Goal: Task Accomplishment & Management: Complete application form

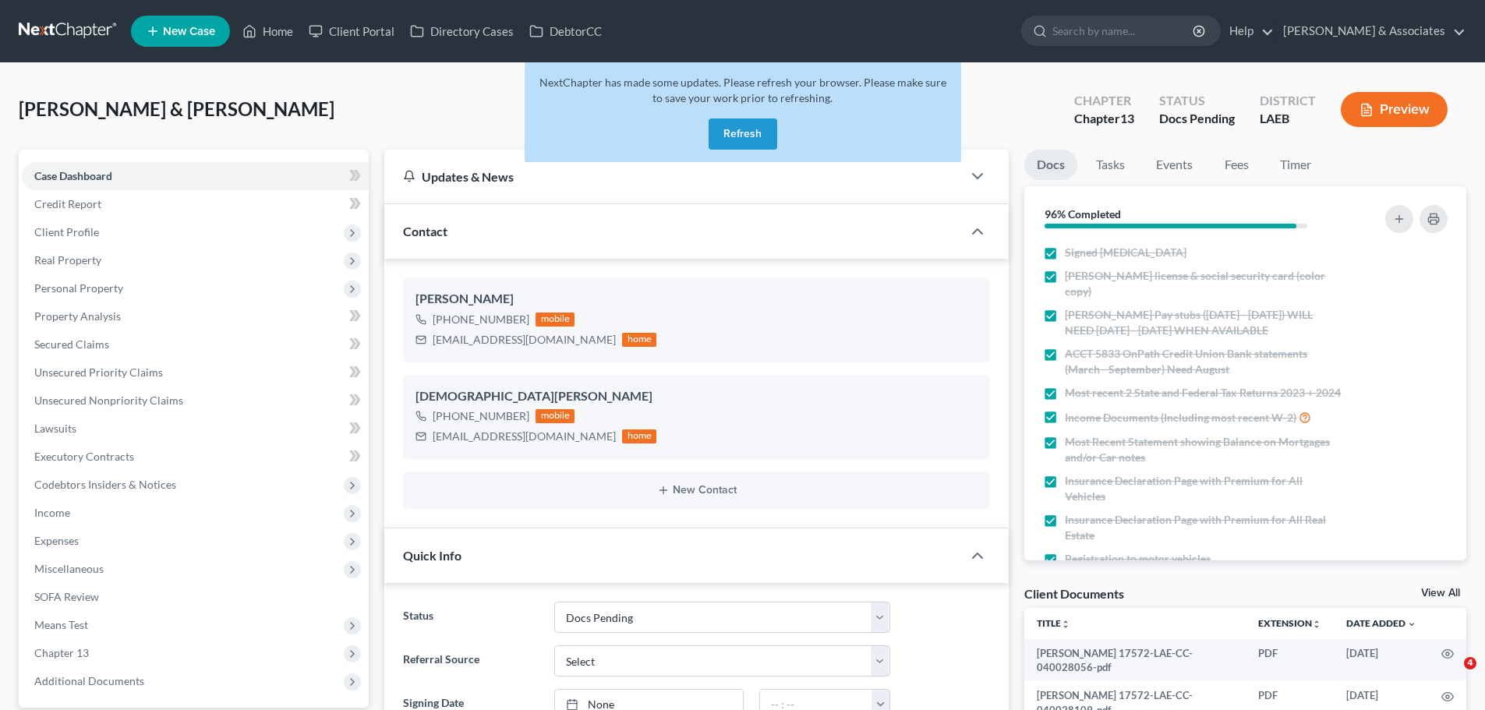
select select "6"
drag, startPoint x: 53, startPoint y: 13, endPoint x: 33, endPoint y: 37, distance: 31.5
click at [38, 30] on link at bounding box center [69, 31] width 100 height 28
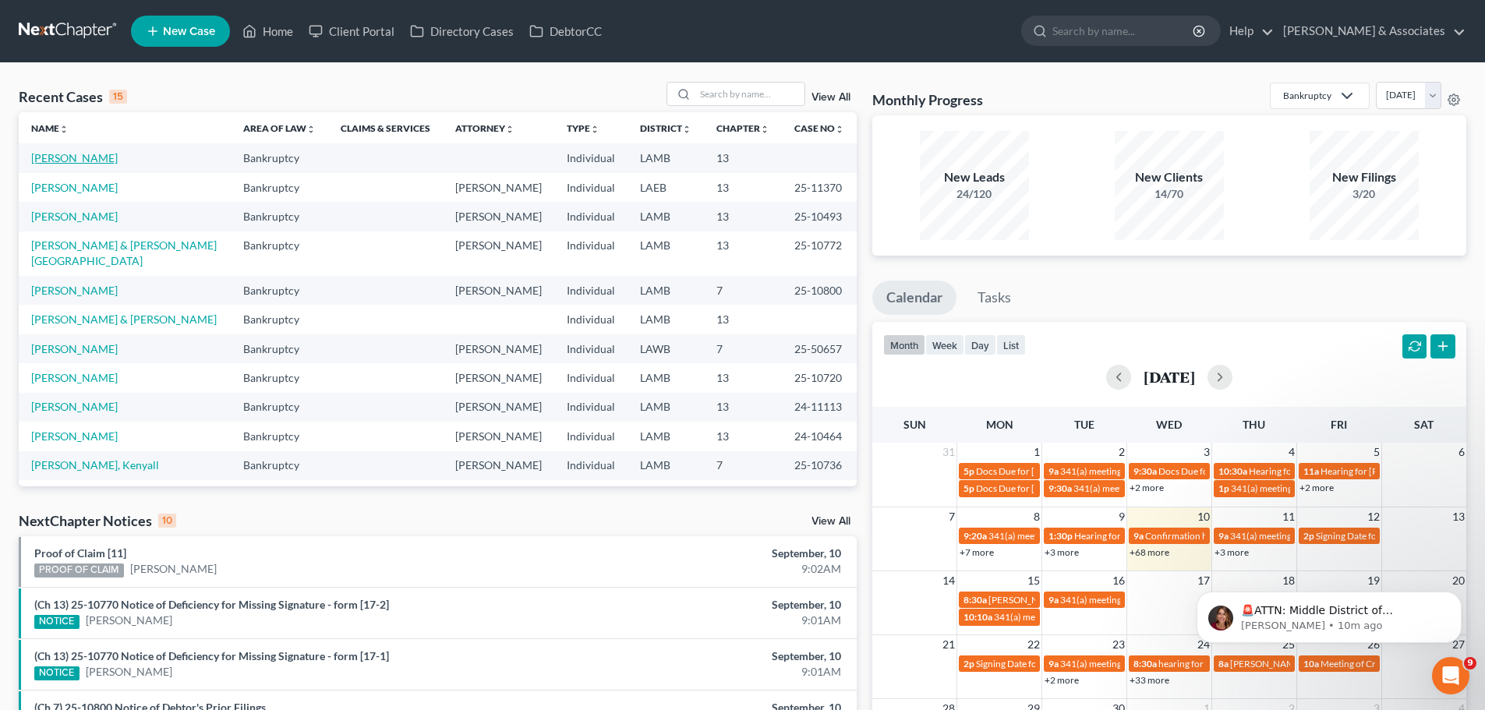
click at [85, 160] on link "Perkins, Debra" at bounding box center [74, 157] width 87 height 13
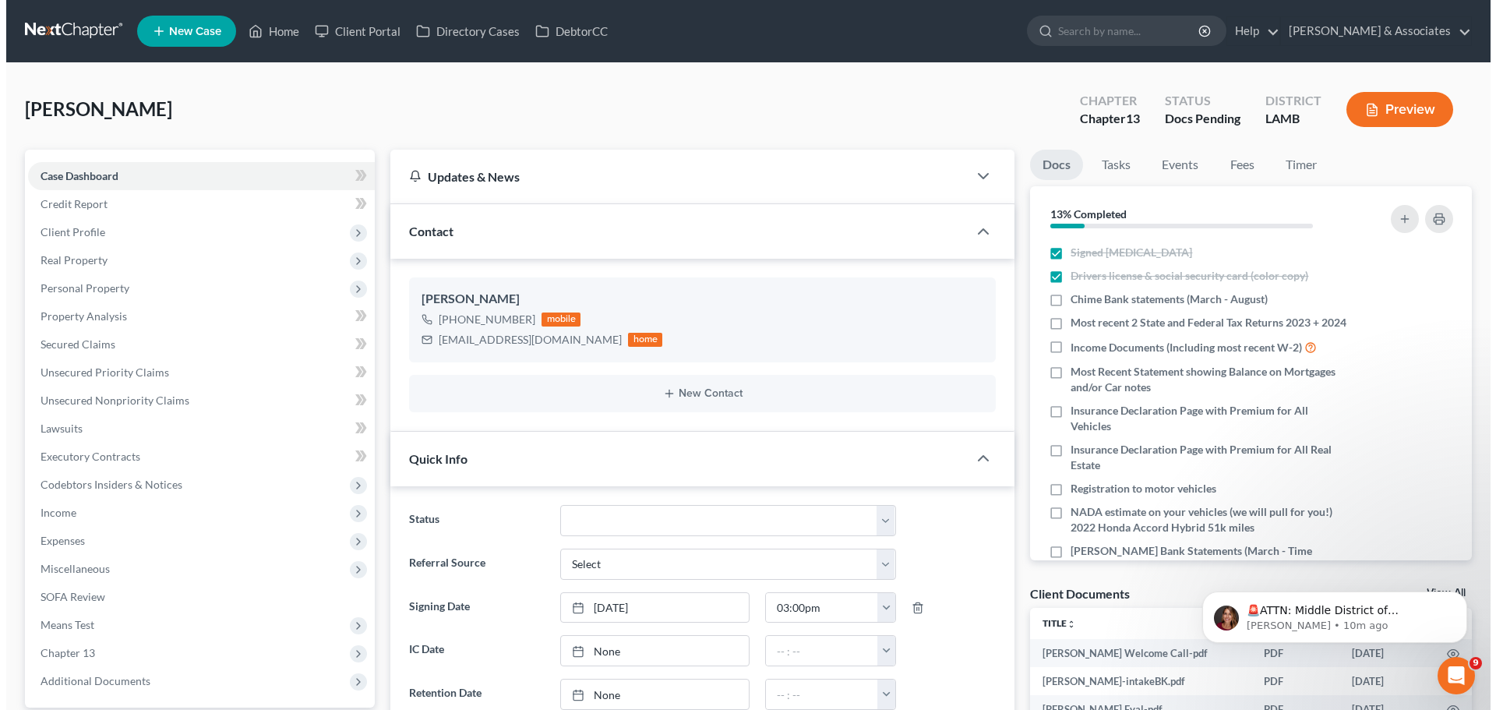
scroll to position [203, 0]
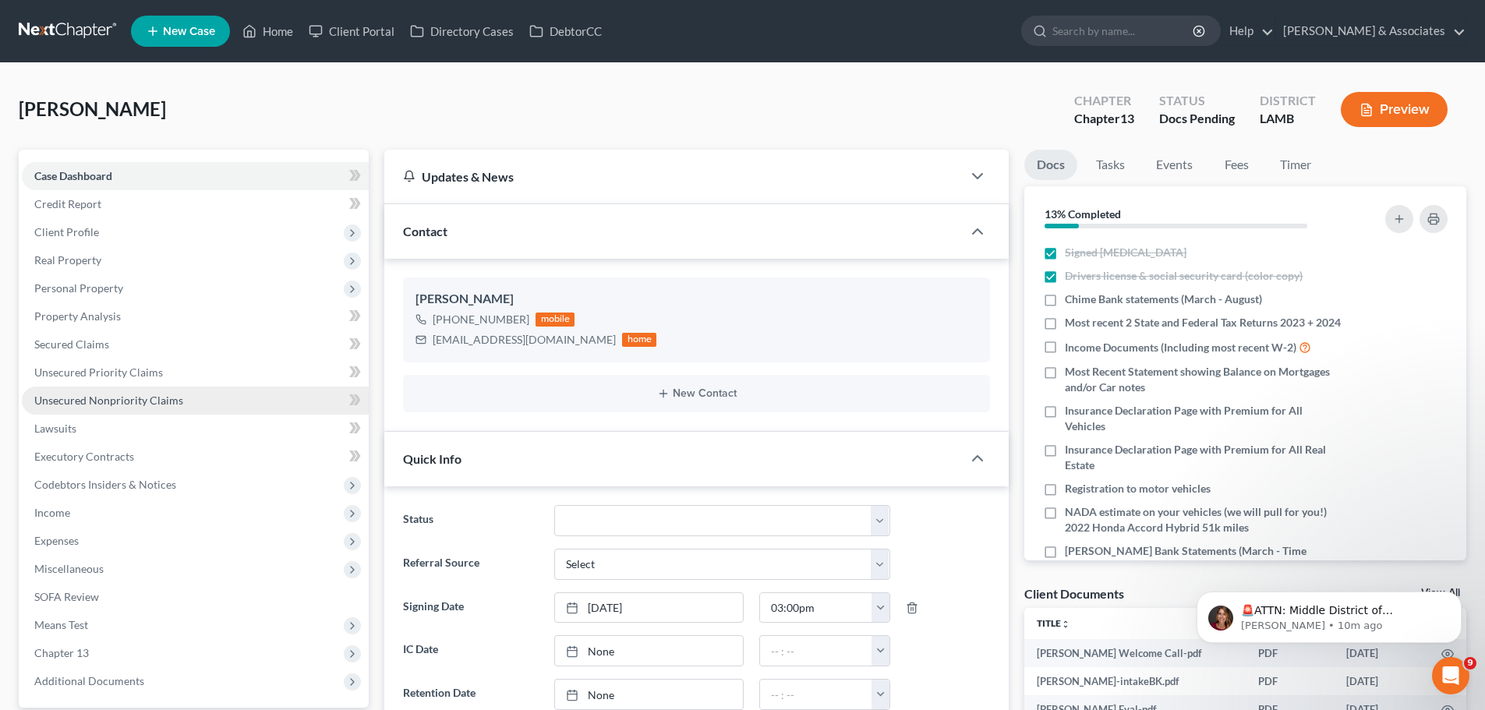
click at [93, 405] on span "Unsecured Nonpriority Claims" at bounding box center [108, 400] width 149 height 13
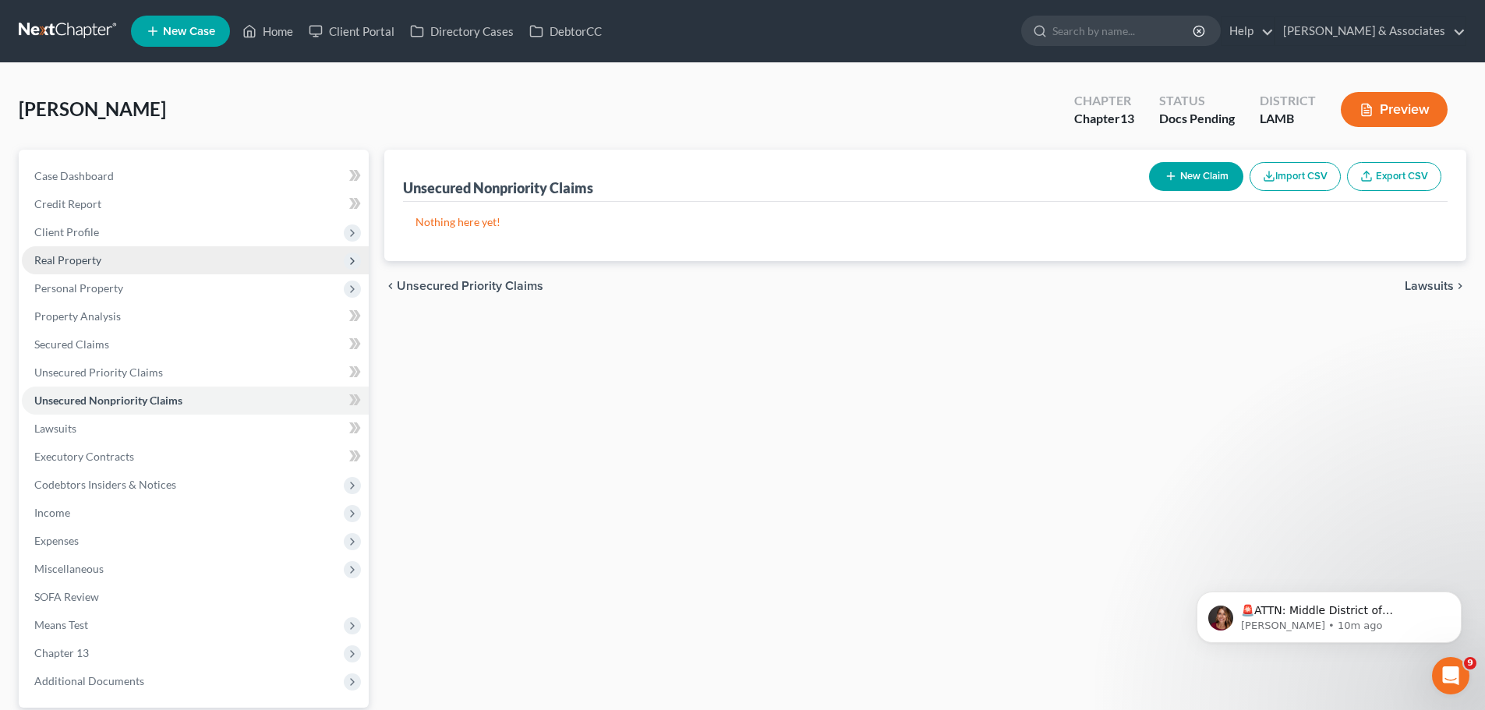
click at [72, 256] on span "Real Property" at bounding box center [67, 259] width 67 height 13
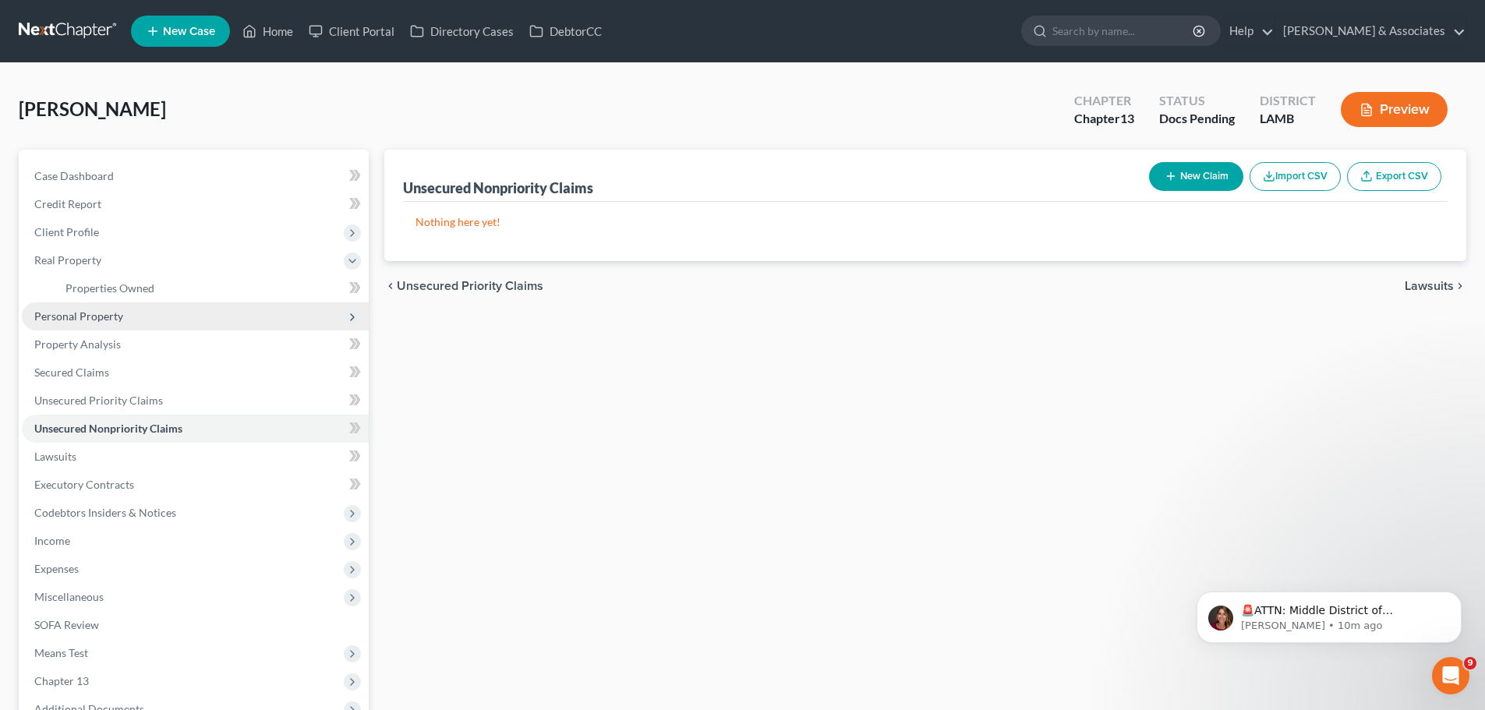
click at [79, 311] on span "Personal Property" at bounding box center [78, 315] width 89 height 13
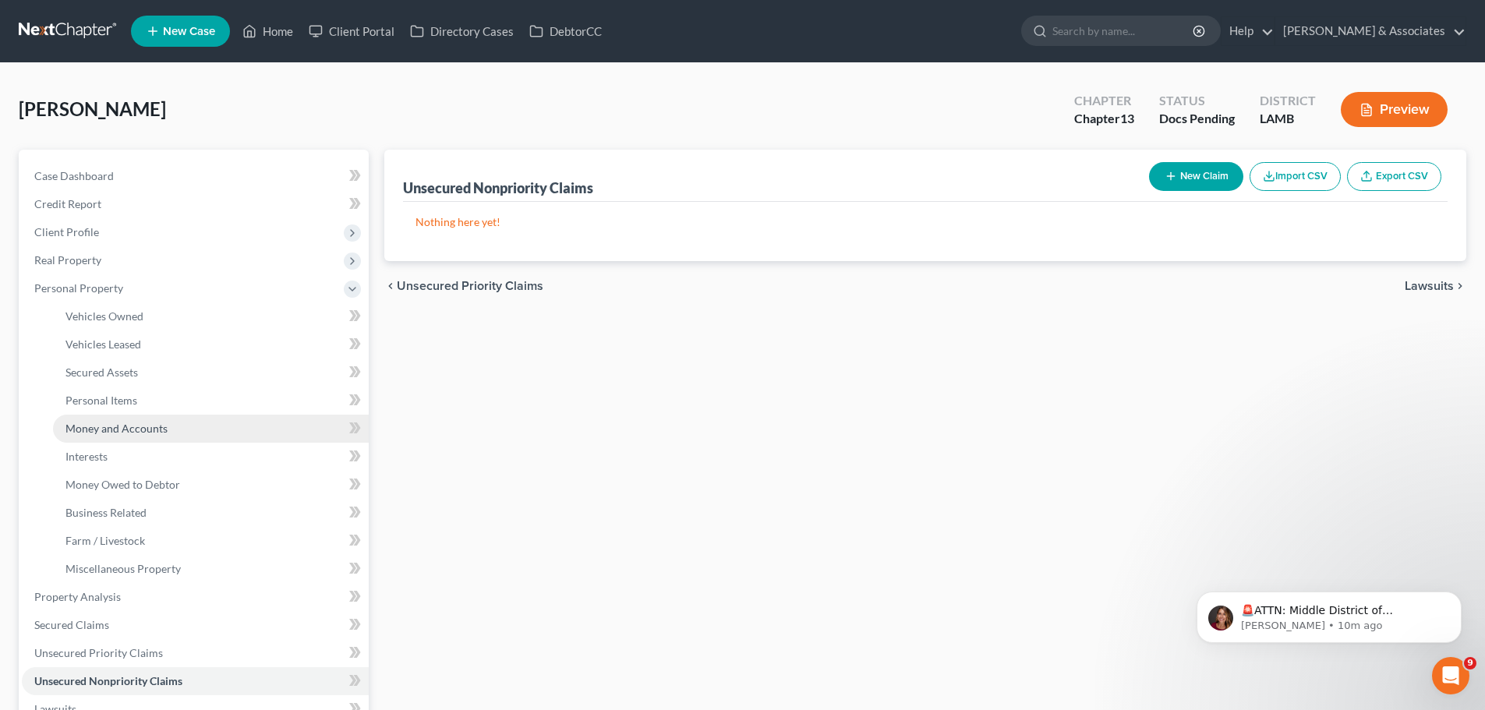
click at [132, 432] on span "Money and Accounts" at bounding box center [116, 428] width 102 height 13
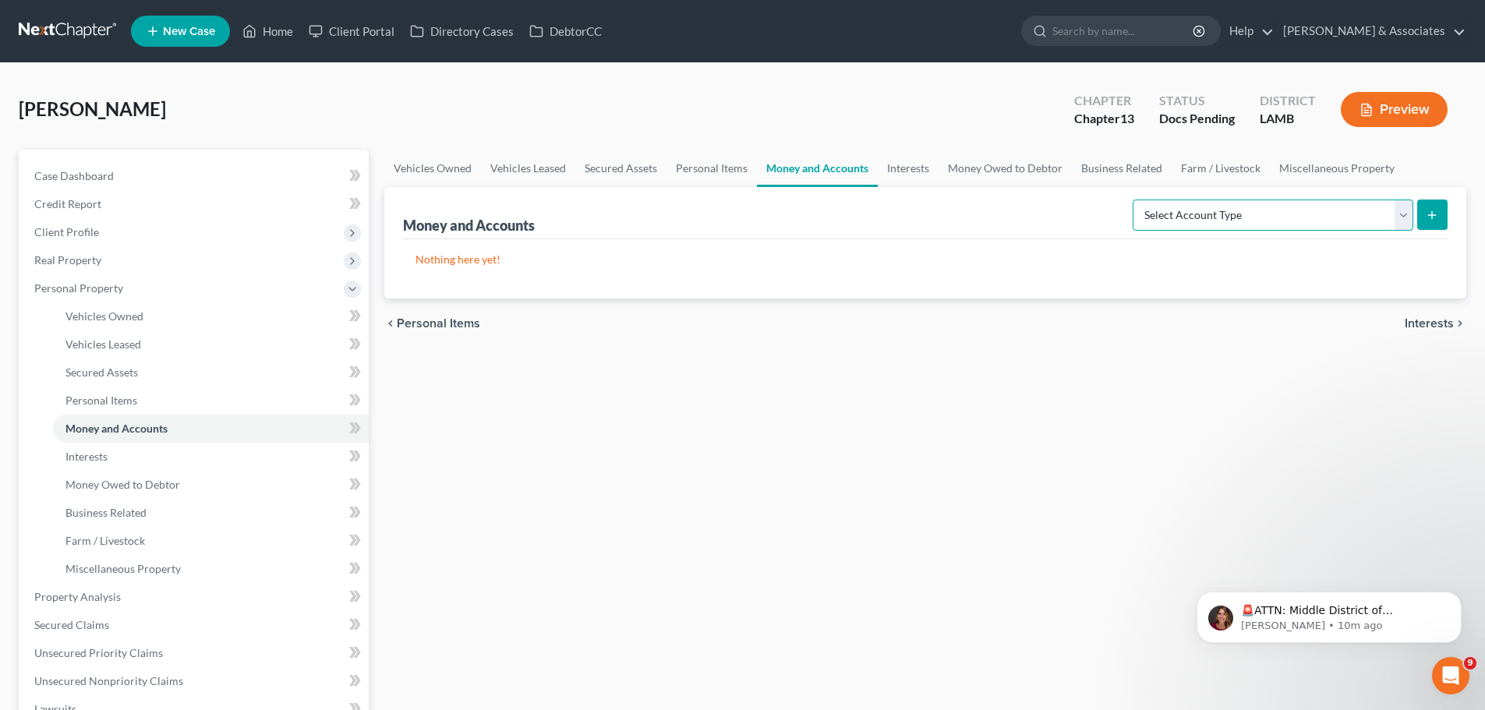
click at [1330, 212] on select "Select Account Type Brokerage Cash on Hand Certificates of Deposit Checking Acc…" at bounding box center [1272, 215] width 281 height 31
select select "other"
click at [1136, 200] on select "Select Account Type Brokerage Cash on Hand Certificates of Deposit Checking Acc…" at bounding box center [1272, 215] width 281 height 31
click at [1425, 229] on button "submit" at bounding box center [1432, 215] width 30 height 30
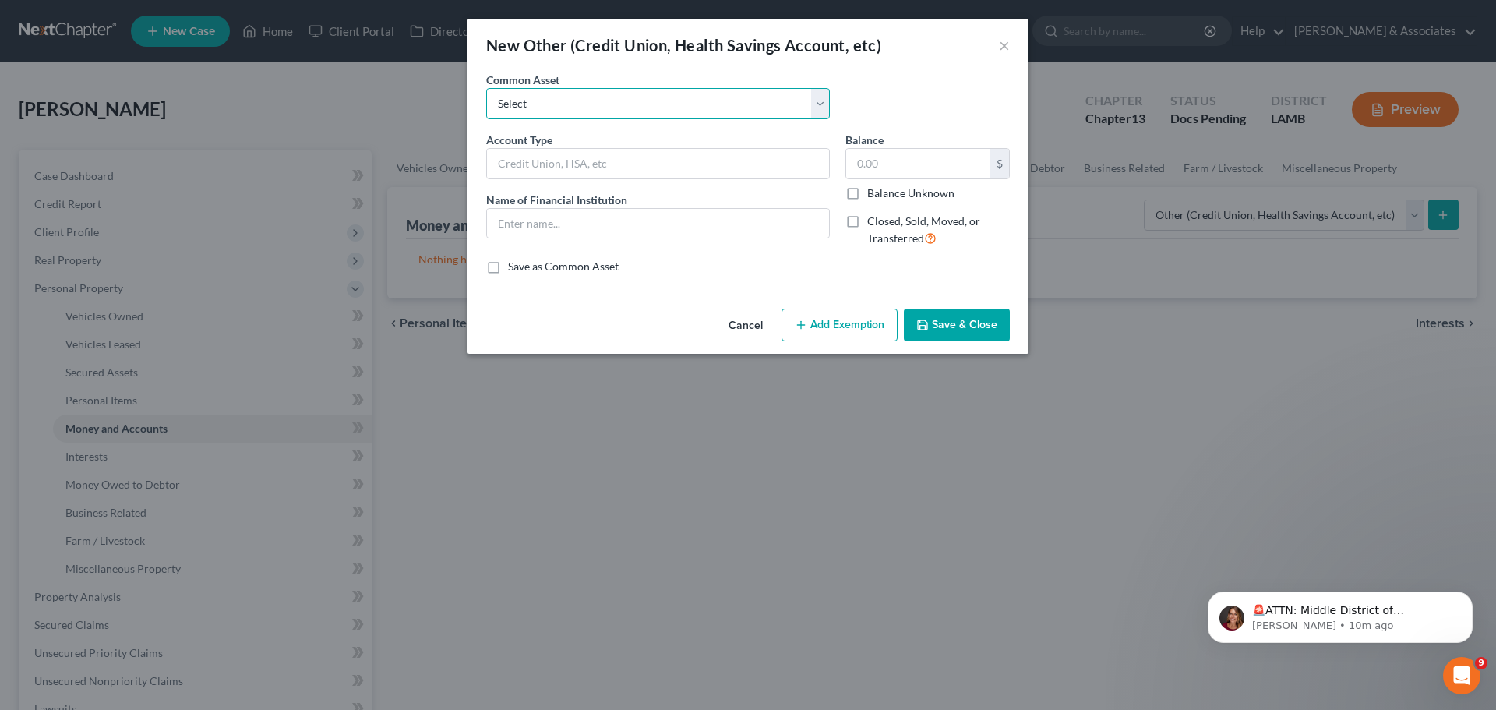
click at [545, 99] on select "Select Online Financial Platform Online Financial Platform Online Financial Pla…" at bounding box center [658, 103] width 344 height 31
select select "9"
click at [486, 88] on select "Select Online Financial Platform Online Financial Platform Online Financial Pla…" at bounding box center [658, 103] width 344 height 31
type input "Online Financial Platform - Cash App"
type input "Cash App"
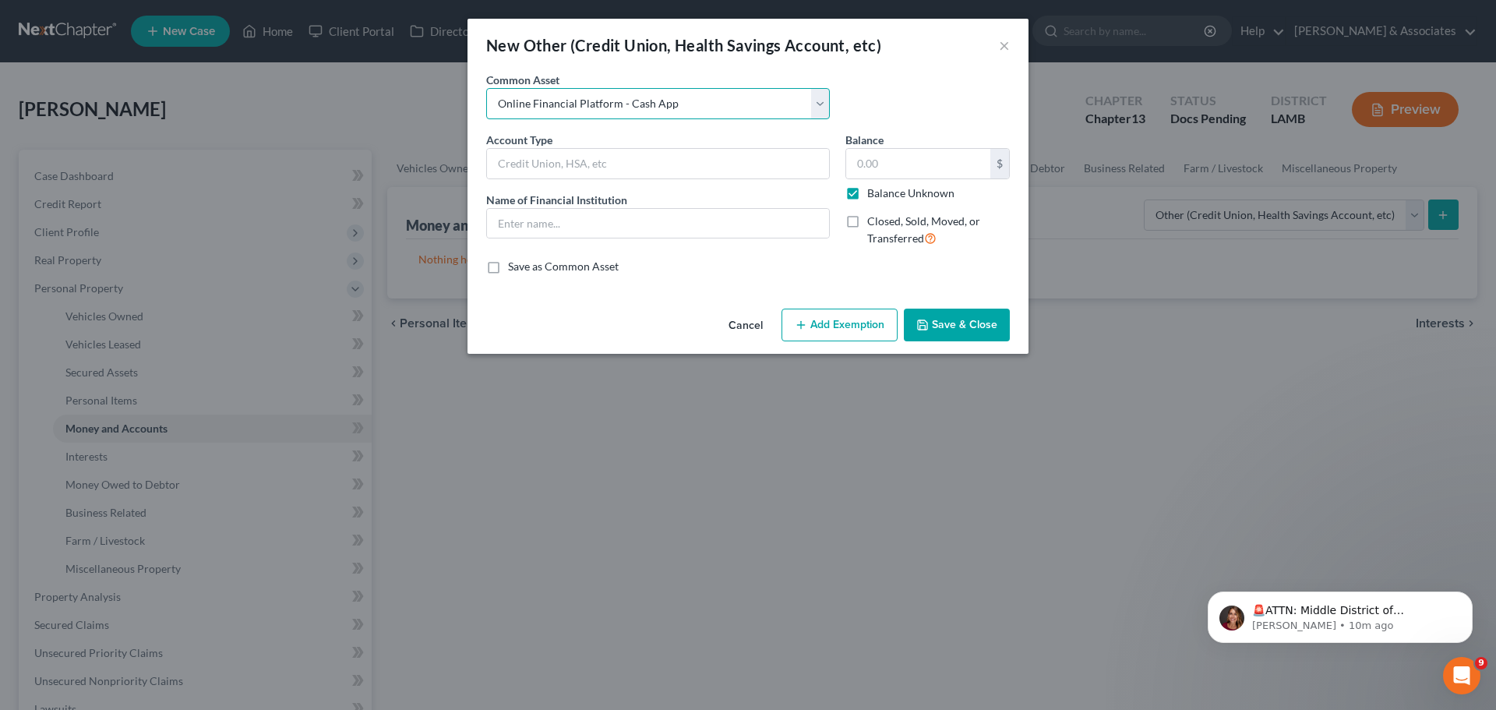
type input "0.00"
checkbox input "true"
click at [960, 321] on button "Save & Close" at bounding box center [957, 325] width 106 height 33
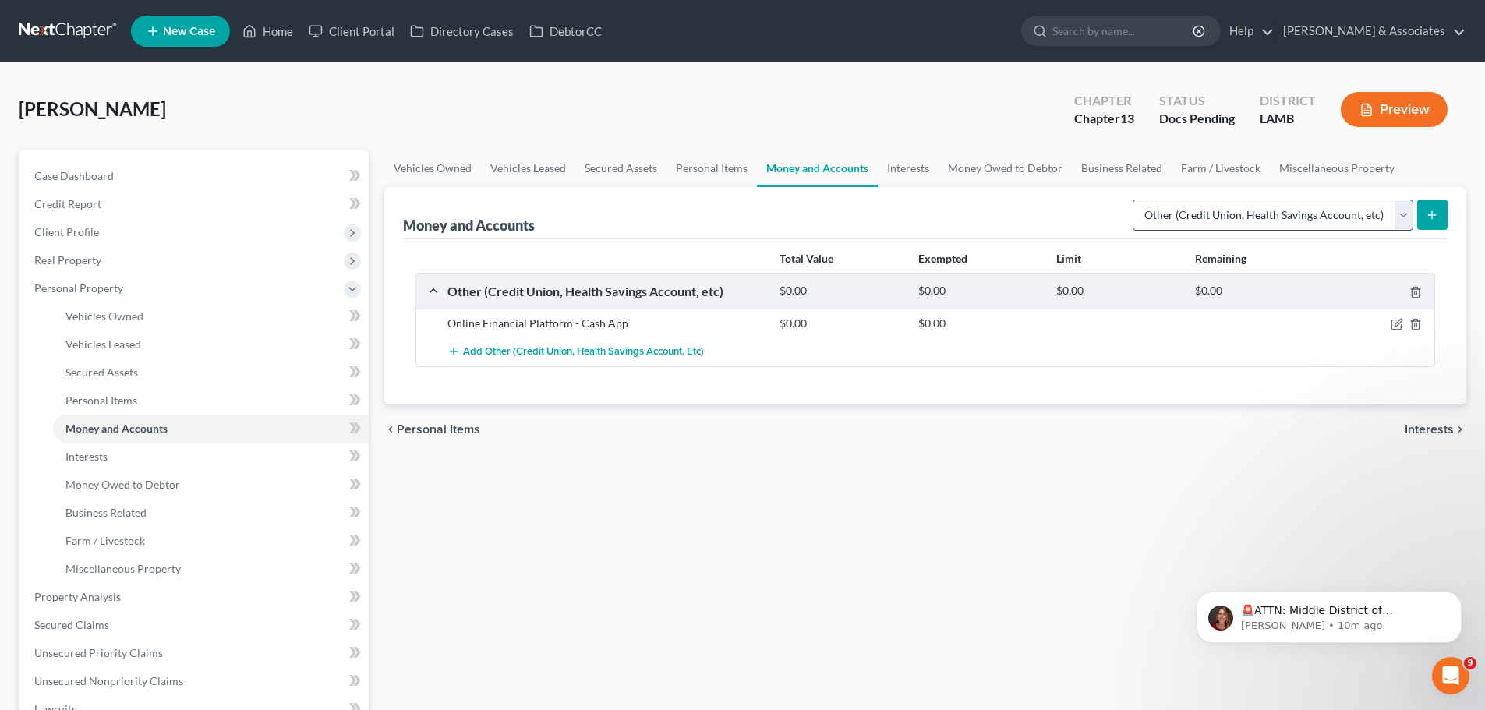
click at [1192, 225] on select "Select Account Type Brokerage Cash on Hand Certificates of Deposit Checking Acc…" at bounding box center [1272, 215] width 281 height 31
click at [1288, 204] on select "Select Account Type Brokerage Cash on Hand Certificates of Deposit Checking Acc…" at bounding box center [1272, 215] width 281 height 31
select select "checking"
click at [1136, 200] on select "Select Account Type Brokerage Cash on Hand Certificates of Deposit Checking Acc…" at bounding box center [1272, 215] width 281 height 31
click at [1267, 227] on select "Select Account Type Brokerage Cash on Hand Certificates of Deposit Checking Acc…" at bounding box center [1272, 215] width 281 height 31
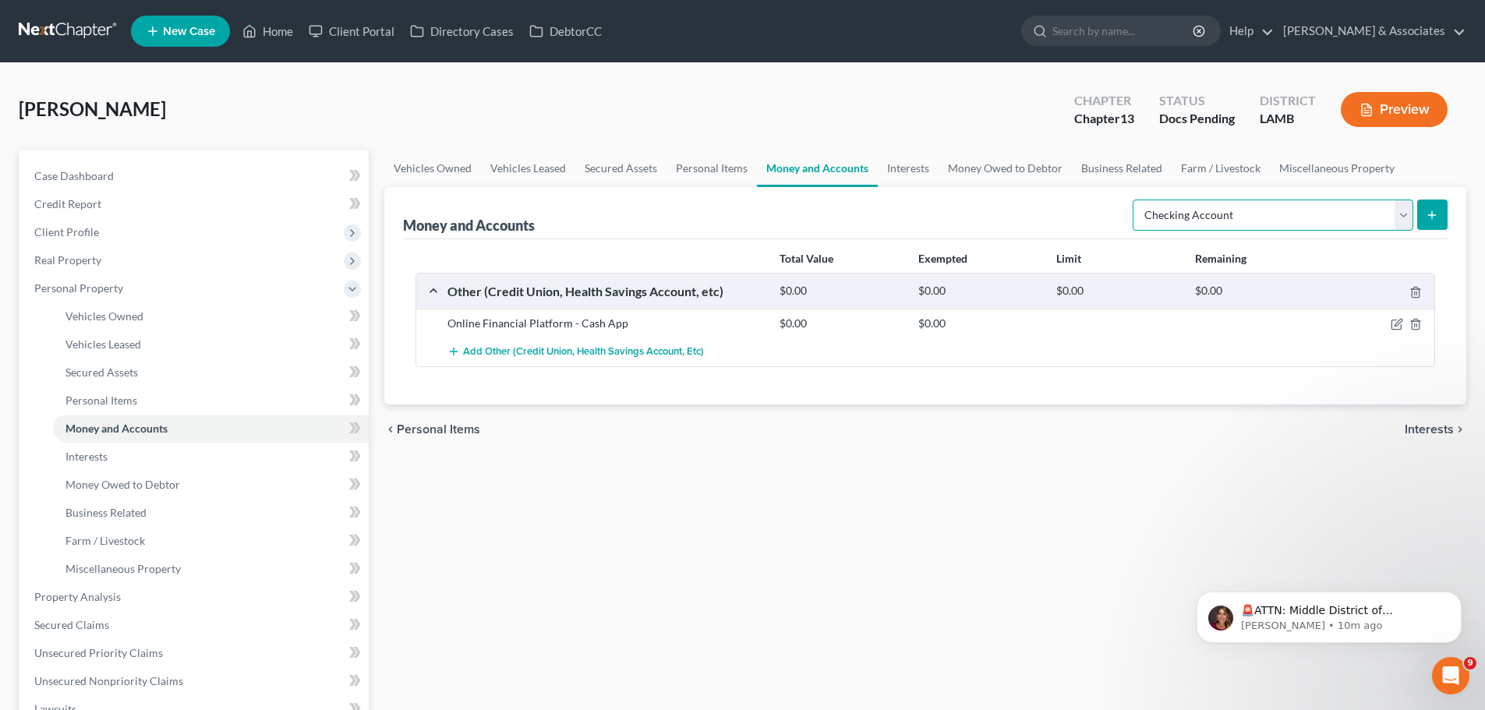
click at [1267, 227] on select "Select Account Type Brokerage Cash on Hand Certificates of Deposit Checking Acc…" at bounding box center [1272, 215] width 281 height 31
click at [1430, 215] on line "submit" at bounding box center [1432, 215] width 7 height 0
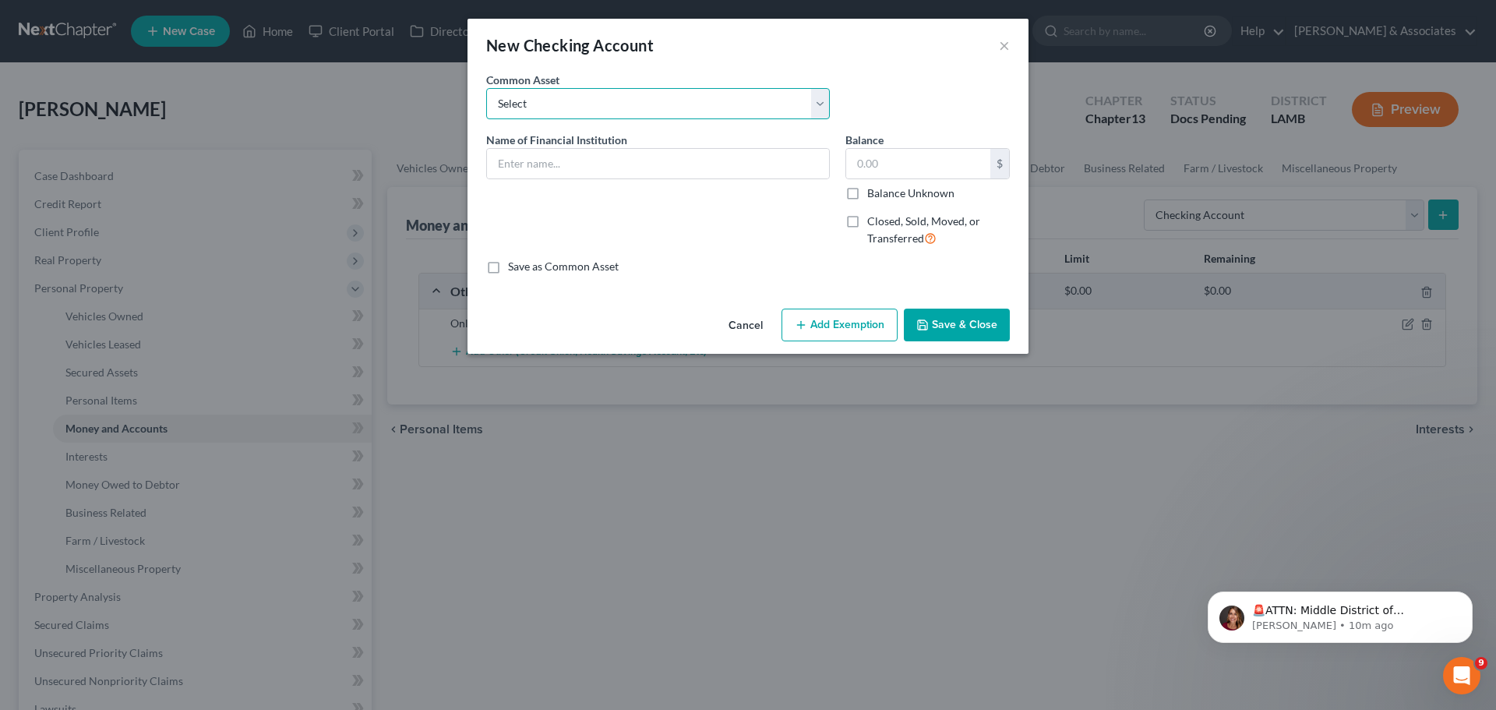
click at [627, 114] on select "Select Essential Federal Credit Union USAA Federal Savings Bank Neighbors Feder…" at bounding box center [658, 103] width 344 height 31
select select "5"
click at [486, 88] on select "Select Essential Federal Credit Union USAA Federal Savings Bank Neighbors Feder…" at bounding box center [658, 103] width 344 height 31
type input "Chime"
type input "0.00"
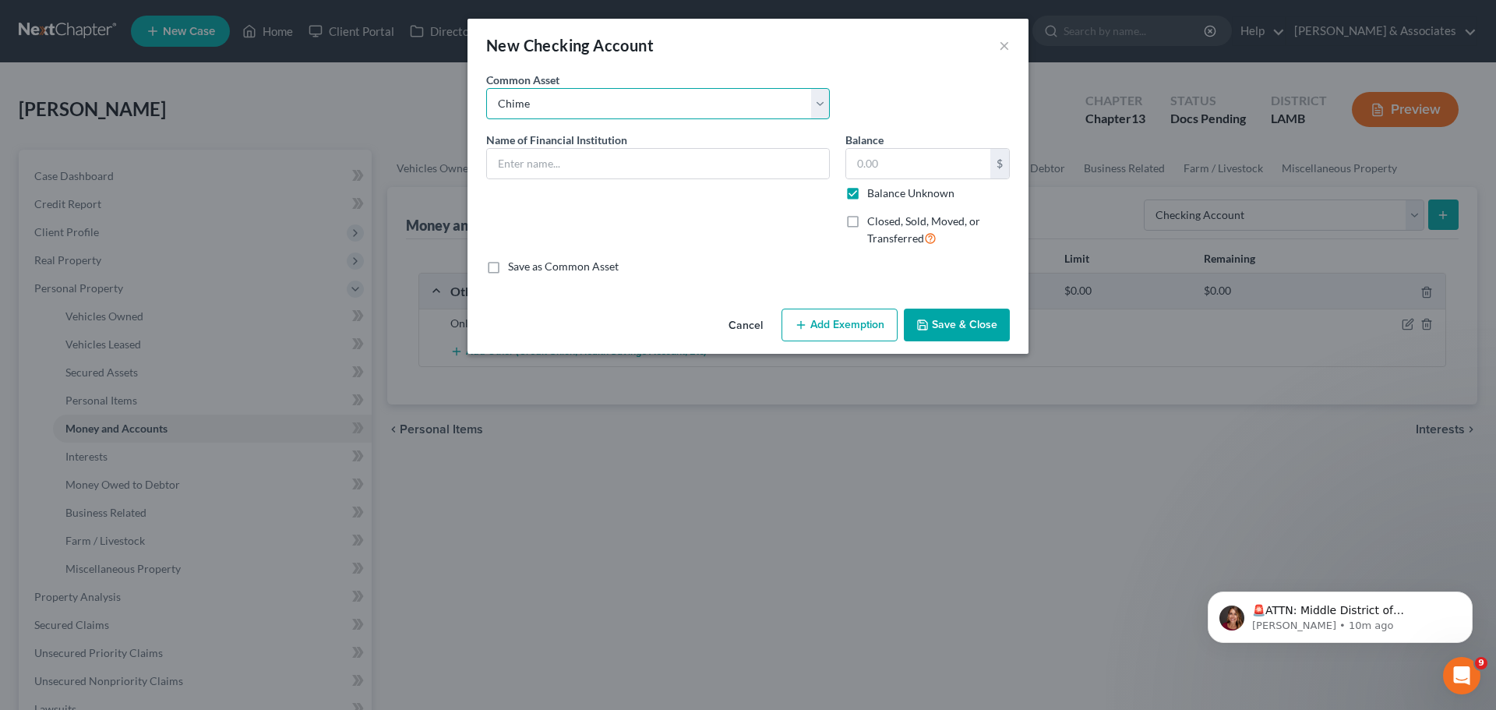
checkbox input "true"
click at [628, 188] on div "Name of Financial Institution * Chime" at bounding box center [658, 196] width 359 height 128
click at [634, 179] on div "Name of Financial Institution * Chime" at bounding box center [658, 196] width 359 height 128
click at [711, 165] on input "Chime" at bounding box center [658, 164] width 342 height 30
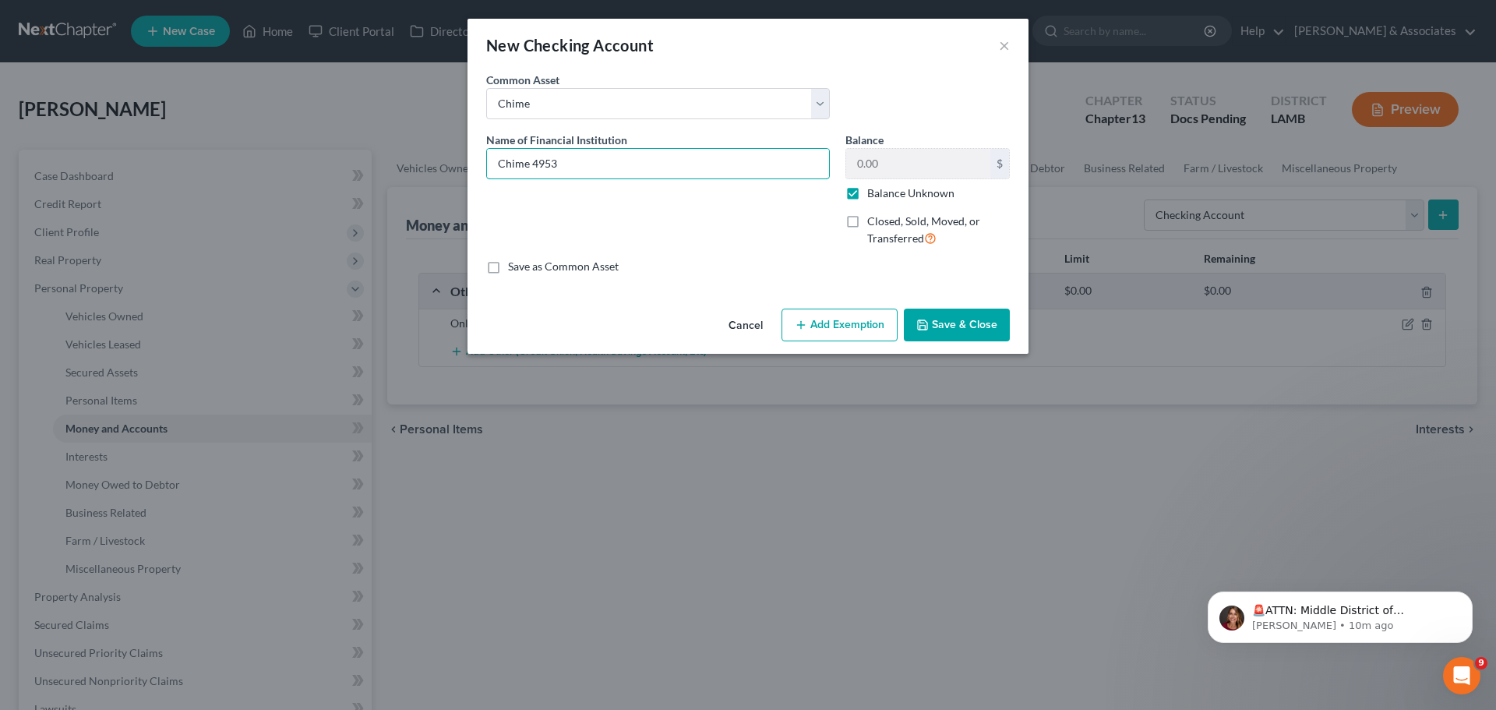
type input "Chime 4953"
click at [938, 330] on button "Save & Close" at bounding box center [957, 325] width 106 height 33
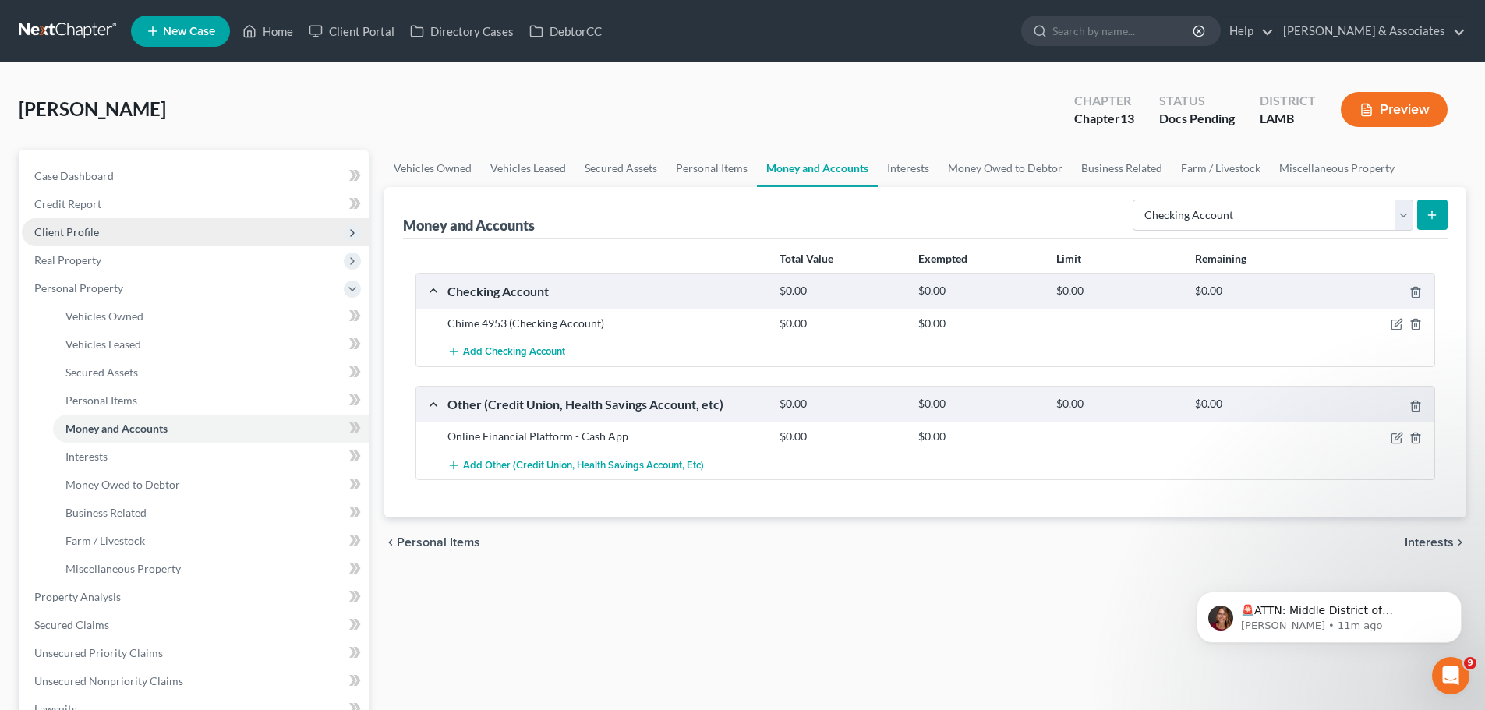
drag, startPoint x: 79, startPoint y: 227, endPoint x: 87, endPoint y: 235, distance: 11.6
click at [79, 227] on span "Client Profile" at bounding box center [66, 231] width 65 height 13
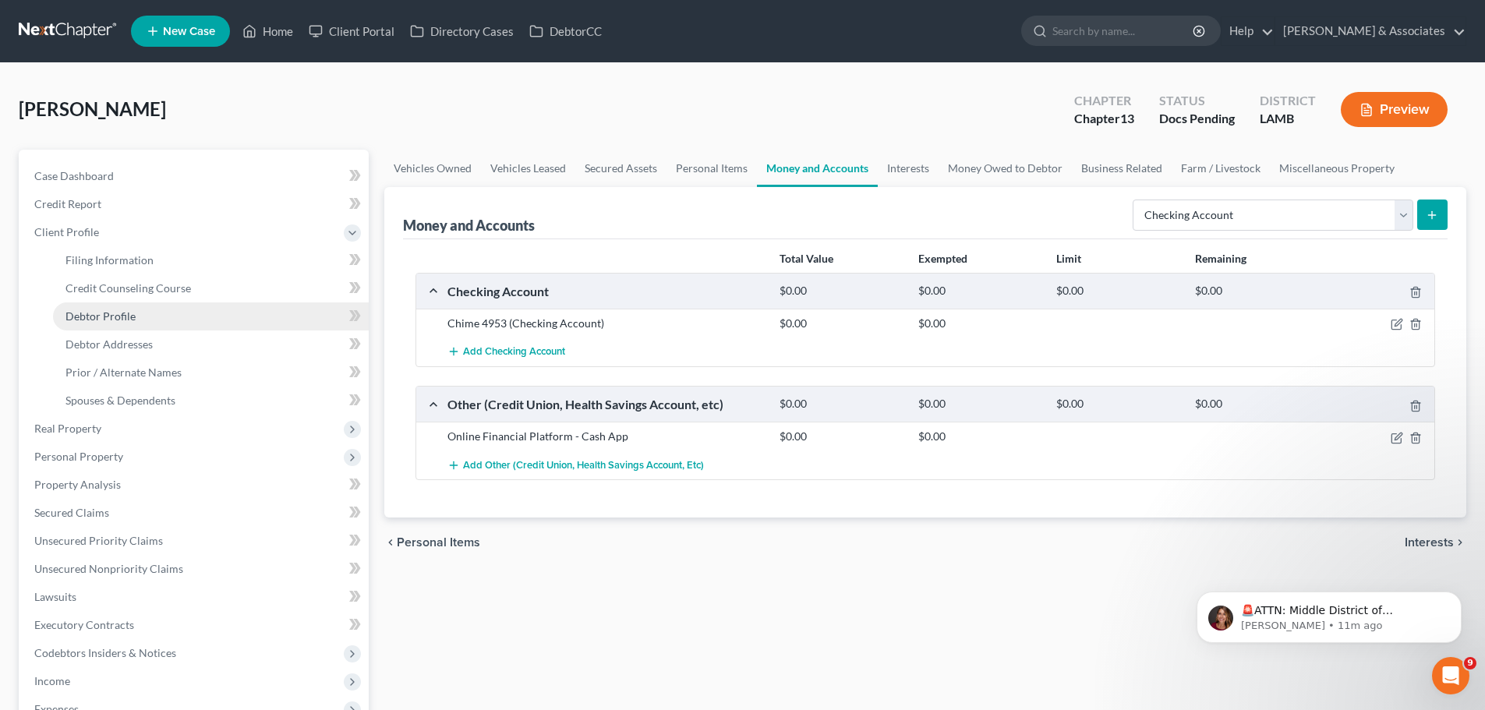
click at [118, 323] on link "Debtor Profile" at bounding box center [211, 316] width 316 height 28
select select "0"
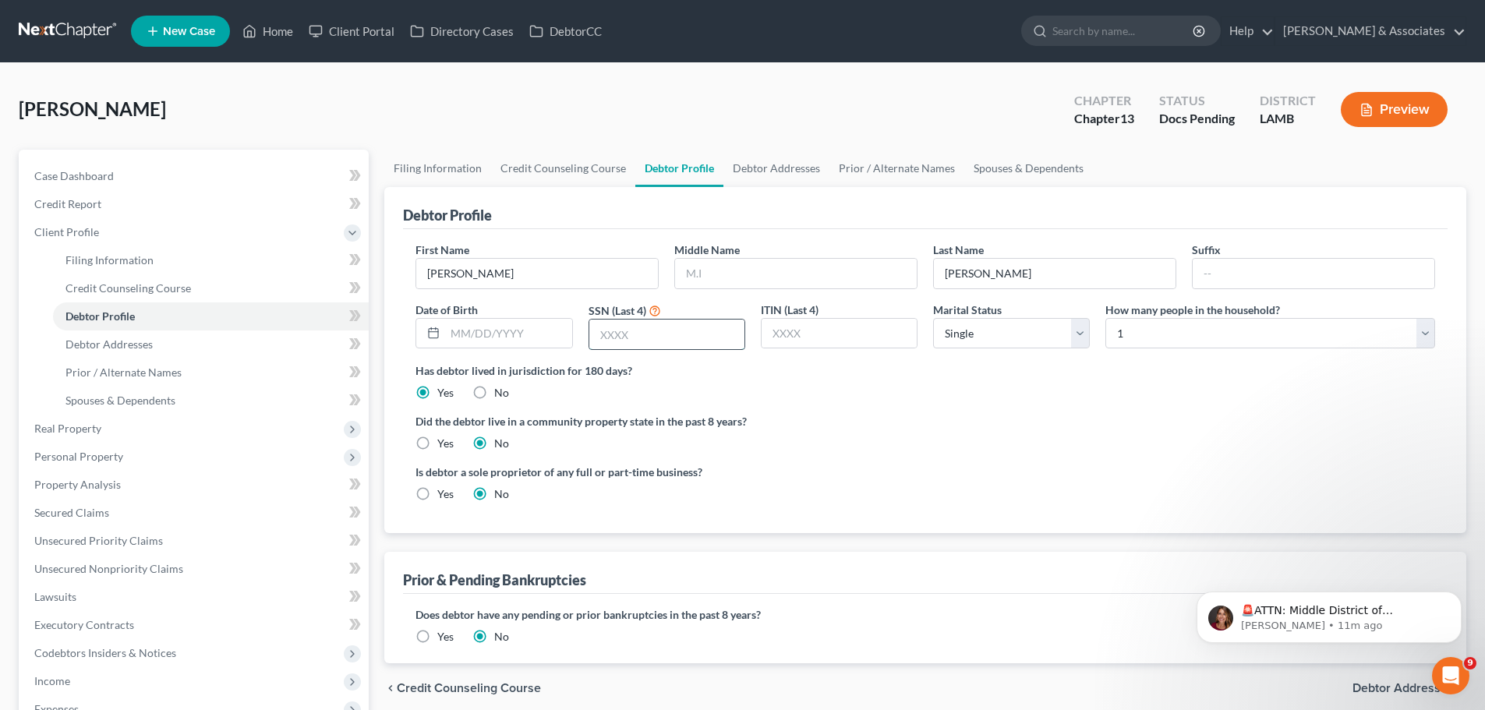
click at [705, 334] on input "text" at bounding box center [666, 335] width 155 height 30
type input "1359"
click at [851, 420] on label "Did the debtor live in a community property state in the past 8 years?" at bounding box center [924, 421] width 1019 height 16
click at [152, 354] on link "Debtor Addresses" at bounding box center [211, 344] width 316 height 28
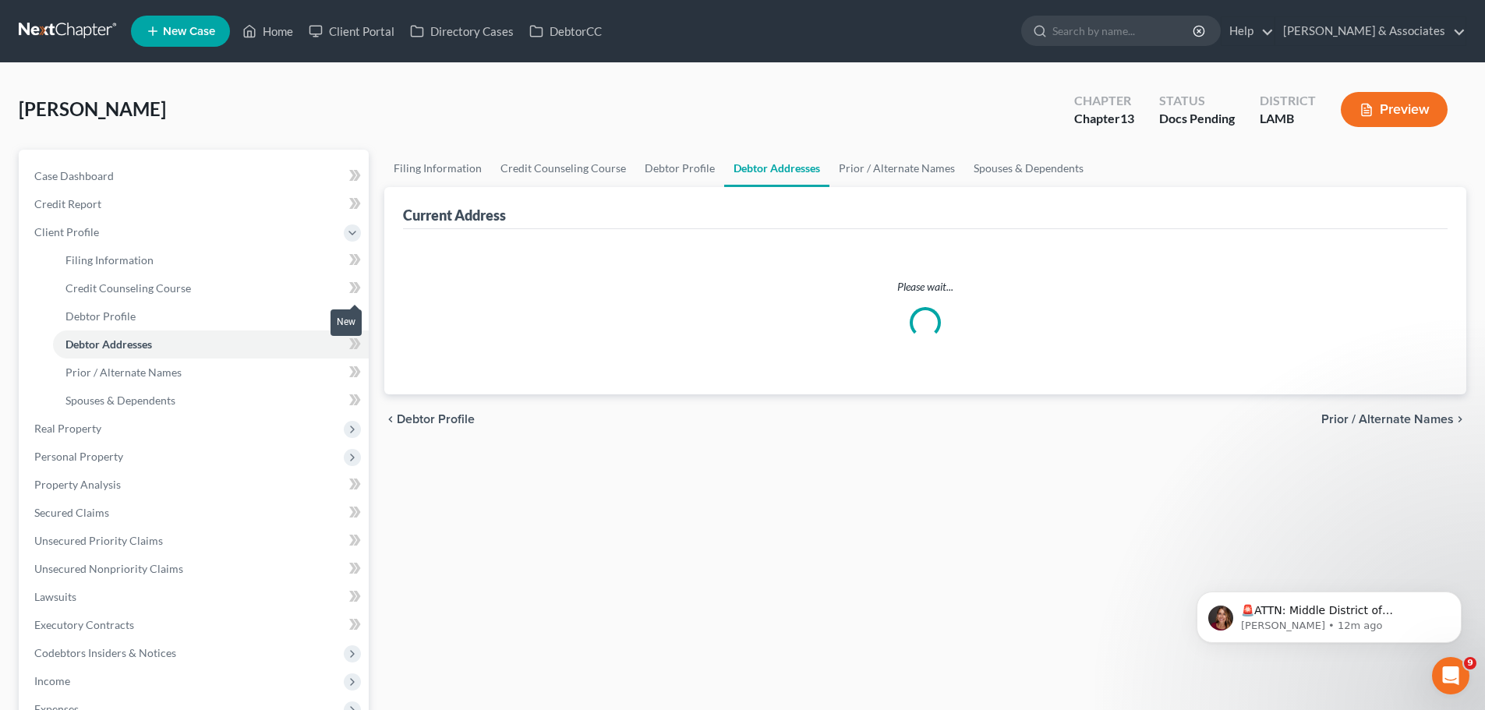
select select "0"
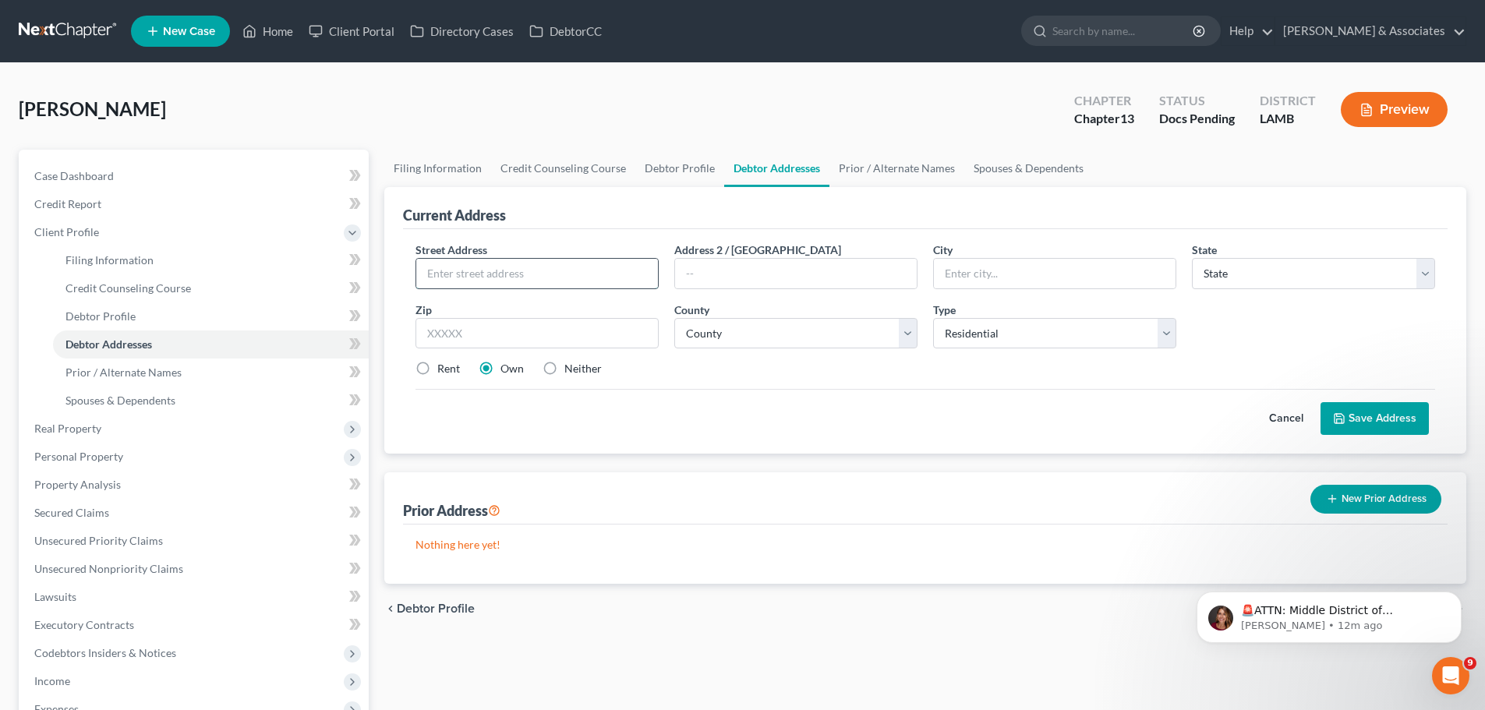
click at [497, 274] on input "text" at bounding box center [537, 274] width 242 height 30
type input "1516 Frankel Ave"
type input "70791"
type input "Zachary"
select select "19"
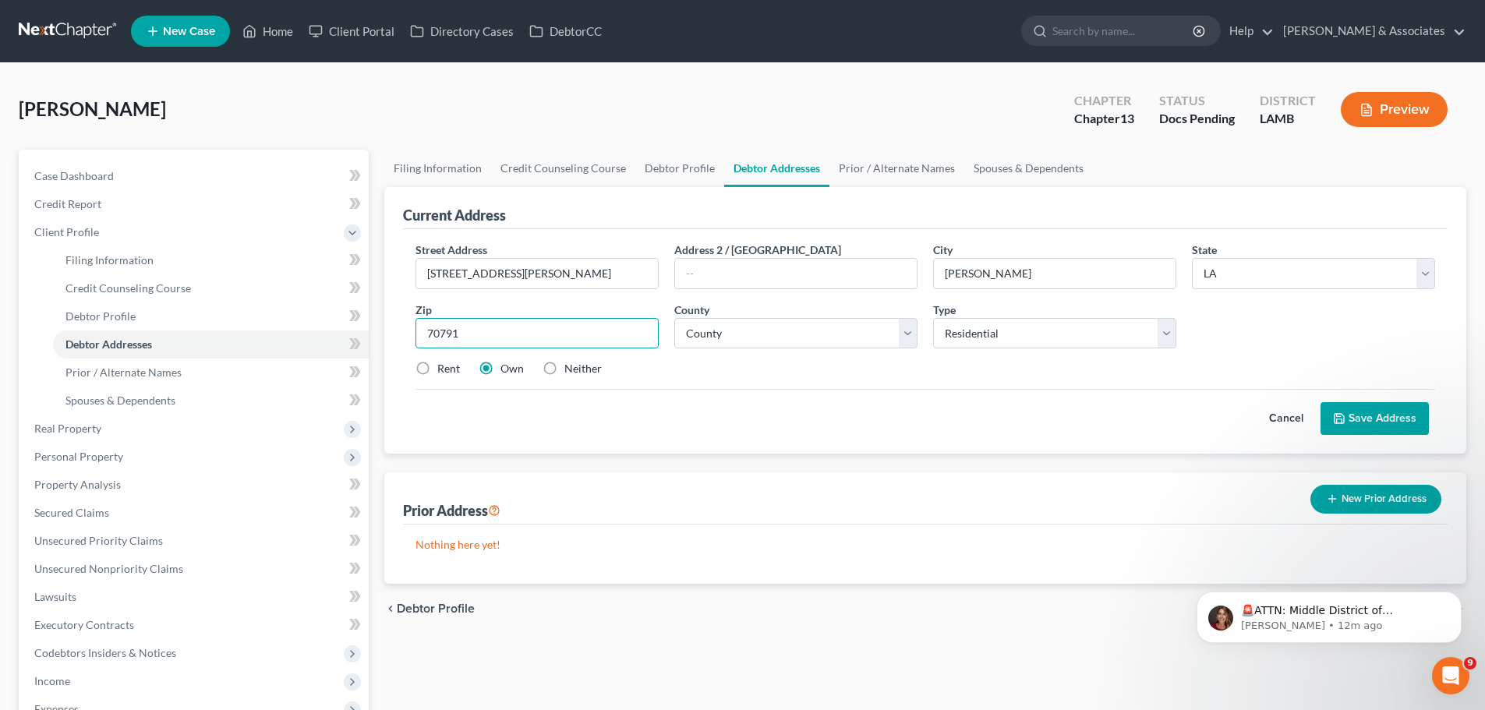
click at [556, 339] on input "70791" at bounding box center [536, 333] width 243 height 31
click at [747, 331] on select "County Acadia Allen Ascension Assumption Avoyelles Beauregard Bienville Bossier…" at bounding box center [795, 333] width 243 height 31
select select "16"
click at [747, 331] on select "County Acadia Allen Ascension Assumption Avoyelles Beauregard Bienville Bossier…" at bounding box center [795, 333] width 243 height 31
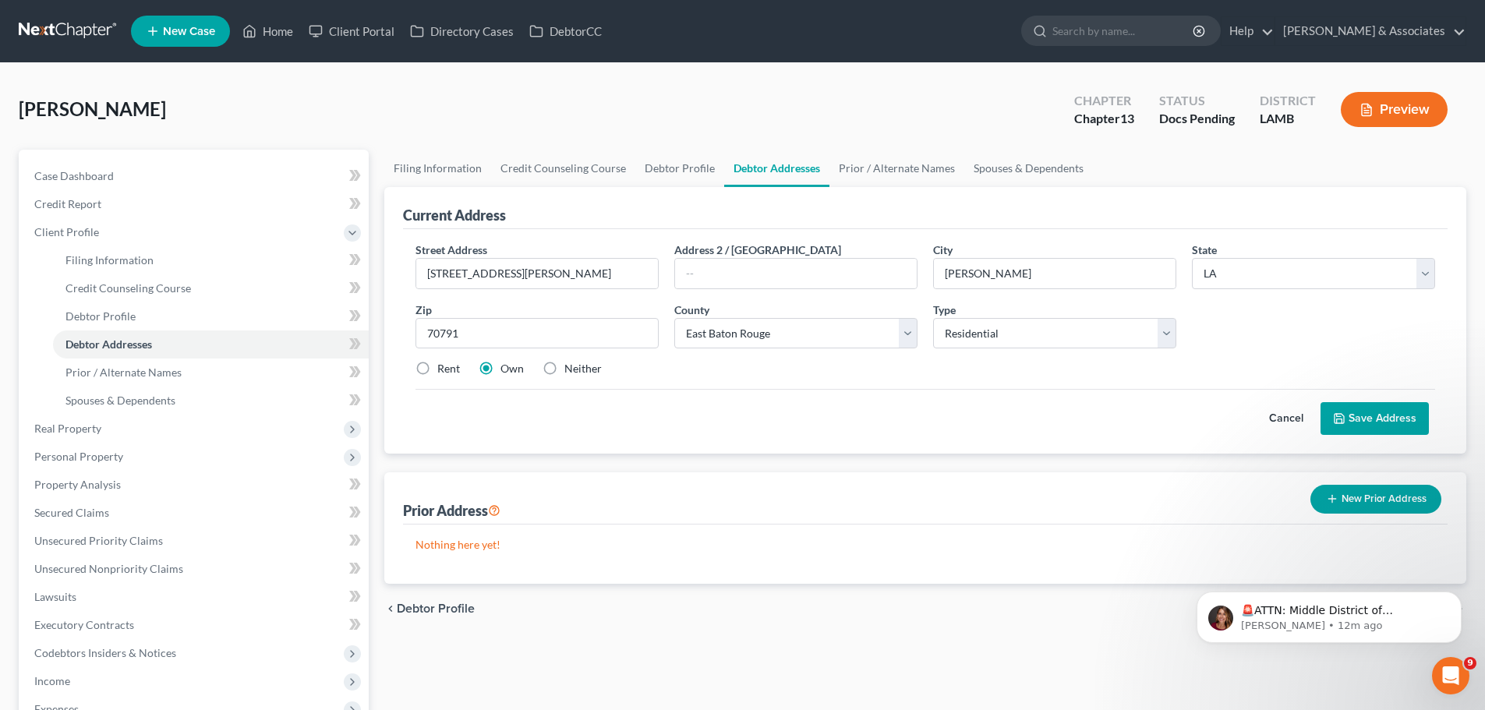
click at [861, 374] on div "Rent Own Neither" at bounding box center [925, 369] width 1035 height 16
click at [1326, 412] on button "Save Address" at bounding box center [1374, 418] width 108 height 33
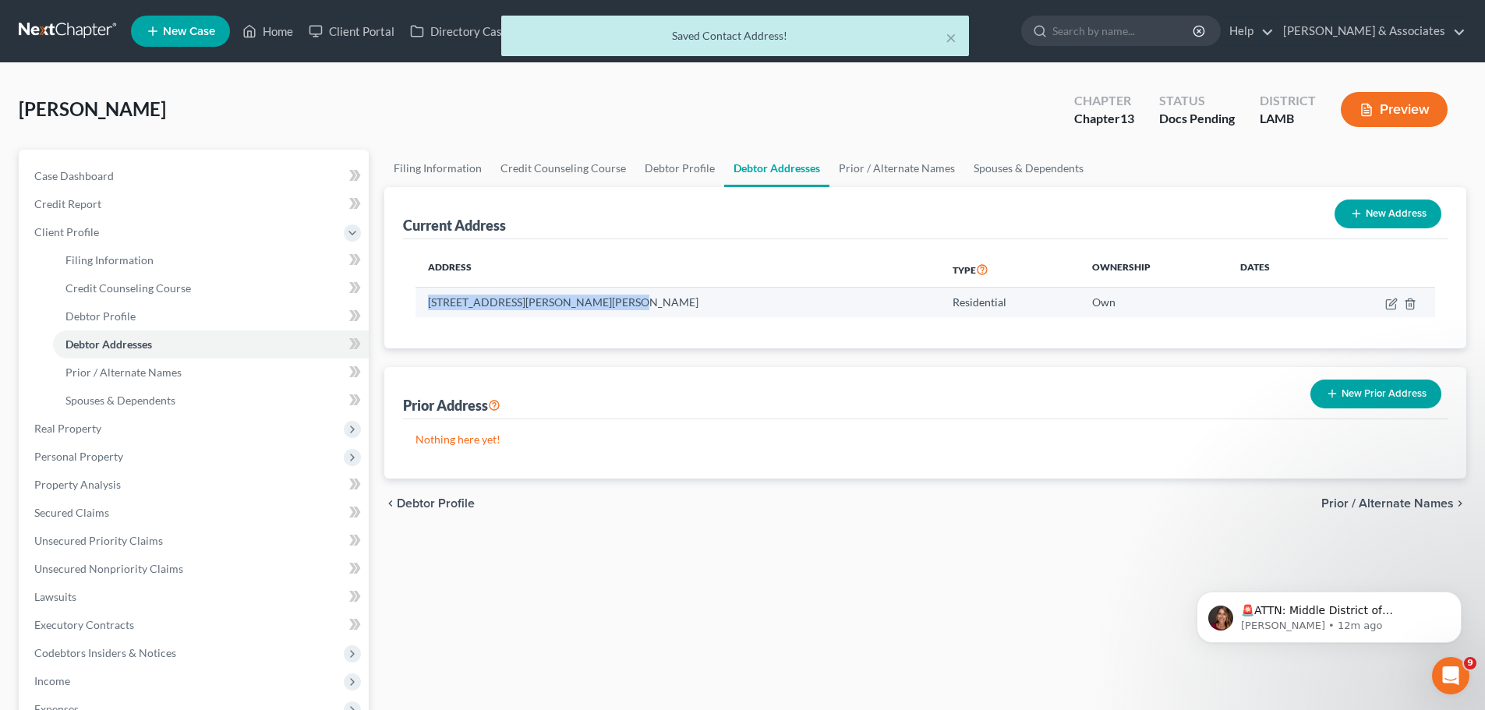
drag, startPoint x: 431, startPoint y: 298, endPoint x: 642, endPoint y: 311, distance: 211.6
click at [642, 311] on td "1516 Frankel Ave, Zachary, LA 70791" at bounding box center [677, 303] width 525 height 30
copy td "1516 Frankel Ave, Zachary, LA 70791"
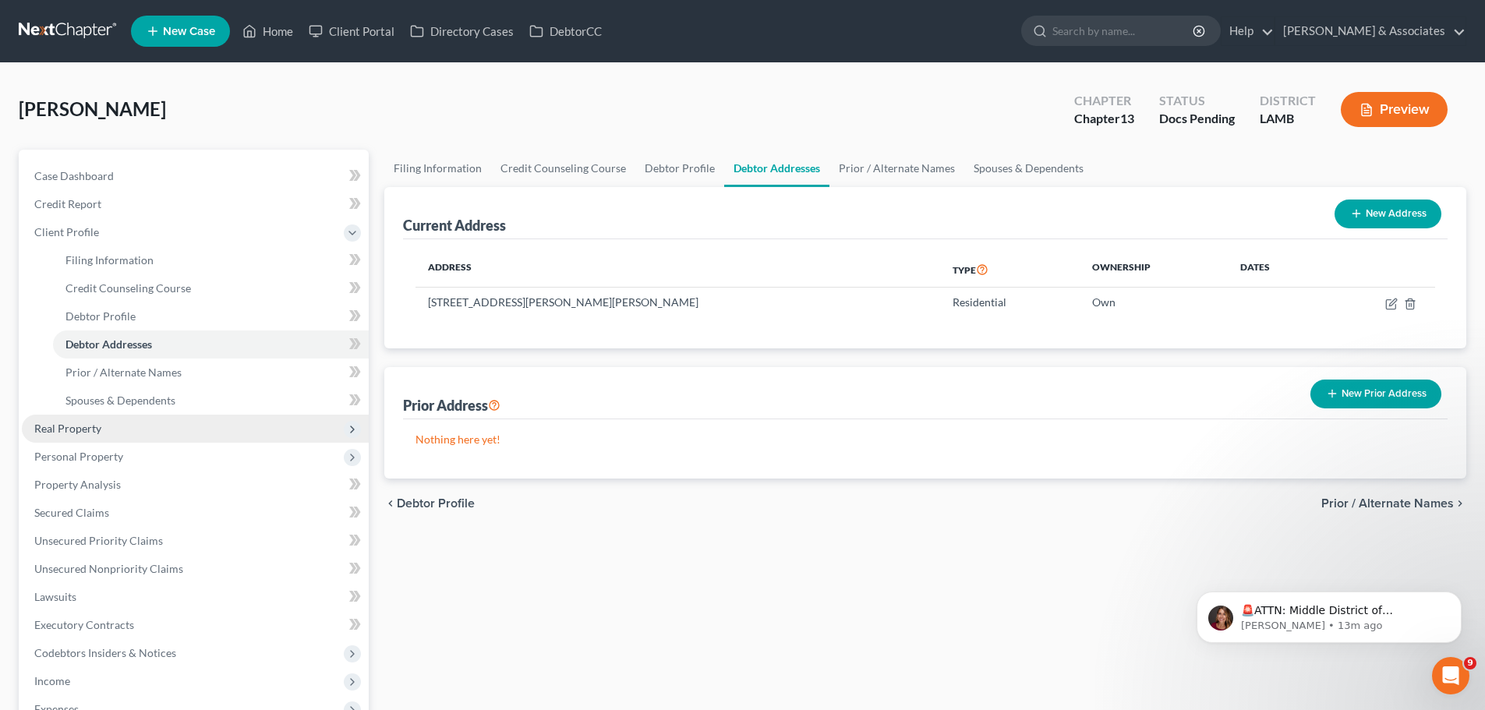
click at [122, 427] on span "Real Property" at bounding box center [195, 429] width 347 height 28
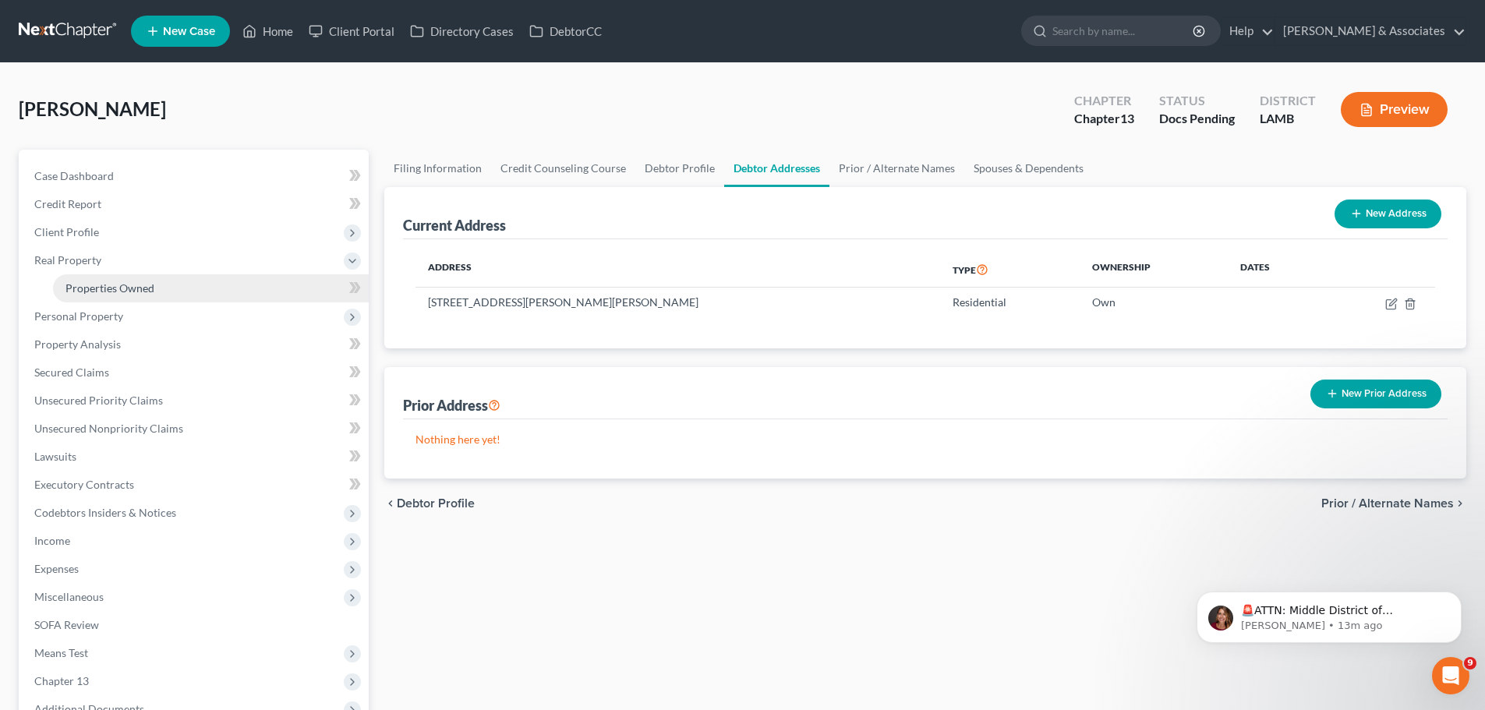
click at [140, 295] on link "Properties Owned" at bounding box center [211, 288] width 316 height 28
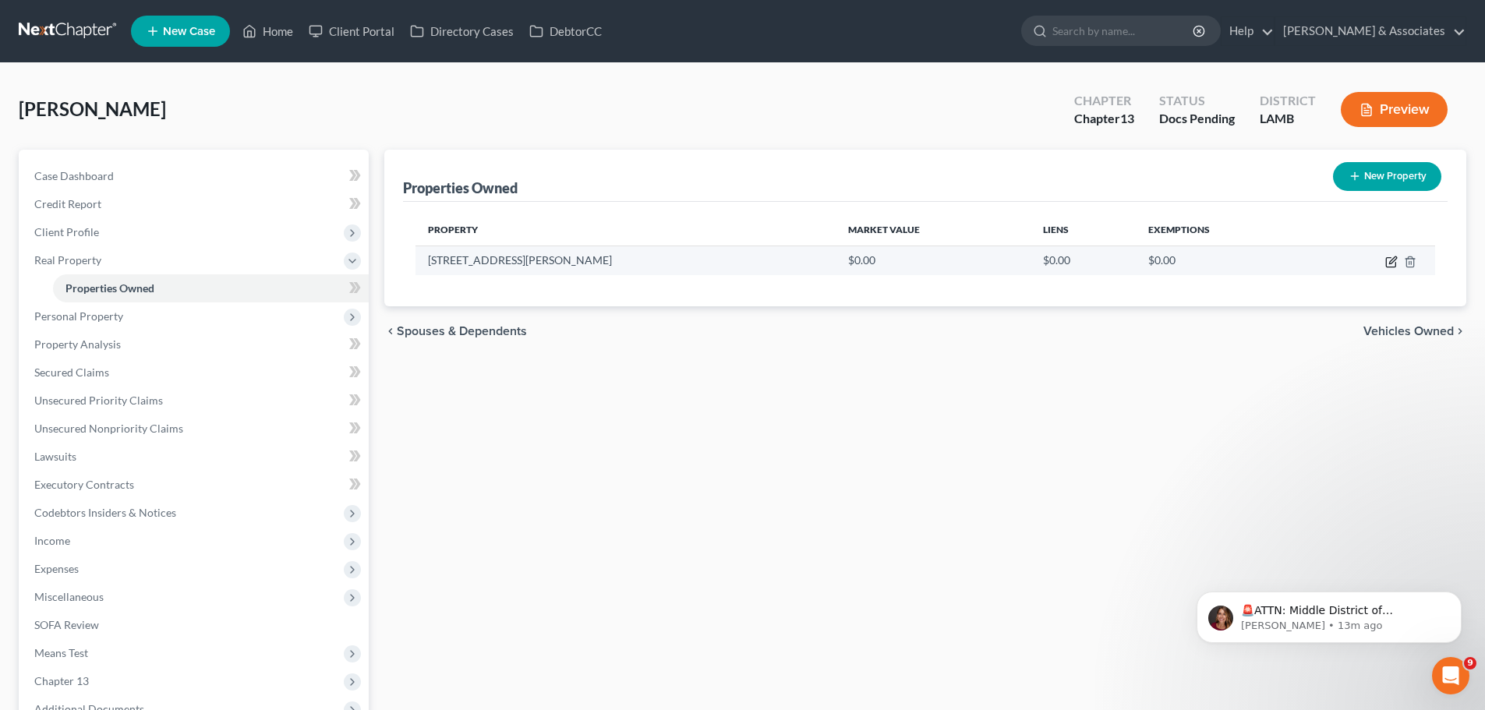
click at [1386, 260] on icon "button" at bounding box center [1390, 262] width 9 height 9
select select "19"
select select "16"
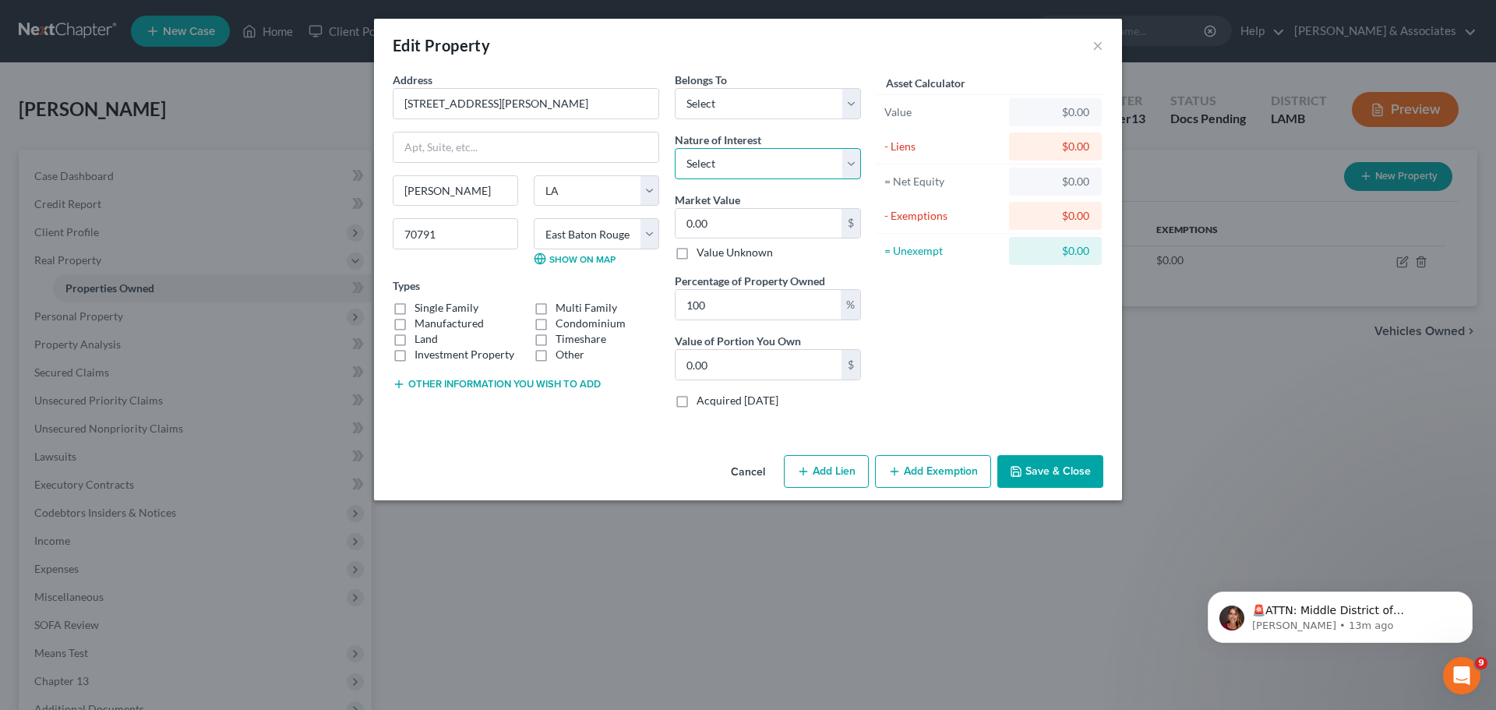
click at [778, 168] on select "Select Fee Simple Joint Tenant Life Estate Equitable Interest Future Interest T…" at bounding box center [768, 163] width 186 height 31
click at [754, 108] on select "Select Debtor 1 Only Debtor 2 Only Debtor 1 And Debtor 2 Only At Least One Of T…" at bounding box center [768, 103] width 186 height 31
select select "0"
click at [675, 88] on select "Select Debtor 1 Only Debtor 2 Only Debtor 1 And Debtor 2 Only At Least One Of T…" at bounding box center [768, 103] width 186 height 31
click at [765, 228] on input "0.00" at bounding box center [759, 224] width 166 height 30
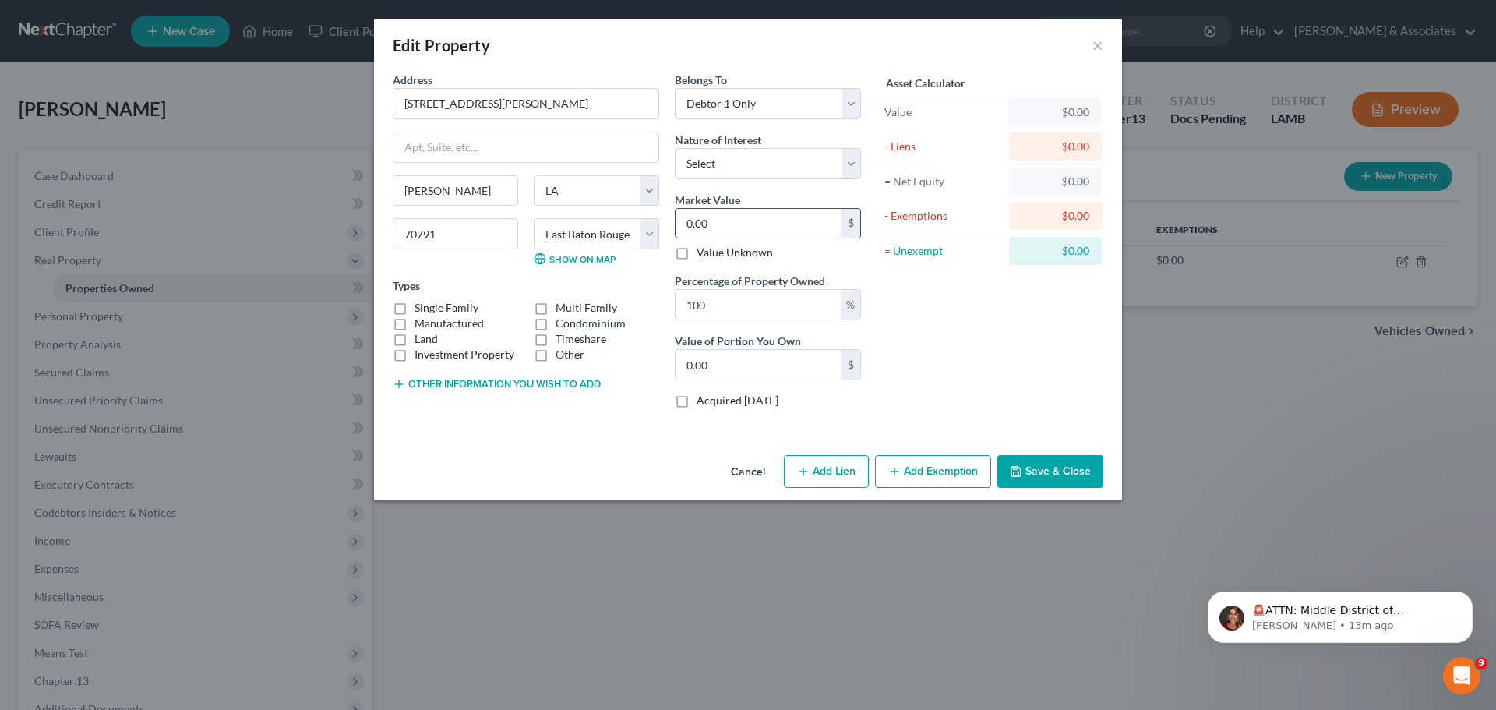
paste input "310,987"
type input "310,987"
type input "310,987.00"
type input "310,987"
drag, startPoint x: 772, startPoint y: 162, endPoint x: 770, endPoint y: 175, distance: 13.3
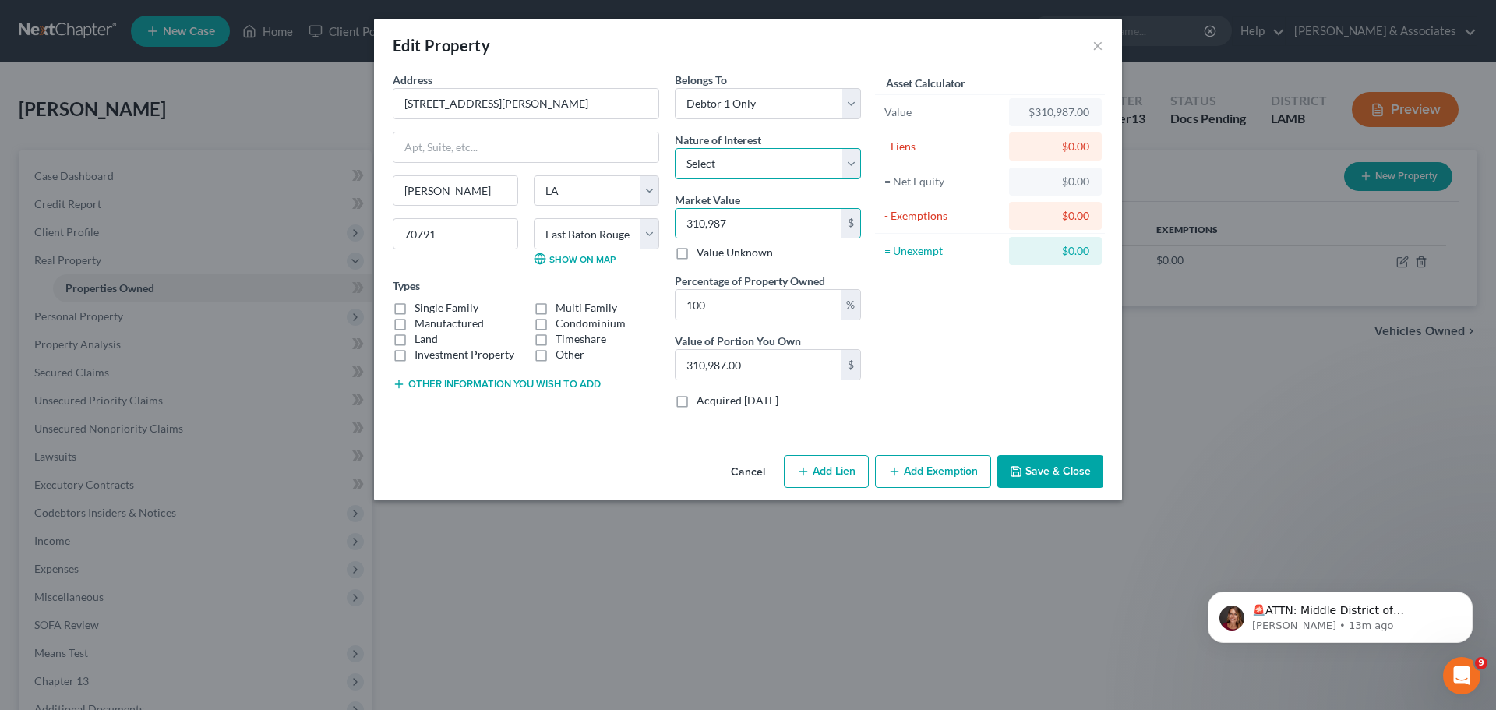
click at [772, 162] on select "Select Fee Simple Joint Tenant Life Estate Equitable Interest Future Interest T…" at bounding box center [768, 163] width 186 height 31
select select "0"
click at [675, 148] on select "Select Fee Simple Joint Tenant Life Estate Equitable Interest Future Interest T…" at bounding box center [768, 163] width 186 height 31
click at [470, 300] on label "Single Family" at bounding box center [447, 308] width 64 height 16
click at [431, 300] on input "Single Family" at bounding box center [426, 305] width 10 height 10
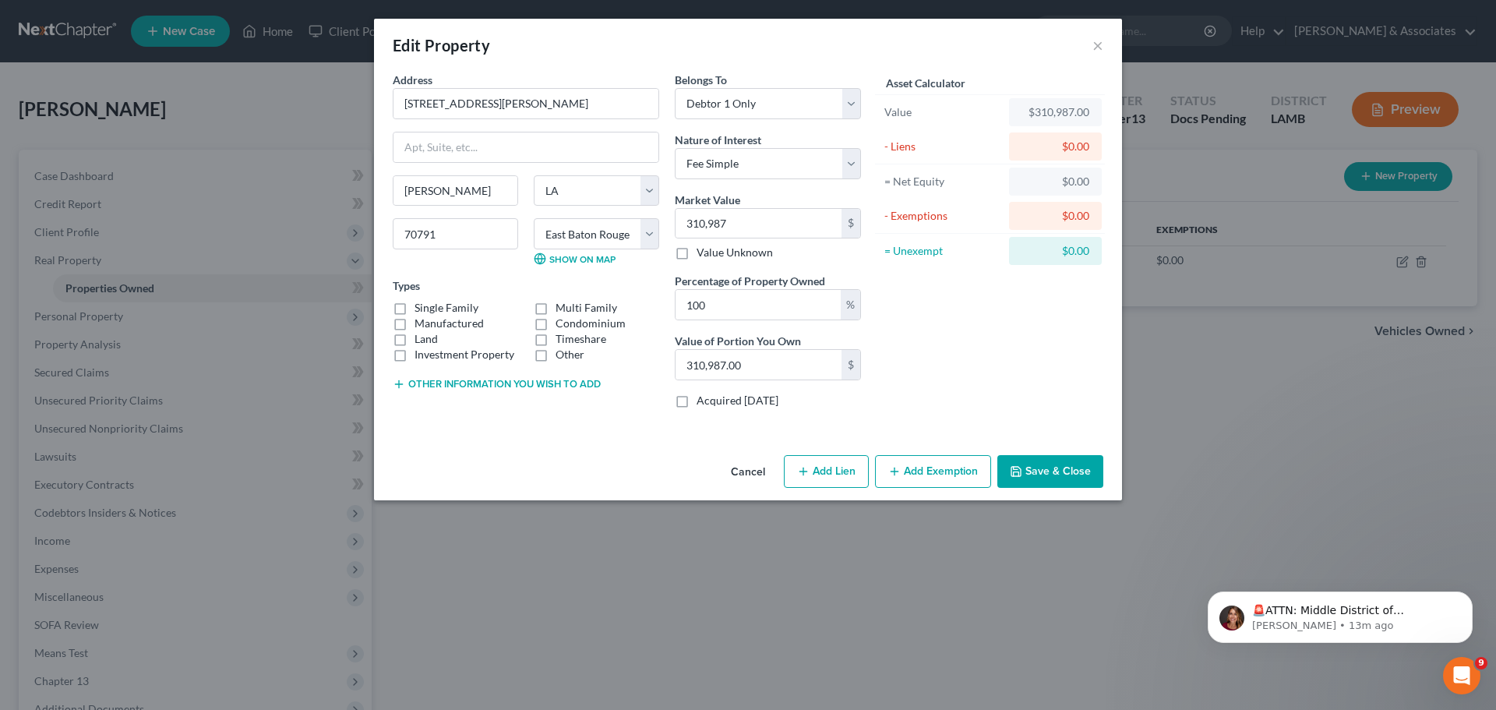
checkbox input "true"
click at [980, 329] on div "Asset Calculator Value $310,987.00 - Liens $0.00 = Net Equity $0.00 - Exemption…" at bounding box center [990, 246] width 242 height 349
click at [942, 461] on button "Add Exemption" at bounding box center [933, 471] width 116 height 33
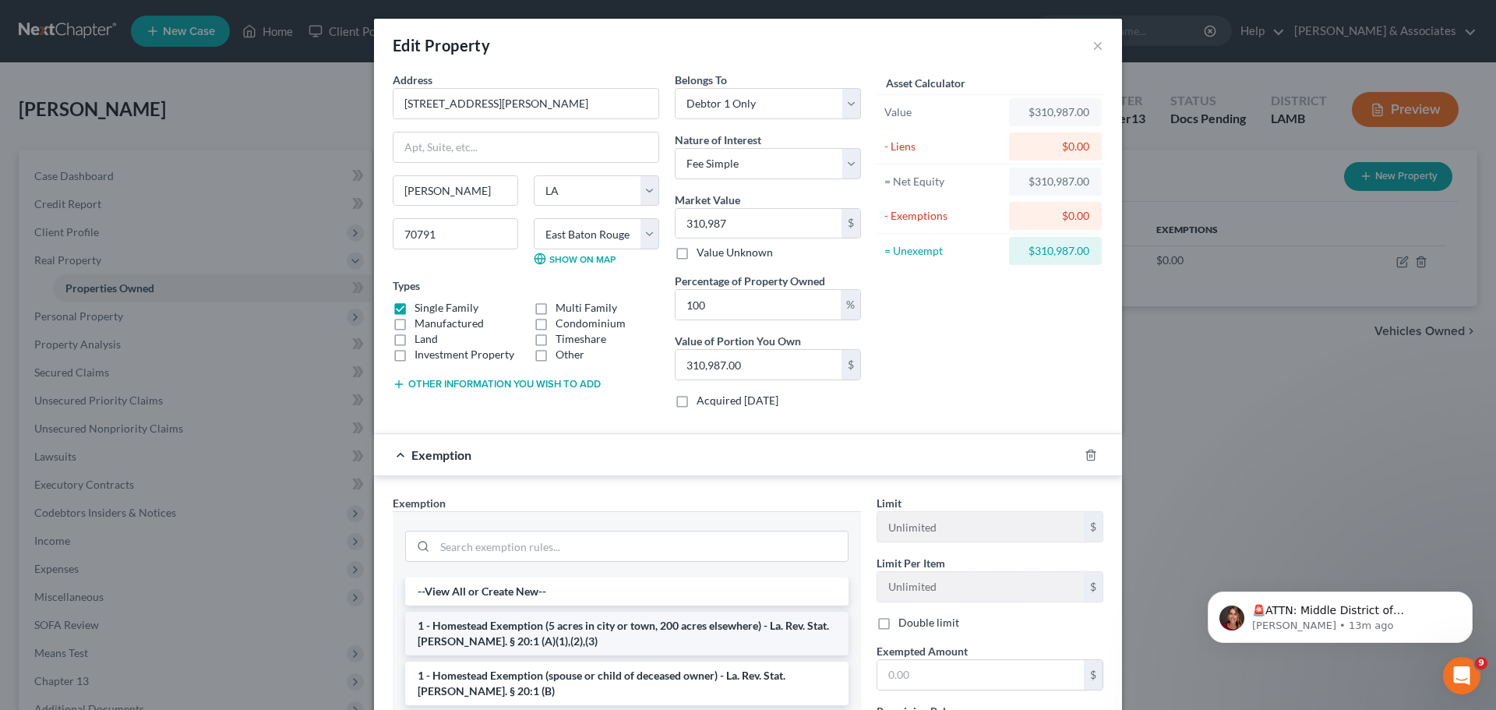
drag, startPoint x: 715, startPoint y: 622, endPoint x: 752, endPoint y: 627, distance: 37.7
click at [715, 623] on li "1 - Homestead Exemption (5 acres in city or town, 200 acres elsewhere) - La. Re…" at bounding box center [626, 634] width 443 height 44
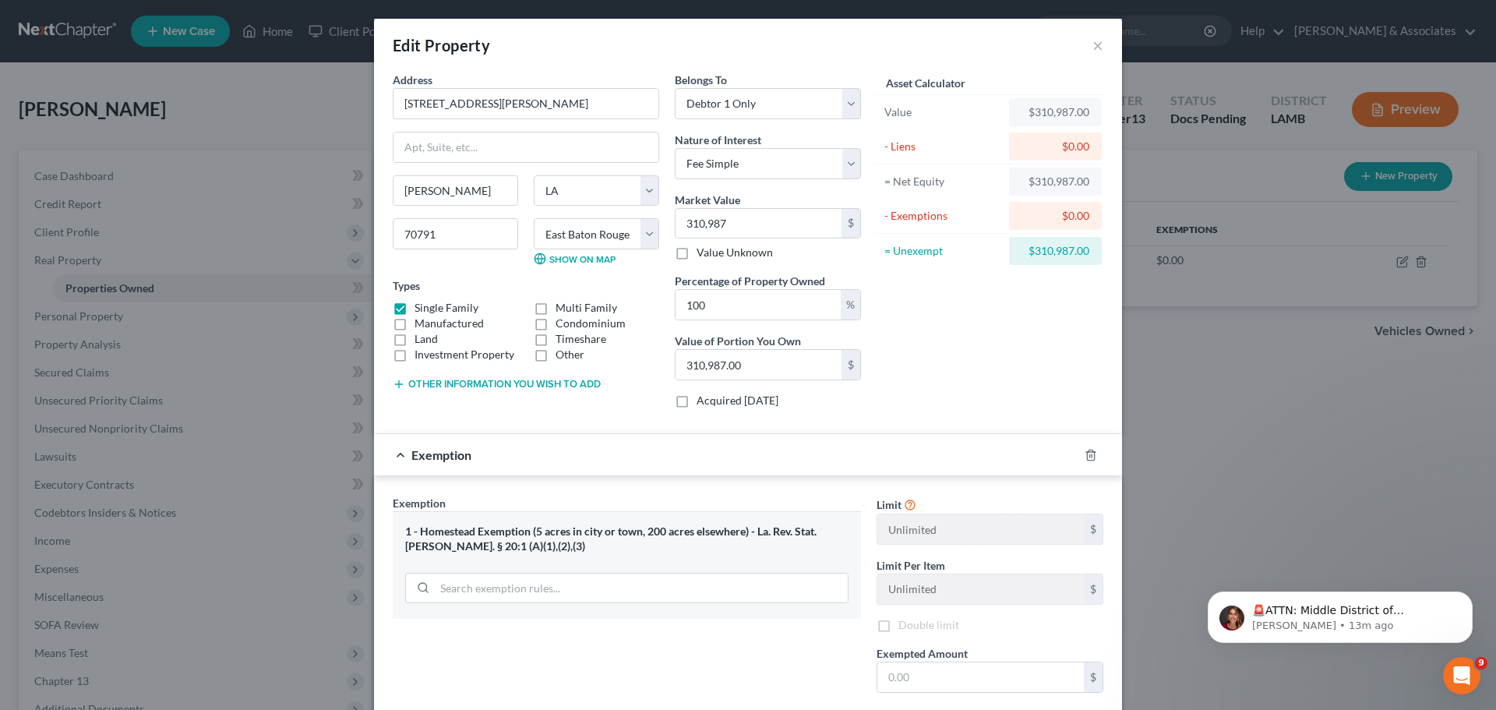
click at [927, 659] on span "Exempted Amount" at bounding box center [922, 653] width 91 height 13
click at [1012, 669] on input "text" at bounding box center [981, 677] width 207 height 30
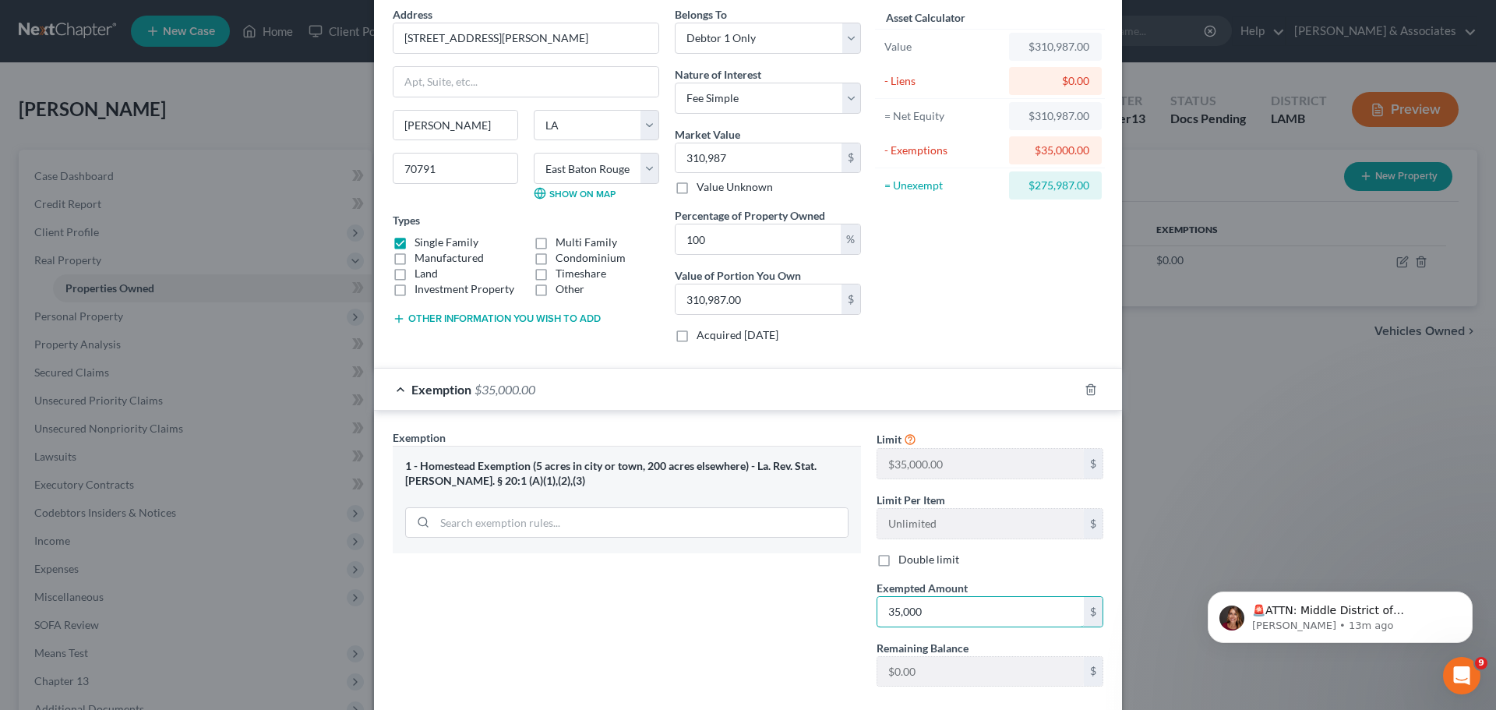
scroll to position [154, 0]
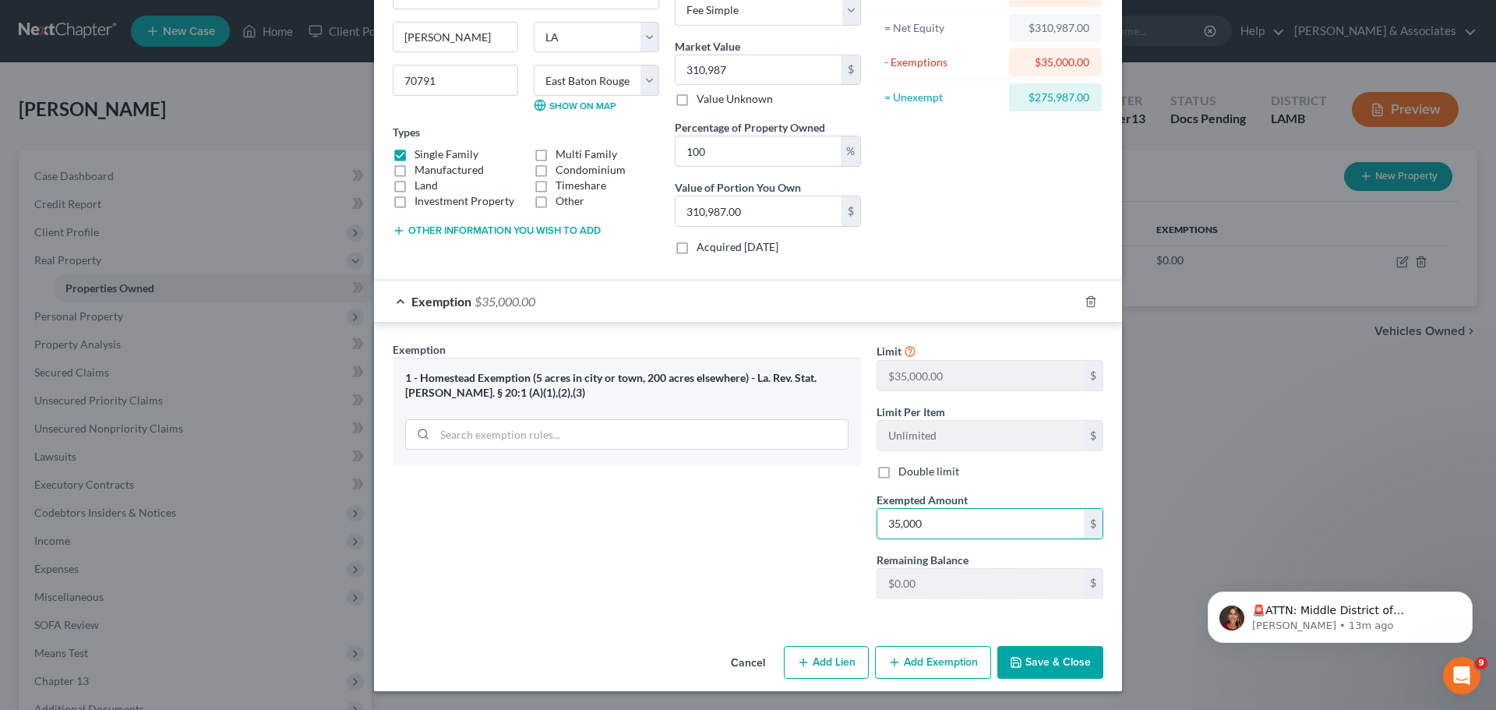
type input "35,000"
click at [1049, 659] on button "Save & Close" at bounding box center [1051, 662] width 106 height 33
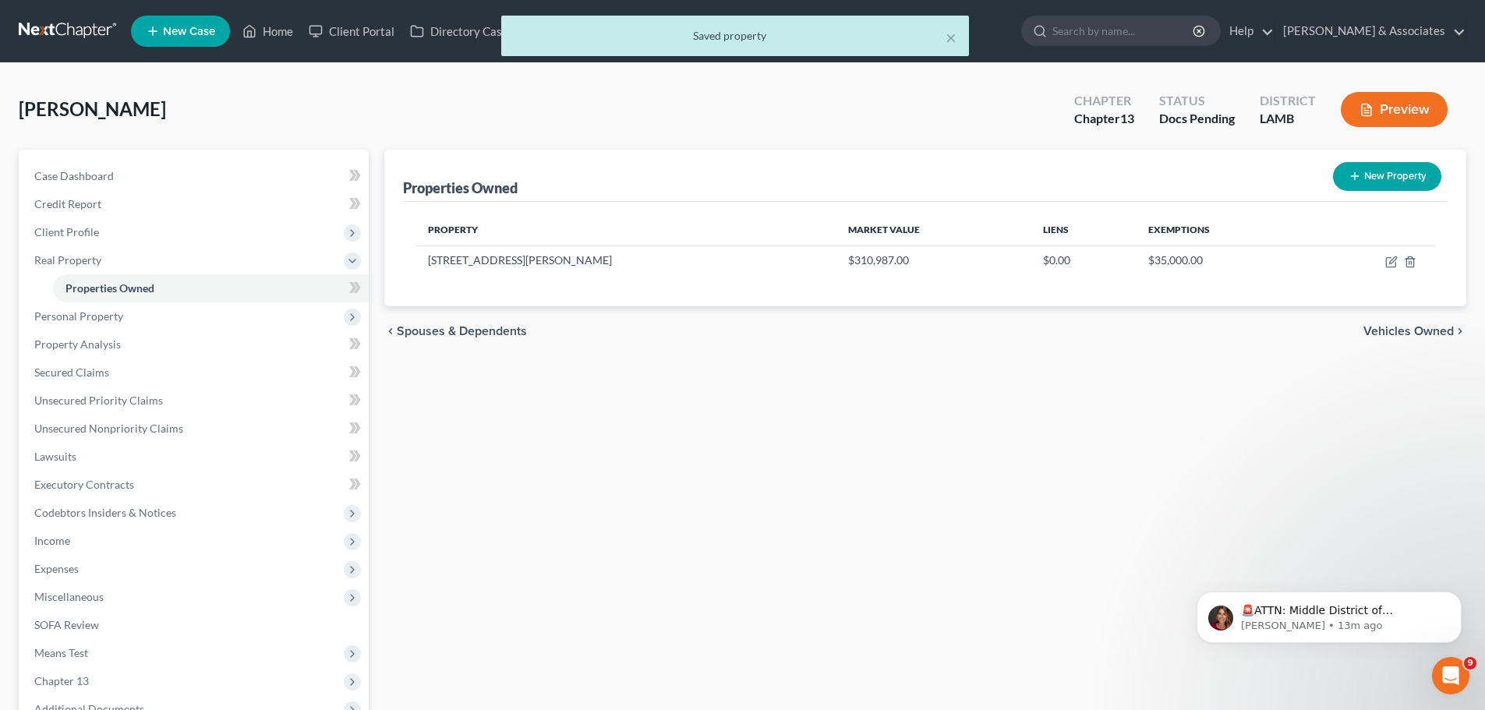
drag, startPoint x: 943, startPoint y: 545, endPoint x: 912, endPoint y: 536, distance: 32.3
click at [940, 543] on div "Properties Owned New Property Property Market Value Liens Exemptions 1516 Frank…" at bounding box center [924, 467] width 1097 height 635
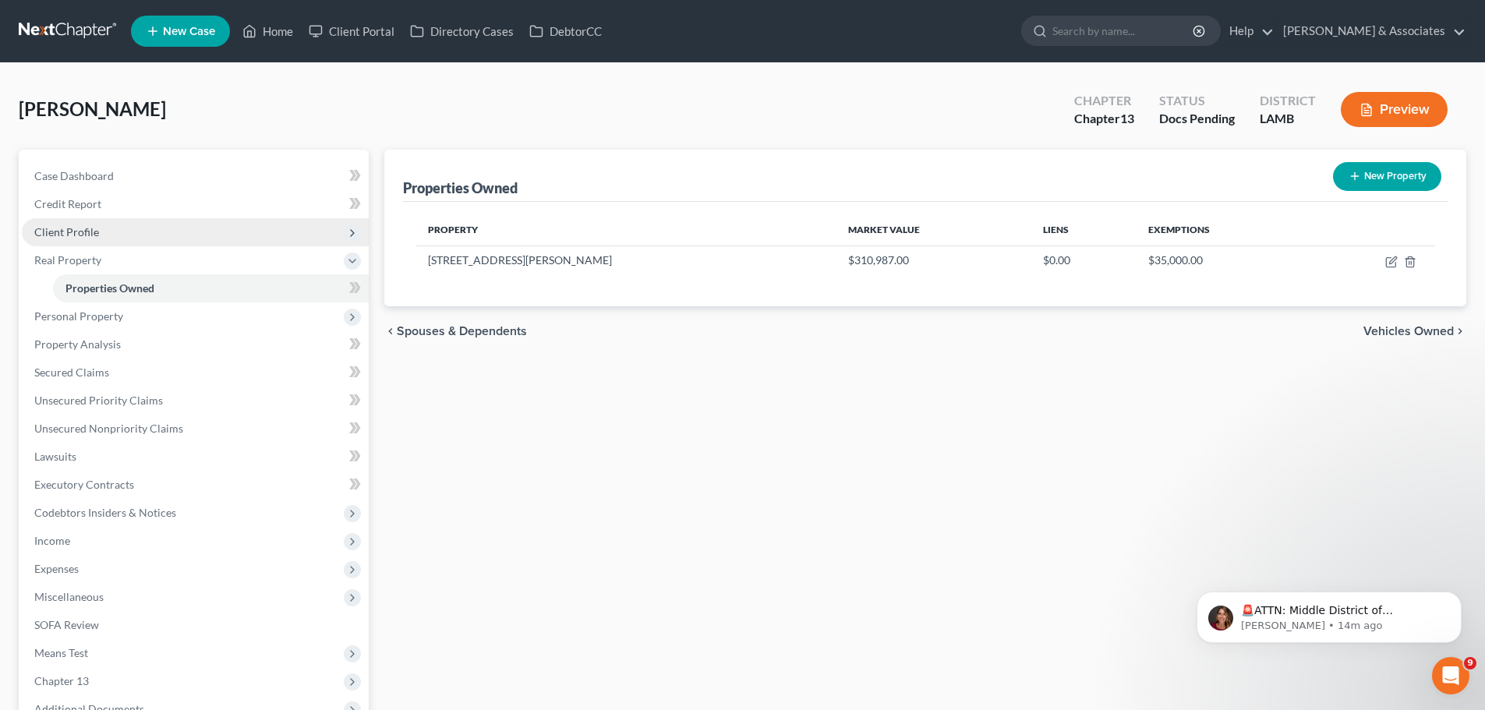
click at [67, 227] on span "Client Profile" at bounding box center [66, 231] width 65 height 13
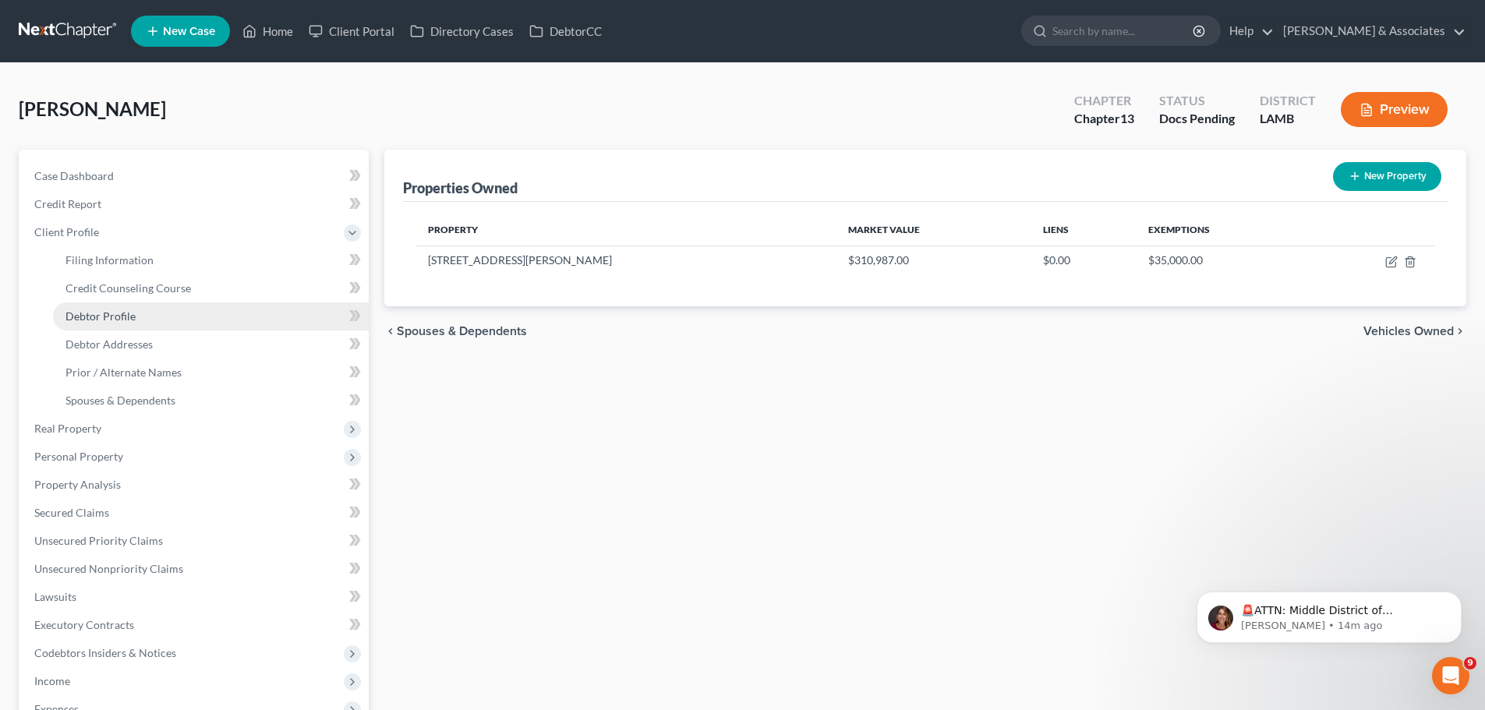
click at [111, 316] on span "Debtor Profile" at bounding box center [100, 315] width 70 height 13
select select "0"
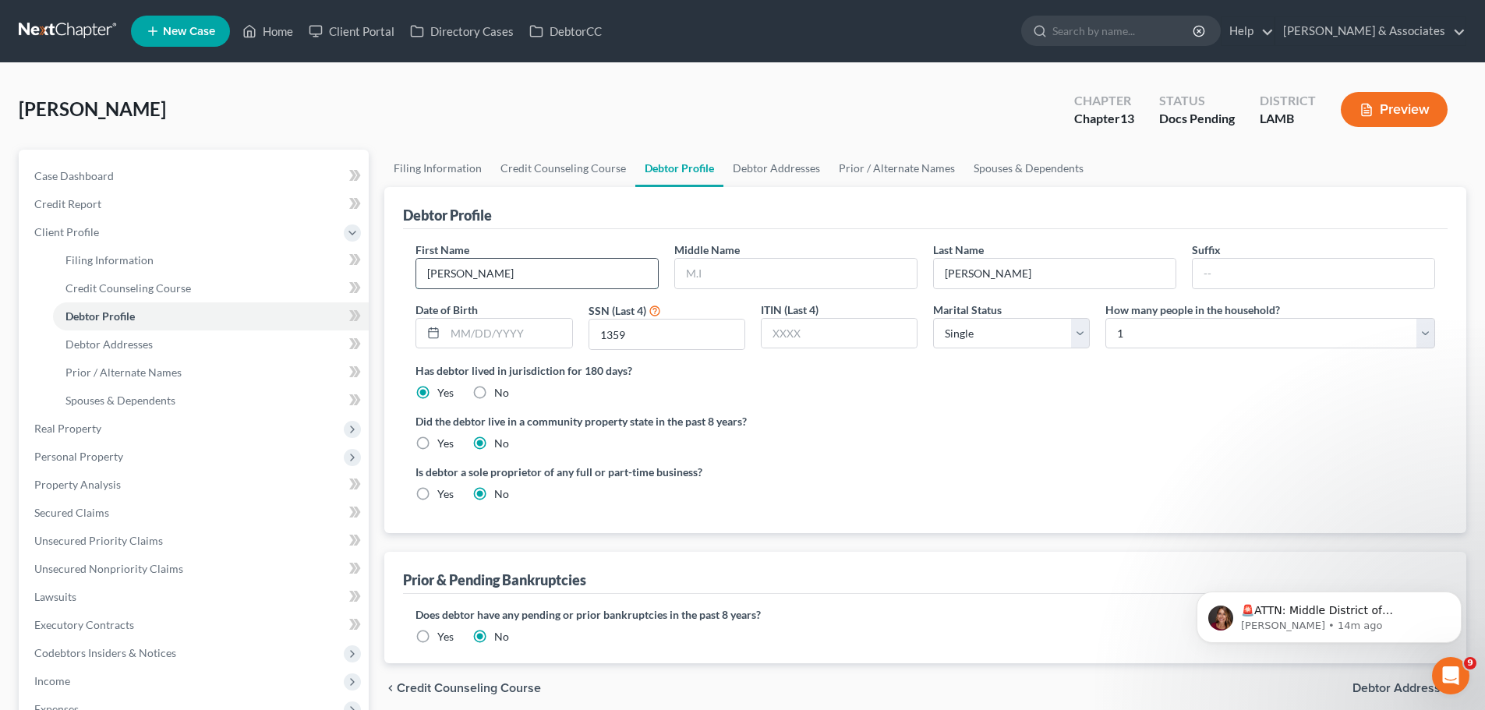
click at [625, 283] on input "Debra" at bounding box center [537, 274] width 242 height 30
click at [723, 274] on input "text" at bounding box center [796, 274] width 242 height 30
type input "Deshea"
click at [482, 330] on input "text" at bounding box center [508, 334] width 126 height 30
type input "12/31/1995"
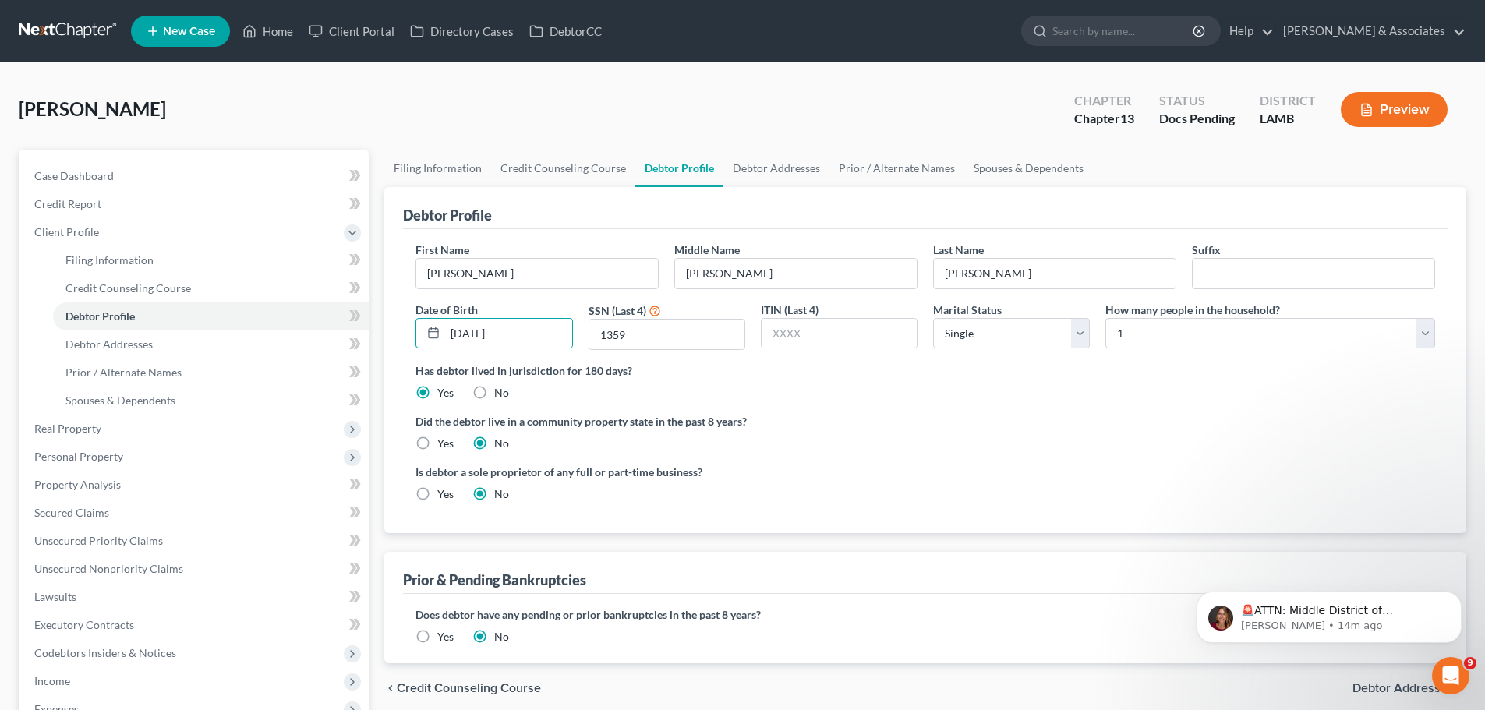
click at [1066, 444] on div "Did the debtor live in a community property state in the past 8 years? Yes No" at bounding box center [924, 432] width 1019 height 38
click at [892, 461] on ng-include "First Name Debra Middle Name Deshea Last Name Perkins Suffix Date of Birth 12/3…" at bounding box center [924, 378] width 1019 height 273
click at [156, 340] on link "Debtor Addresses" at bounding box center [211, 344] width 316 height 28
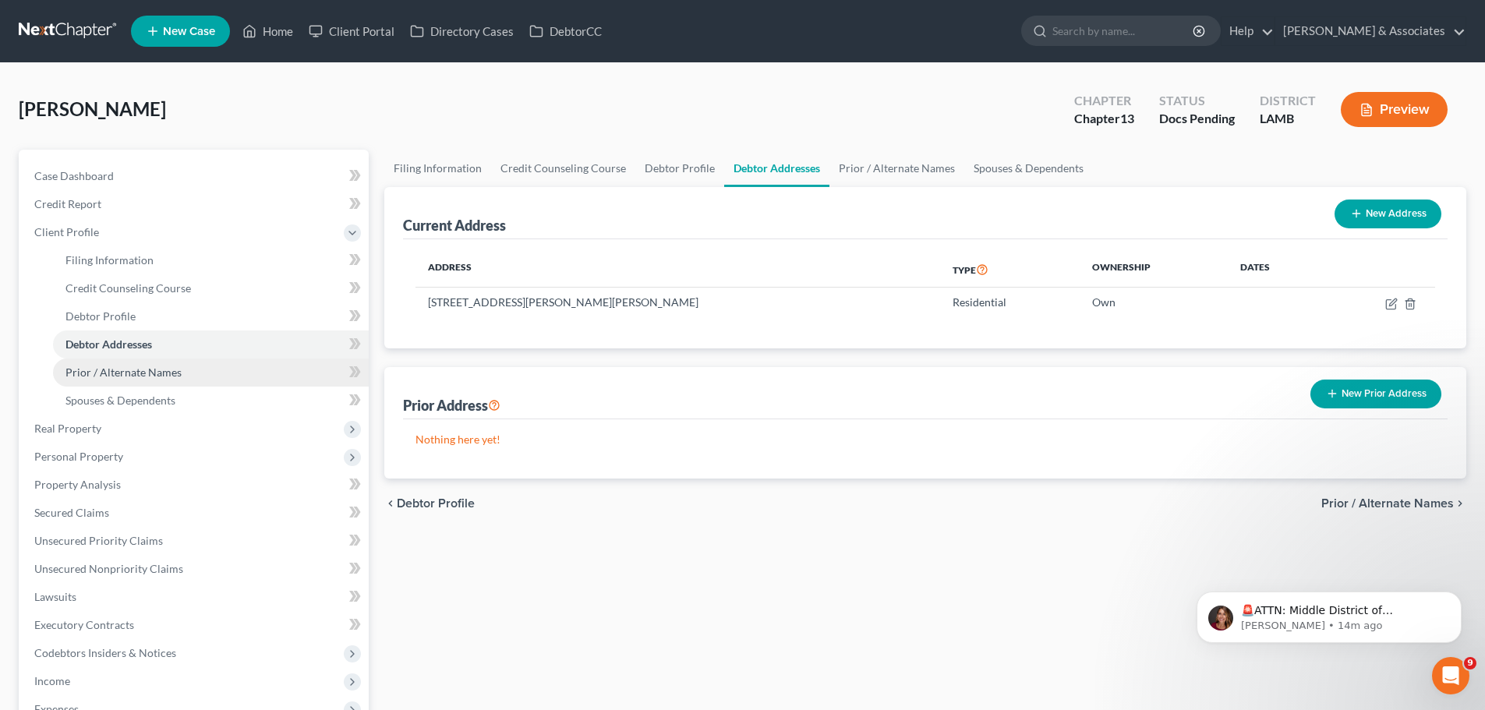
click at [179, 359] on link "Prior / Alternate Names" at bounding box center [211, 373] width 316 height 28
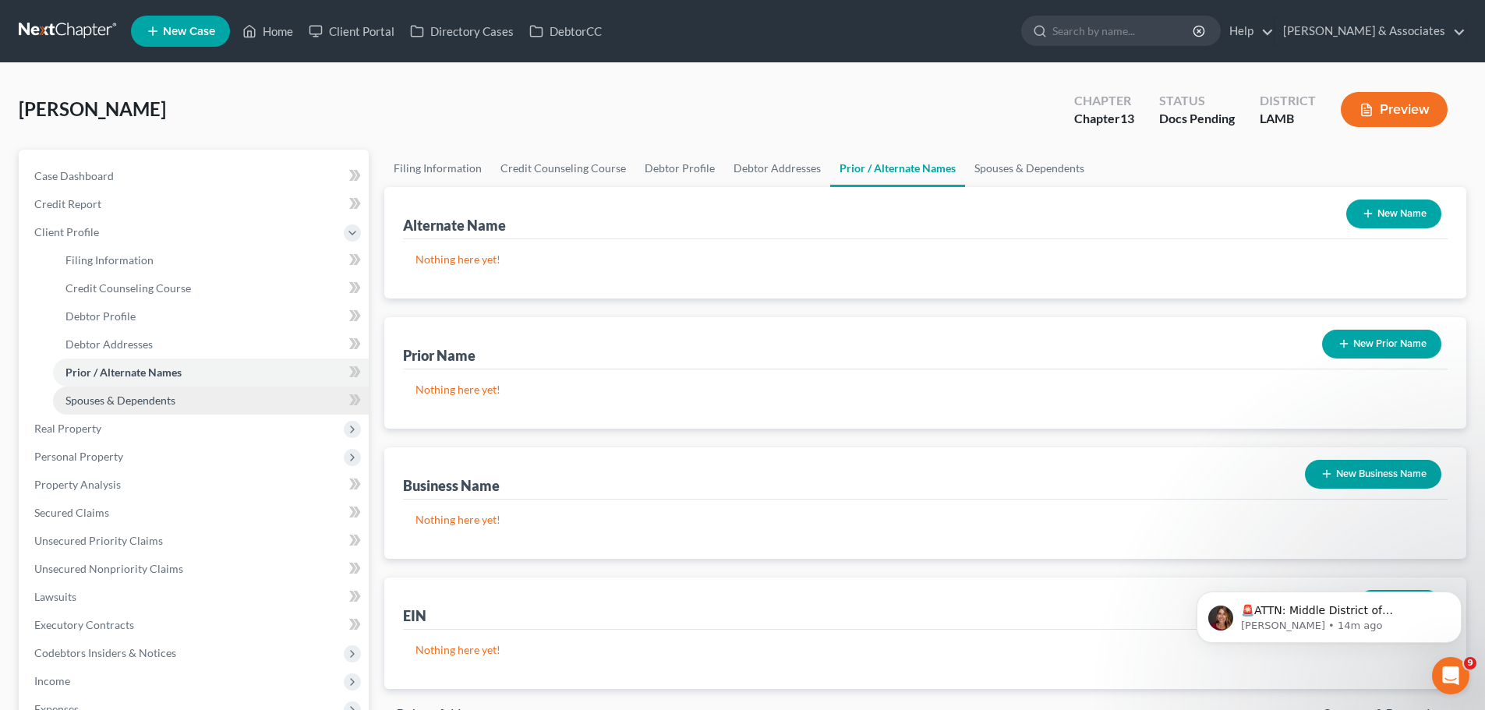
click at [168, 389] on link "Spouses & Dependents" at bounding box center [211, 401] width 316 height 28
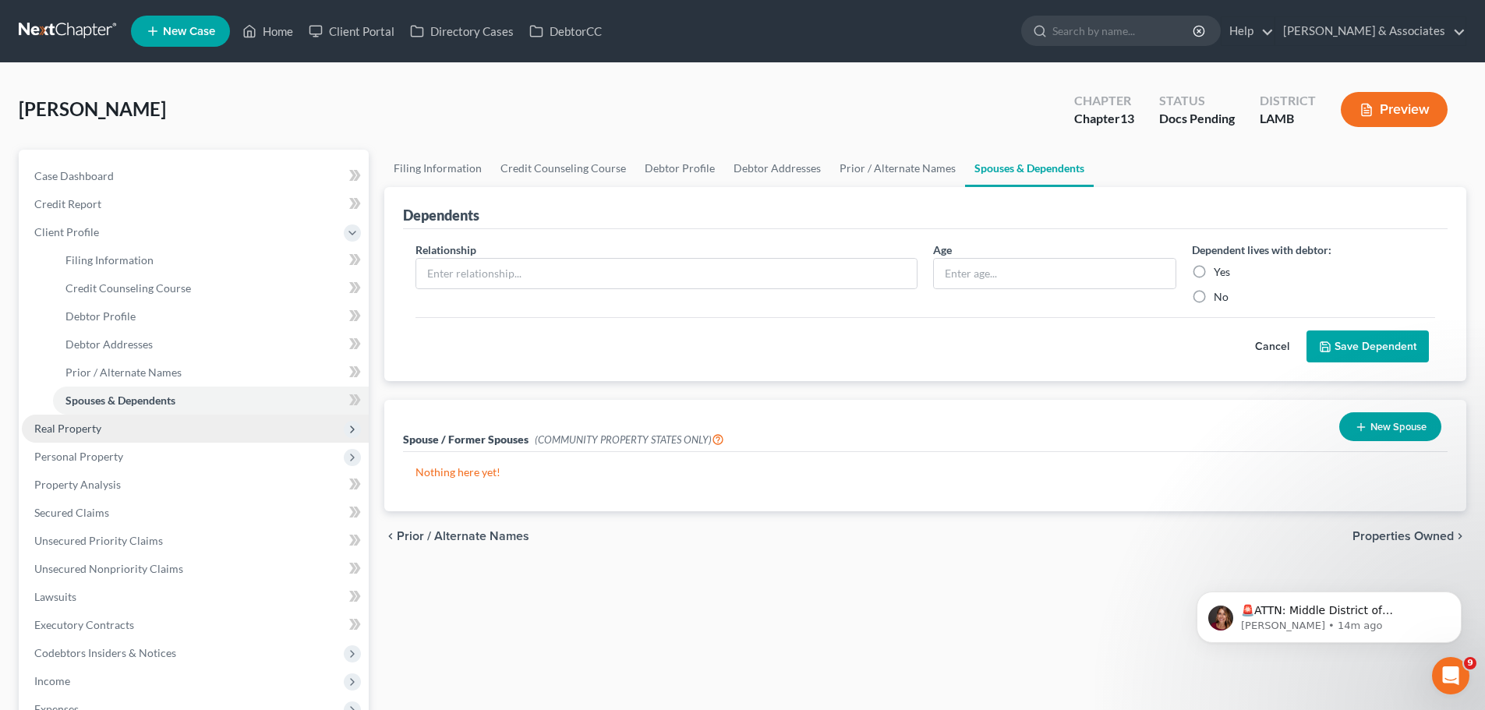
click at [162, 432] on span "Real Property" at bounding box center [195, 429] width 347 height 28
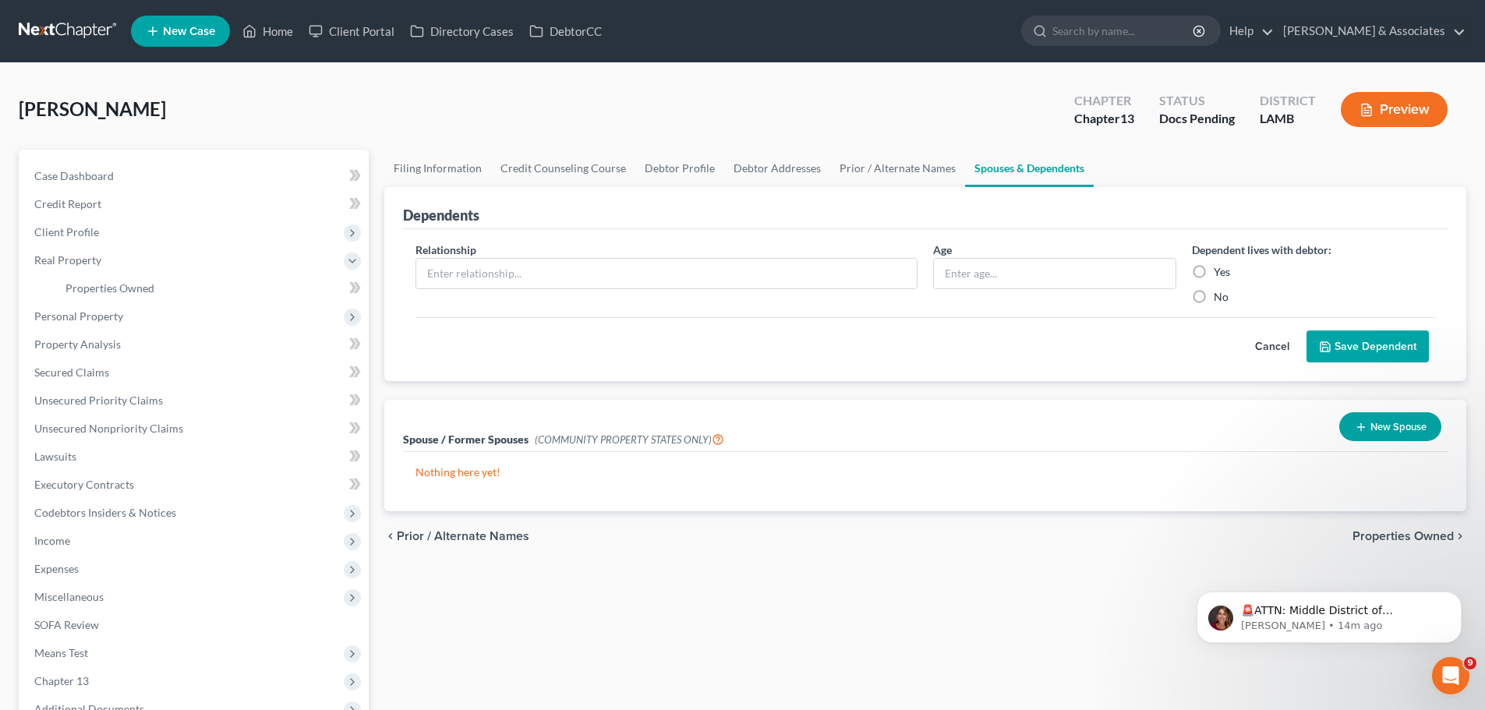
click at [687, 627] on div "Filing Information Credit Counseling Course Debtor Profile Debtor Addresses Pri…" at bounding box center [924, 467] width 1097 height 635
click at [101, 542] on span "Income" at bounding box center [195, 541] width 347 height 28
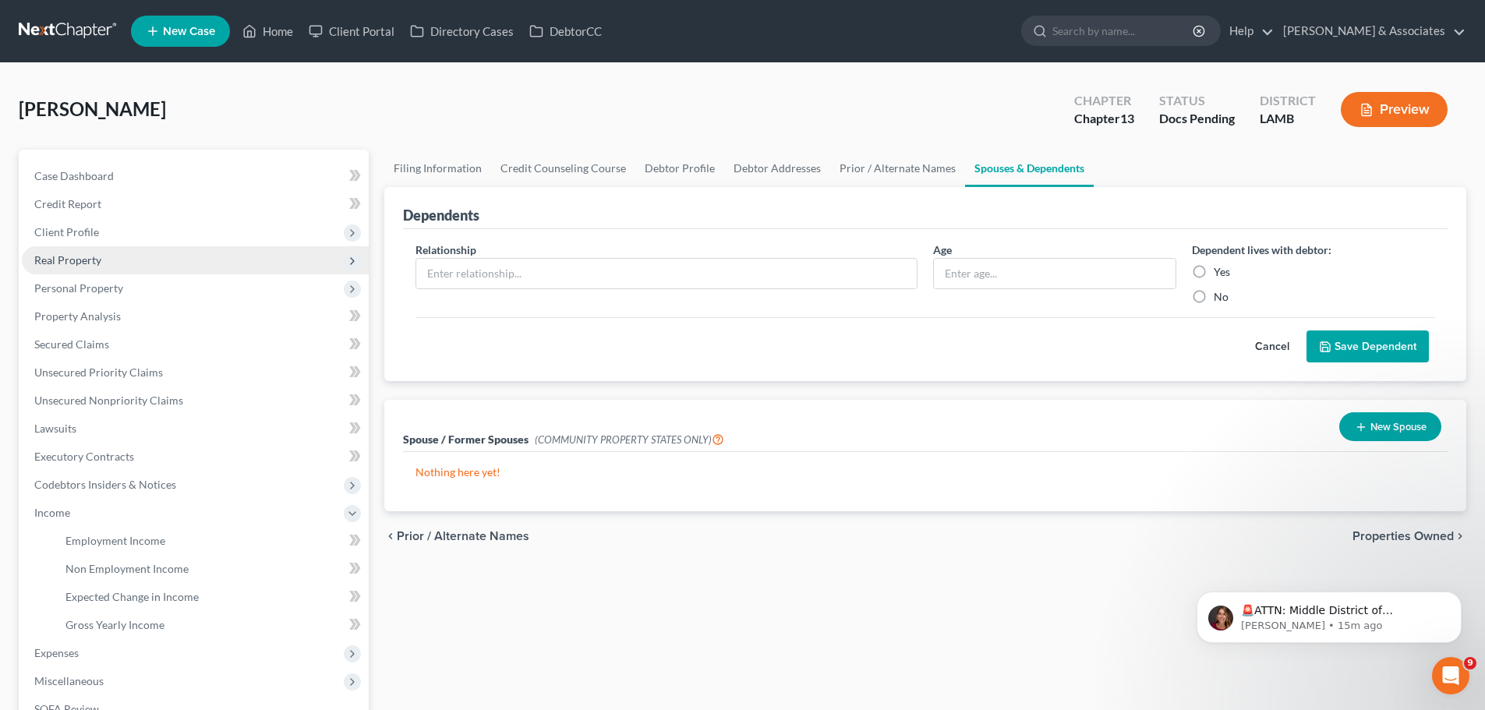
click at [133, 265] on span "Real Property" at bounding box center [195, 260] width 347 height 28
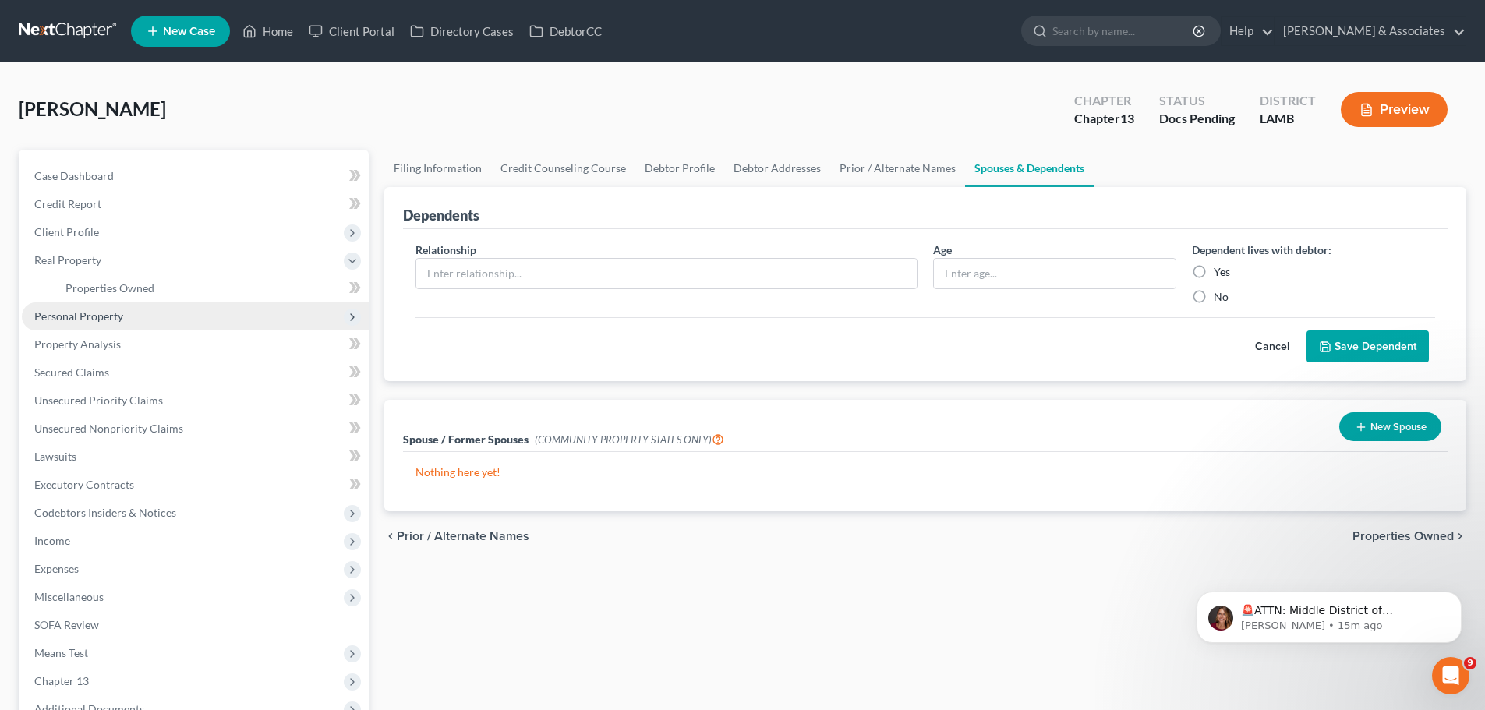
click at [133, 302] on span "Personal Property" at bounding box center [195, 316] width 347 height 28
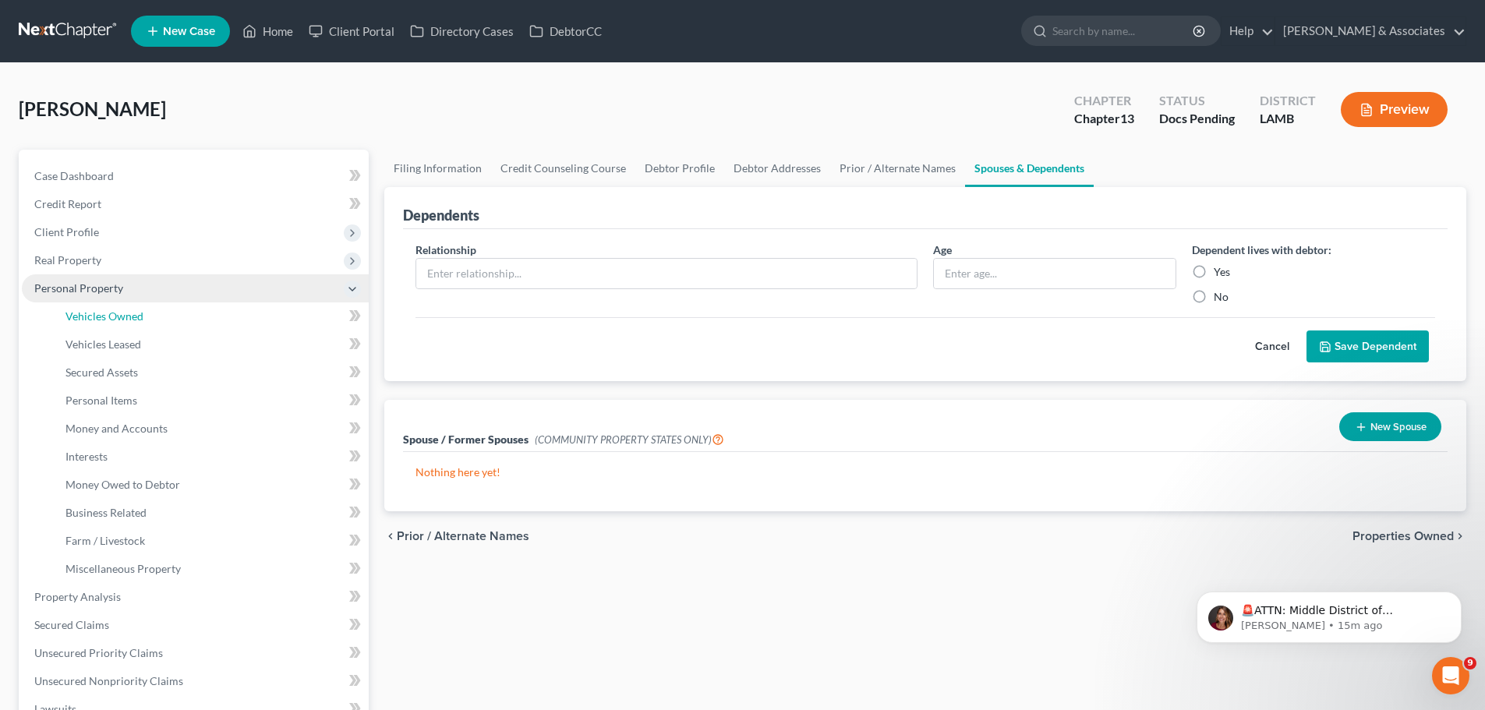
click at [135, 318] on span "Vehicles Owned" at bounding box center [104, 315] width 78 height 13
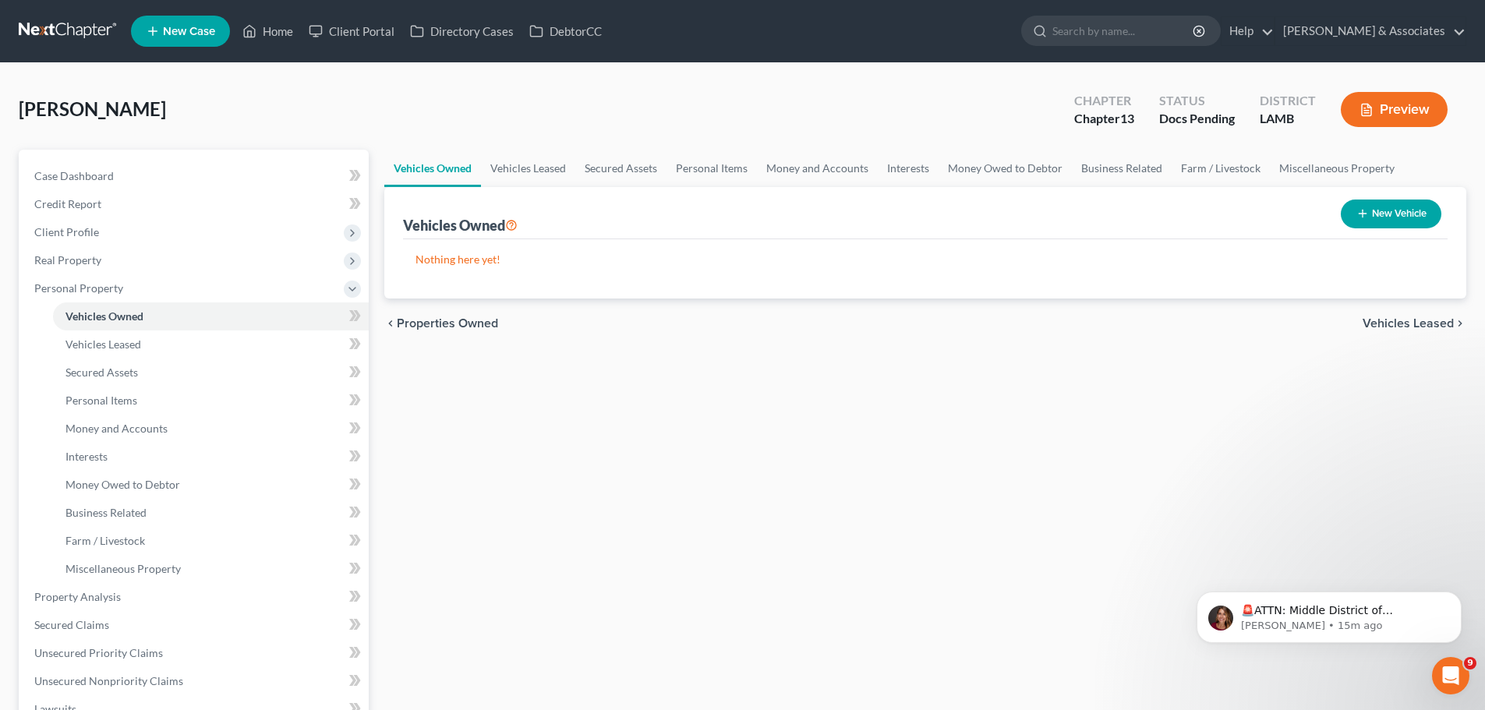
click at [1373, 205] on button "New Vehicle" at bounding box center [1391, 214] width 101 height 29
select select "0"
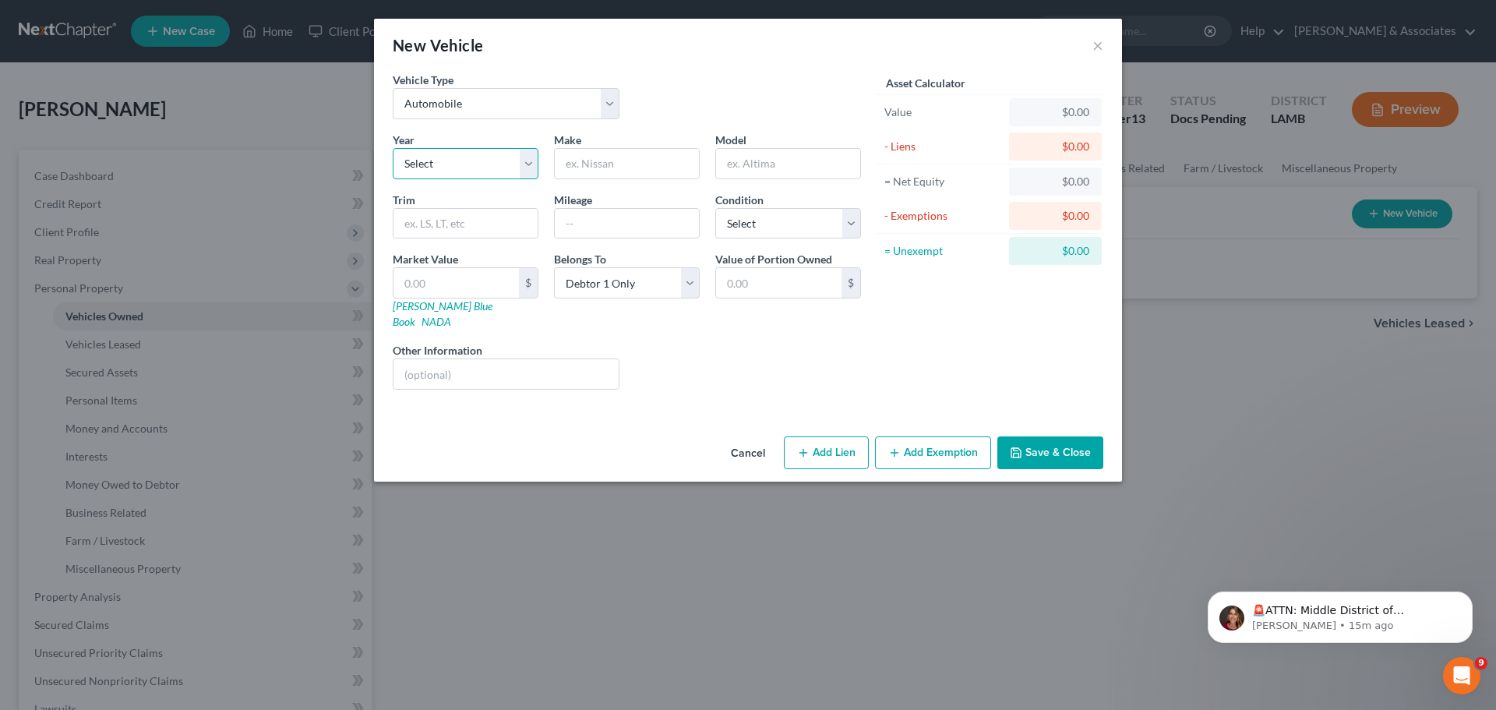
click at [485, 173] on select "Select 2026 2025 2024 2023 2022 2021 2020 2019 2018 2017 2016 2015 2014 2013 20…" at bounding box center [466, 163] width 146 height 31
select select "4"
click at [393, 148] on select "Select 2026 2025 2024 2023 2022 2021 2020 2019 2018 2017 2016 2015 2014 2013 20…" at bounding box center [466, 163] width 146 height 31
click at [620, 162] on input "text" at bounding box center [627, 164] width 144 height 30
type input "Honda"
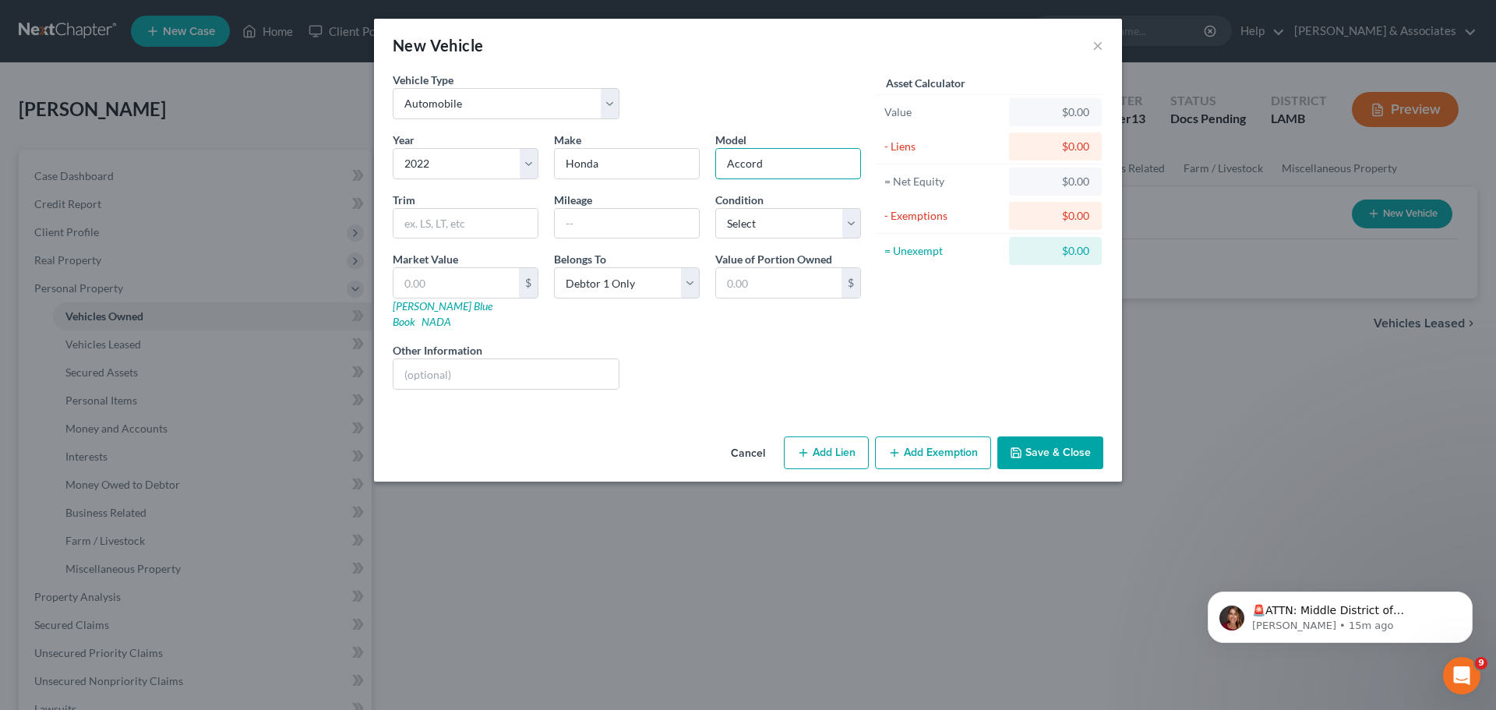
type input "Accord"
click at [809, 162] on input "Accord" at bounding box center [788, 164] width 144 height 30
click at [589, 229] on input "text" at bounding box center [627, 224] width 144 height 30
type input "51000"
click at [767, 239] on div "Year Select 2026 2025 2024 2023 2022 2021 2020 2019 2018 2017 2016 2015 2014 20…" at bounding box center [627, 267] width 484 height 270
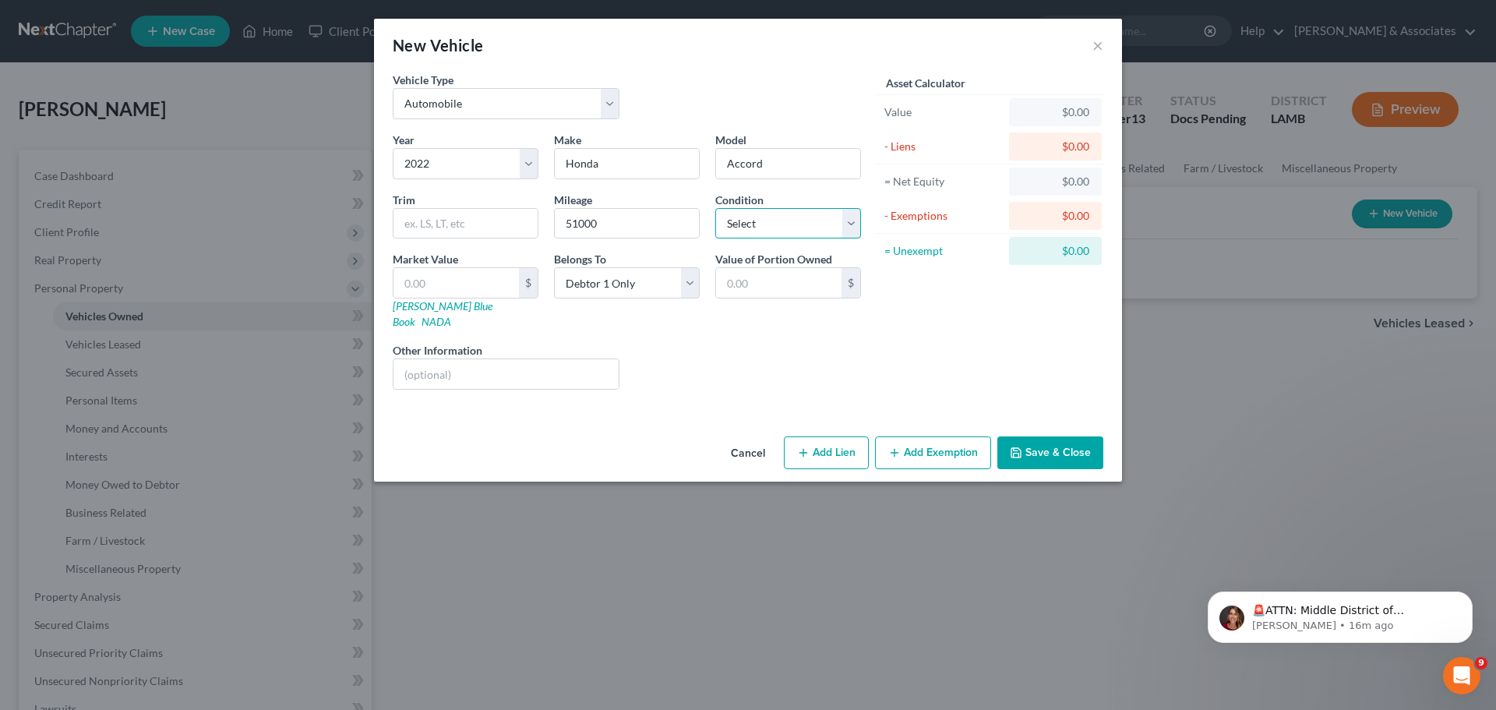
click at [776, 238] on select "Select Excellent Very Good Good Fair Poor" at bounding box center [788, 223] width 146 height 31
select select "3"
click at [715, 208] on select "Select Excellent Very Good Good Fair Poor" at bounding box center [788, 223] width 146 height 31
click at [1023, 337] on div "Asset Calculator Value $0.00 - Liens $0.00 = Net Equity $0.00 - Exemptions $0.0…" at bounding box center [990, 237] width 242 height 330
click at [917, 447] on button "Add Exemption" at bounding box center [933, 452] width 116 height 33
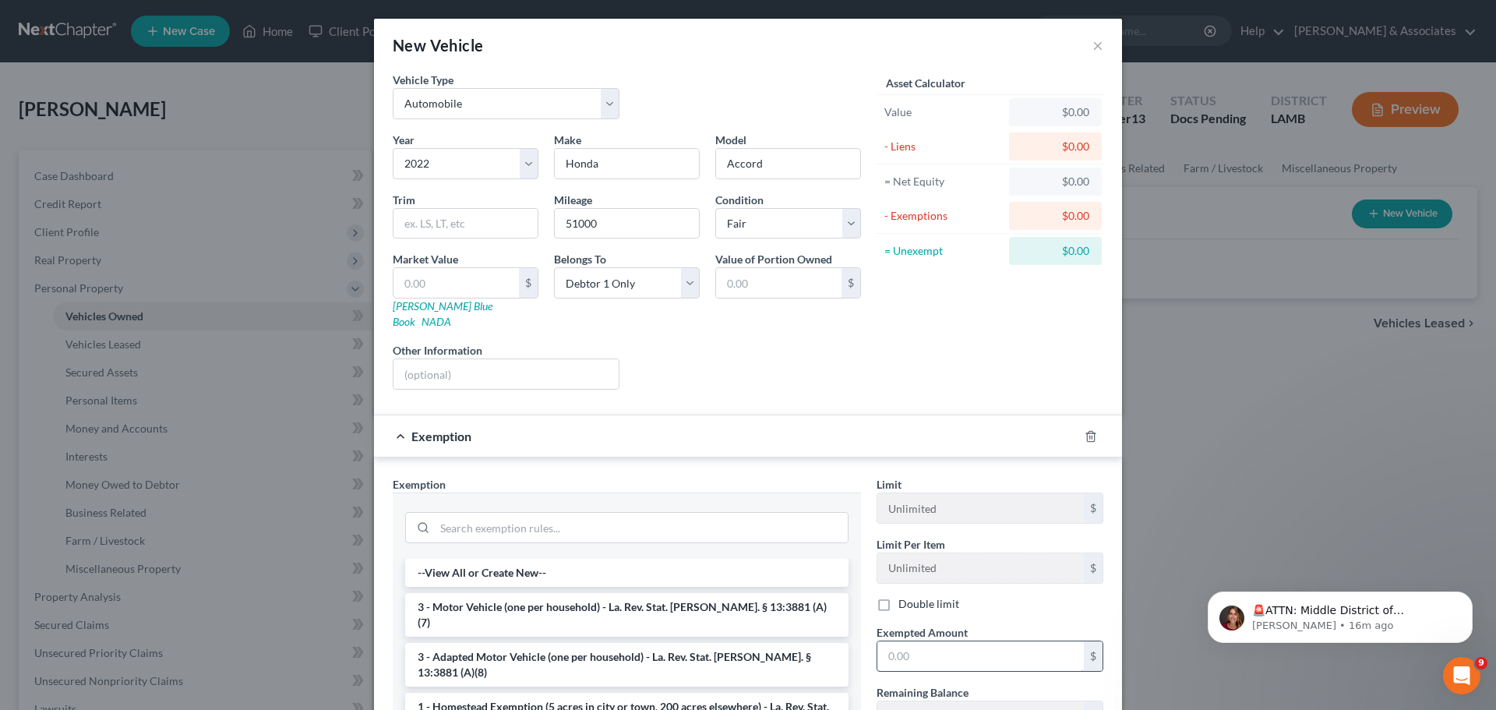
drag, startPoint x: 546, startPoint y: 586, endPoint x: 964, endPoint y: 642, distance: 422.3
click at [546, 593] on li "3 - Motor Vehicle (one per household) - La. Rev. Stat. Ann. § 13:3881 (A)(7)" at bounding box center [626, 615] width 443 height 44
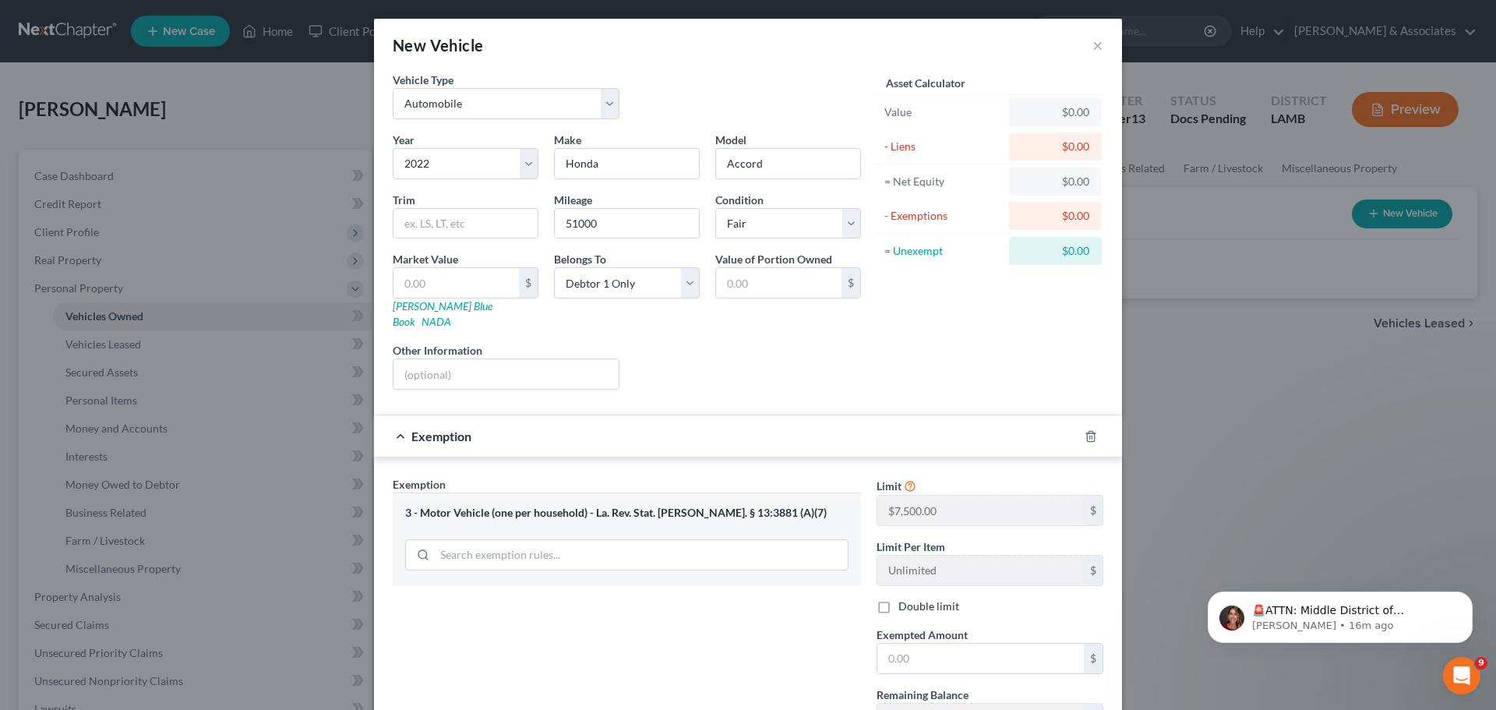
click at [1034, 662] on div "Limit $7,500.00 $ Limit Per Item Unlimited $ Double limit Exempted Amount * $ R…" at bounding box center [990, 611] width 242 height 270
drag, startPoint x: 1033, startPoint y: 649, endPoint x: 1096, endPoint y: 624, distance: 67.2
click at [1035, 646] on input "text" at bounding box center [981, 659] width 207 height 30
type input "7,500"
click at [775, 175] on input "Accord" at bounding box center [788, 164] width 144 height 30
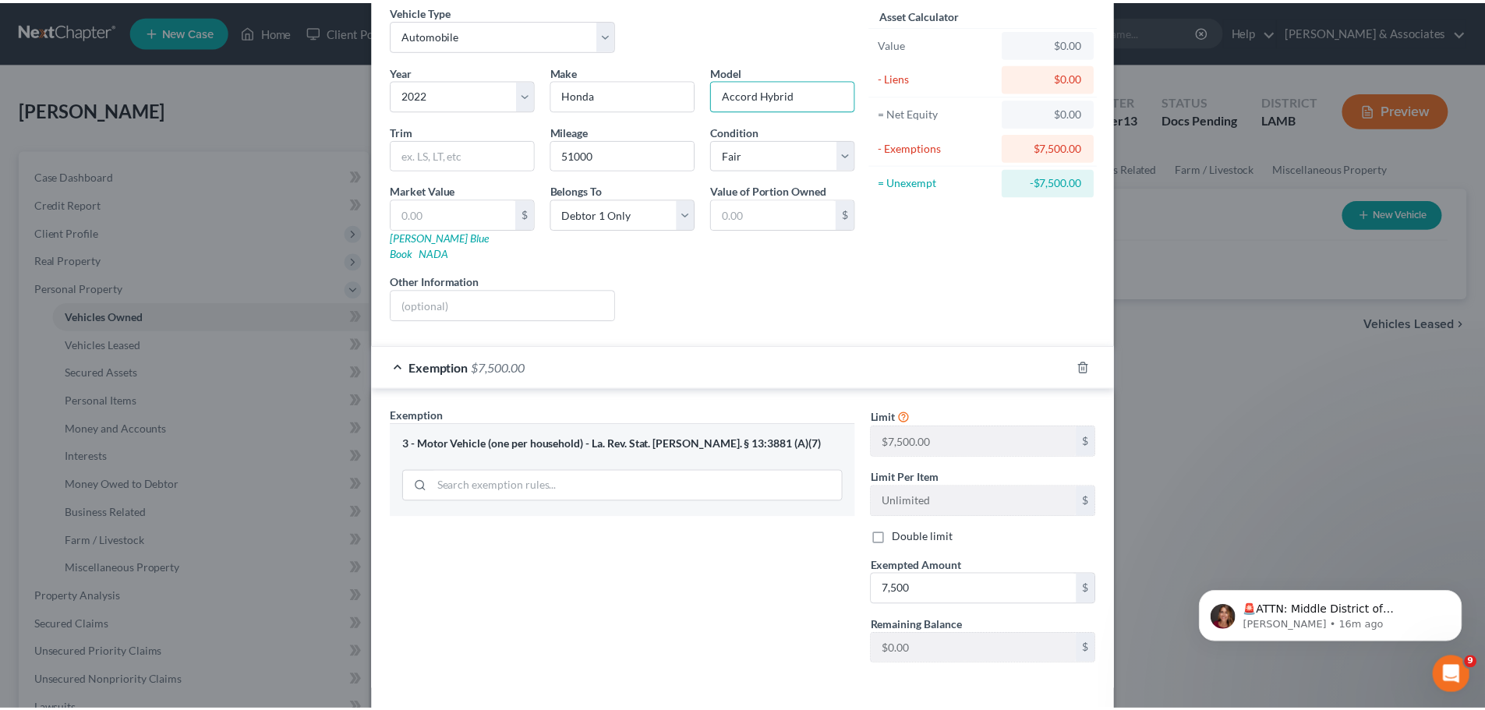
scroll to position [119, 0]
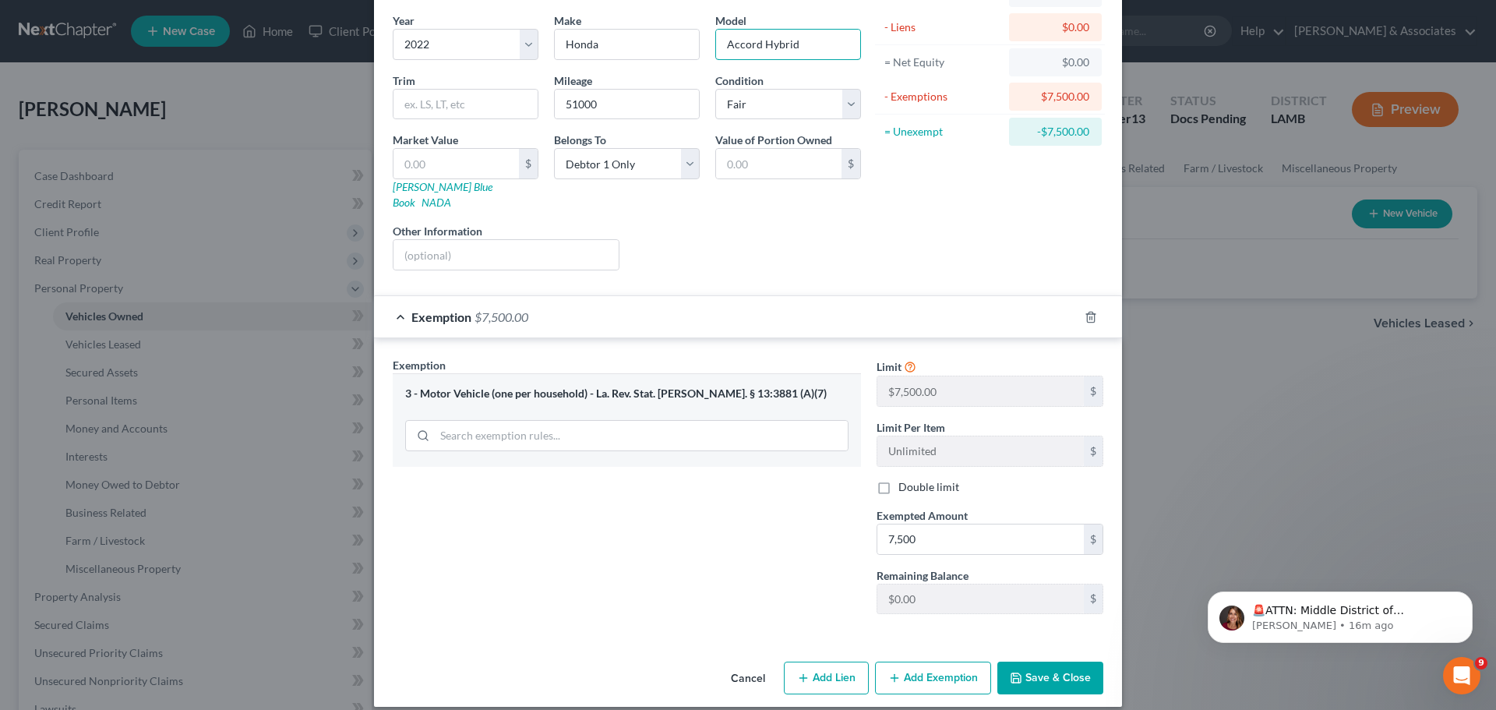
type input "Accord Hybrid"
click at [1010, 662] on button "Save & Close" at bounding box center [1051, 678] width 106 height 33
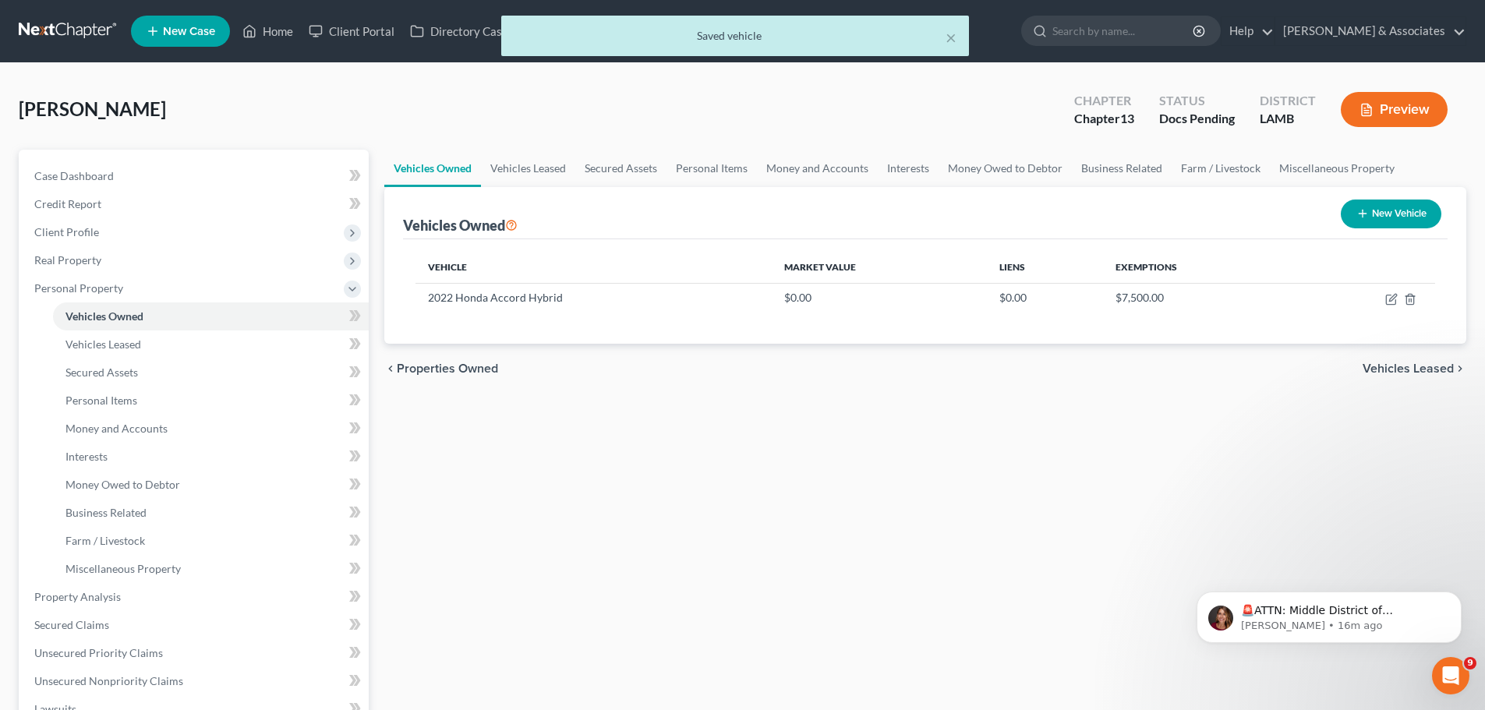
click at [1228, 491] on div "Vehicles Owned Vehicles Leased Secured Assets Personal Items Money and Accounts…" at bounding box center [924, 594] width 1097 height 888
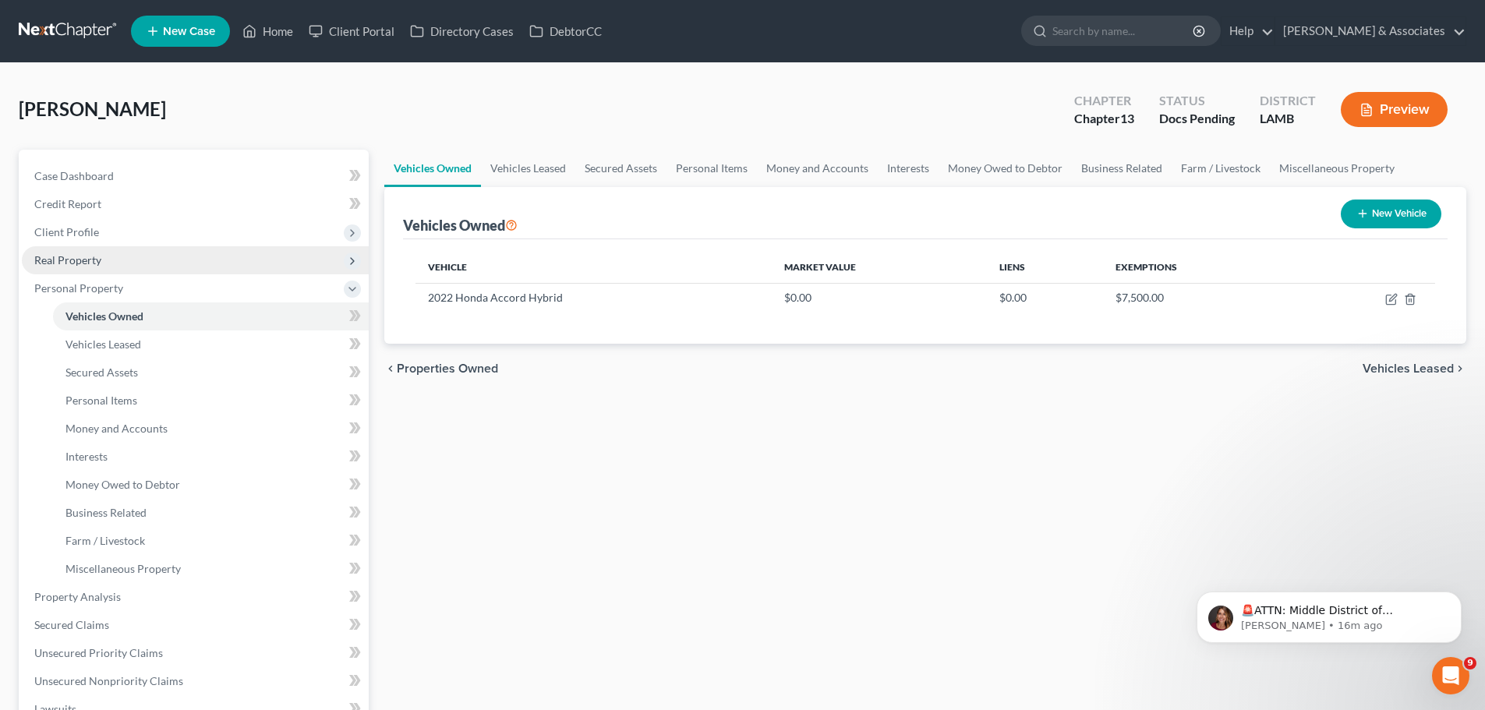
drag, startPoint x: 507, startPoint y: 517, endPoint x: 211, endPoint y: 254, distance: 395.9
click at [495, 508] on div "Vehicles Owned Vehicles Leased Secured Assets Personal Items Money and Accounts…" at bounding box center [924, 594] width 1097 height 888
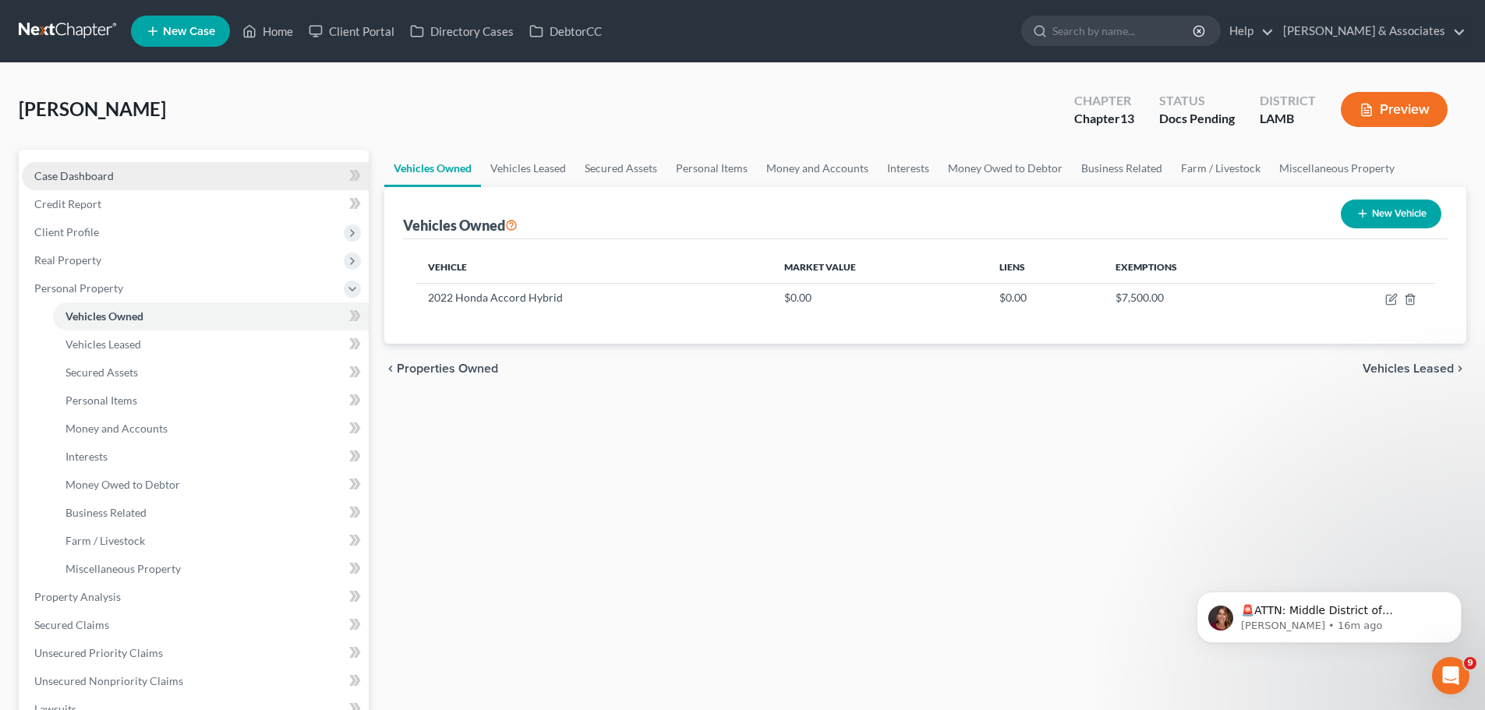
click at [125, 162] on link "Case Dashboard" at bounding box center [195, 176] width 347 height 28
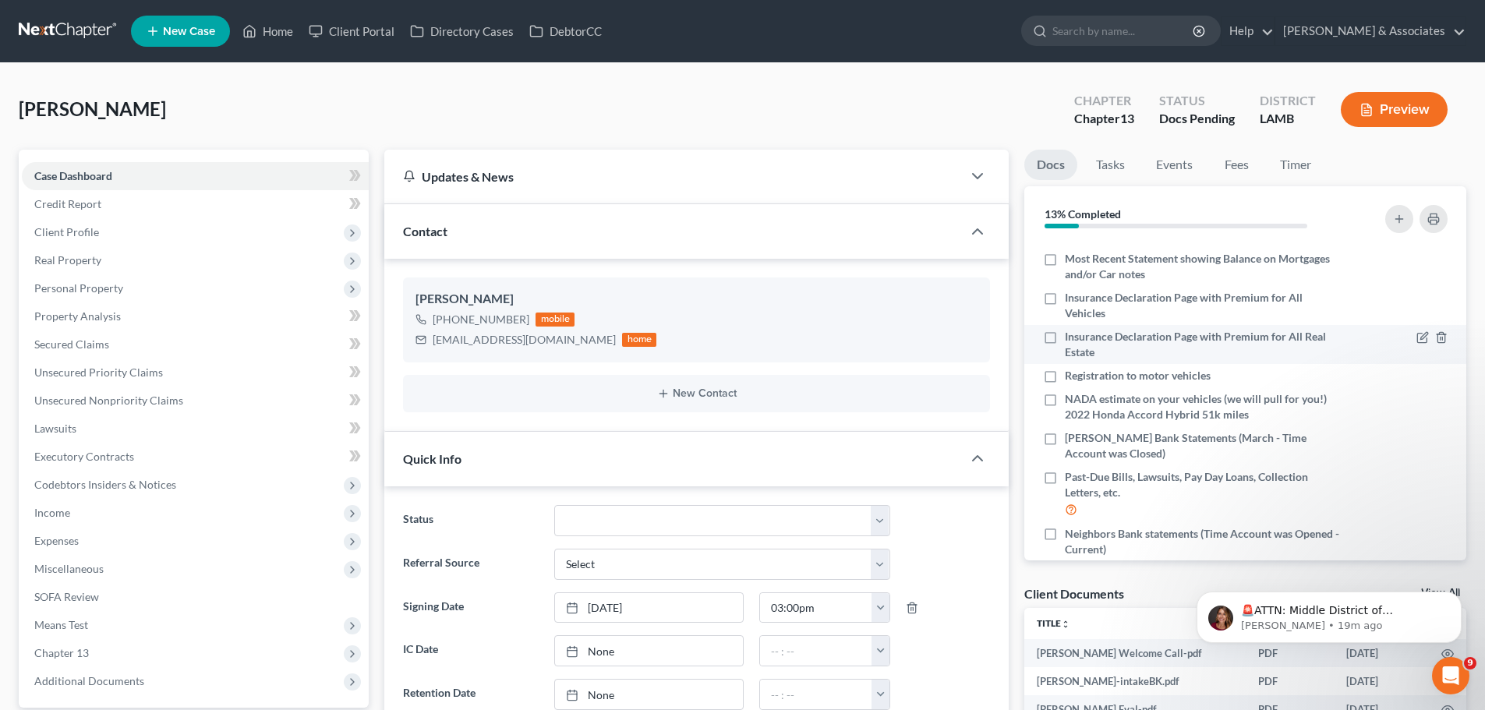
scroll to position [217, 0]
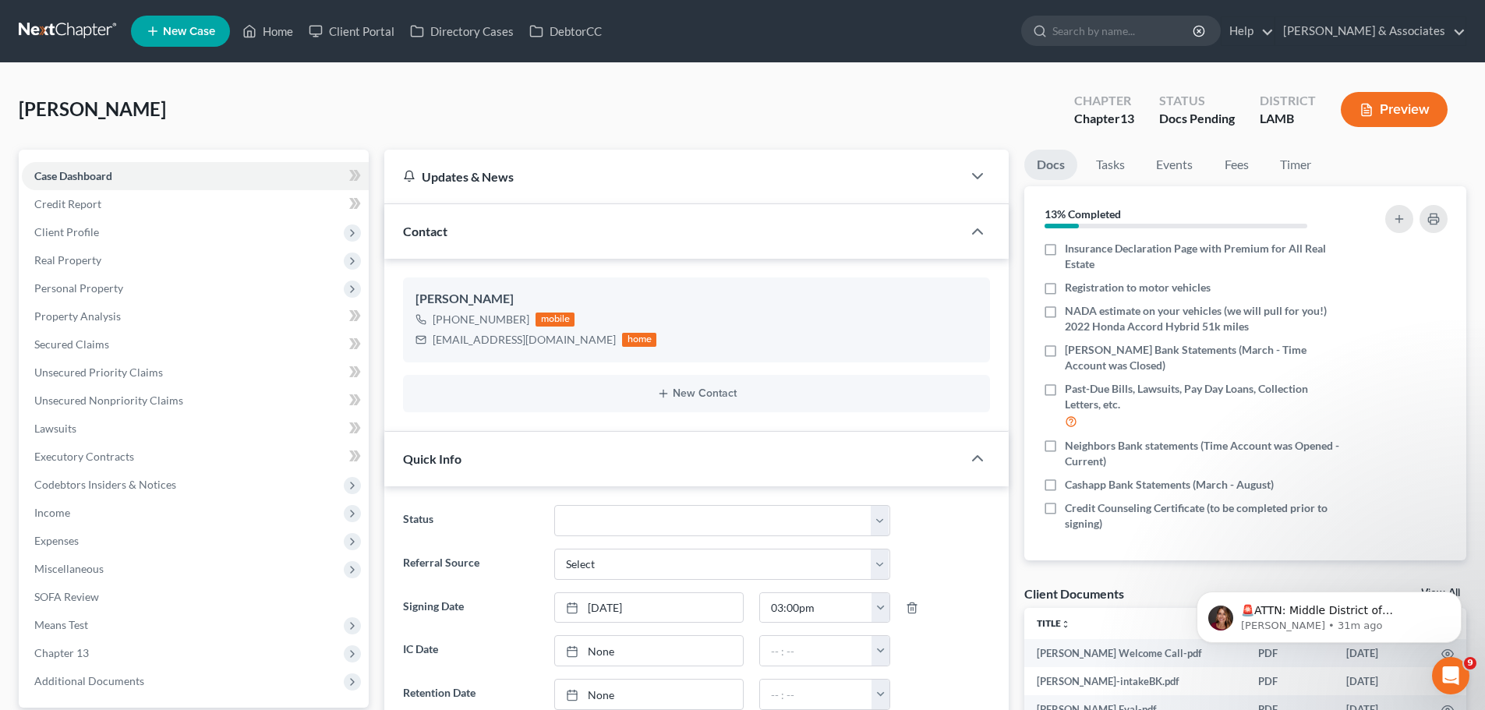
click at [61, 26] on link at bounding box center [69, 31] width 100 height 28
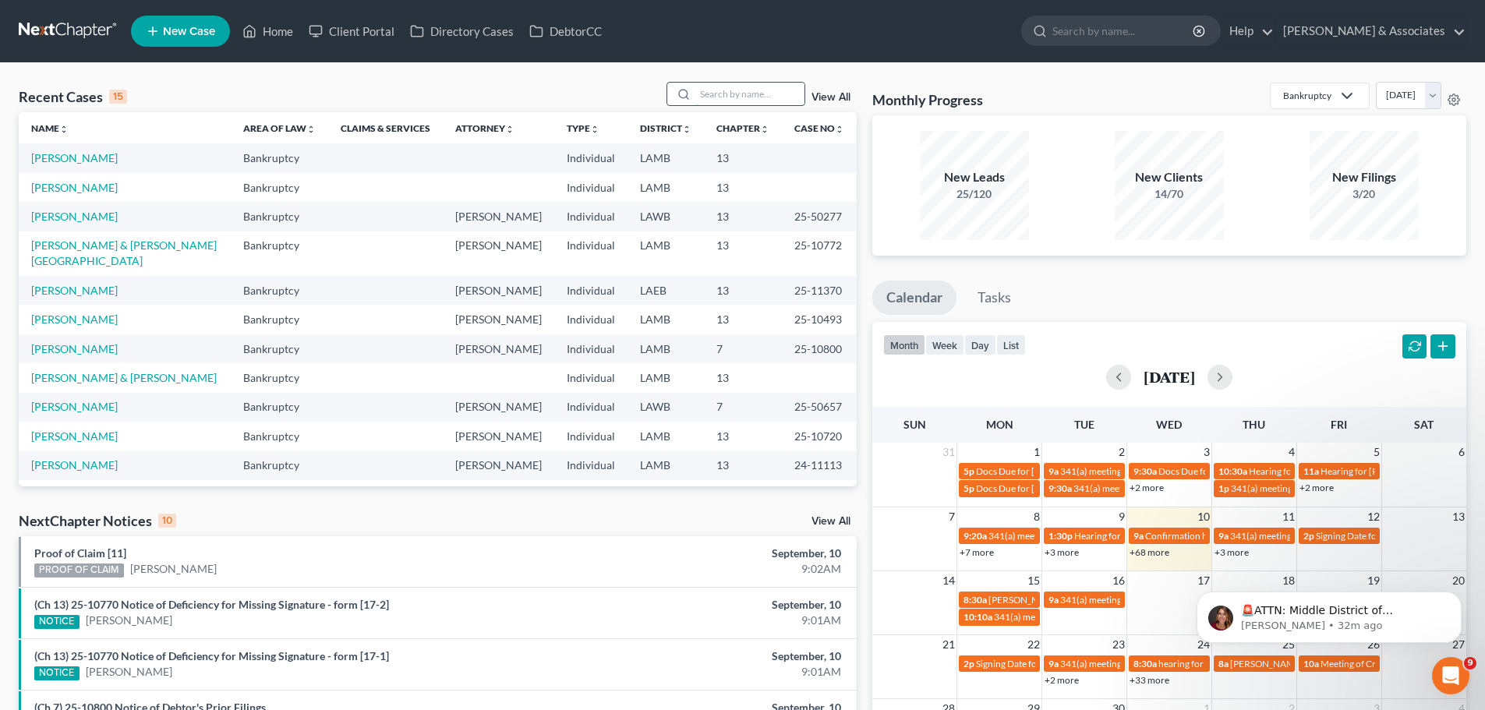
click at [719, 97] on input "search" at bounding box center [749, 94] width 109 height 23
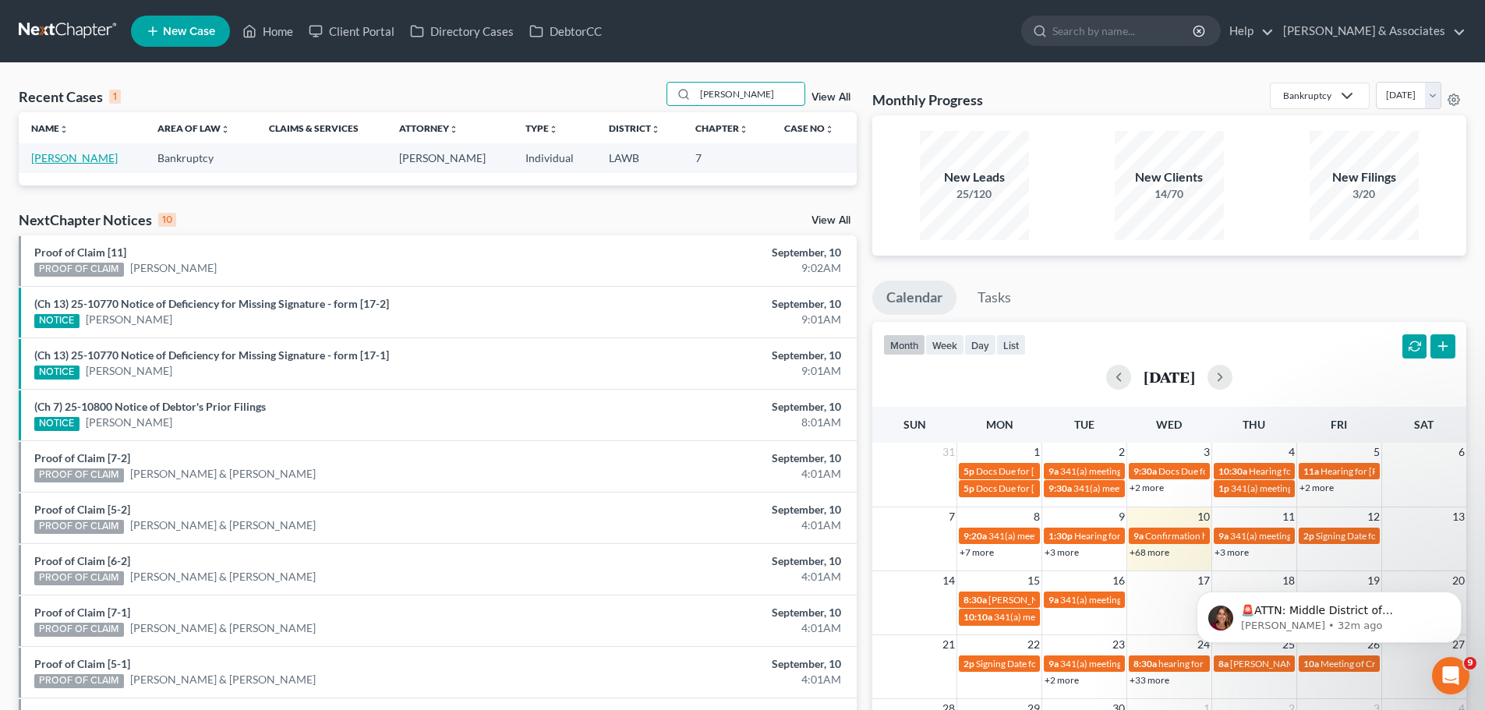
type input "dehart"
click at [70, 162] on link "Dehart, Richard" at bounding box center [74, 157] width 87 height 13
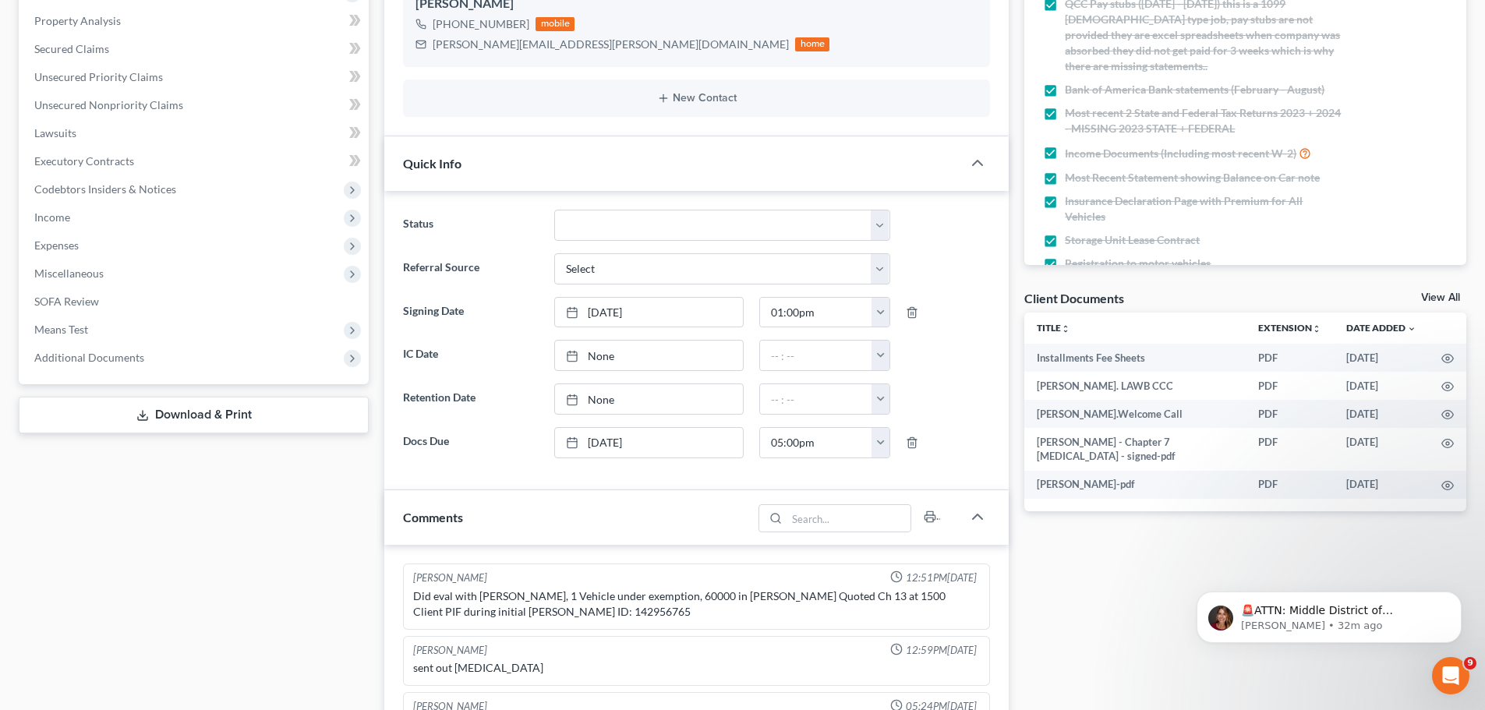
scroll to position [1259, 0]
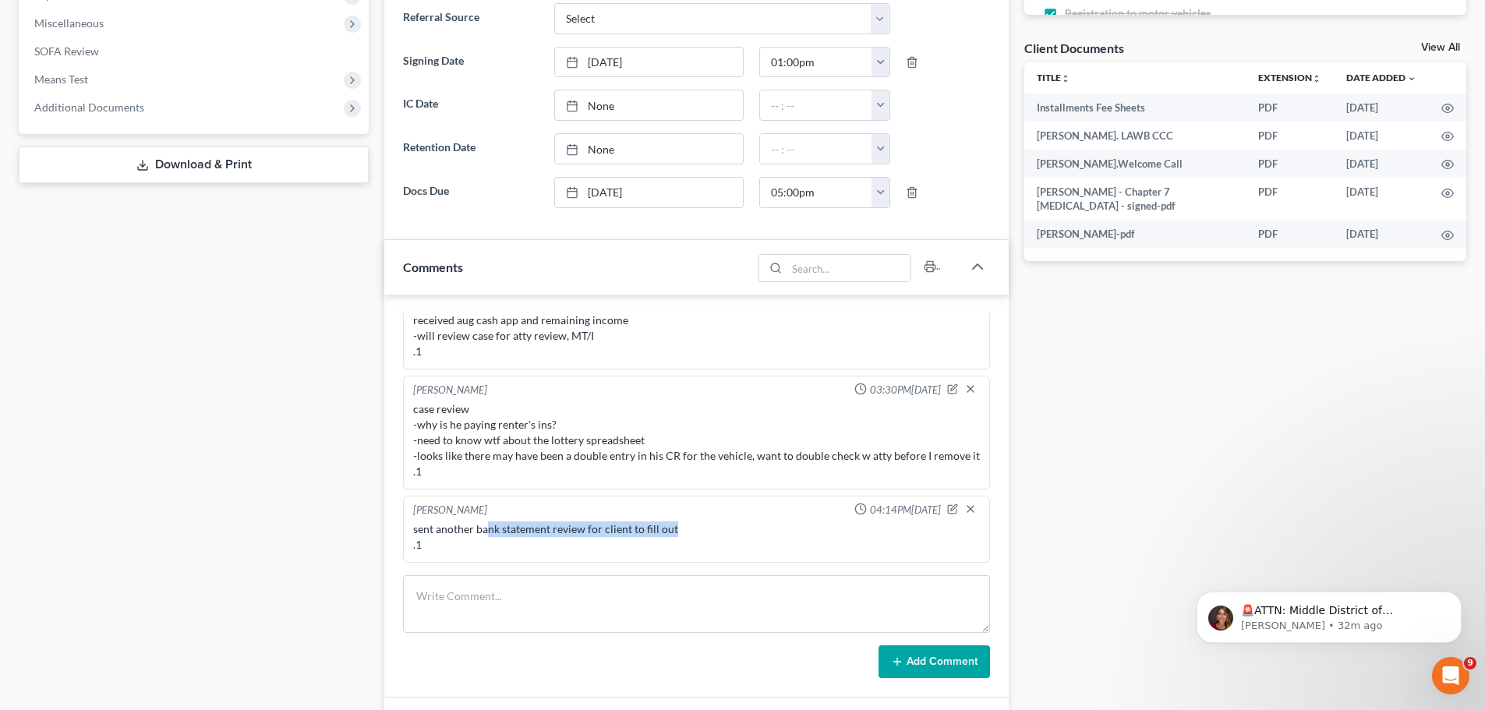
drag, startPoint x: 489, startPoint y: 531, endPoint x: 688, endPoint y: 533, distance: 199.5
click at [688, 533] on div "sent another bank statement review for client to fill out .1" at bounding box center [696, 536] width 567 height 31
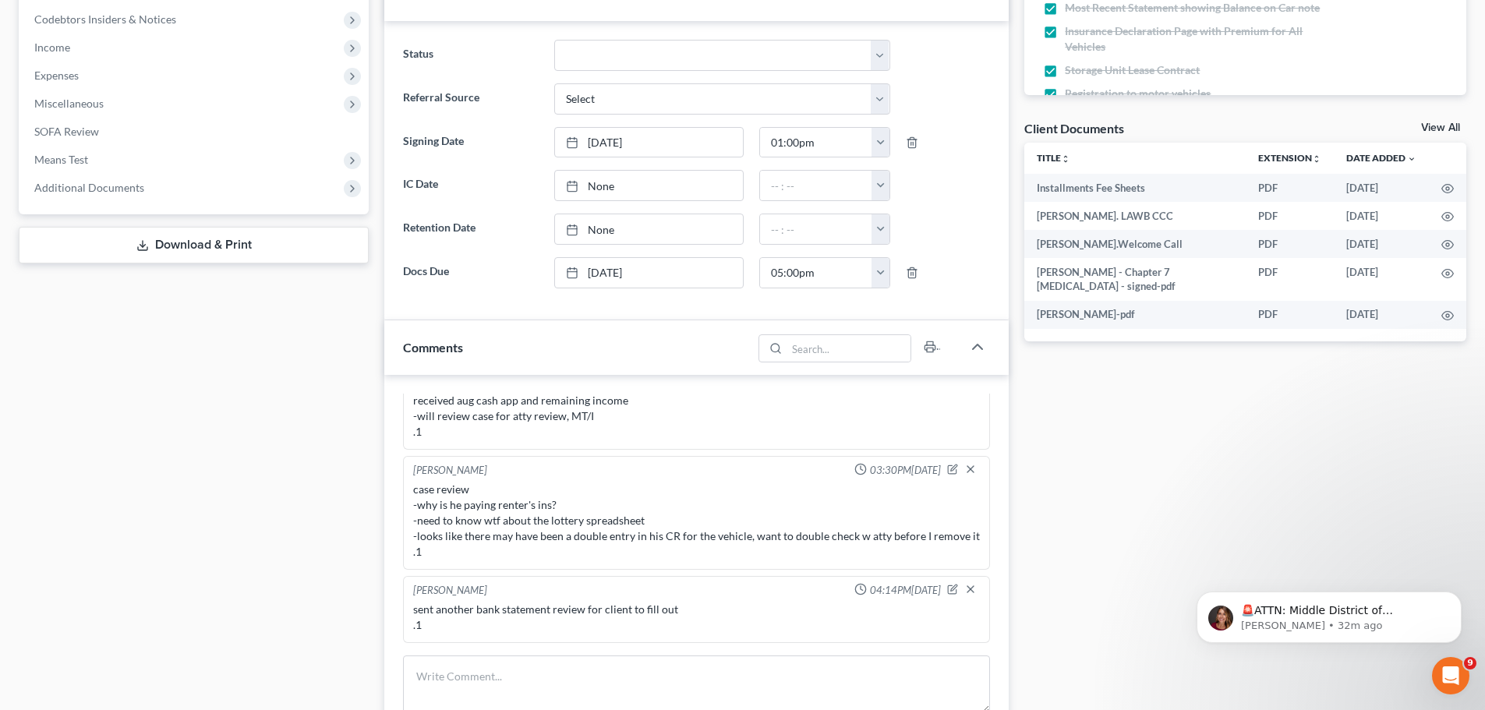
scroll to position [390, 0]
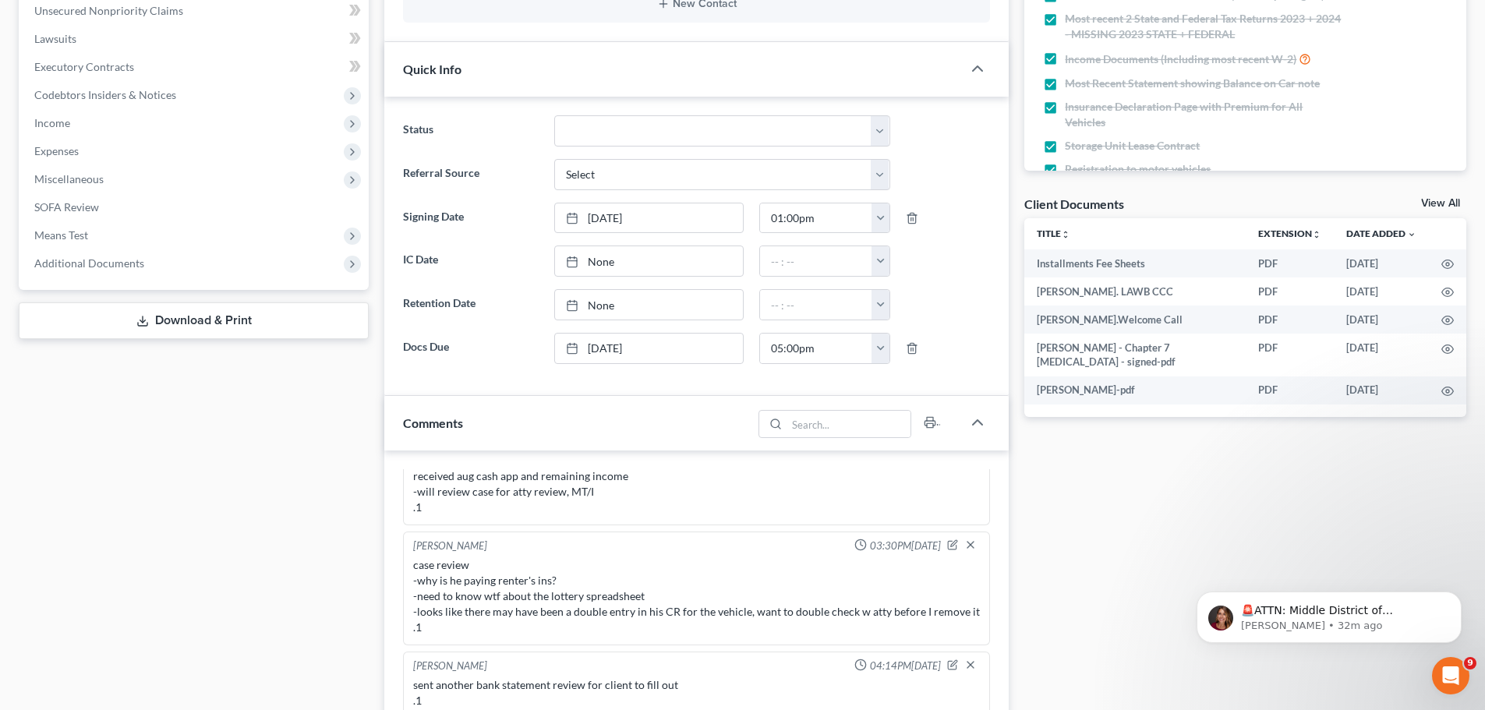
click at [426, 574] on div "case review -why is he paying renter's ins? -need to know wtf about the lottery…" at bounding box center [696, 596] width 567 height 78
click at [418, 585] on div "case review -why is he paying renter's ins? -need to know wtf about the lottery…" at bounding box center [696, 596] width 567 height 78
click at [414, 600] on div "case review -why is he paying renter's ins? -need to know wtf about the lottery…" at bounding box center [696, 596] width 567 height 78
drag, startPoint x: 440, startPoint y: 601, endPoint x: 877, endPoint y: 595, distance: 436.5
click at [877, 595] on div "case review -why is he paying renter's ins? -need to know wtf about the lottery…" at bounding box center [696, 596] width 567 height 78
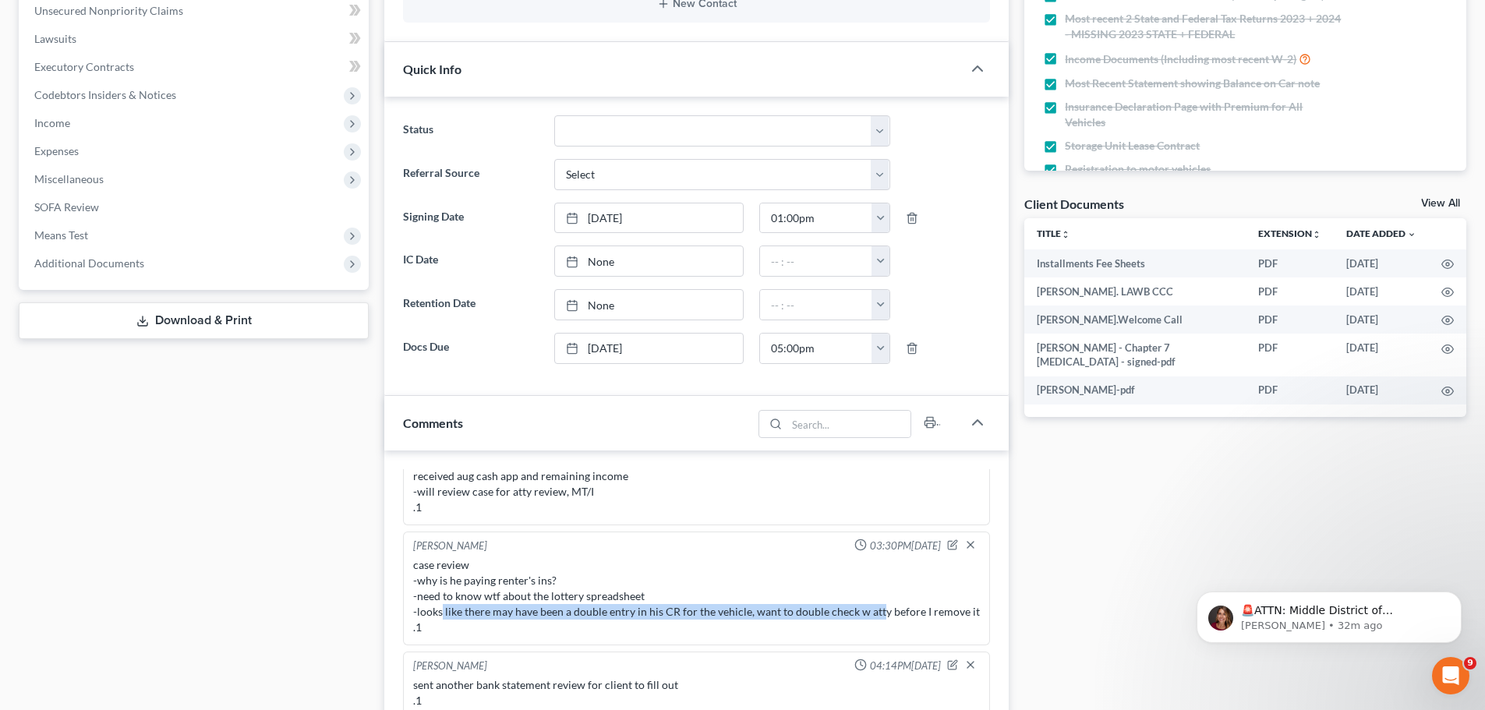
click at [877, 595] on div "case review -why is he paying renter's ins? -need to know wtf about the lottery…" at bounding box center [696, 596] width 567 height 78
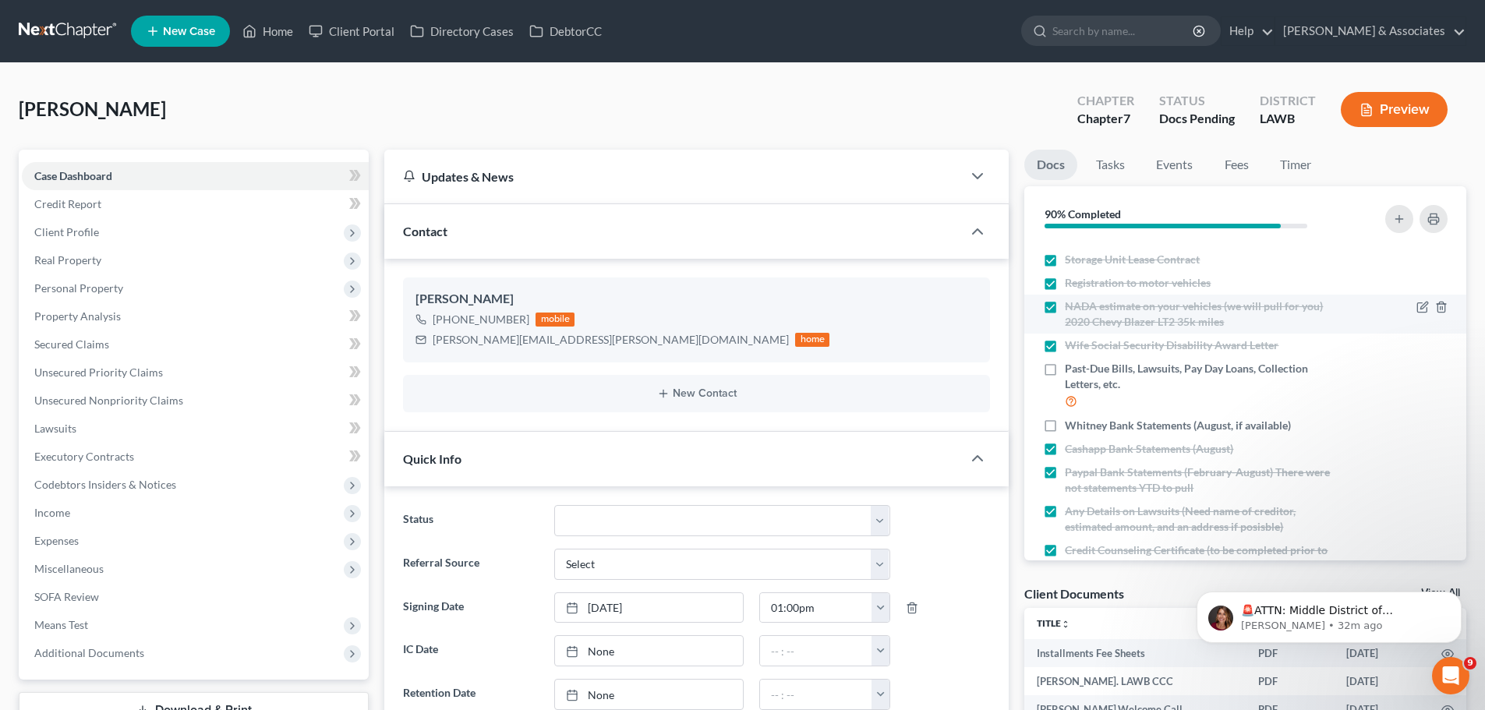
scroll to position [271, 0]
click at [483, 339] on div "rick.dehart@gmail.com" at bounding box center [611, 340] width 356 height 16
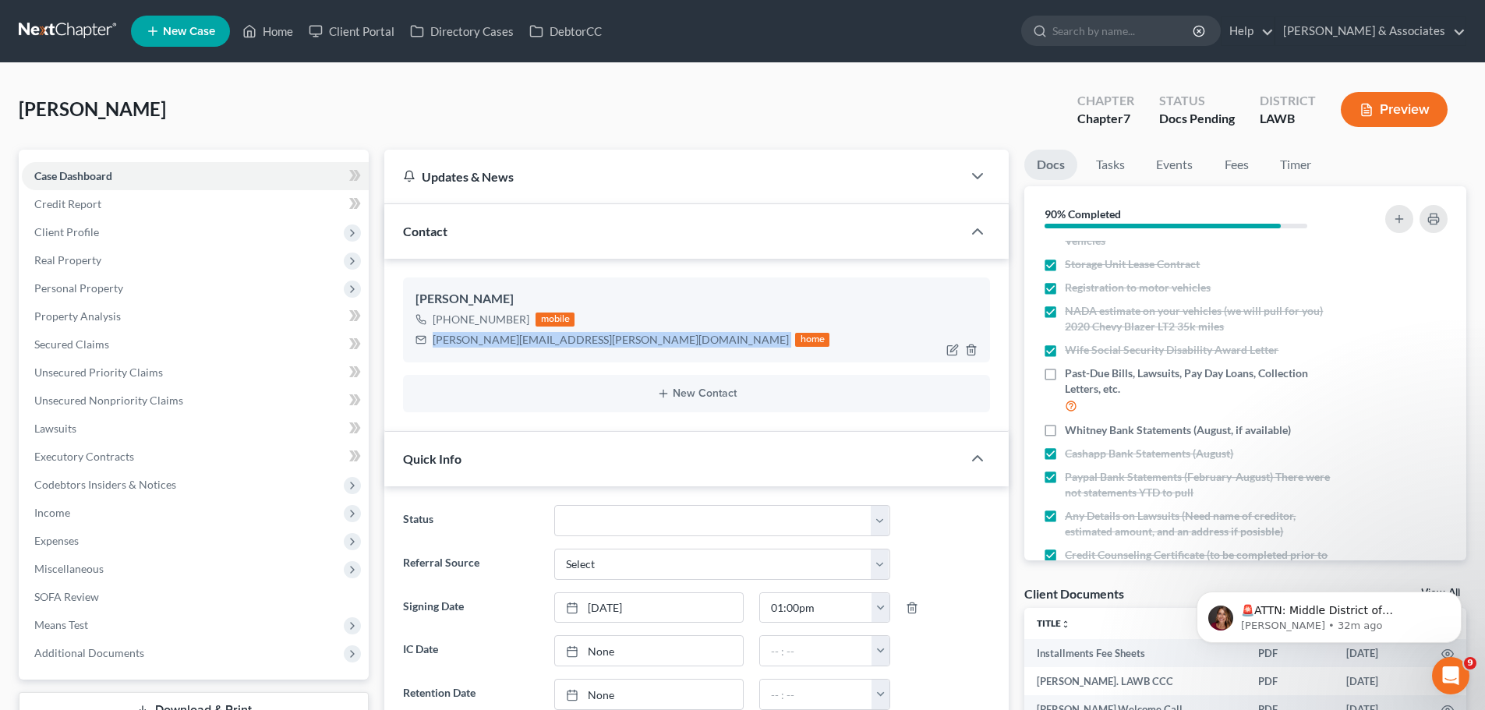
click at [483, 339] on div "rick.dehart@gmail.com" at bounding box center [611, 340] width 356 height 16
copy div "rick.dehart@gmail.com"
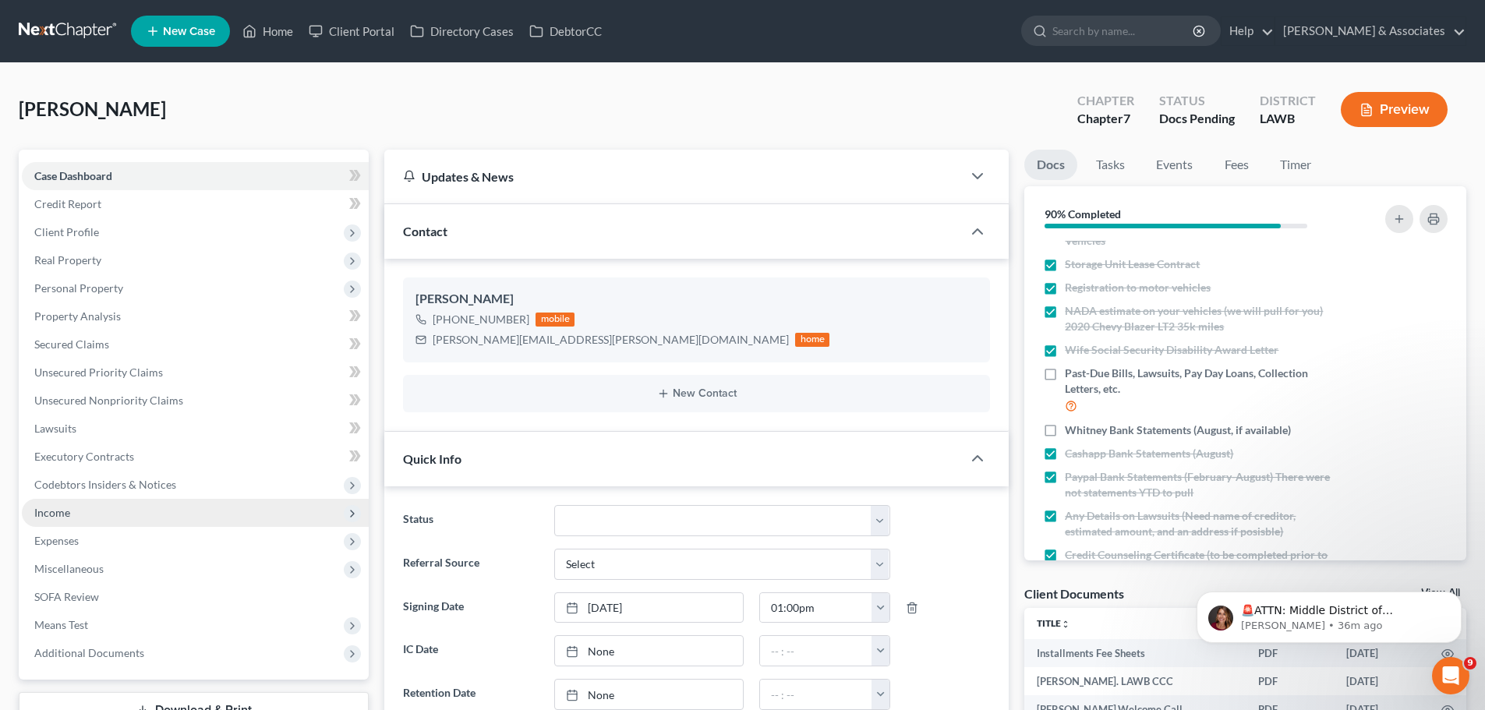
click at [94, 521] on span "Income" at bounding box center [195, 513] width 347 height 28
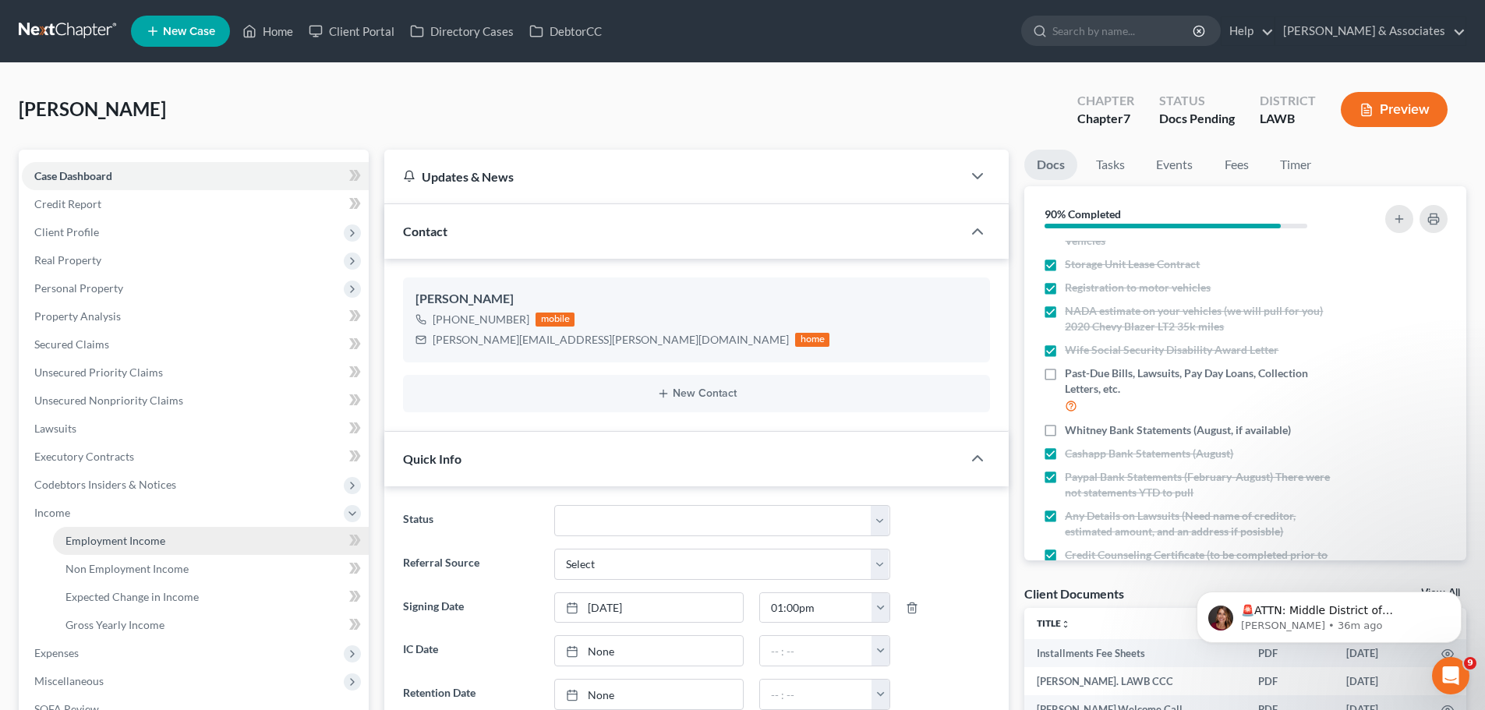
click at [102, 528] on link "Employment Income" at bounding box center [211, 541] width 316 height 28
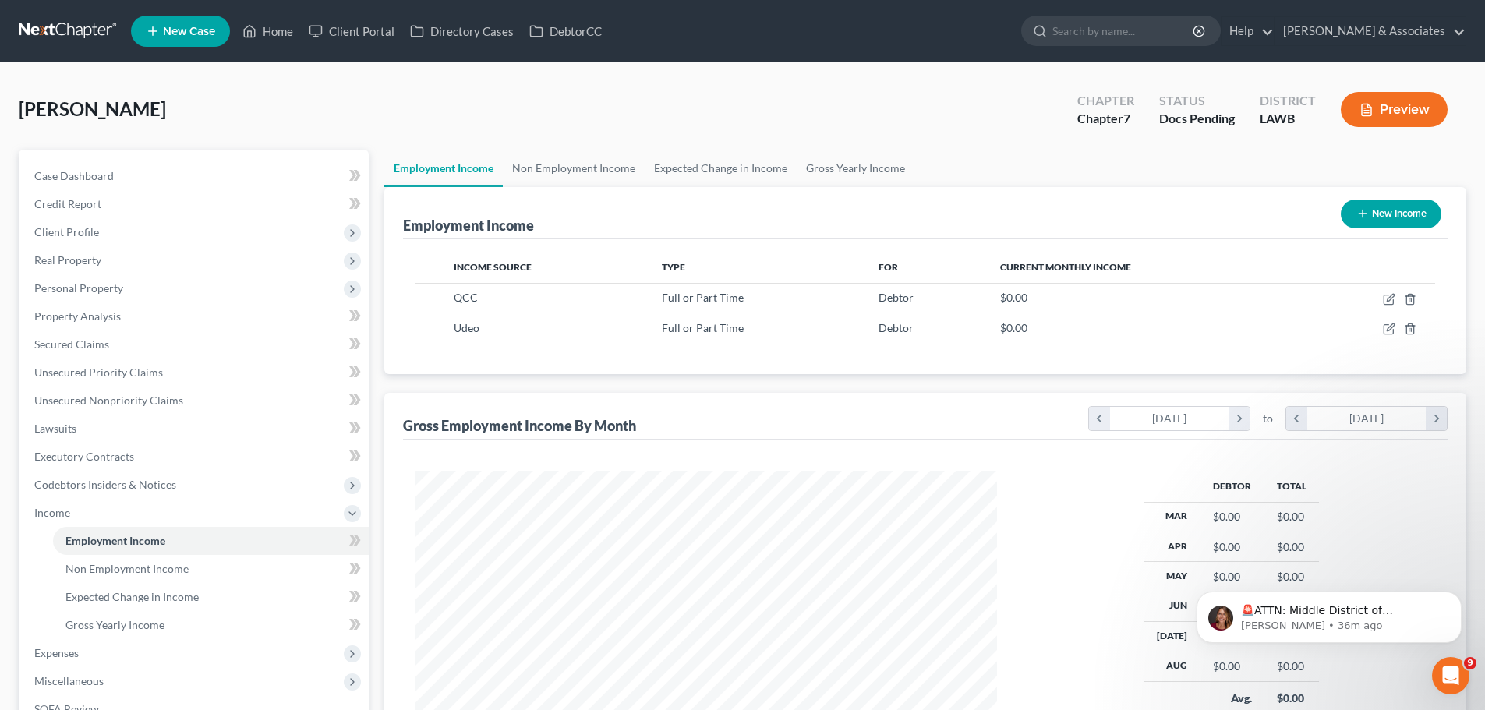
scroll to position [291, 613]
click at [179, 158] on div "Case Dashboard Payments Invoices Payments Payments Credit Report Client Profile…" at bounding box center [194, 471] width 350 height 642
click at [187, 182] on link "Case Dashboard" at bounding box center [195, 176] width 347 height 28
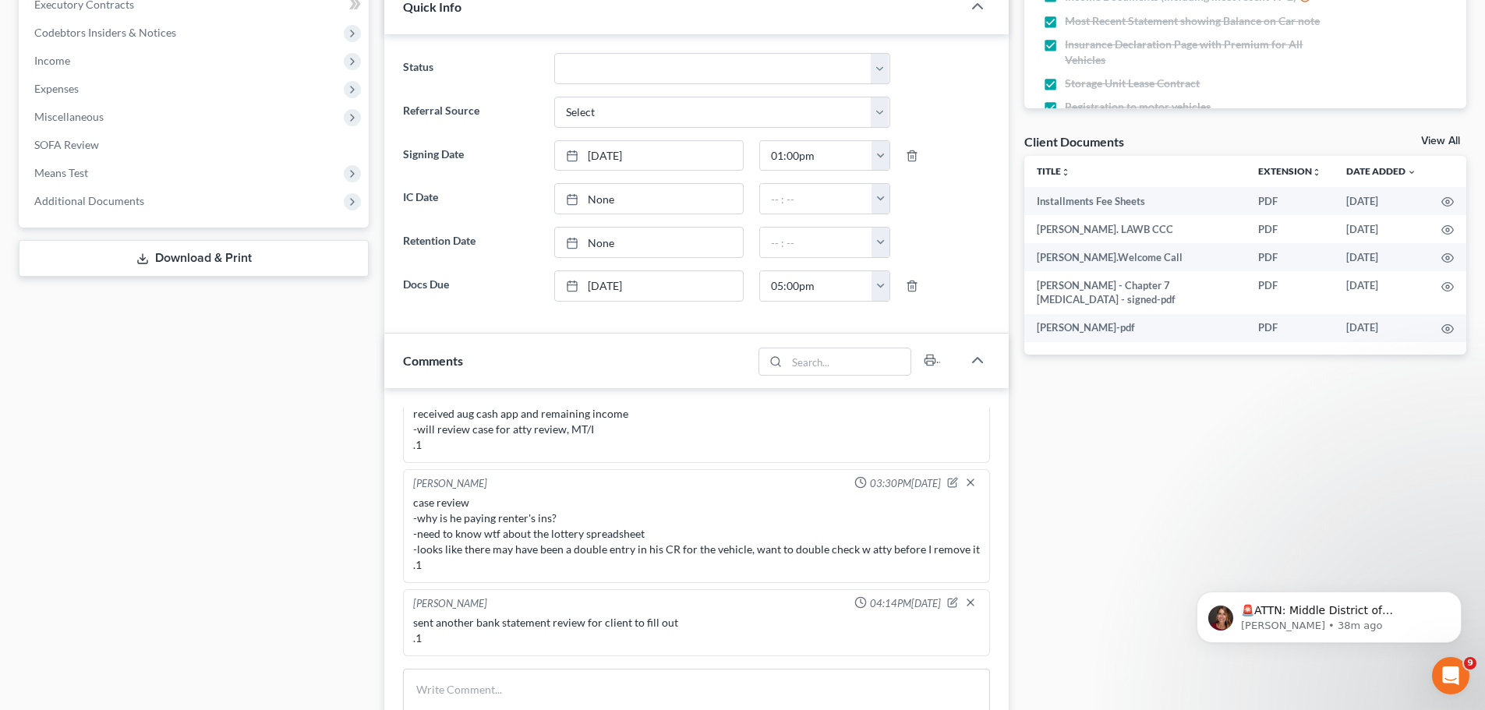
scroll to position [546, 0]
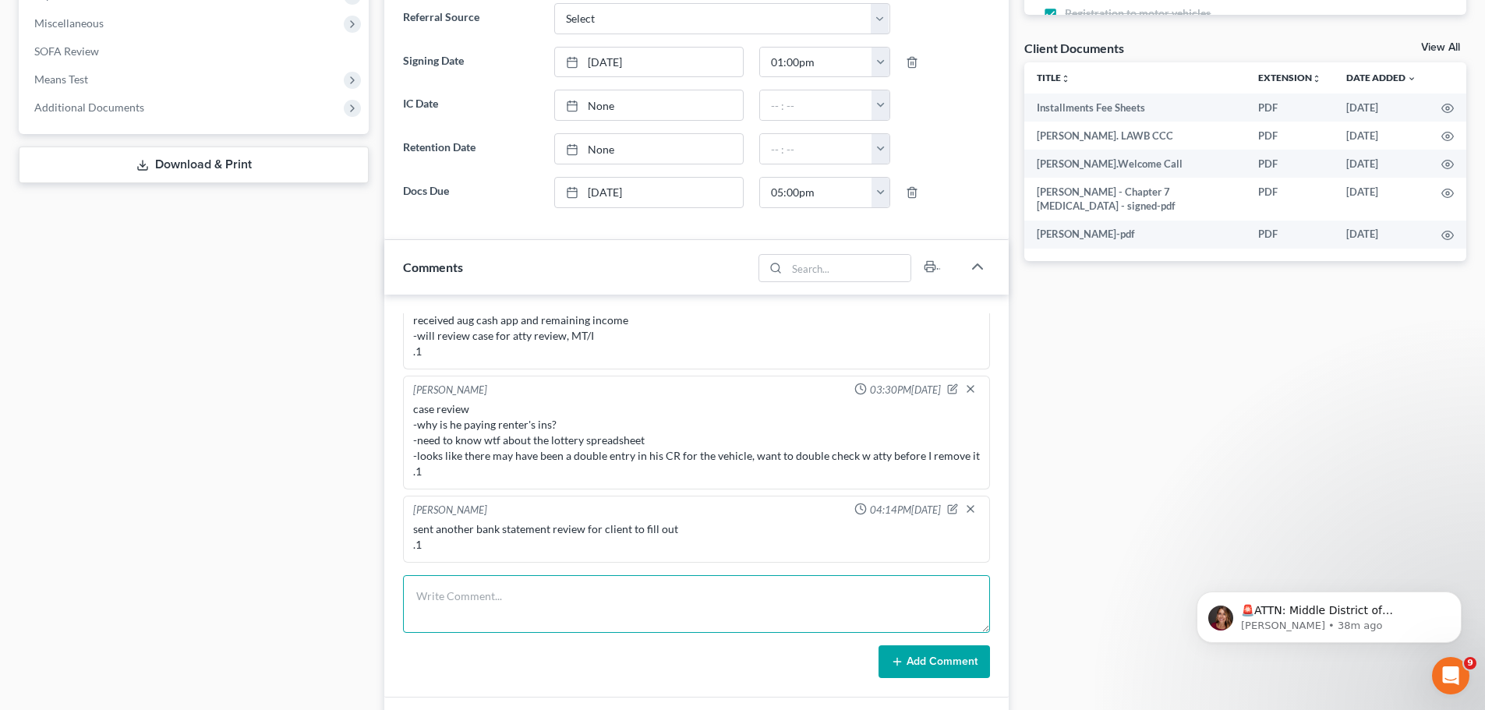
click at [773, 623] on textarea at bounding box center [696, 604] width 587 height 58
click at [594, 621] on textarea at bounding box center [696, 604] width 587 height 58
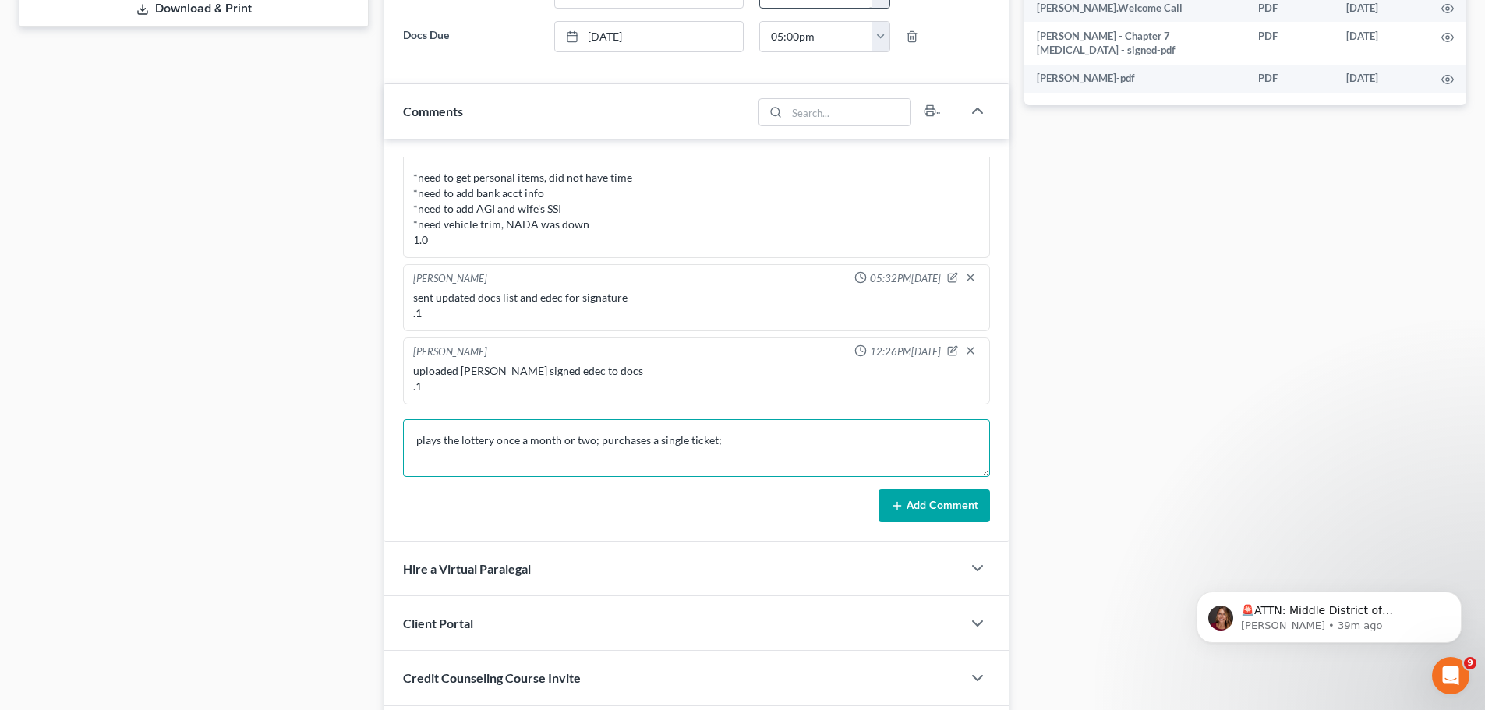
scroll to position [869, 0]
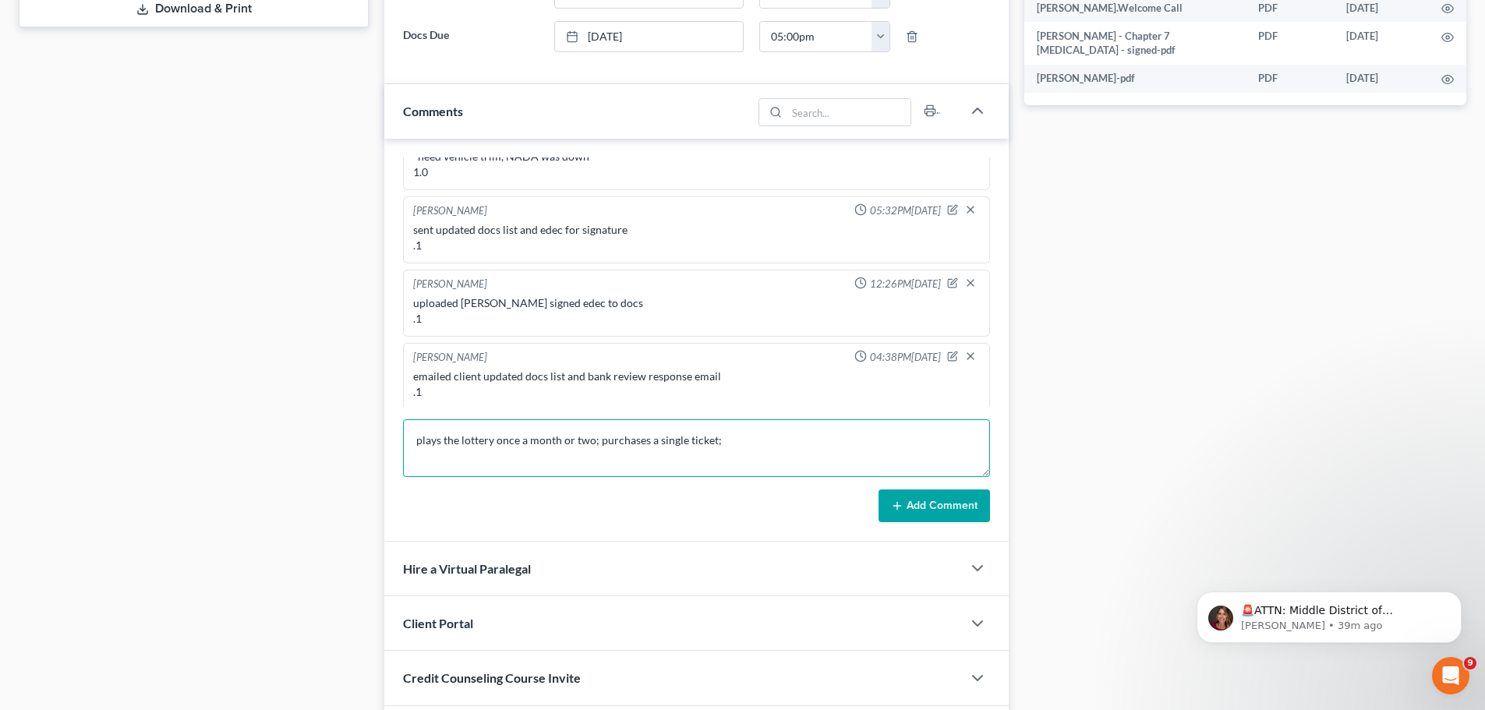
click at [754, 443] on textarea "plays the lottery once a month or two; purchases a single ticket;" at bounding box center [696, 448] width 587 height 58
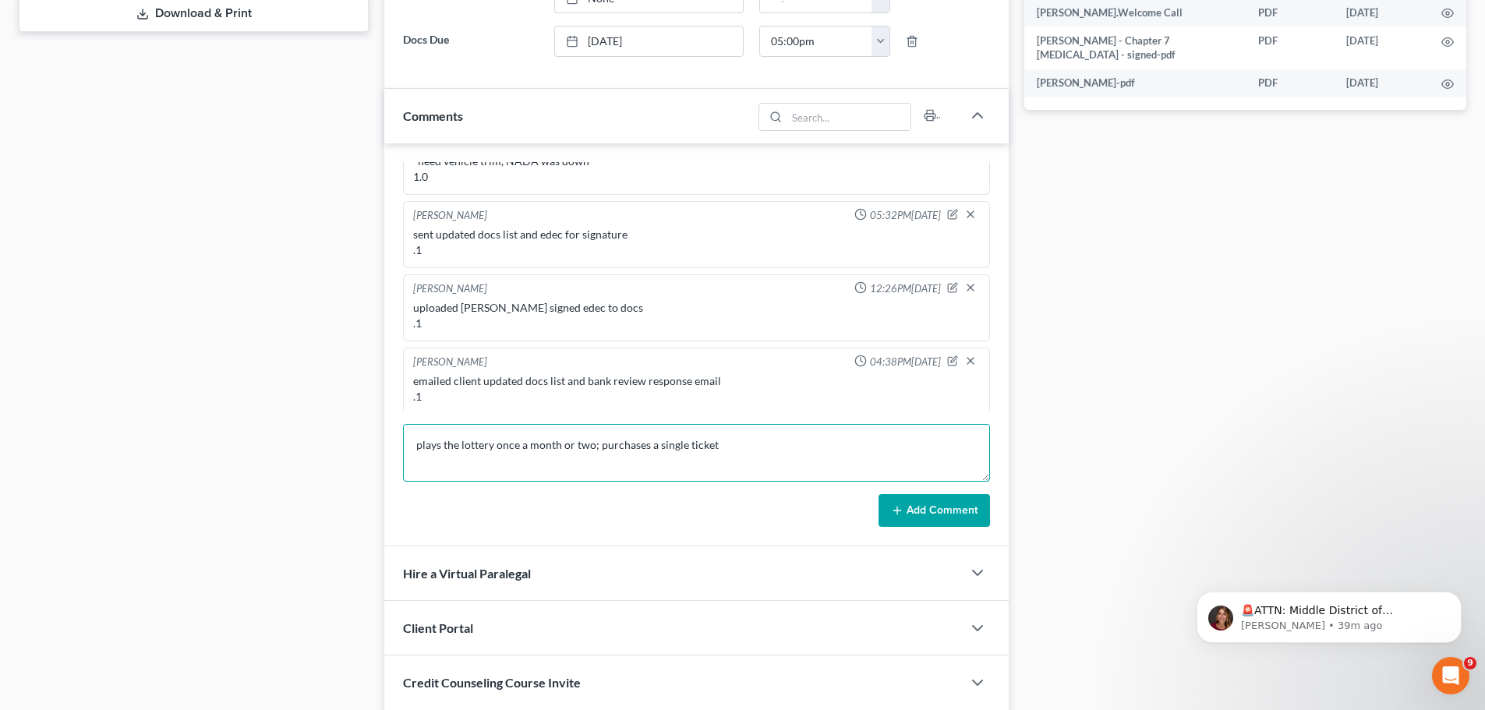
scroll to position [811, 0]
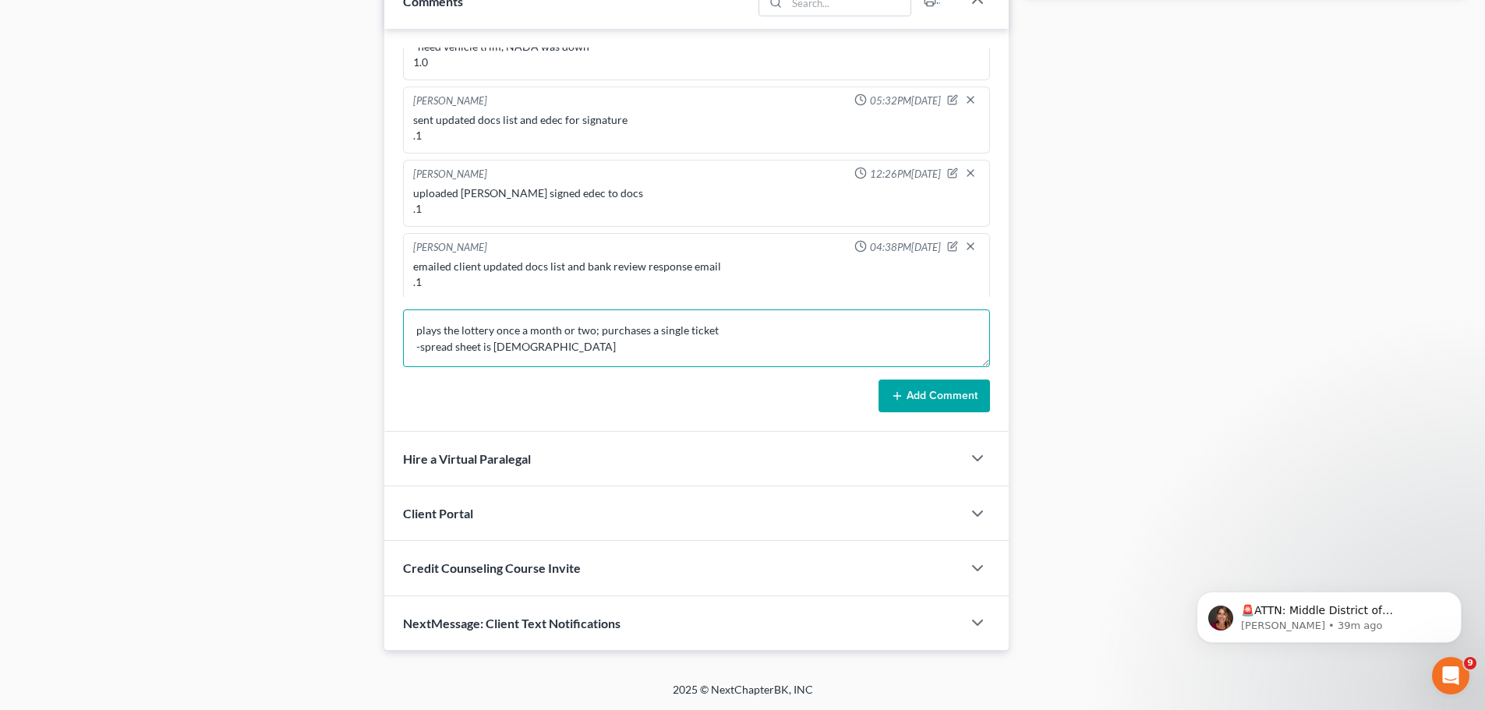
click at [422, 348] on textarea "plays the lottery once a month or two; purchases a single ticket -spread sheet …" at bounding box center [696, 338] width 587 height 58
click at [631, 367] on textarea "plays the lottery once a month or two; purchases a single ticket -client says s…" at bounding box center [696, 338] width 587 height 58
type textarea "plays the lottery once a month or two; purchases a single ticket -client says s…"
click at [959, 397] on button "Add Comment" at bounding box center [933, 396] width 111 height 33
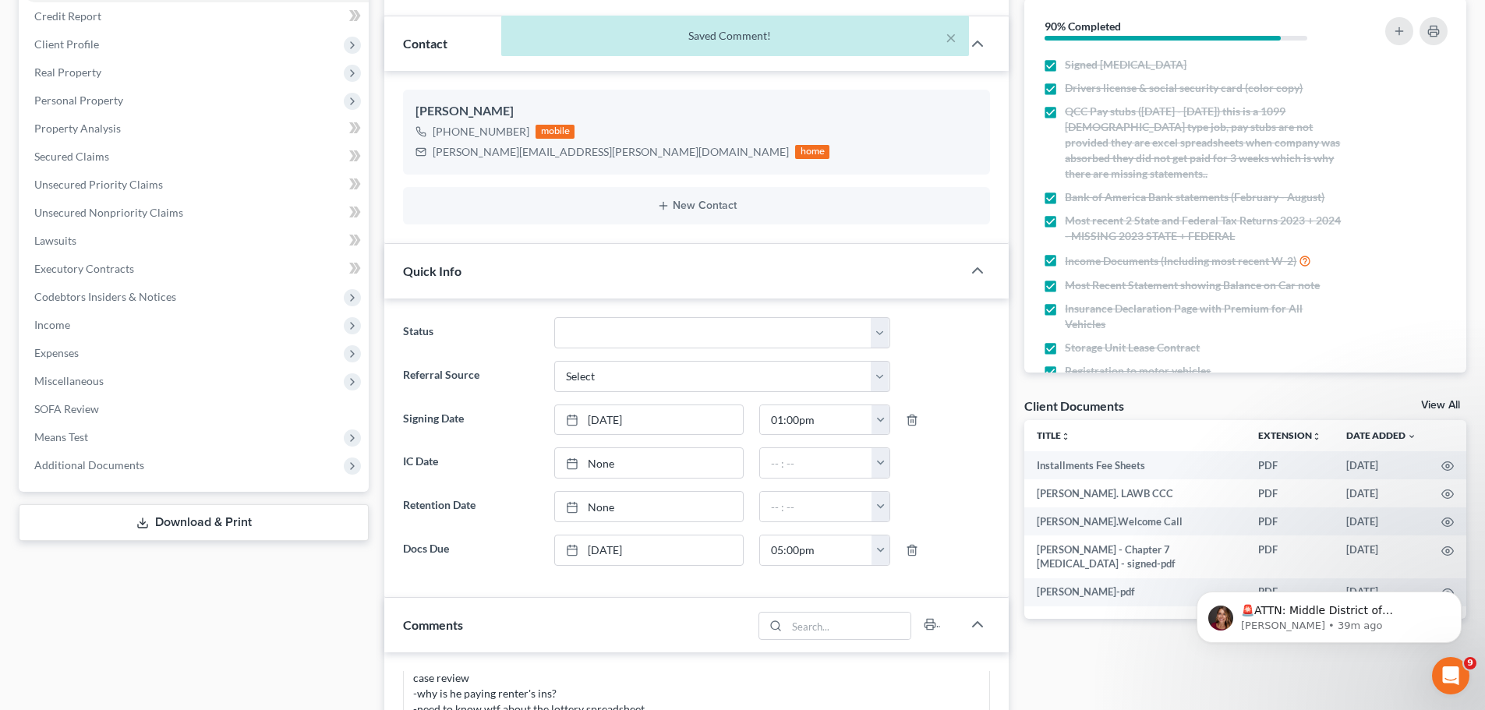
scroll to position [427, 0]
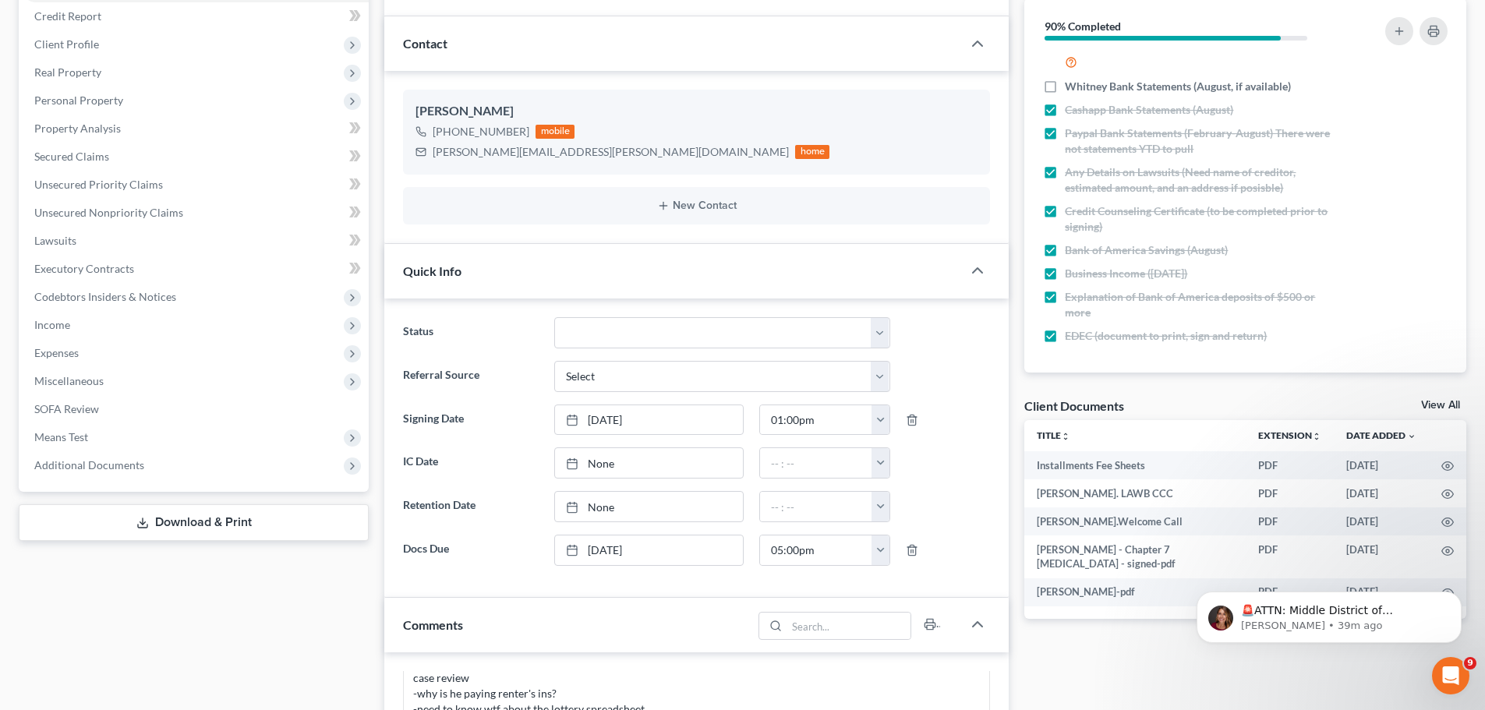
click at [247, 627] on div "Case Dashboard Payments Invoices Payments Payments Credit Report Client Profile" at bounding box center [194, 618] width 366 height 1313
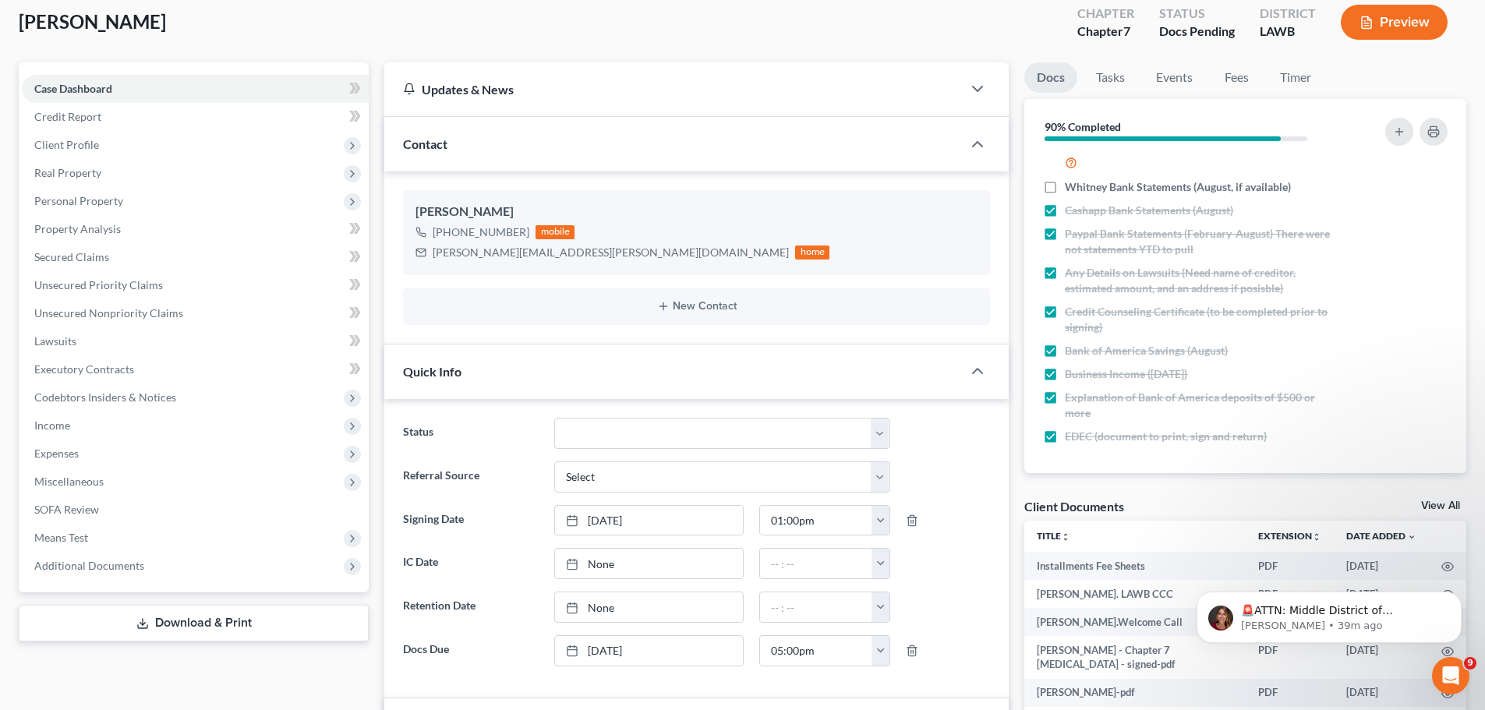
scroll to position [0, 0]
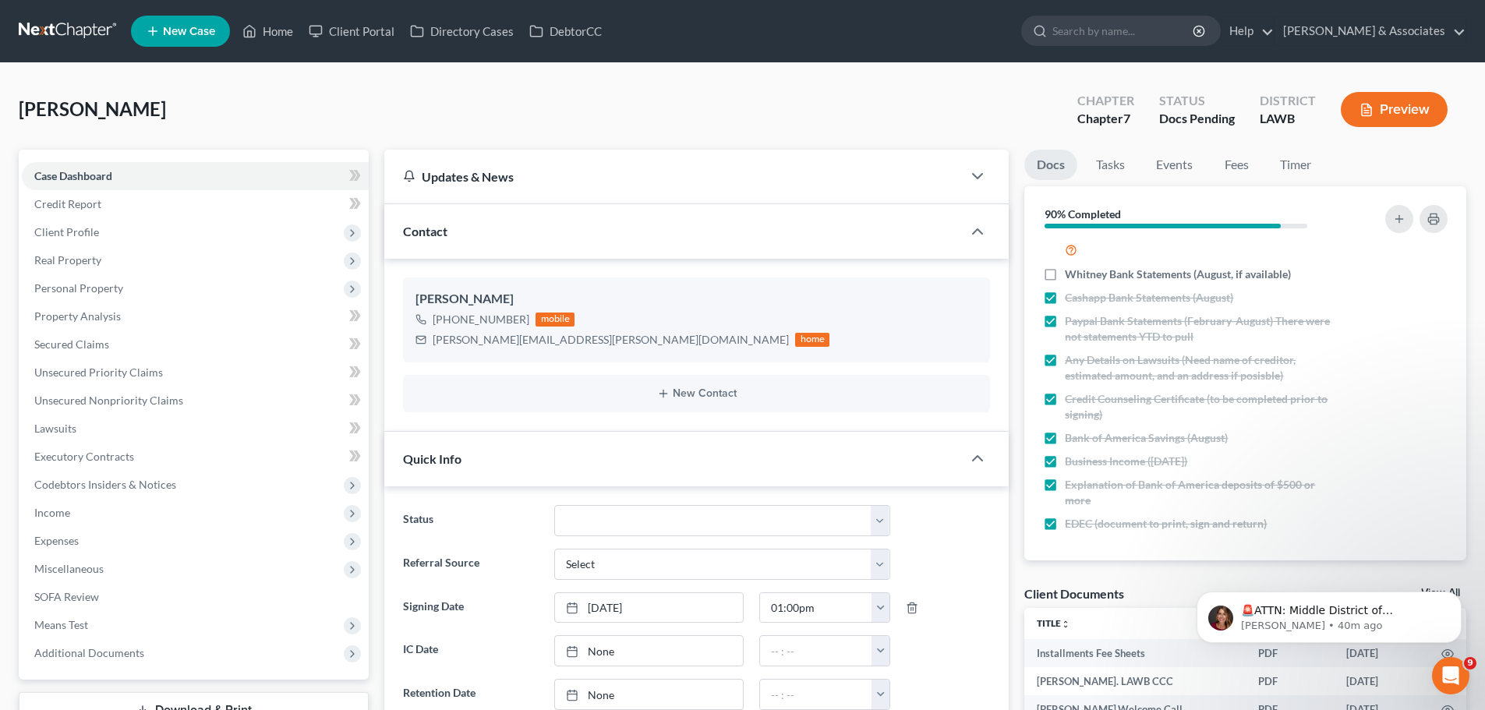
click at [62, 514] on span "Income" at bounding box center [52, 512] width 36 height 13
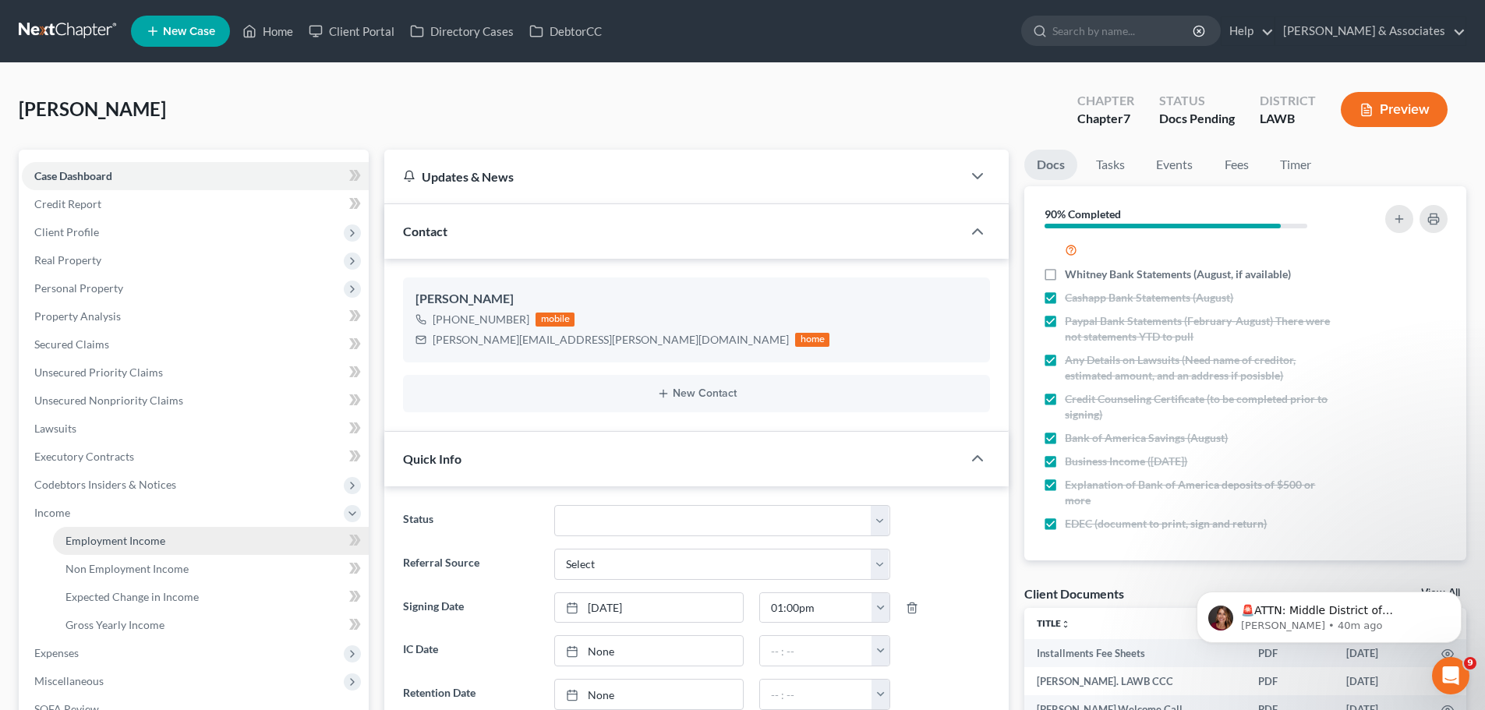
click at [150, 537] on span "Employment Income" at bounding box center [115, 540] width 100 height 13
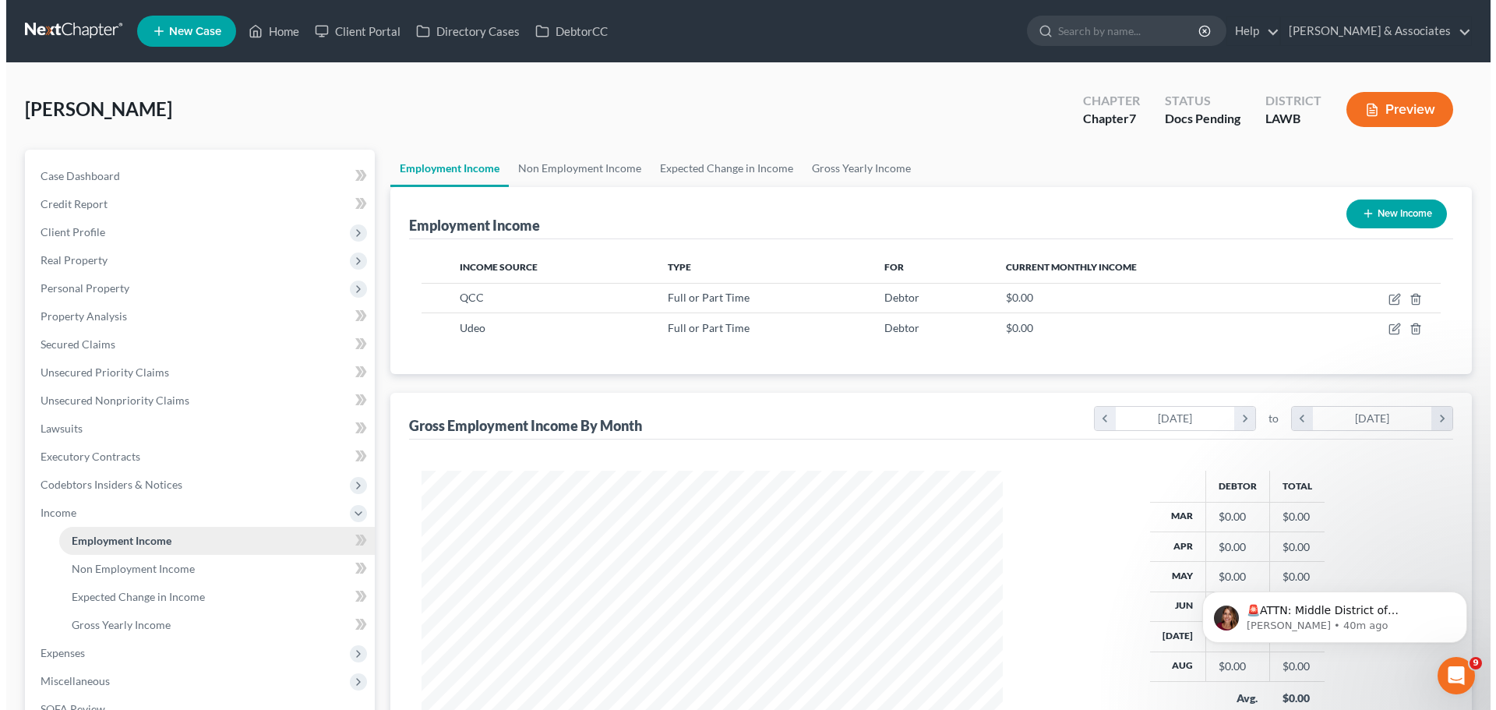
scroll to position [291, 613]
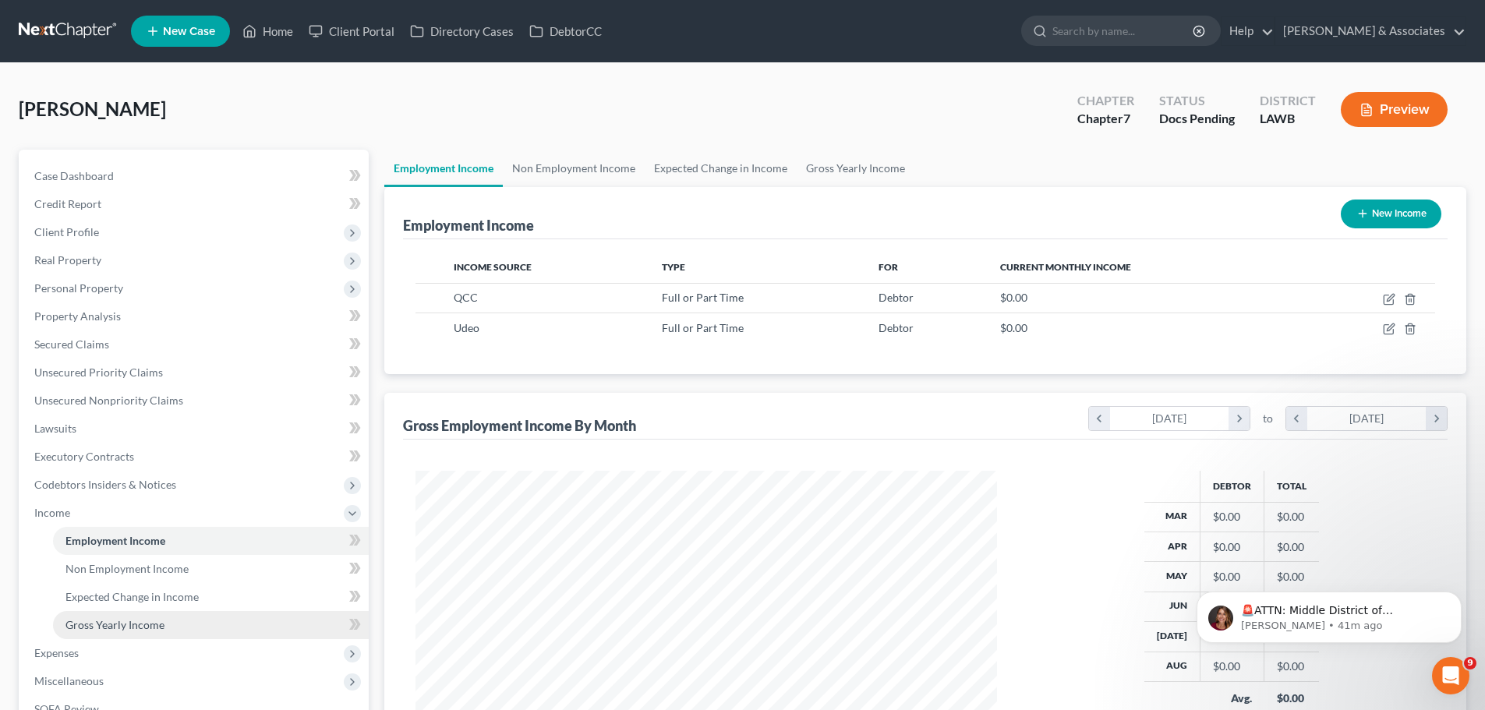
click at [109, 626] on span "Gross Yearly Income" at bounding box center [114, 624] width 99 height 13
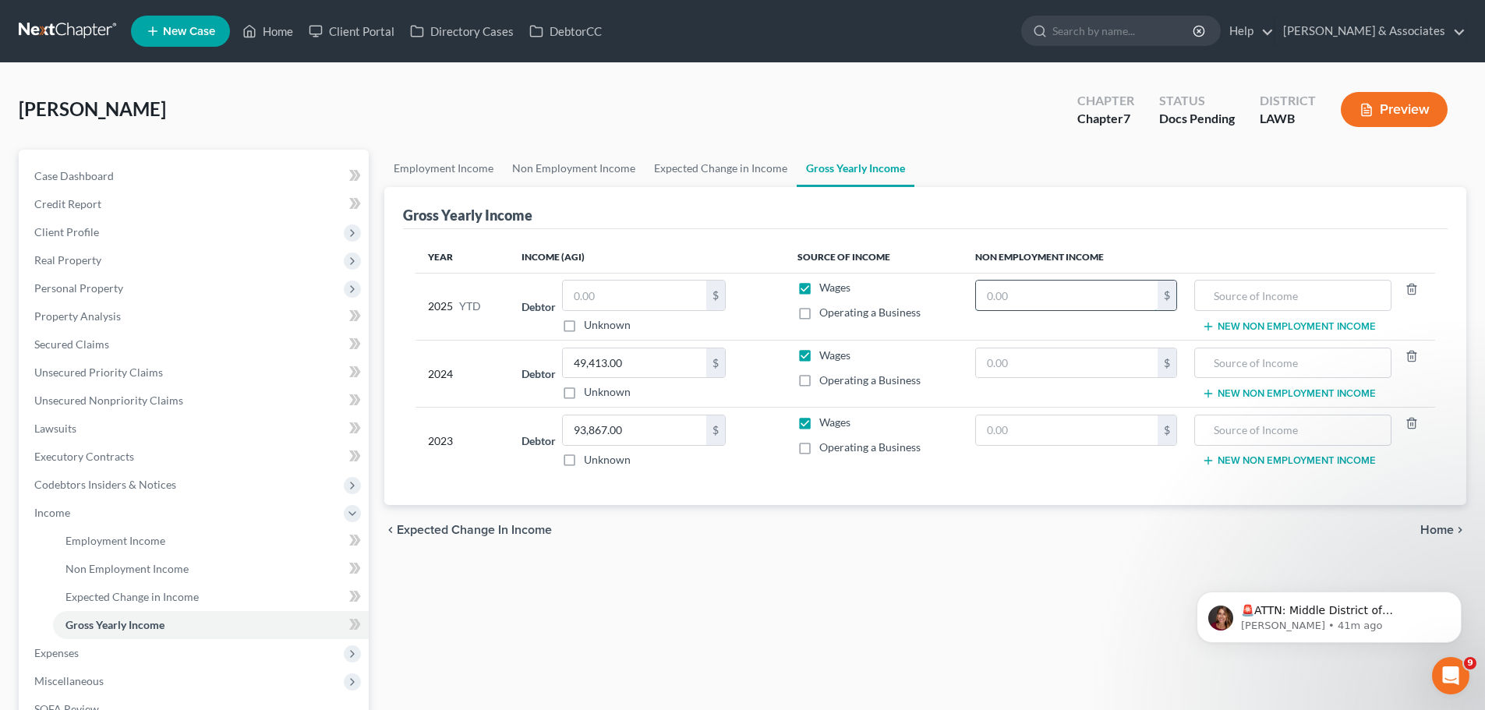
click at [1041, 297] on input "text" at bounding box center [1067, 296] width 182 height 30
click at [1090, 292] on input "text" at bounding box center [1067, 296] width 182 height 30
paste input "9,292"
type input "9,292"
click at [1295, 296] on input "text" at bounding box center [1292, 296] width 179 height 30
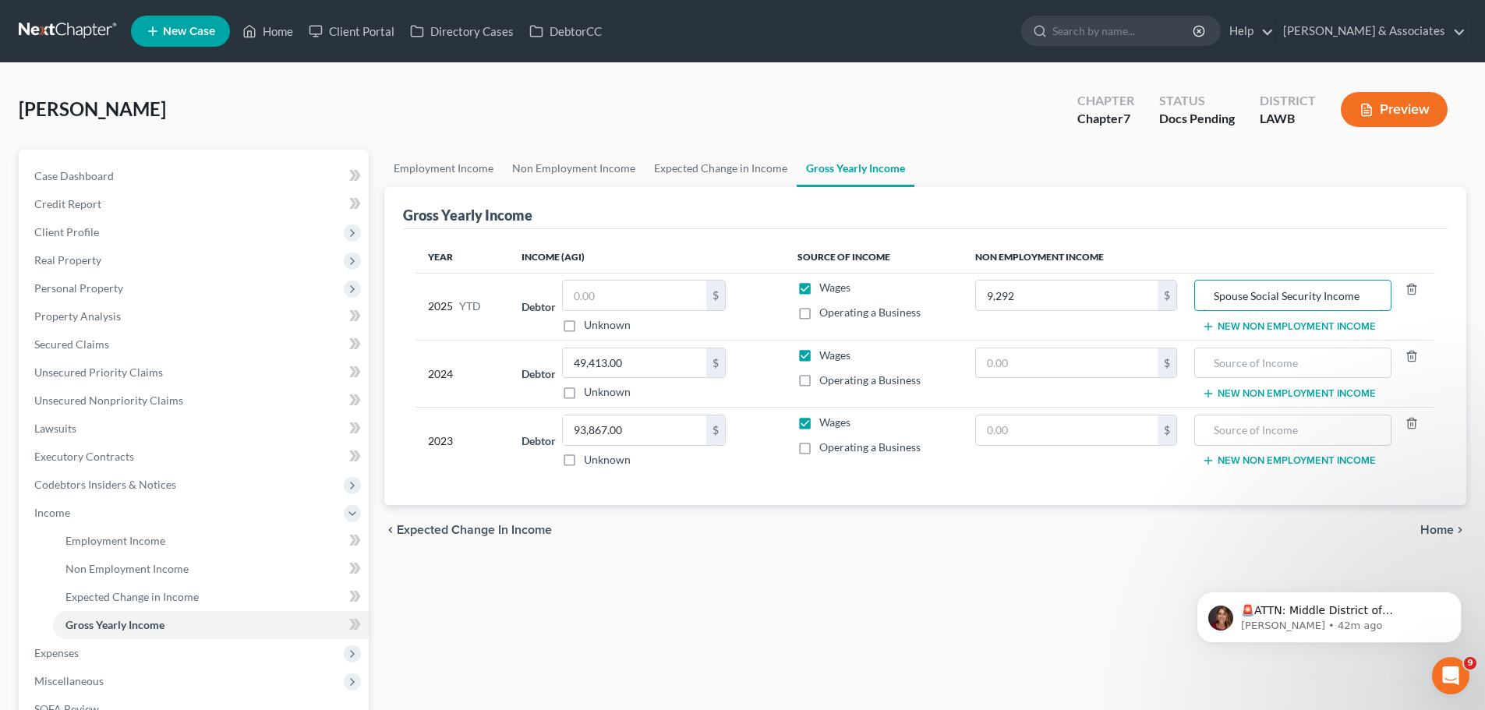
type input "Spouse Social Security Income"
click at [1083, 373] on input "text" at bounding box center [1067, 363] width 182 height 30
paste input "13,598.4"
type input "13,598.4"
click at [1028, 490] on div "Year Income (AGI) Source of Income Non Employment Income 2025 YTD Debtor $ Unkn…" at bounding box center [925, 367] width 1044 height 277
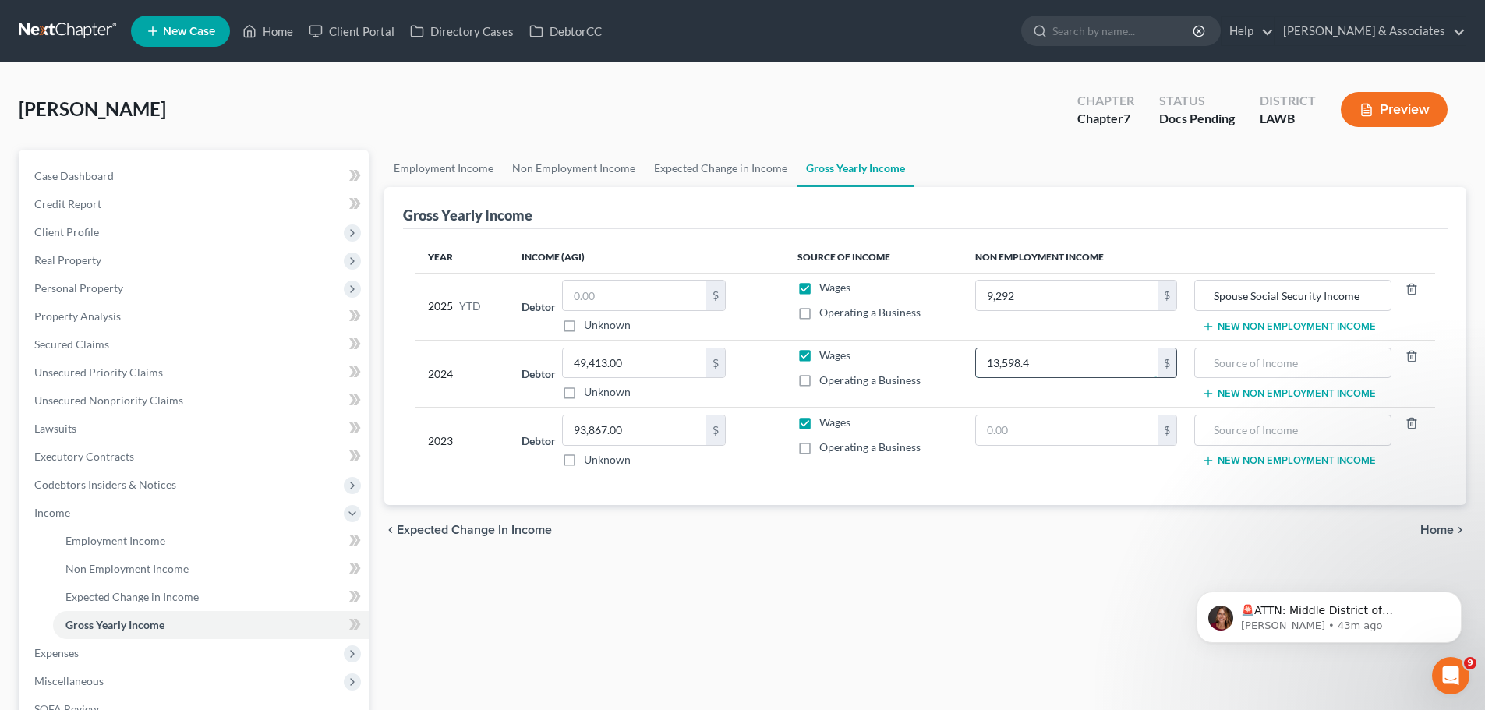
click at [1027, 356] on input "13,598.4" at bounding box center [1067, 363] width 182 height 30
click at [1036, 444] on input "text" at bounding box center [1067, 430] width 182 height 30
paste input "13,598.4"
type input "13,598.4"
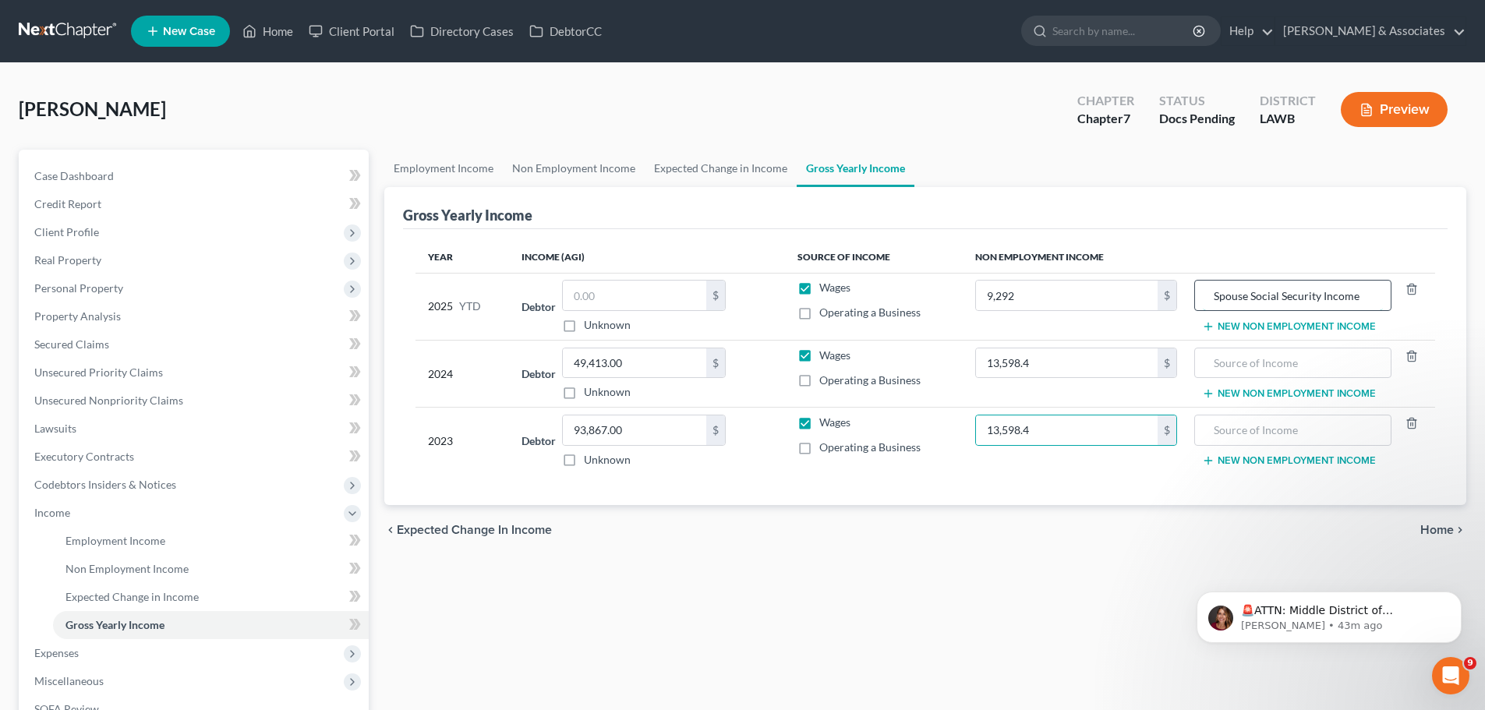
click at [1216, 298] on input "Spouse Social Security Income" at bounding box center [1292, 296] width 179 height 30
click at [1288, 372] on input "text" at bounding box center [1292, 363] width 179 height 30
paste input "Spouse Social Security Income"
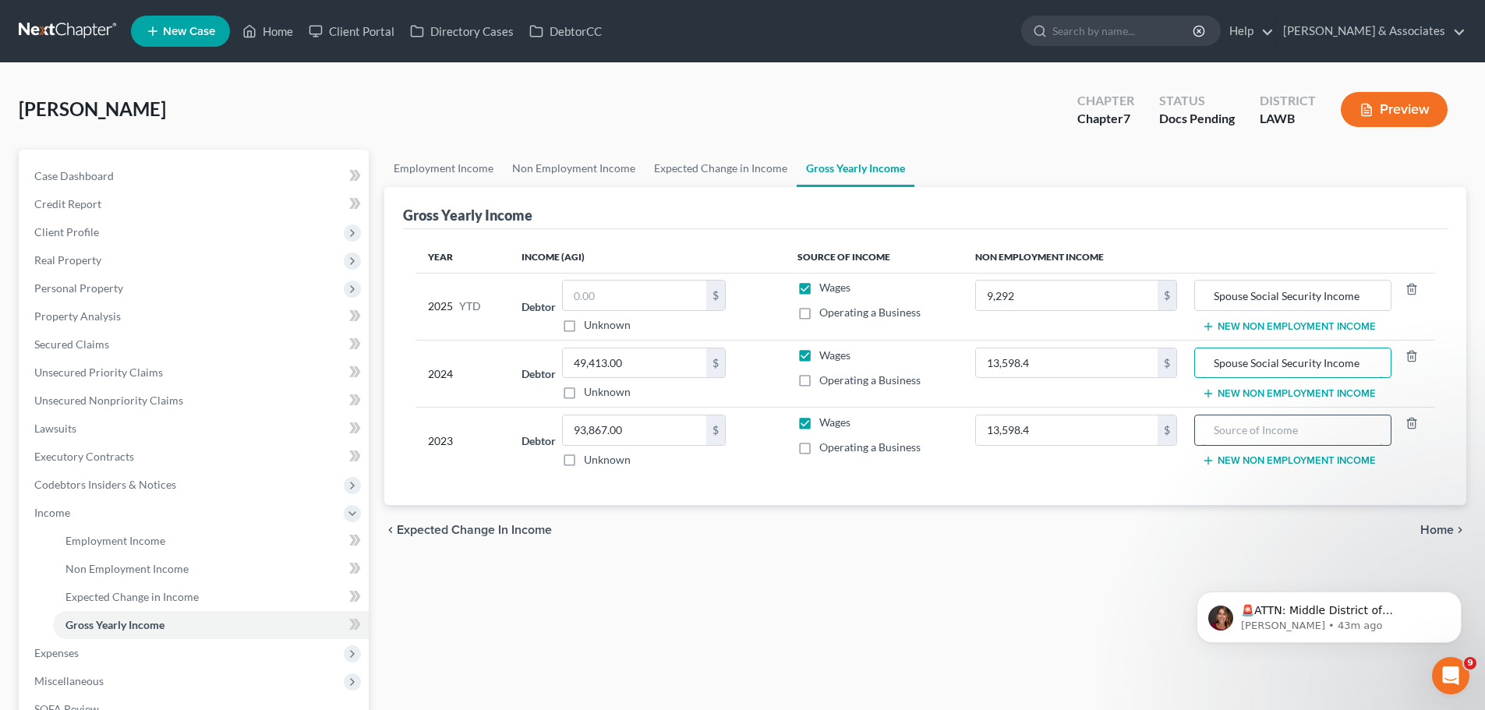
type input "Spouse Social Security Income"
click at [1284, 438] on input "text" at bounding box center [1292, 430] width 179 height 30
paste input "Spouse Social Security Income"
type input "Spouse Social Security Income"
click at [1091, 572] on div "Employment Income Non Employment Income Expected Change in Income Gross Yearly …" at bounding box center [924, 495] width 1097 height 691
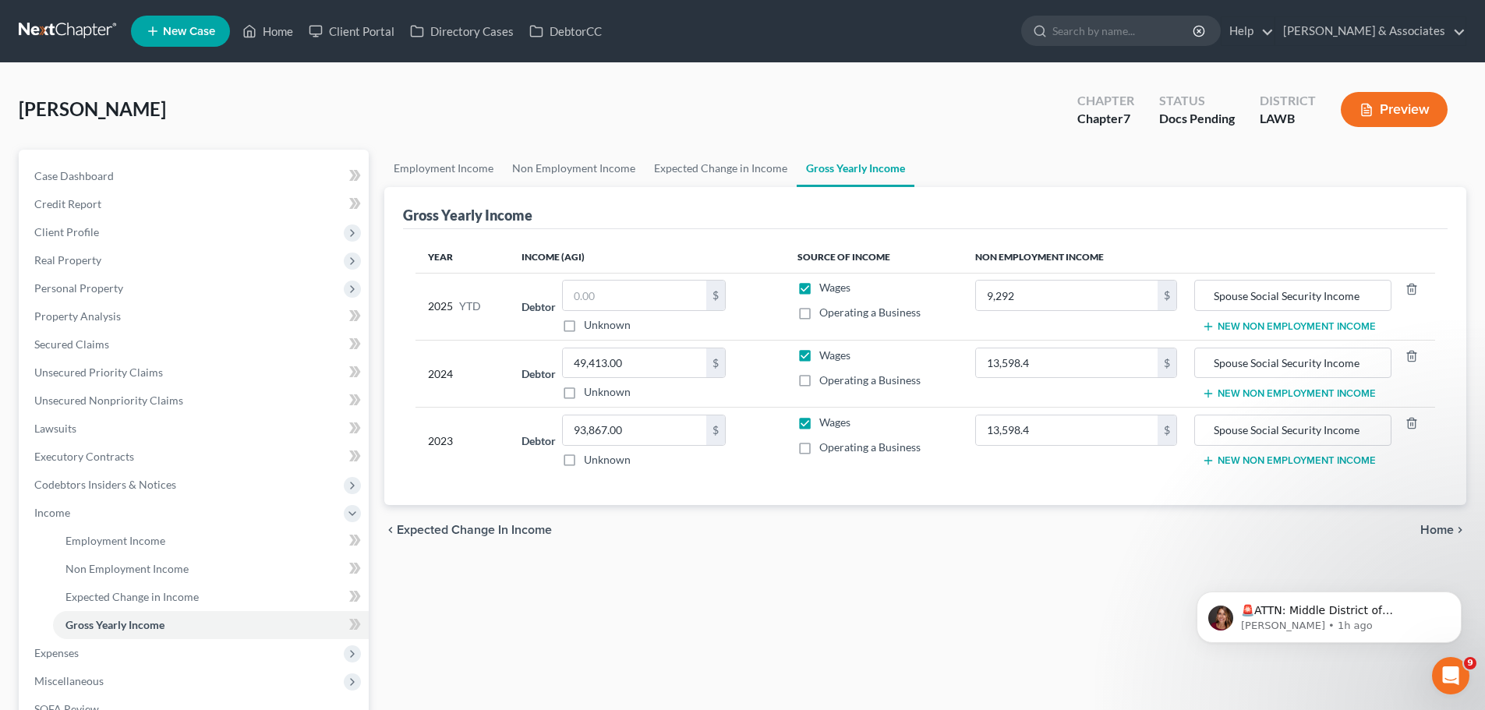
click at [732, 586] on div "Employment Income Non Employment Income Expected Change in Income Gross Yearly …" at bounding box center [924, 495] width 1097 height 691
click at [622, 291] on input "text" at bounding box center [634, 296] width 143 height 30
paste input "12499.74"
type input "12,499.74"
click at [750, 563] on div "Employment Income Non Employment Income Expected Change in Income Gross Yearly …" at bounding box center [924, 495] width 1097 height 691
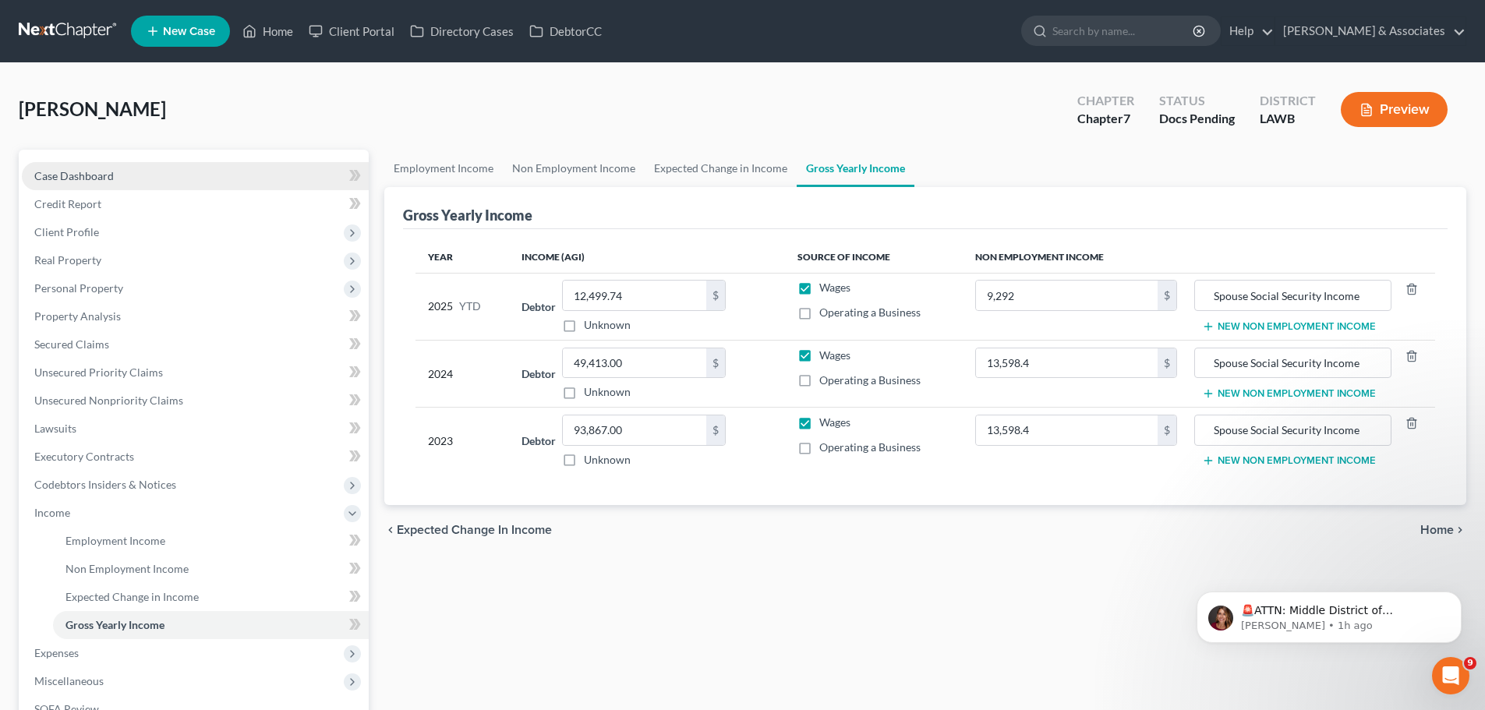
click at [53, 179] on span "Case Dashboard" at bounding box center [73, 175] width 79 height 13
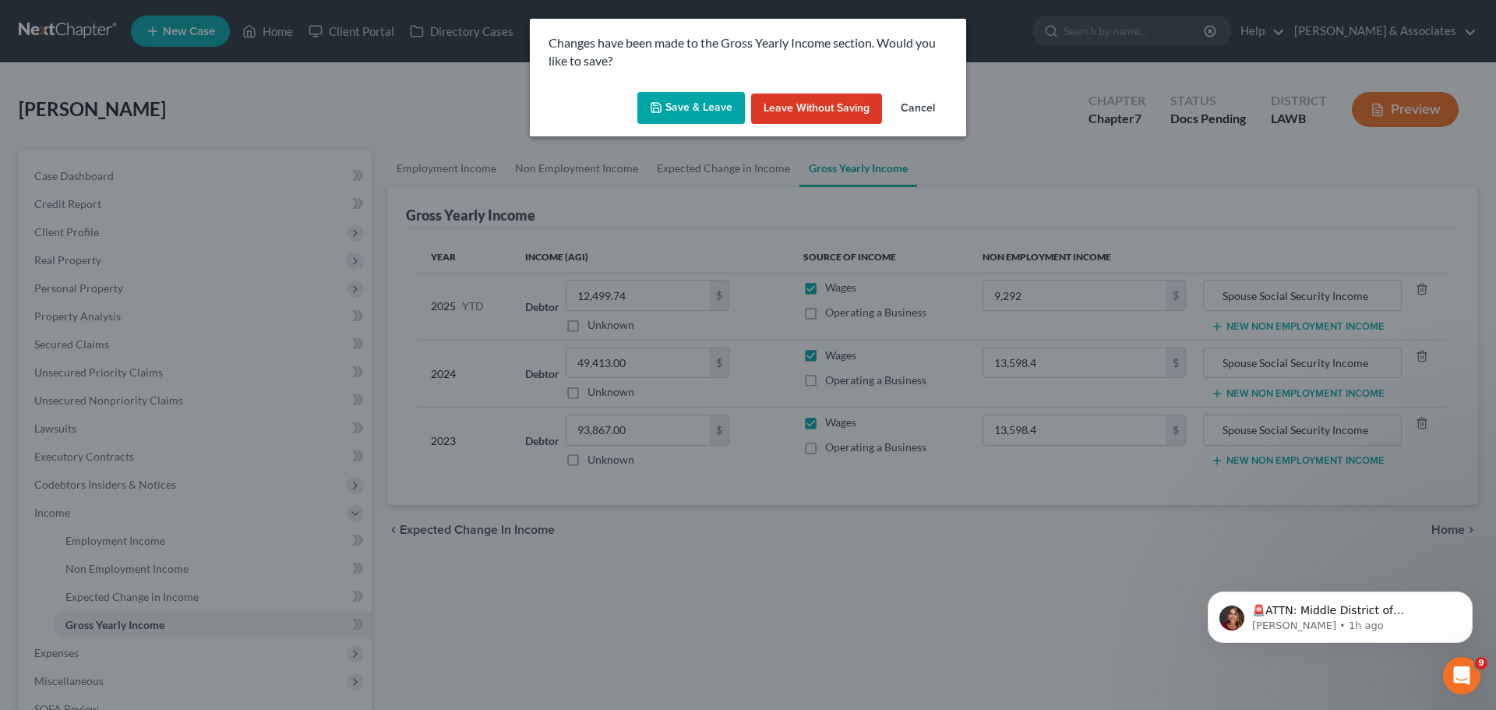
click at [708, 102] on button "Save & Leave" at bounding box center [692, 108] width 108 height 33
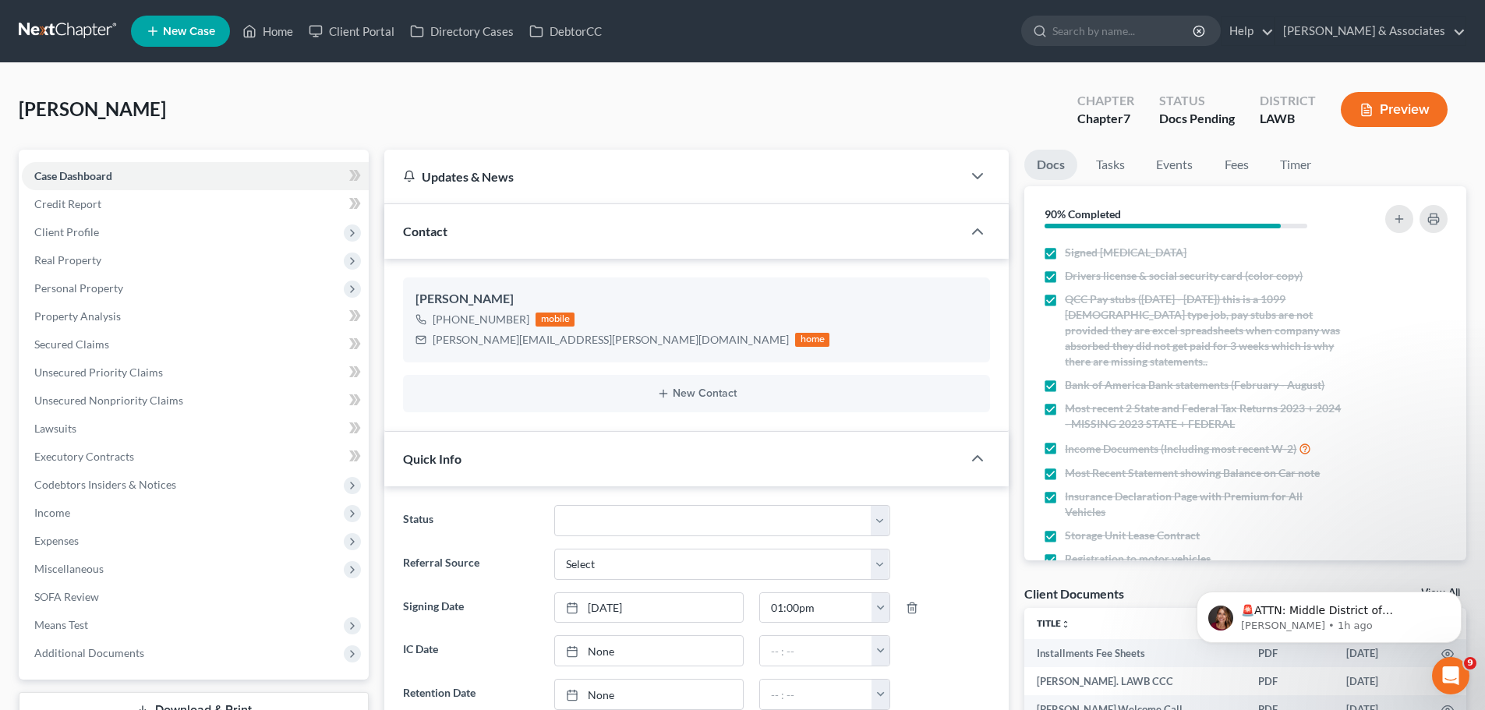
click at [1411, 114] on button "Preview" at bounding box center [1394, 109] width 107 height 35
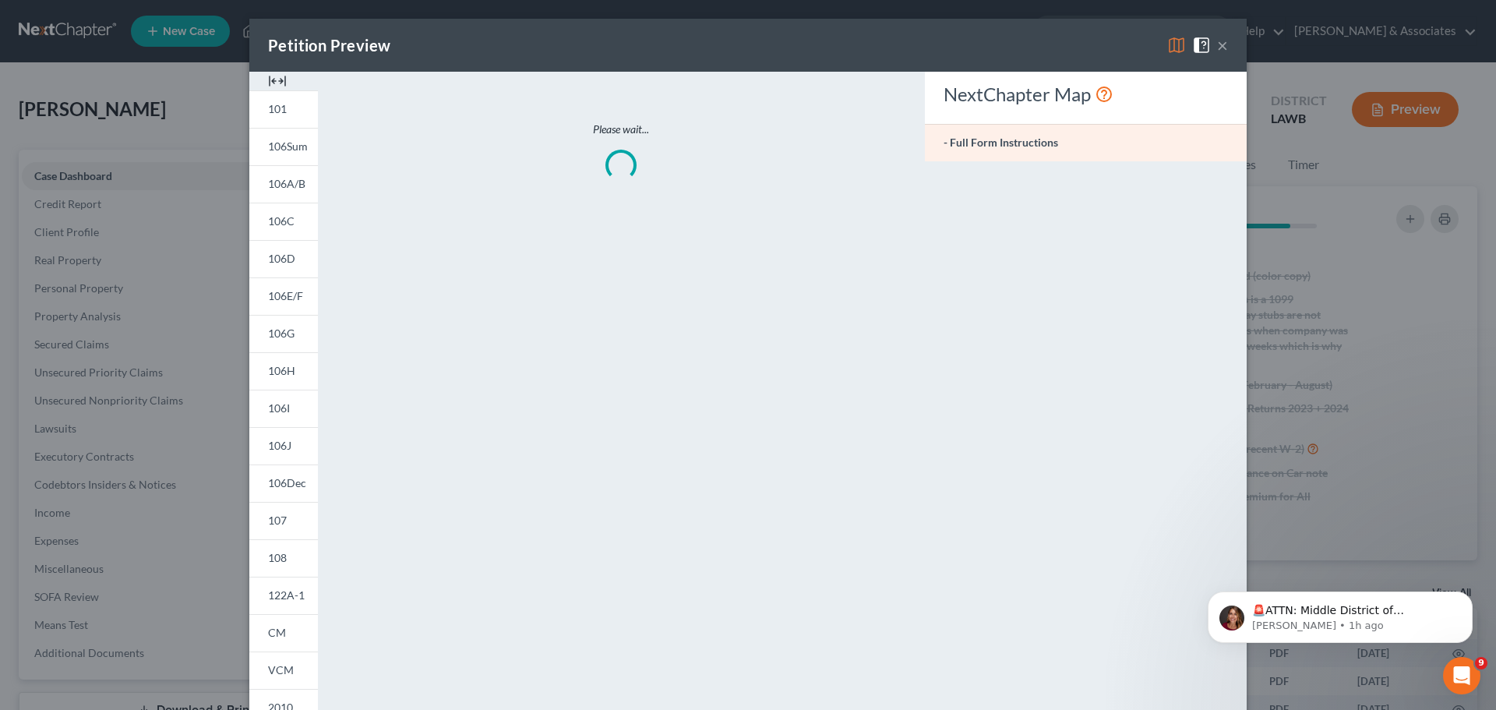
scroll to position [1332, 0]
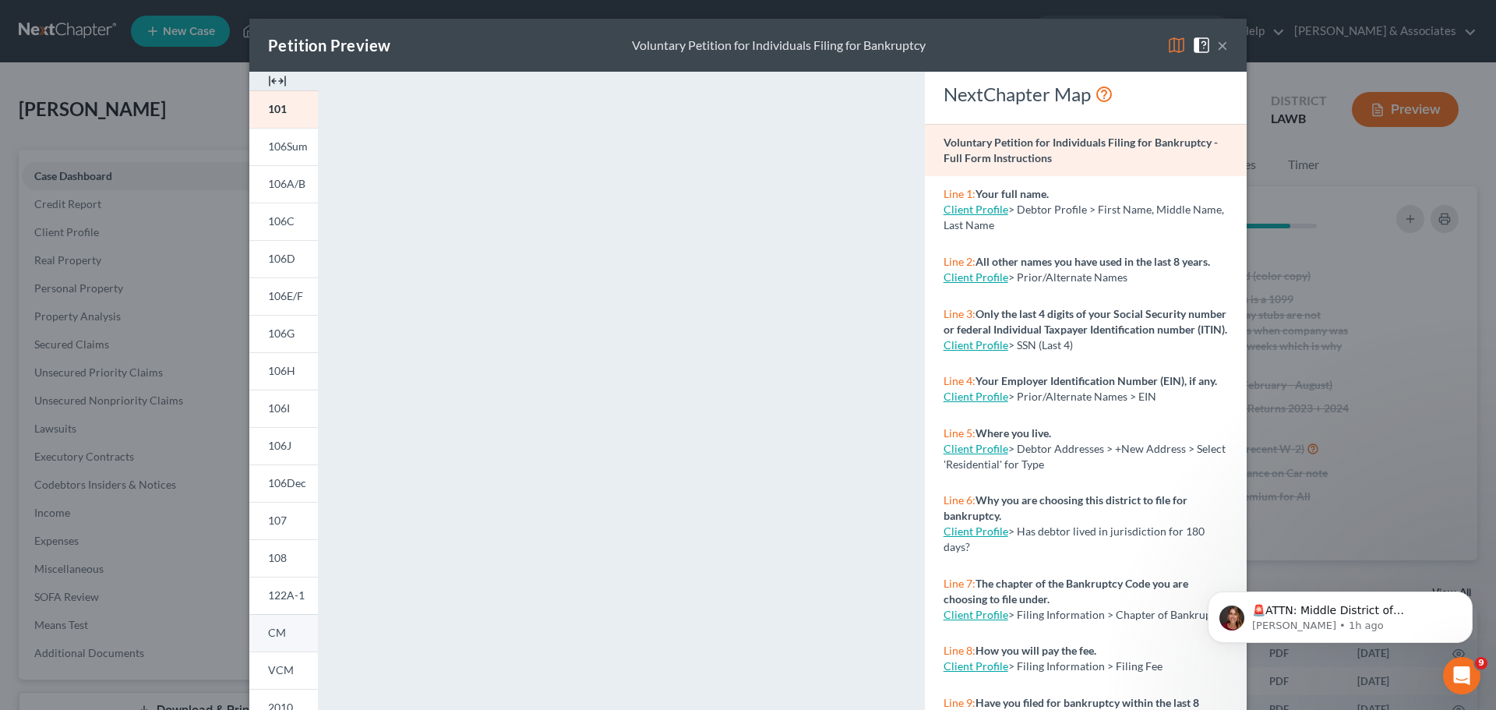
click at [280, 637] on link "CM" at bounding box center [283, 632] width 69 height 37
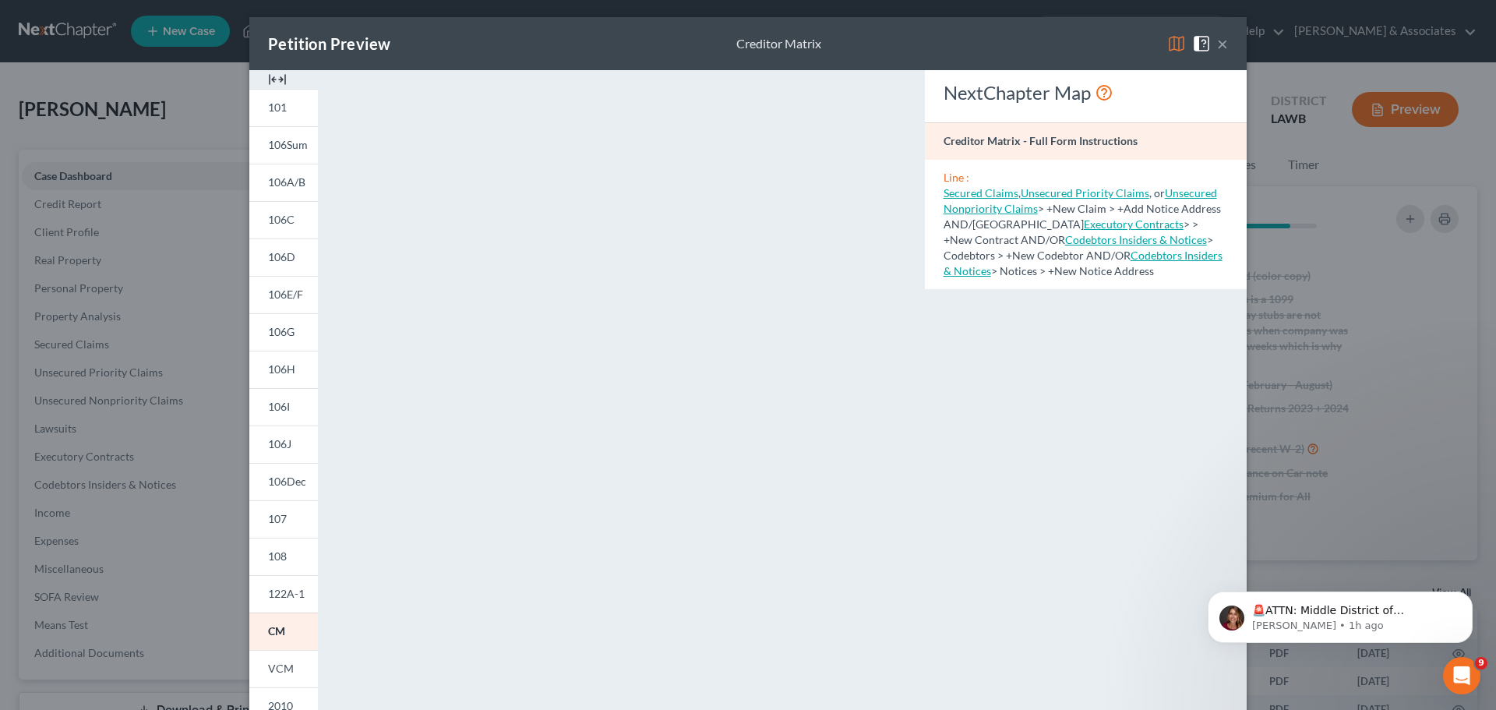
scroll to position [0, 0]
drag, startPoint x: 1214, startPoint y: 46, endPoint x: 1047, endPoint y: 180, distance: 214.0
click at [1217, 46] on button "×" at bounding box center [1222, 45] width 11 height 19
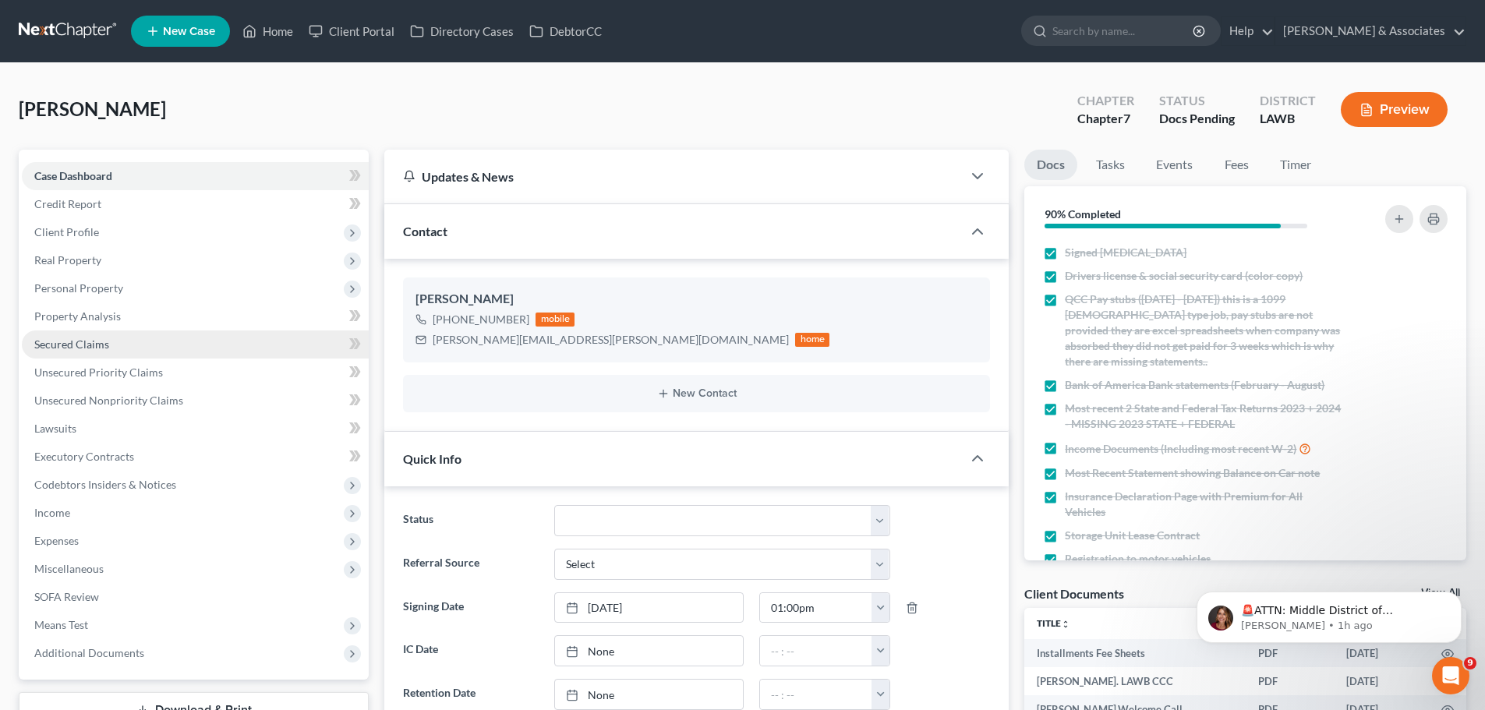
click at [66, 338] on span "Secured Claims" at bounding box center [71, 343] width 75 height 13
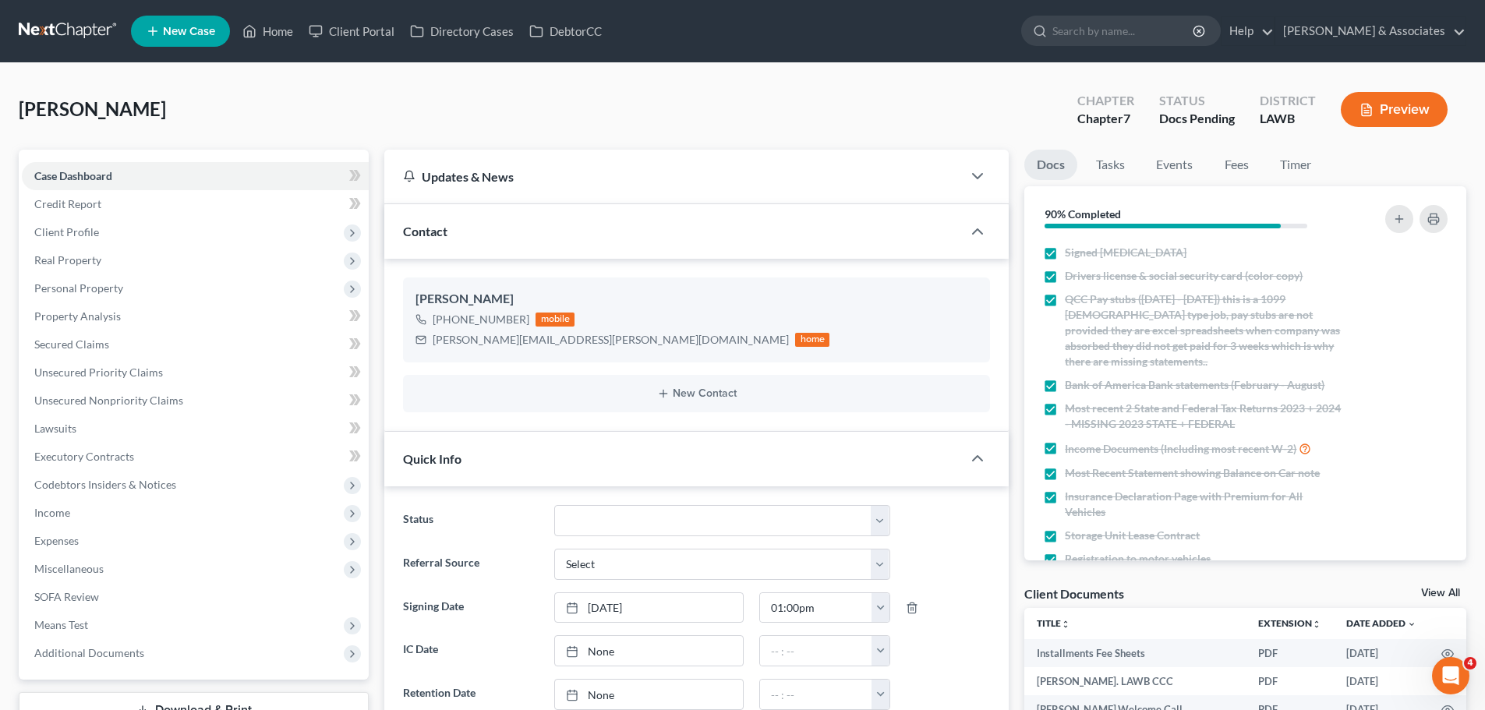
scroll to position [1348, 0]
click at [46, 340] on span "Secured Claims" at bounding box center [71, 343] width 75 height 13
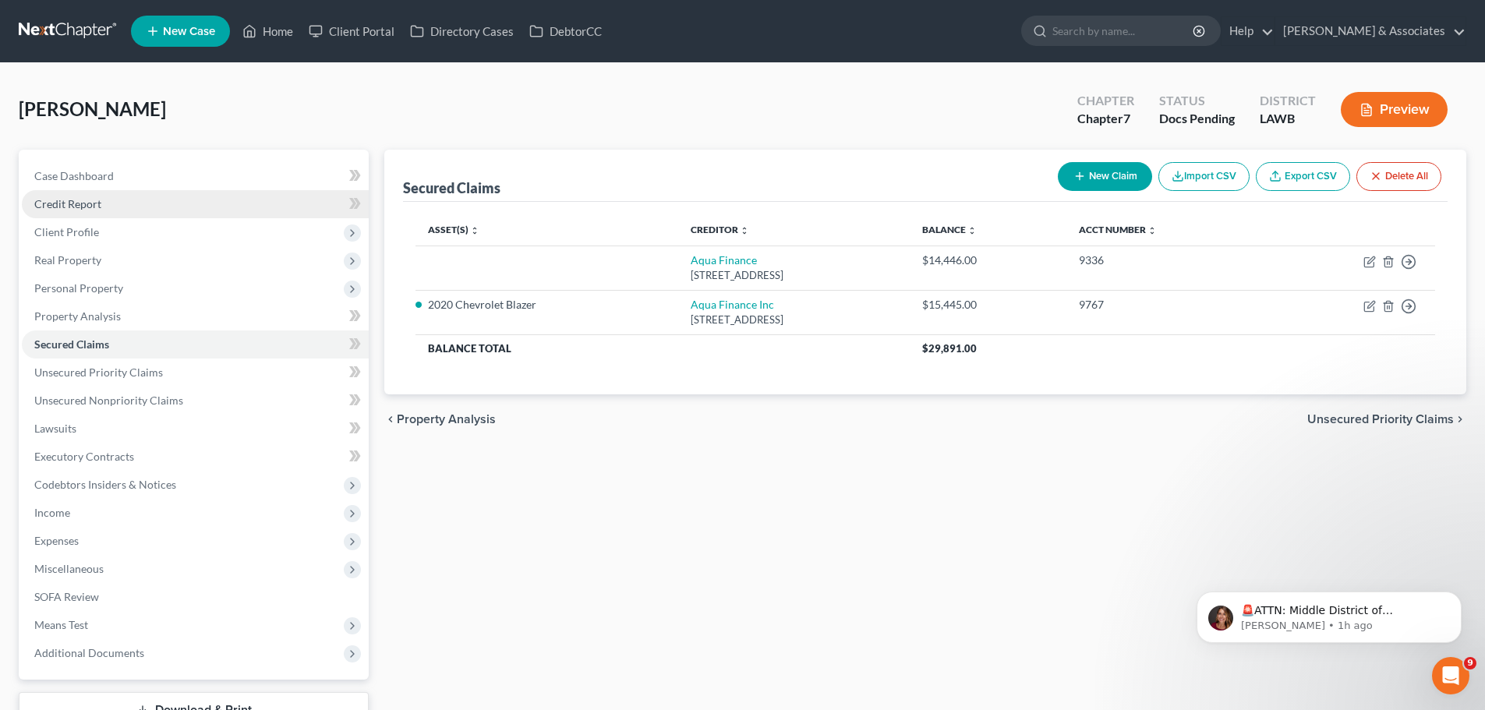
click at [77, 204] on span "Credit Report" at bounding box center [67, 203] width 67 height 13
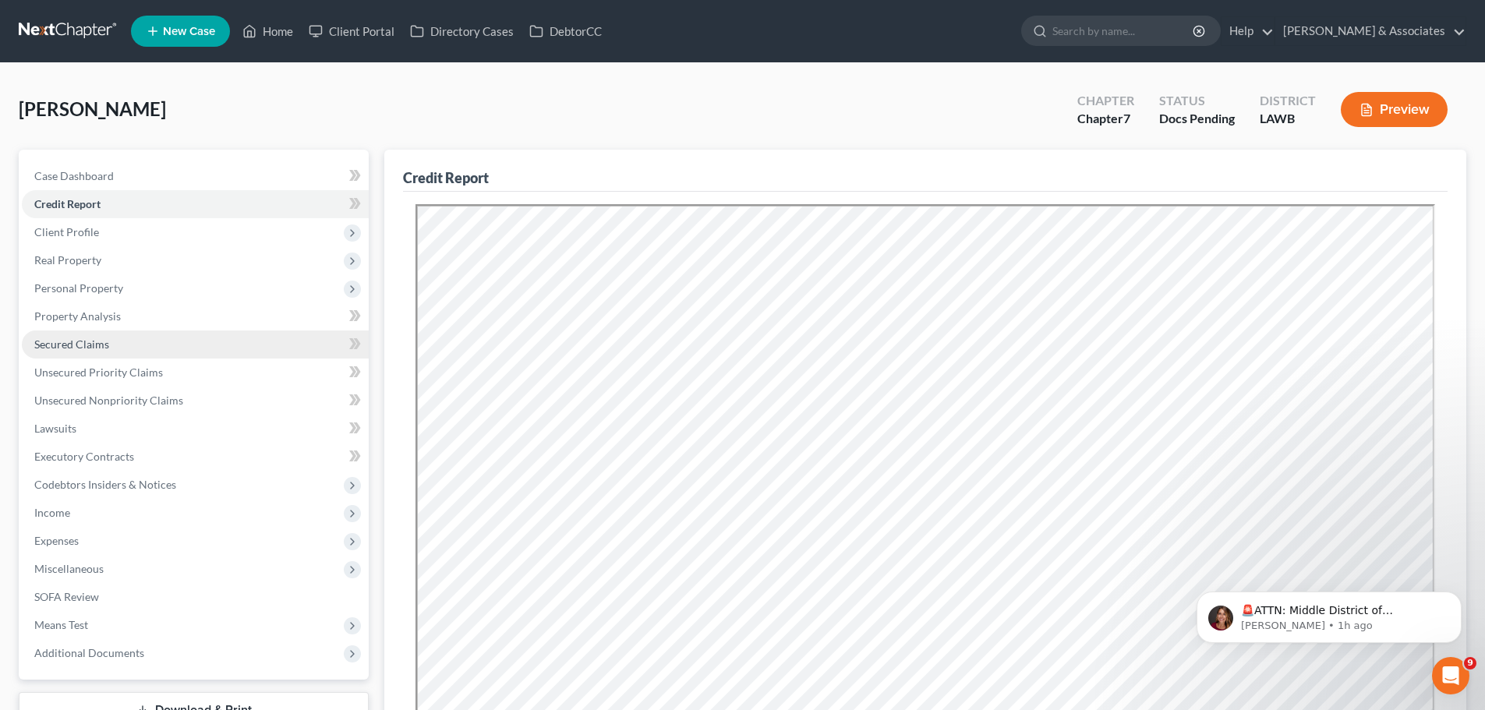
drag, startPoint x: 118, startPoint y: 341, endPoint x: 136, endPoint y: 339, distance: 18.1
click at [118, 341] on link "Secured Claims" at bounding box center [195, 344] width 347 height 28
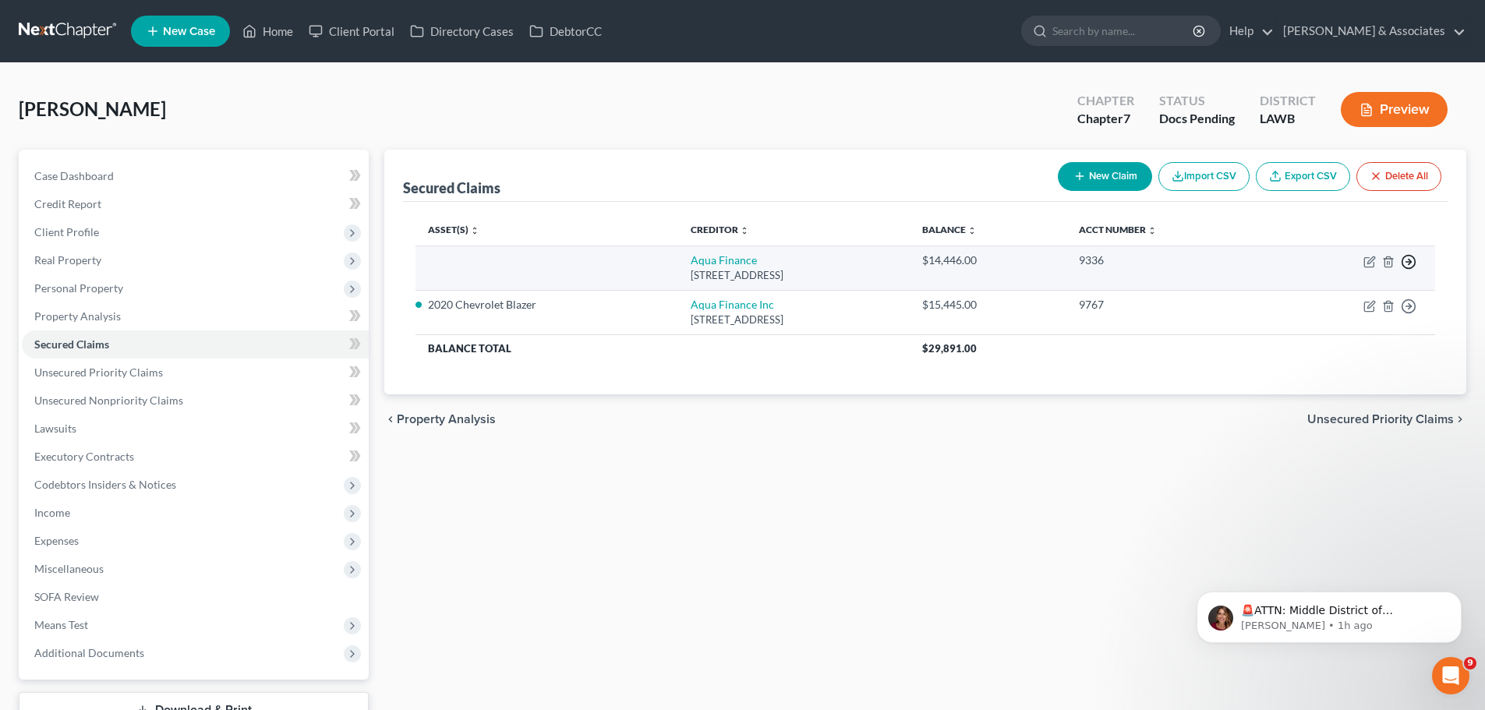
click at [1409, 257] on icon "button" at bounding box center [1409, 262] width 16 height 16
click at [1364, 298] on link "Move to F" at bounding box center [1337, 299] width 130 height 26
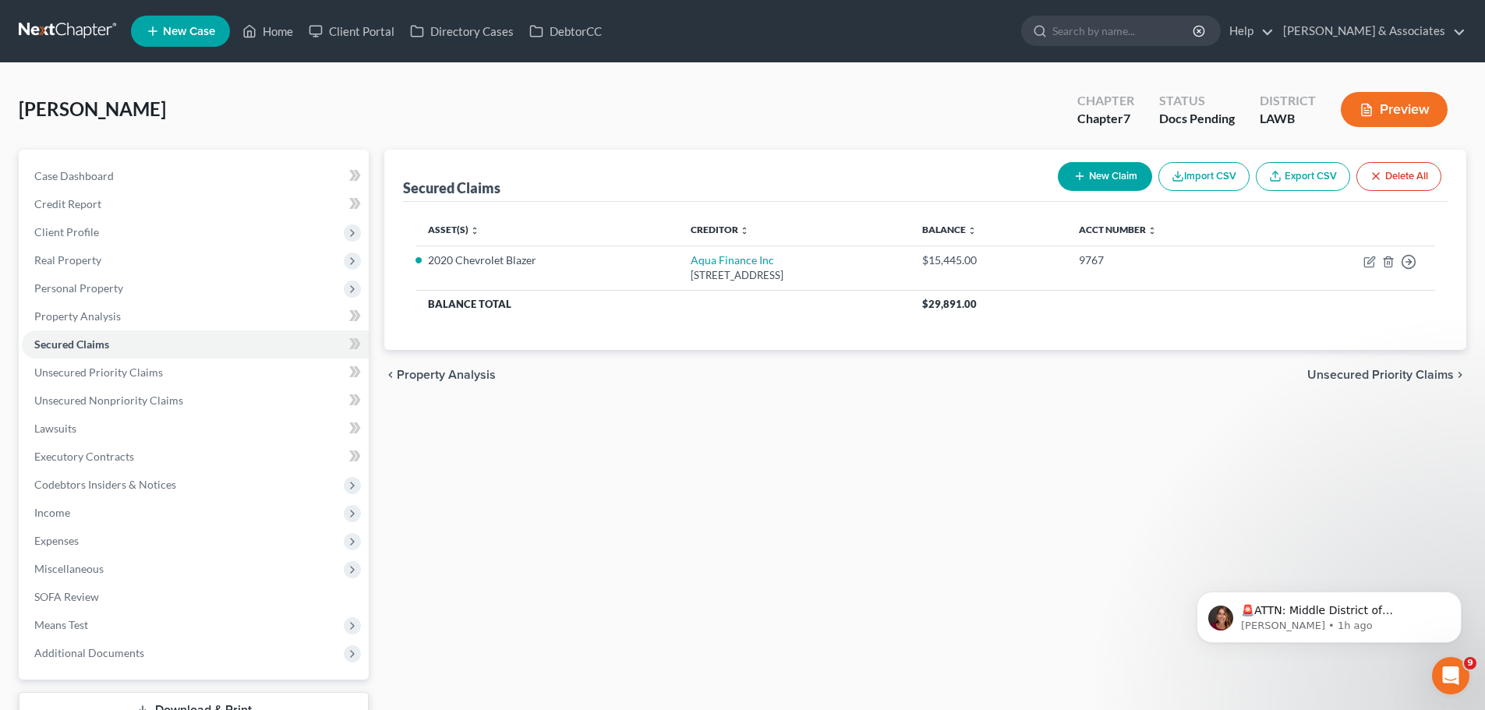
click at [1177, 449] on div "Secured Claims New Claim Import CSV Export CSV Delete All Asset(s) expand_more …" at bounding box center [924, 439] width 1097 height 579
click at [131, 174] on link "Case Dashboard" at bounding box center [195, 176] width 347 height 28
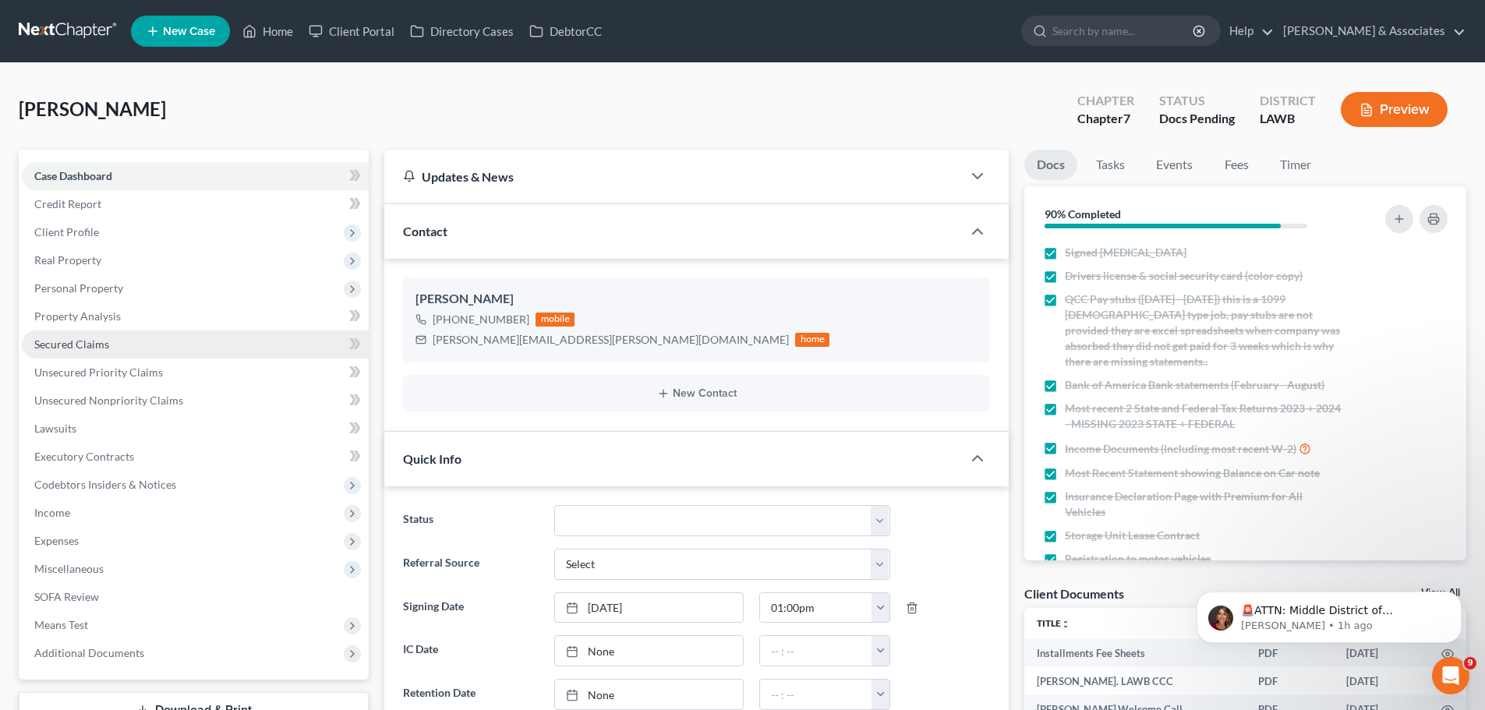
scroll to position [1348, 0]
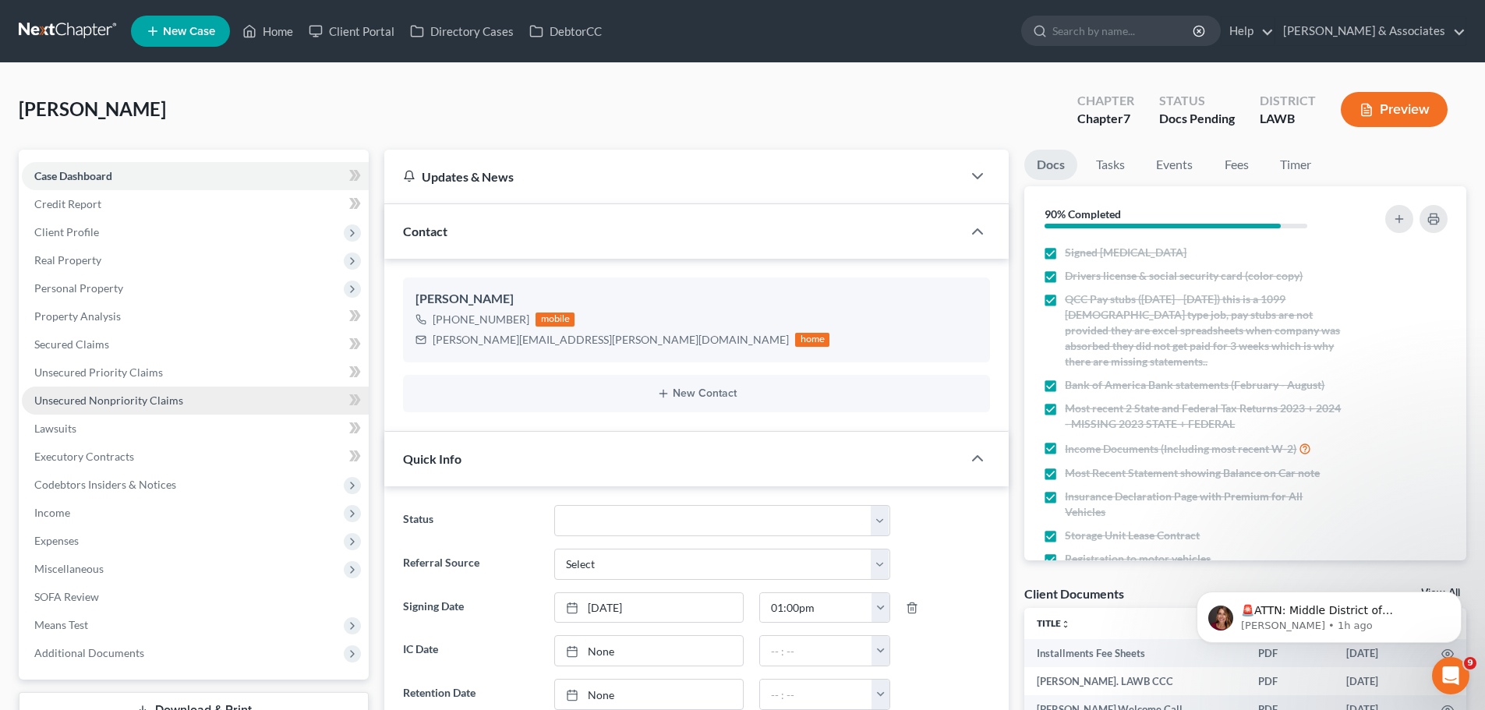
click at [99, 409] on link "Unsecured Nonpriority Claims" at bounding box center [195, 401] width 347 height 28
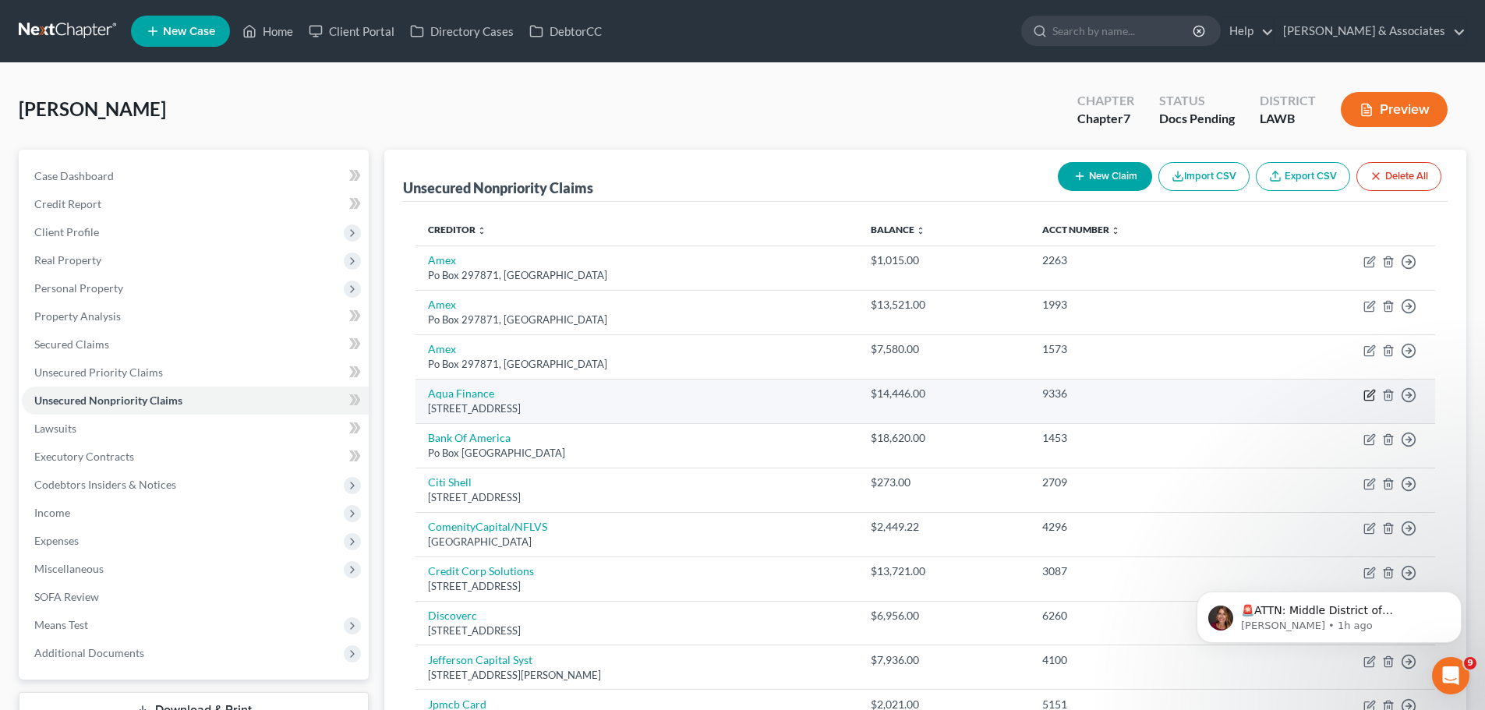
click at [1364, 394] on icon "button" at bounding box center [1368, 394] width 9 height 9
select select "52"
select select "0"
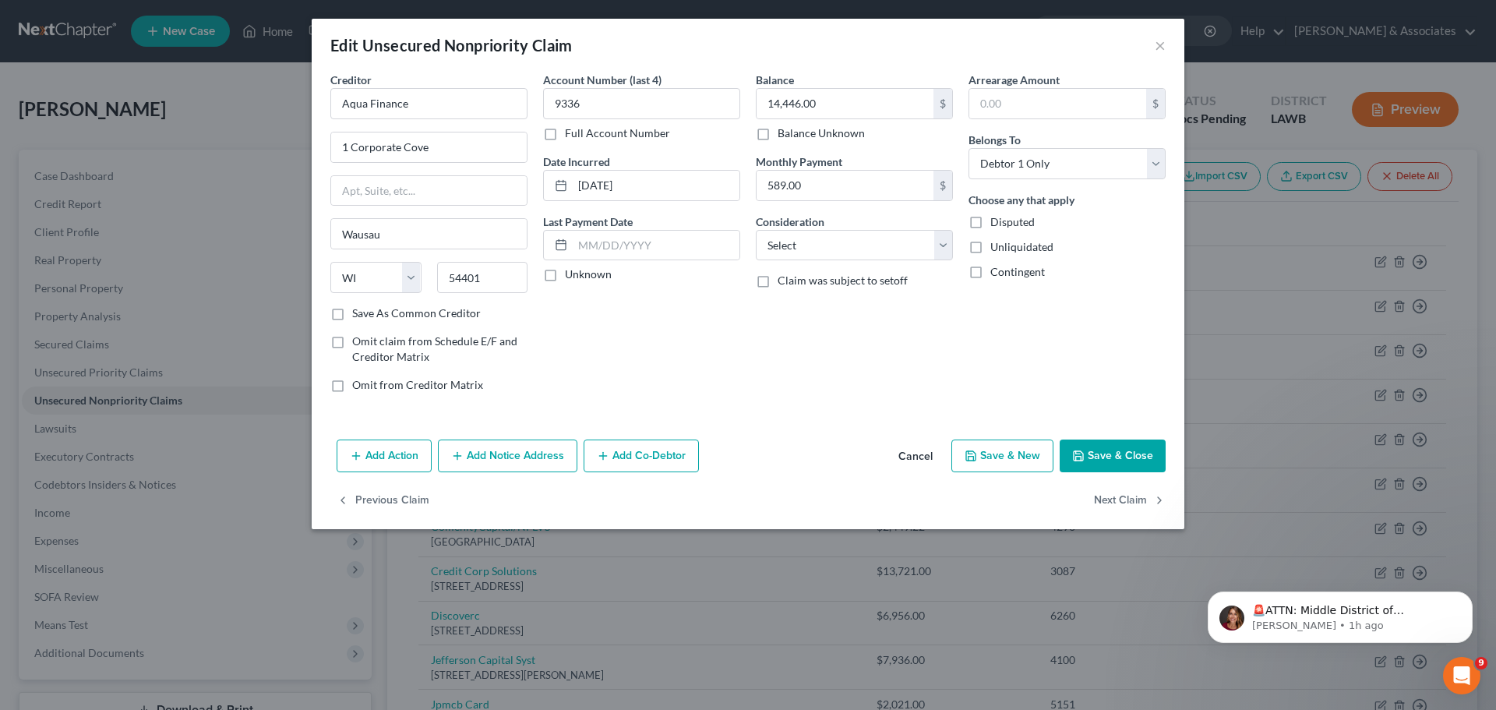
click at [999, 352] on div "Arrearage Amount $ Belongs To * Select Debtor 1 Only Debtor 2 Only Debtor 1 And…" at bounding box center [1067, 239] width 213 height 334
click at [811, 248] on select "Select Cable / Satellite Services Collection Agency Credit Card Debt Debt Couns…" at bounding box center [854, 245] width 197 height 31
select select "10"
click at [756, 230] on select "Select Cable / Satellite Services Collection Agency Credit Card Debt Debt Couns…" at bounding box center [854, 245] width 197 height 31
click at [853, 202] on div "Balance 14,446.00 $ Balance Unknown Balance Undetermined 14,446.00 $ Balance Un…" at bounding box center [854, 239] width 213 height 334
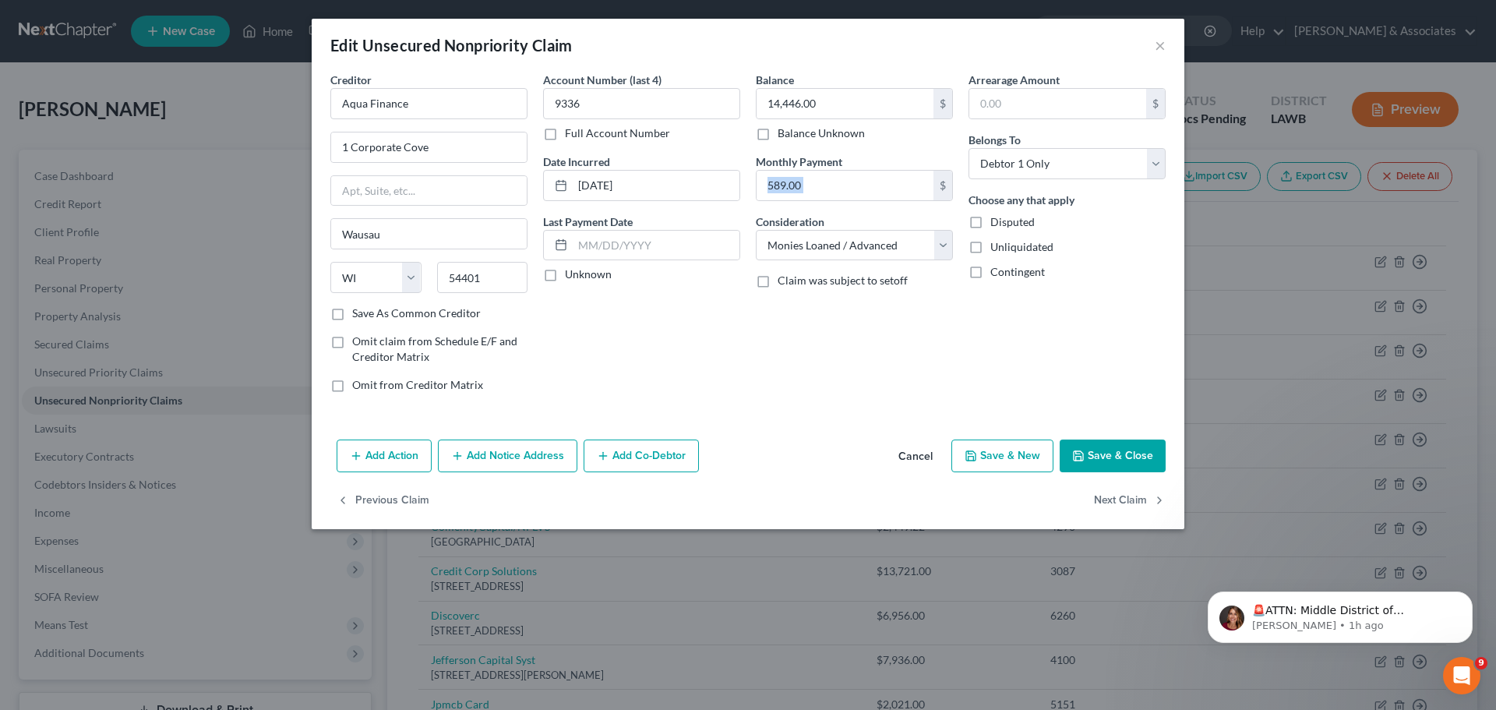
click at [853, 200] on div "589.00 $" at bounding box center [854, 185] width 197 height 31
click at [896, 182] on input "589.00" at bounding box center [845, 186] width 177 height 30
click at [894, 182] on input "589.00" at bounding box center [845, 186] width 177 height 30
click at [894, 175] on input "589.00" at bounding box center [845, 186] width 177 height 30
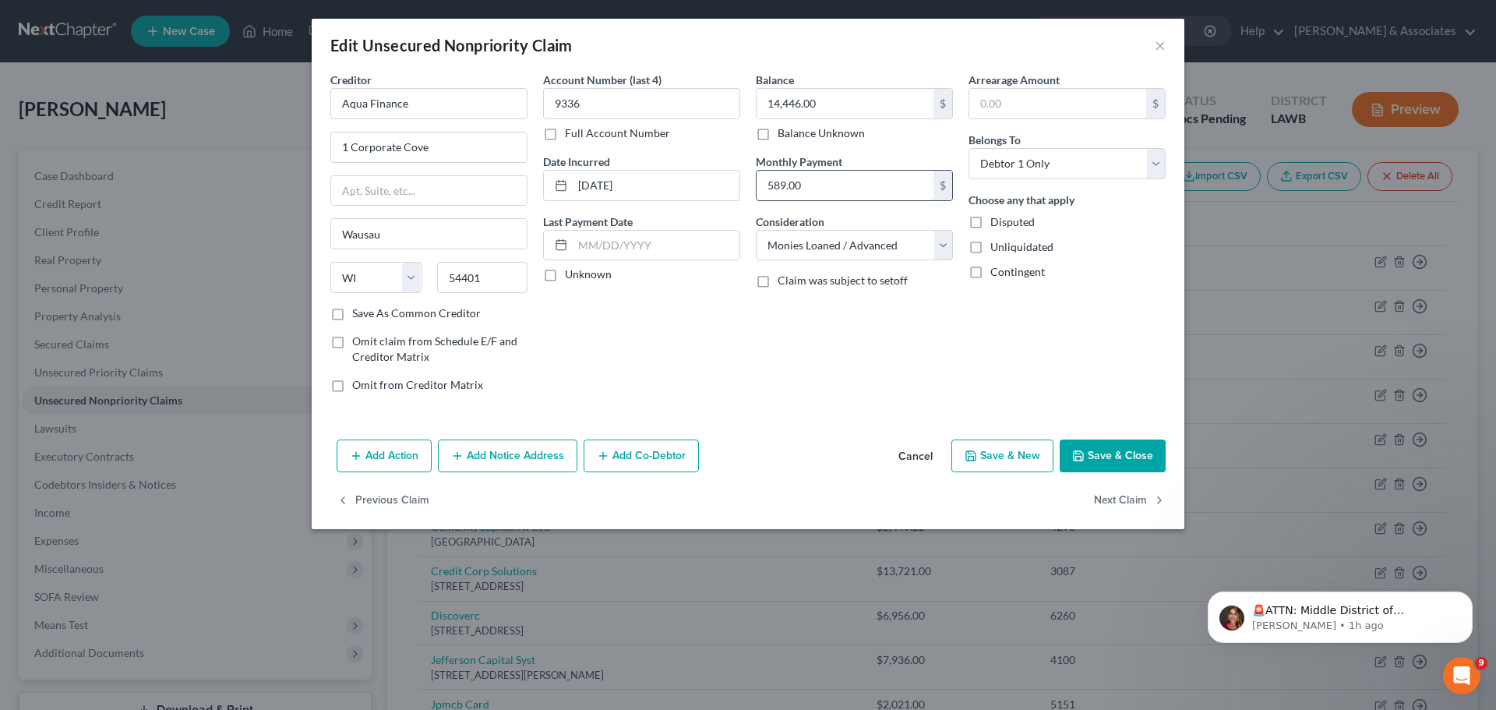
click at [894, 182] on input "589.00" at bounding box center [845, 186] width 177 height 30
click at [1110, 458] on button "Save & Close" at bounding box center [1113, 456] width 106 height 33
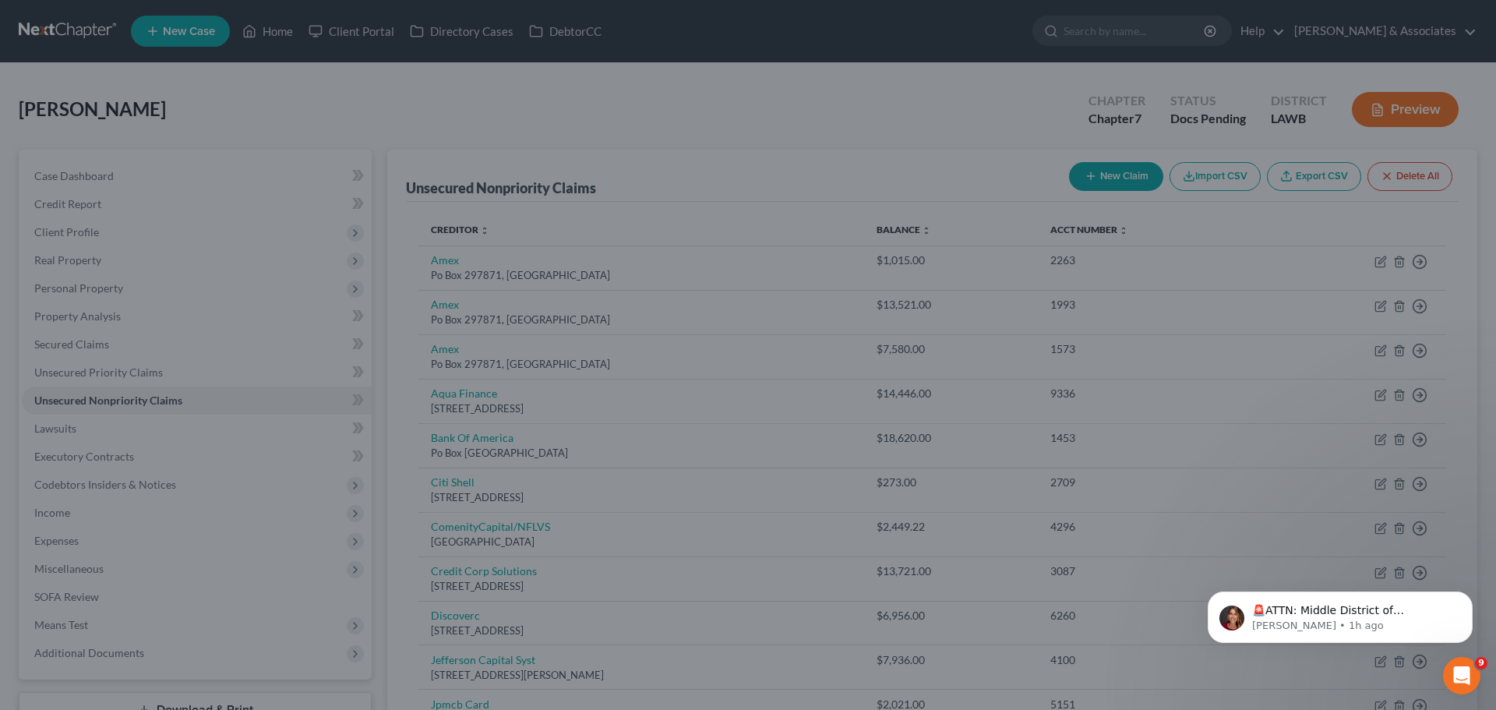
type input "0"
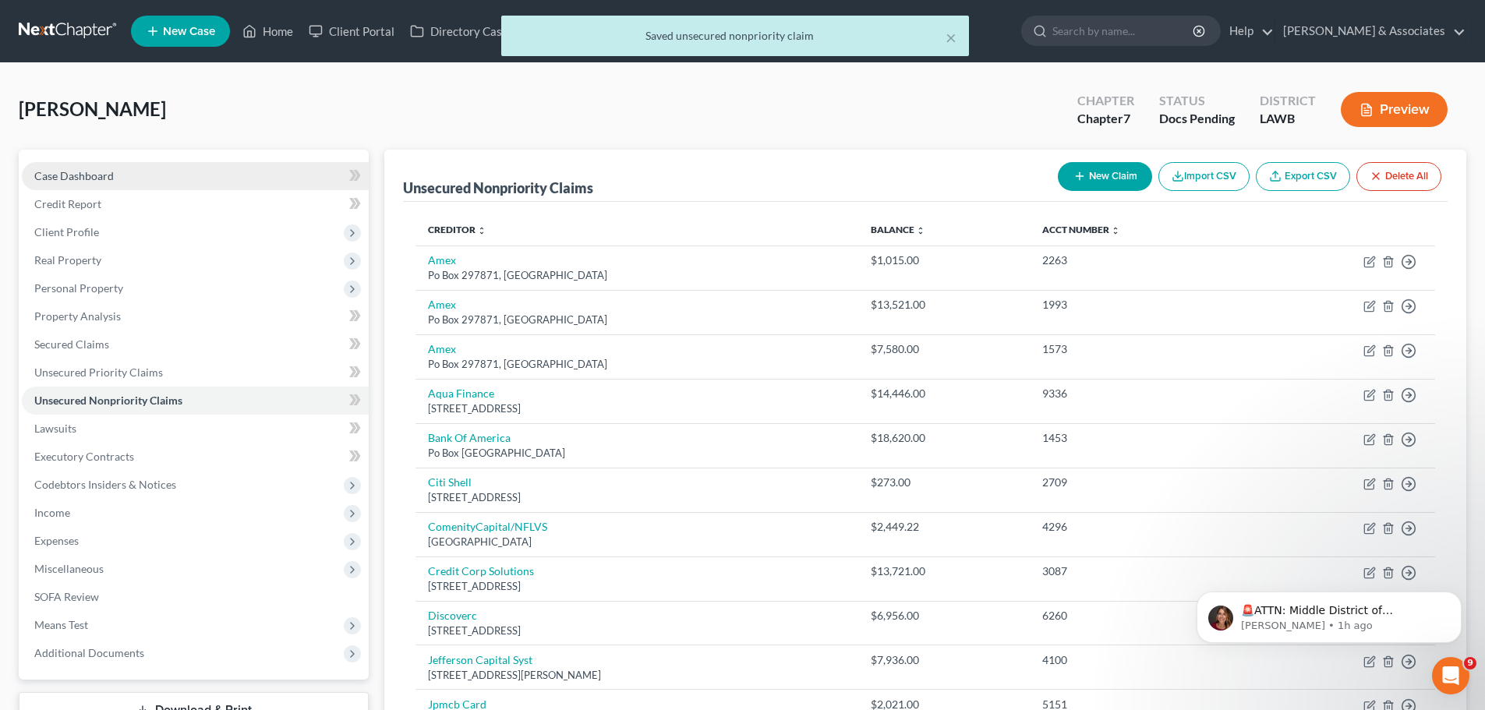
click at [113, 173] on link "Case Dashboard" at bounding box center [195, 176] width 347 height 28
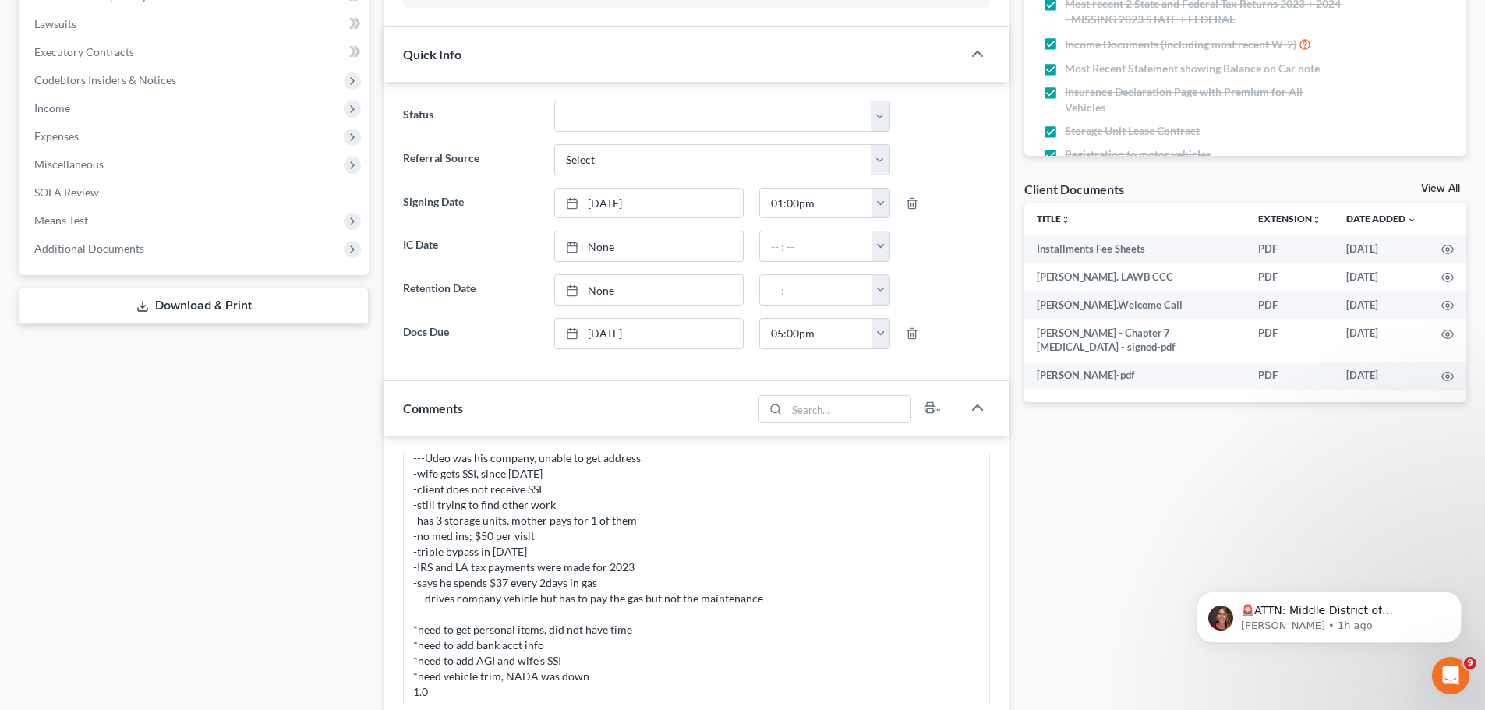
scroll to position [655, 0]
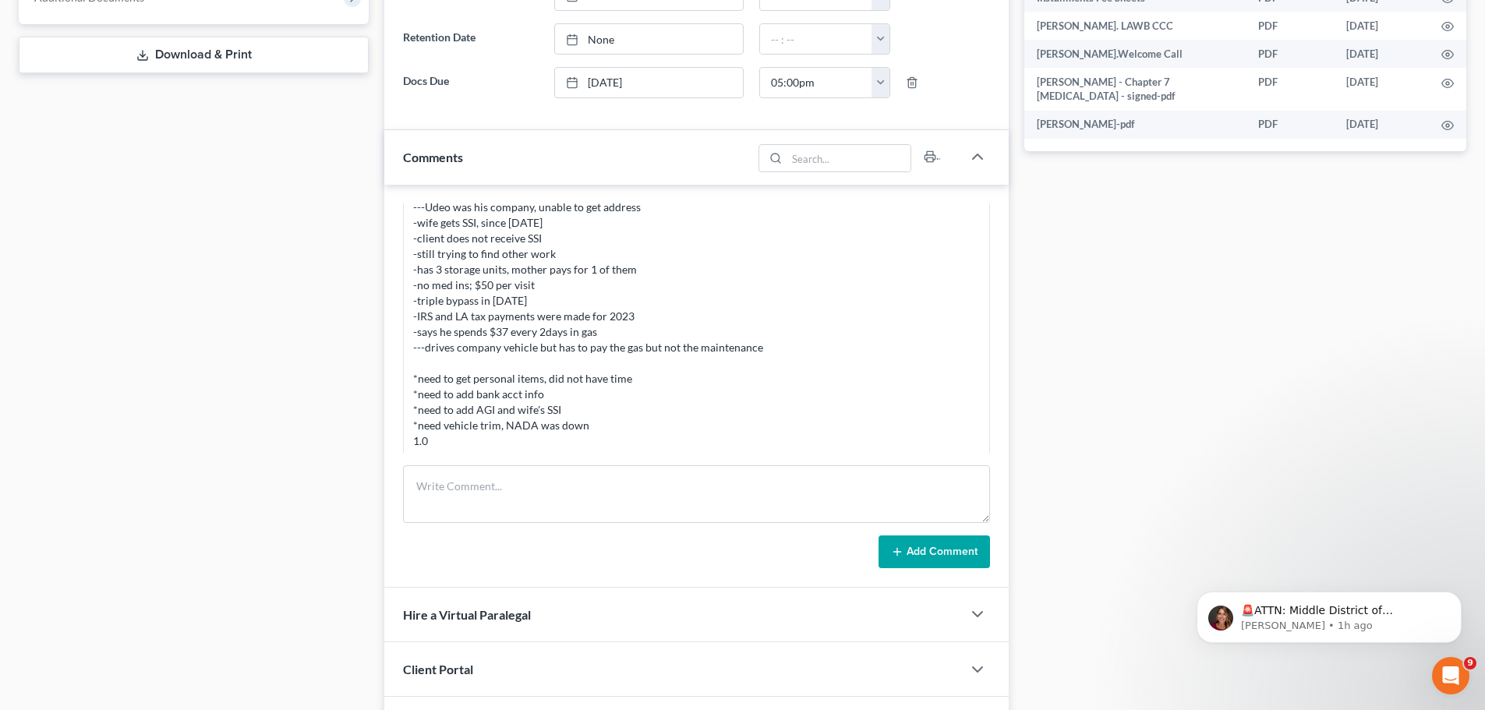
drag, startPoint x: 401, startPoint y: 436, endPoint x: 449, endPoint y: 426, distance: 49.2
click at [449, 426] on div "Richard Prunick 12:51PM, 08/20/2025 Did eval with Richard, 1 Vehicle under exem…" at bounding box center [696, 386] width 624 height 403
click at [449, 426] on div "MC incomplete -1hr -married 2007 -lives with mother since April 2025 ---not abl…" at bounding box center [696, 277] width 567 height 343
click at [550, 421] on div "MC incomplete -1hr -married 2007 -lives with mother since April 2025 ---not abl…" at bounding box center [696, 277] width 567 height 343
drag, startPoint x: 602, startPoint y: 410, endPoint x: 415, endPoint y: 394, distance: 187.8
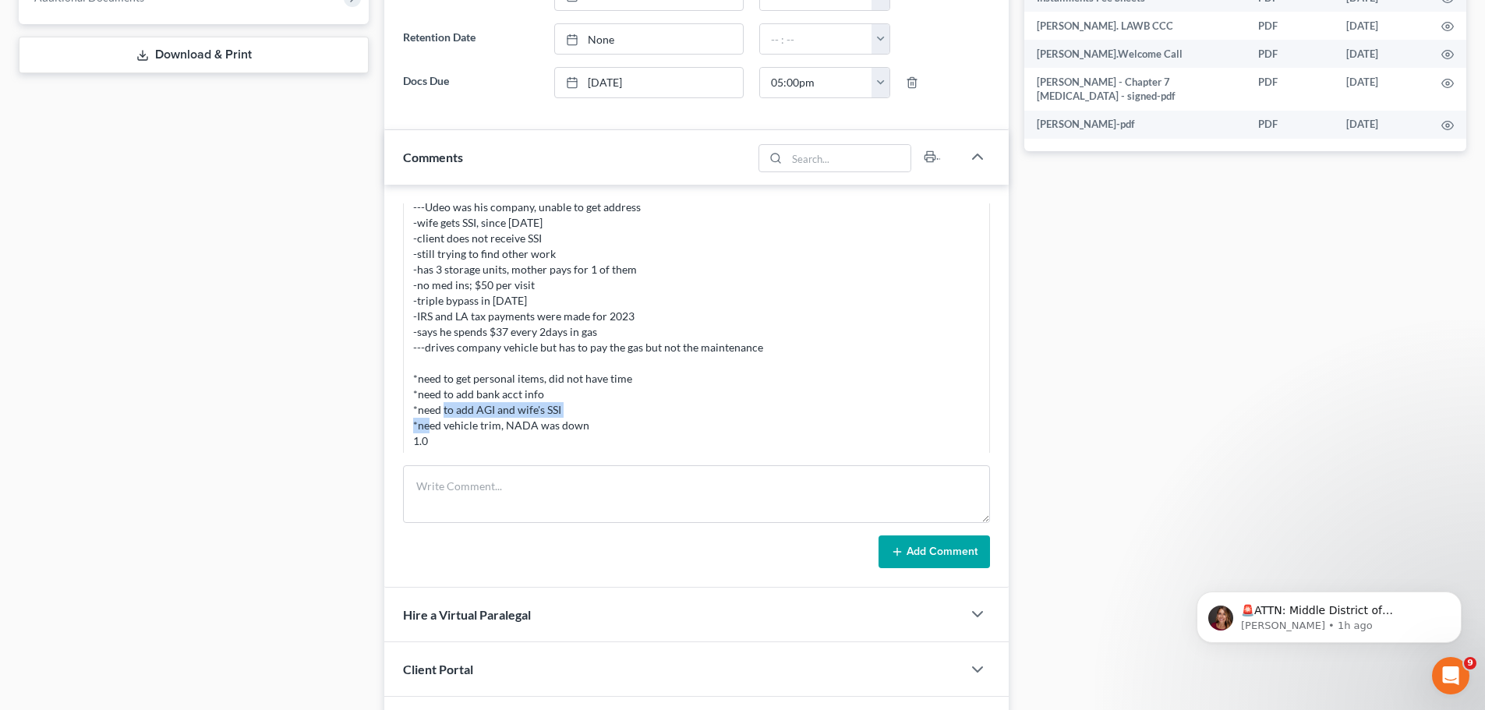
click at [419, 401] on div "MC incomplete -1hr -married 2007 -lives with mother since April 2025 ---not abl…" at bounding box center [696, 277] width 567 height 343
click at [415, 394] on div "MC incomplete -1hr -married 2007 -lives with mother since April 2025 ---not abl…" at bounding box center [696, 277] width 567 height 343
click at [415, 373] on div "MC incomplete -1hr -married 2007 -lives with mother since April 2025 ---not abl…" at bounding box center [696, 277] width 567 height 343
click at [527, 362] on div "MC incomplete -1hr -married 2007 -lives with mother since April 2025 ---not abl…" at bounding box center [696, 277] width 567 height 343
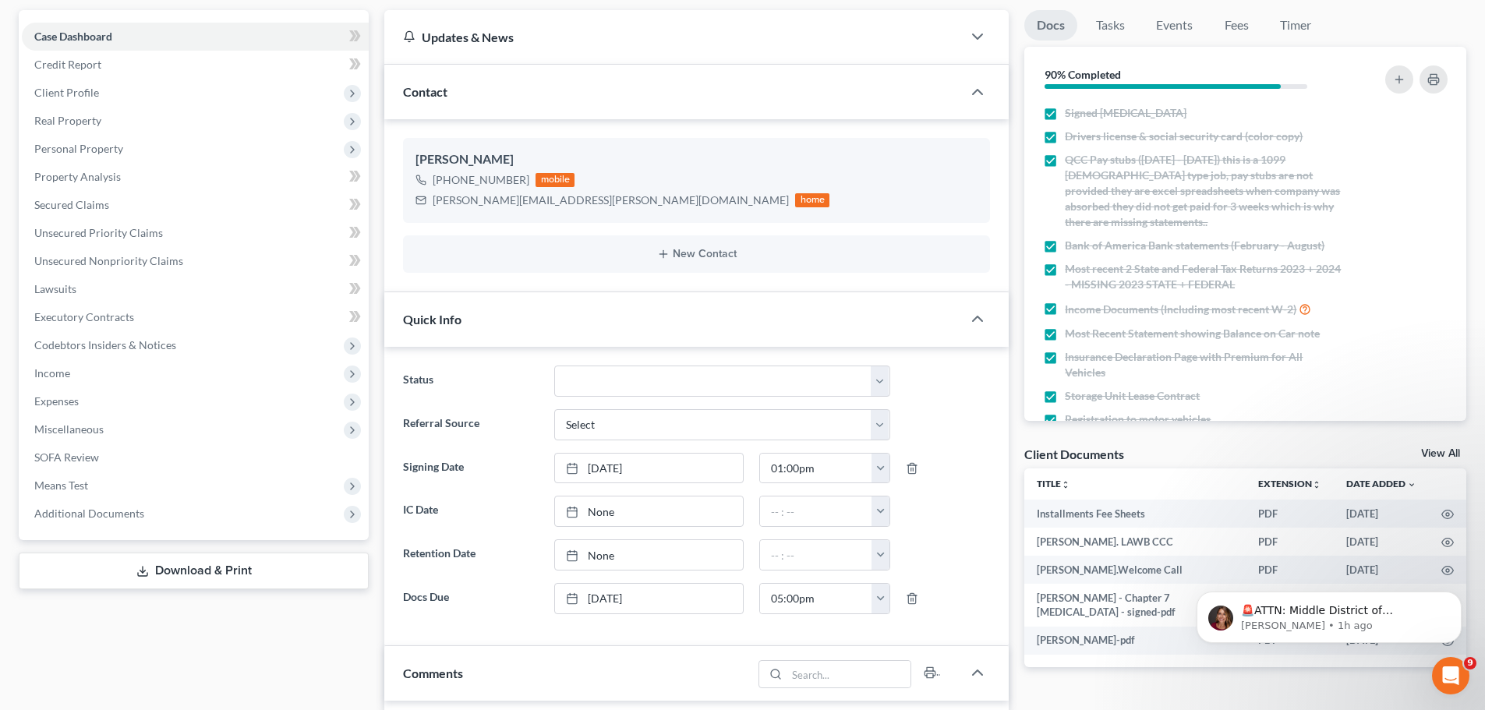
scroll to position [0, 0]
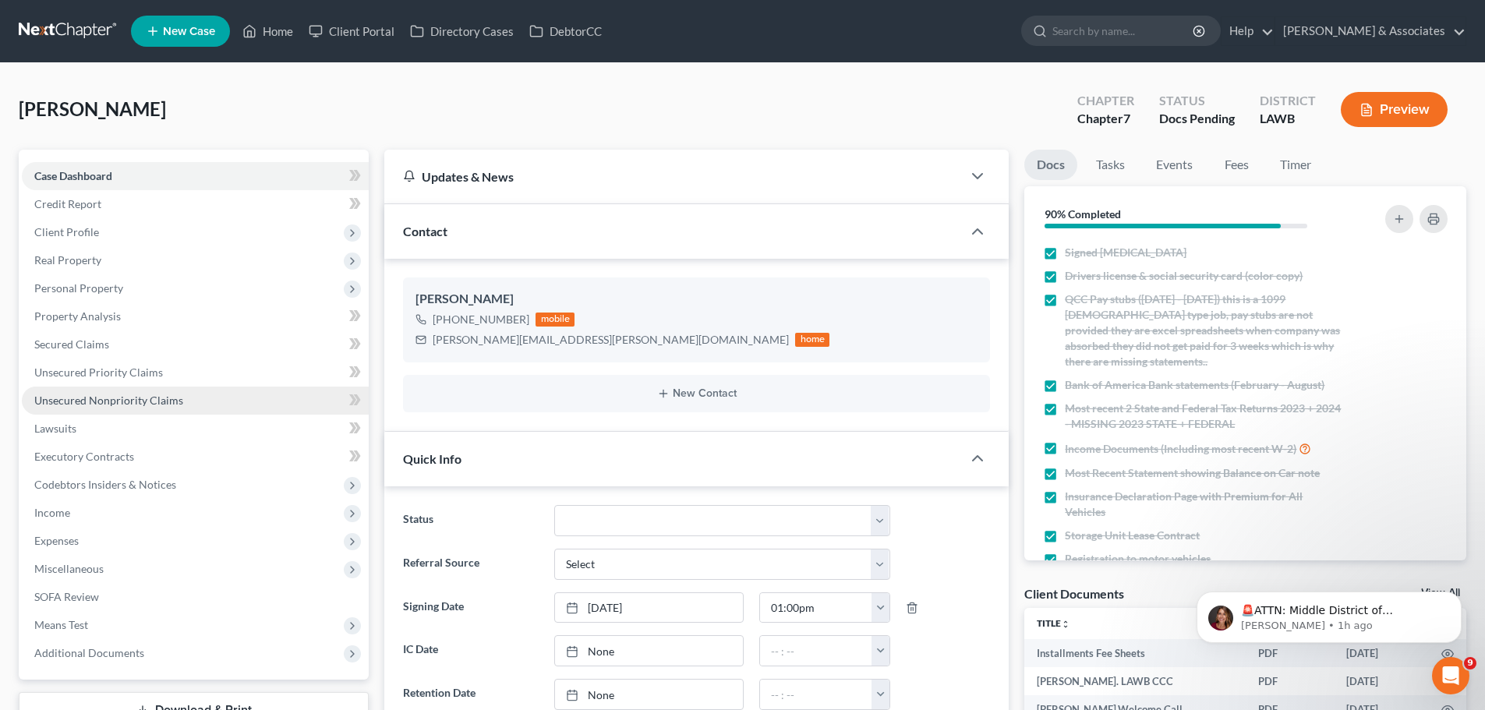
click at [116, 397] on span "Unsecured Nonpriority Claims" at bounding box center [108, 400] width 149 height 13
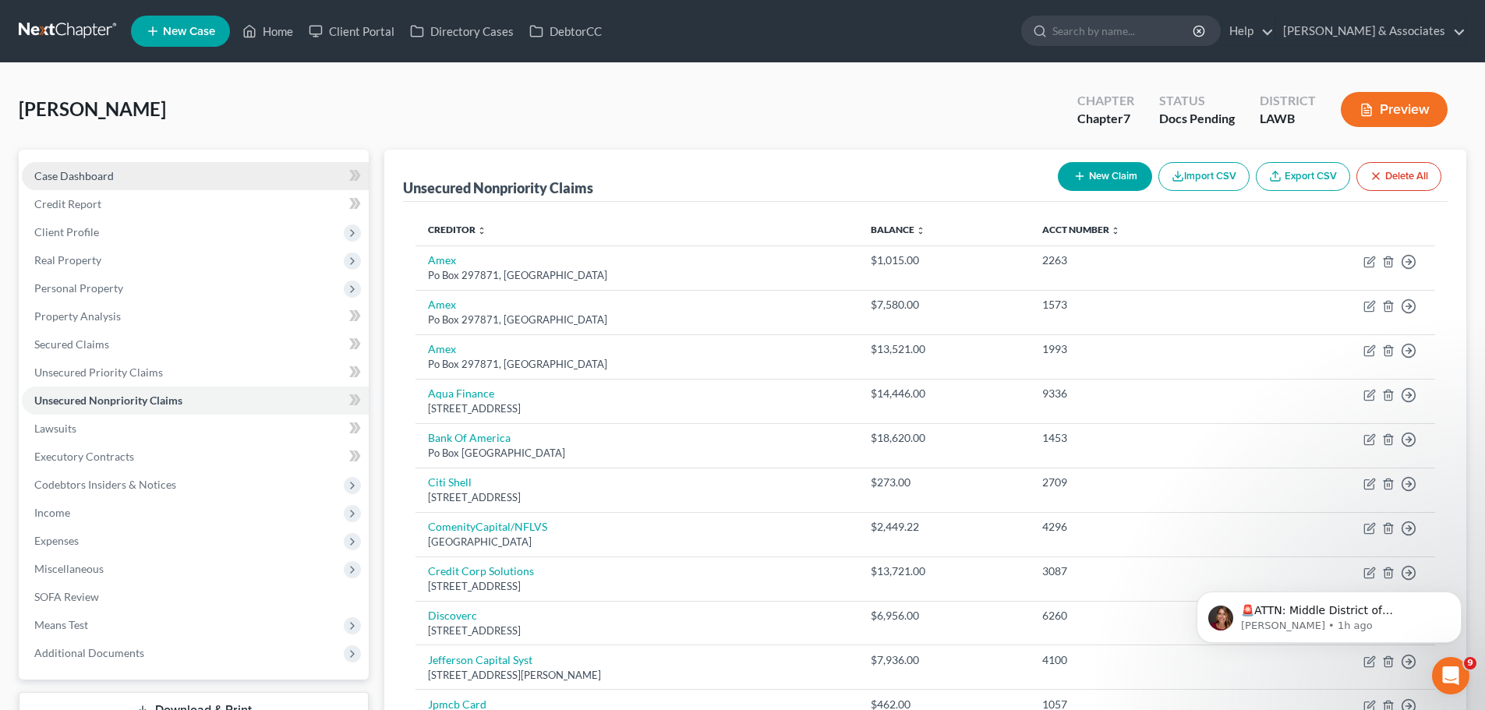
click at [72, 168] on link "Case Dashboard" at bounding box center [195, 176] width 347 height 28
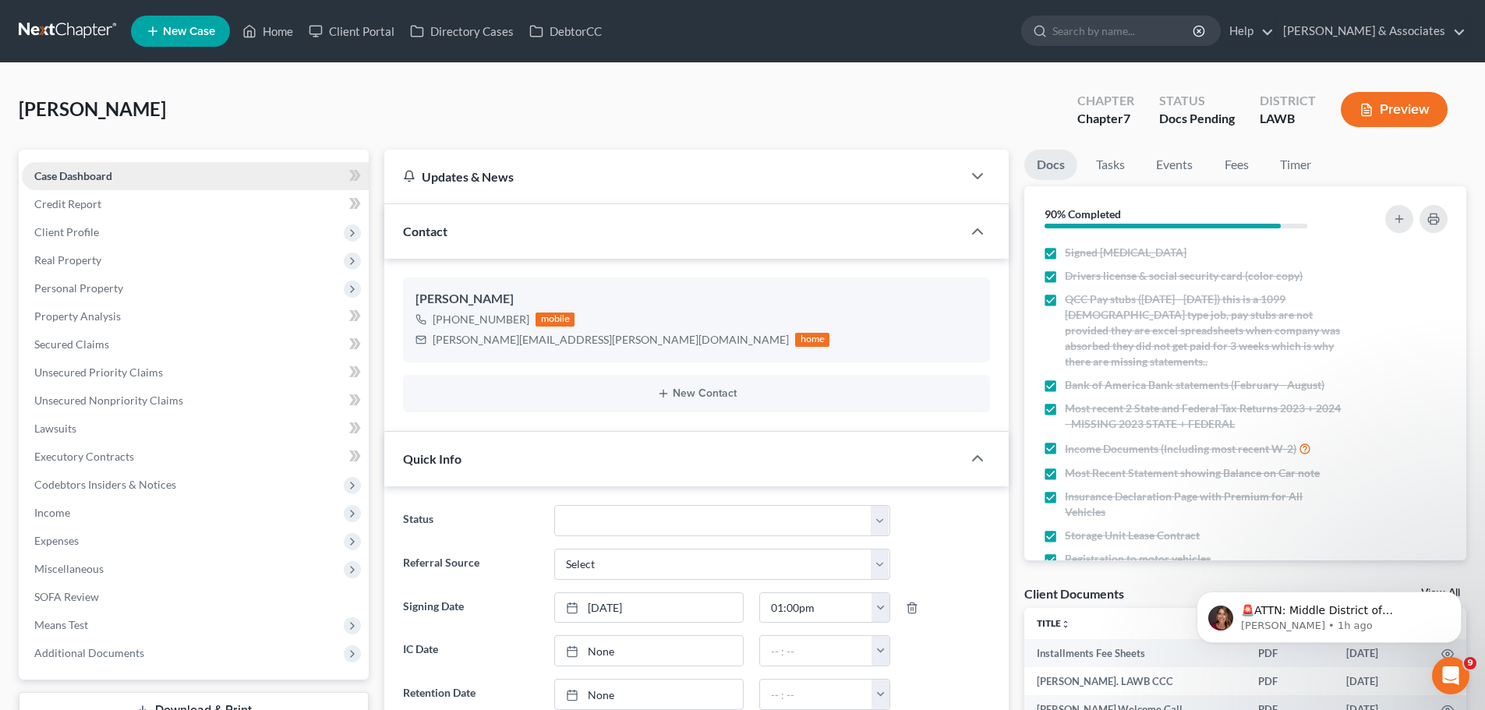
scroll to position [1348, 0]
click at [1385, 578] on body "🚨ATTN: Middle District of Florida The court has added a new Credit Counseling F…" at bounding box center [1328, 613] width 299 height 97
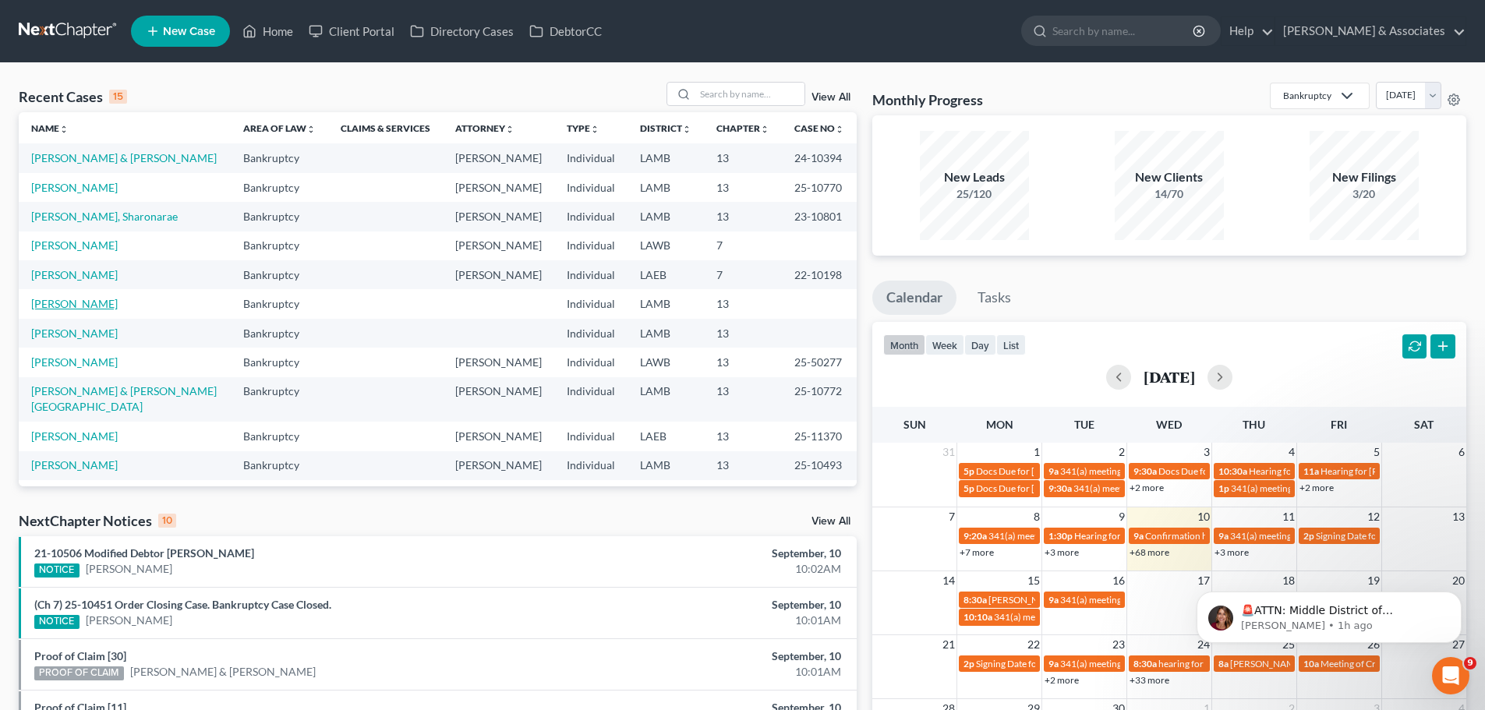
click at [79, 302] on link "[PERSON_NAME]" at bounding box center [74, 303] width 87 height 13
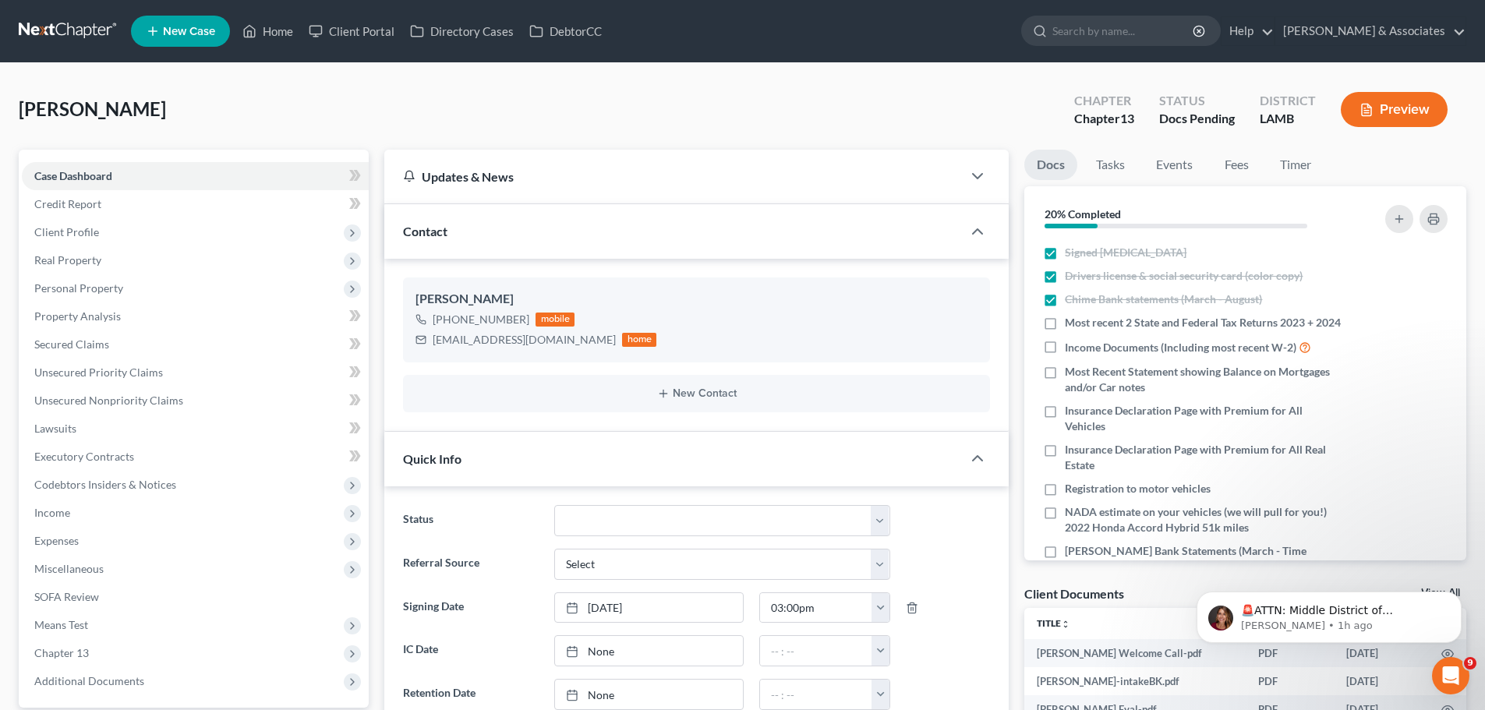
scroll to position [203, 0]
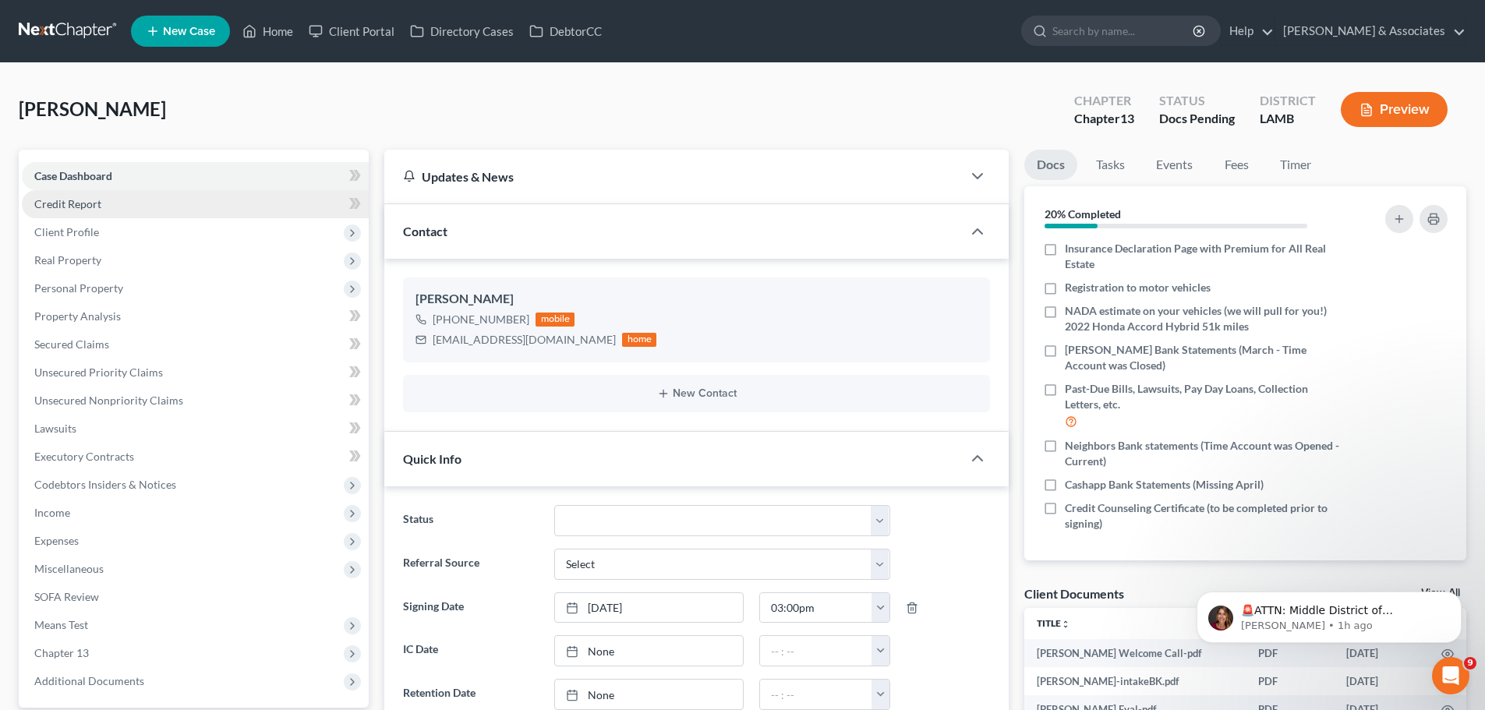
click at [97, 209] on span "Credit Report" at bounding box center [67, 203] width 67 height 13
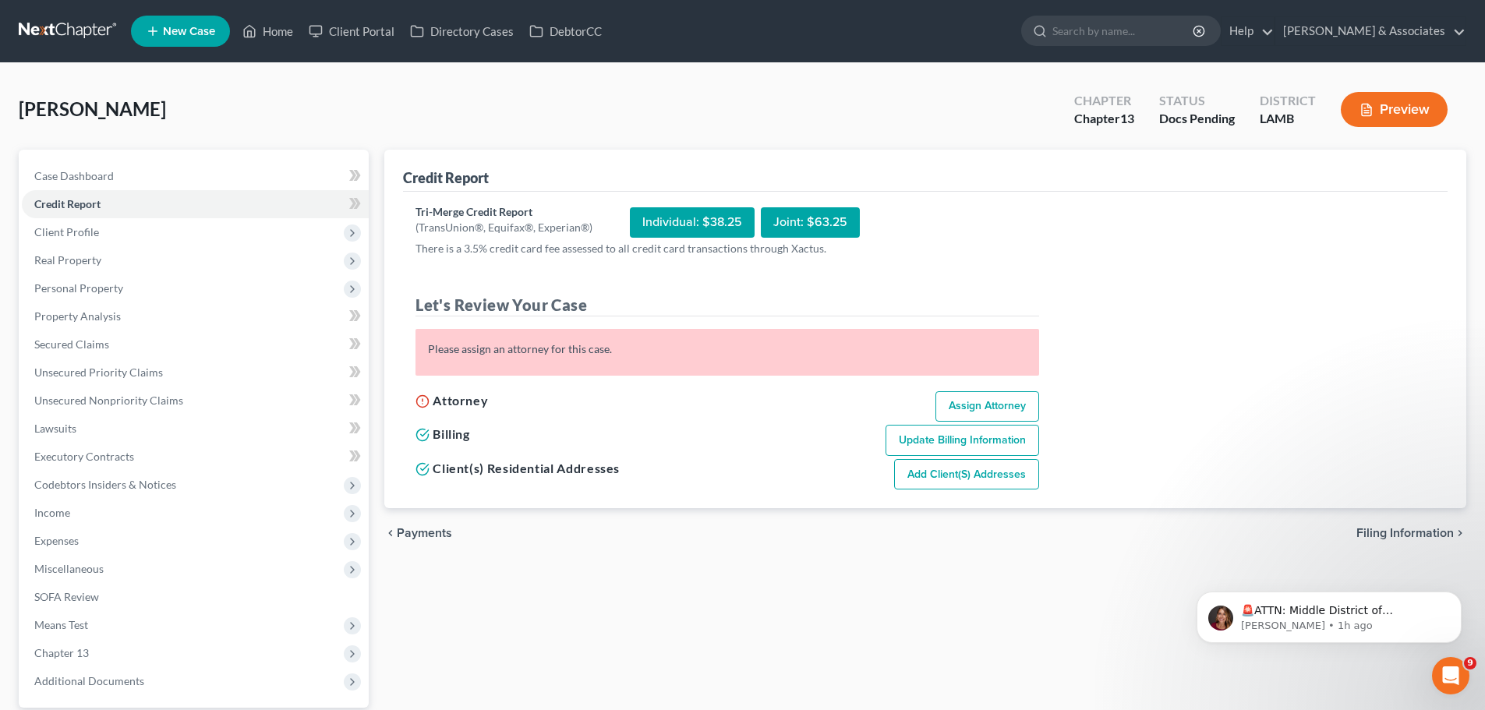
click at [984, 407] on link "Assign Attorney" at bounding box center [987, 406] width 104 height 31
select select "1"
select select "0"
select select "3"
select select "19"
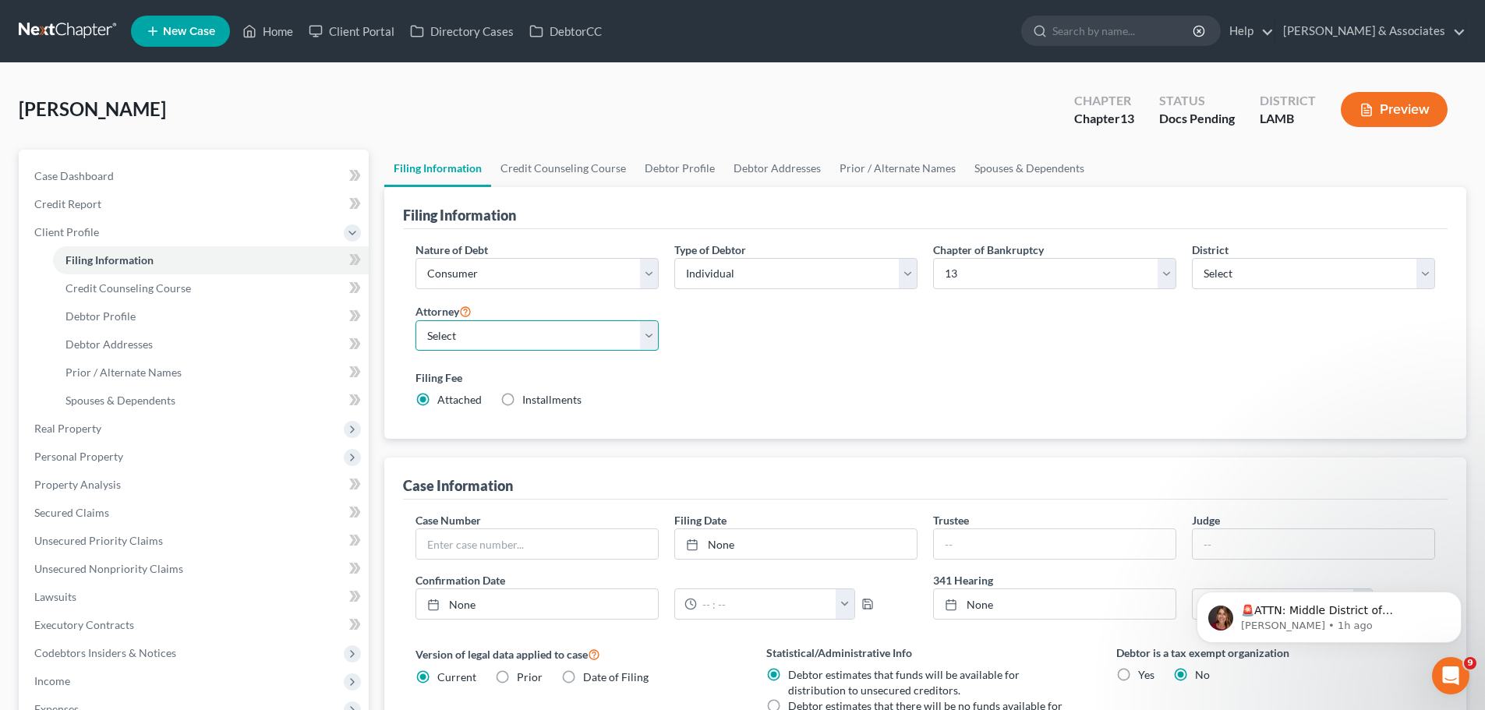
click at [472, 335] on select "Select Morley Diment - LAMB Morley Diment - LAEB Morley Diment - LAWB Paul Shou…" at bounding box center [536, 335] width 243 height 31
select select "0"
click at [415, 320] on select "Select Morley Diment - LAMB Morley Diment - LAEB Morley Diment - LAWB Paul Shou…" at bounding box center [536, 335] width 243 height 31
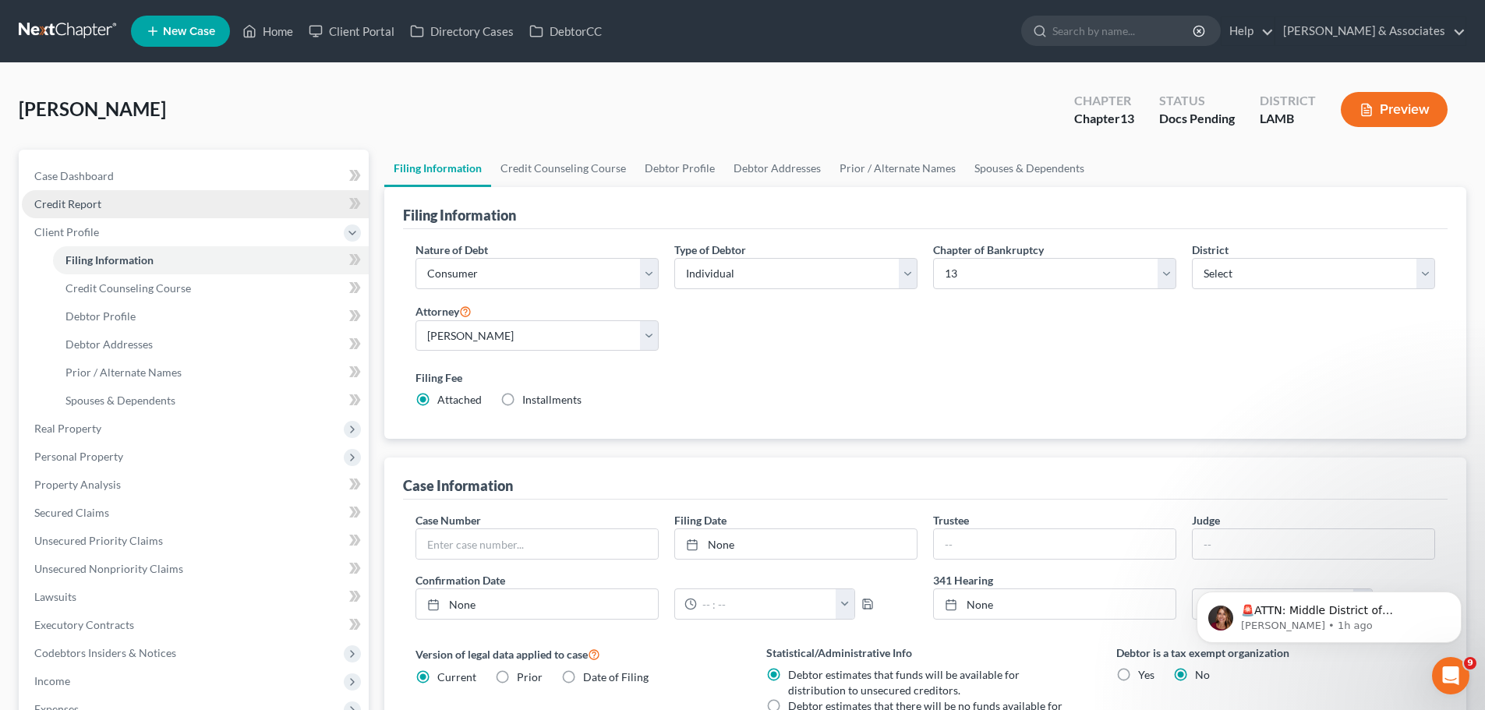
click at [113, 206] on link "Credit Report" at bounding box center [195, 204] width 347 height 28
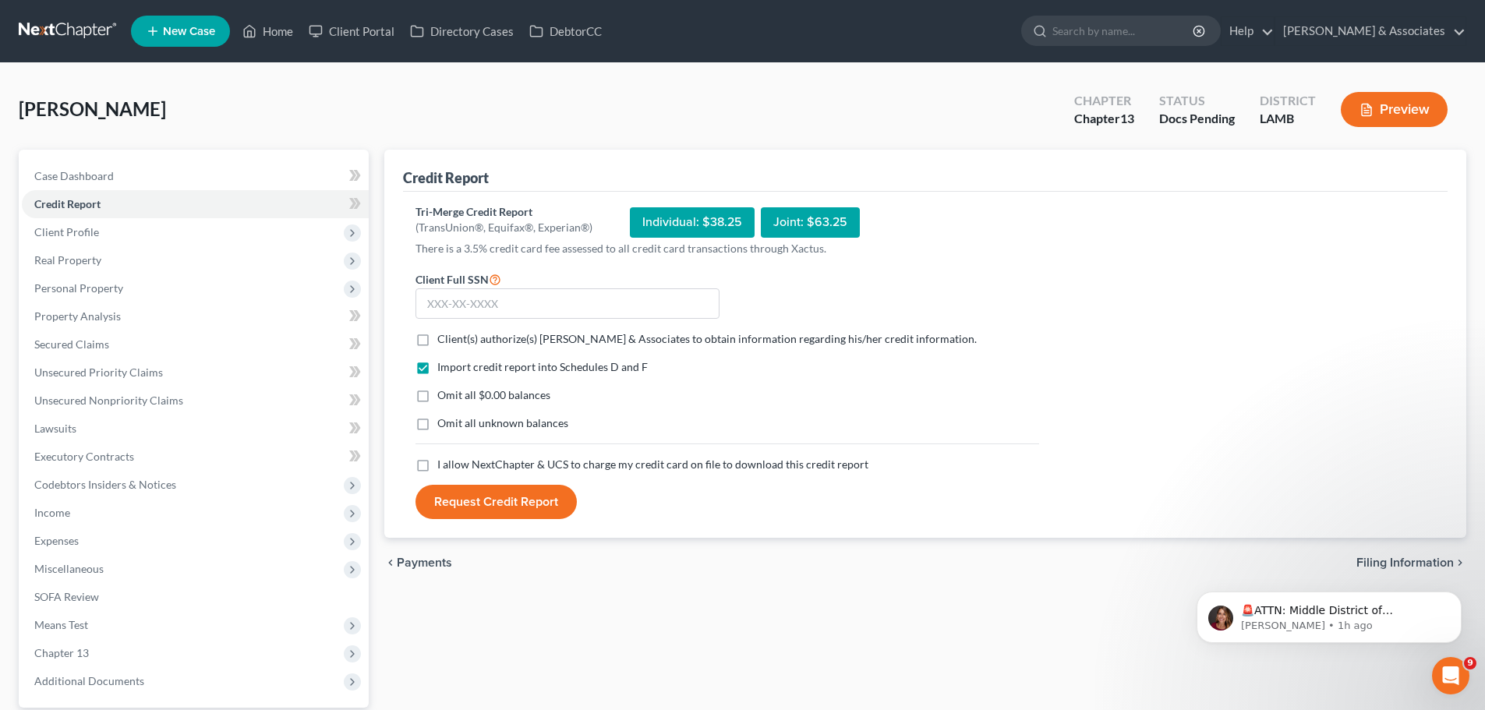
click at [492, 341] on span "Client(s) authorize(s) Diment & Associates to obtain information regarding his/…" at bounding box center [706, 338] width 539 height 13
click at [454, 341] on input "Client(s) authorize(s) Diment & Associates to obtain information regarding his/…" at bounding box center [448, 336] width 10 height 10
checkbox input "true"
click at [478, 390] on span "Omit all $0.00 balances" at bounding box center [493, 394] width 113 height 13
click at [454, 390] on input "Omit all $0.00 balances" at bounding box center [448, 392] width 10 height 10
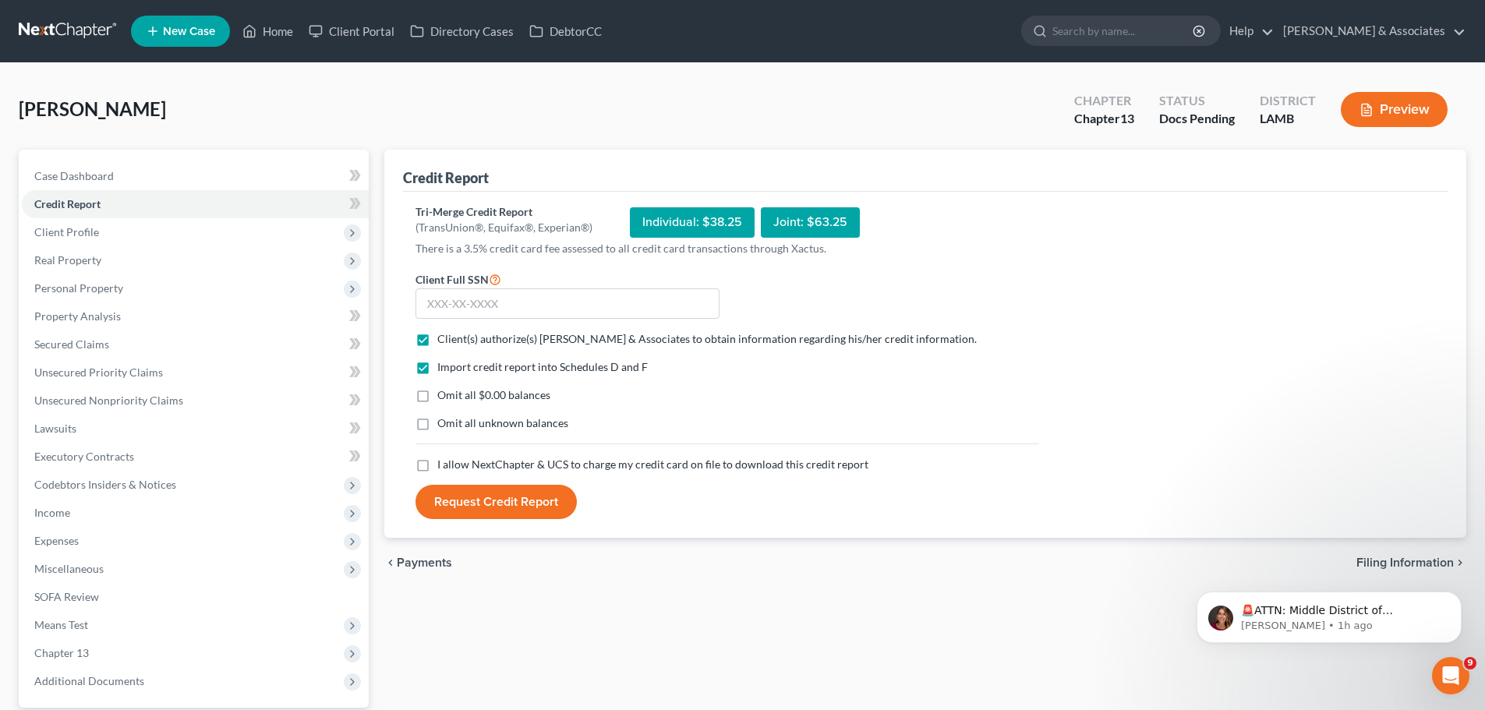
checkbox input "true"
drag, startPoint x: 472, startPoint y: 425, endPoint x: 471, endPoint y: 470, distance: 45.2
click at [472, 426] on span "Omit all unknown balances" at bounding box center [502, 422] width 131 height 13
click at [454, 426] on input "Omit all unknown balances" at bounding box center [448, 420] width 10 height 10
checkbox input "true"
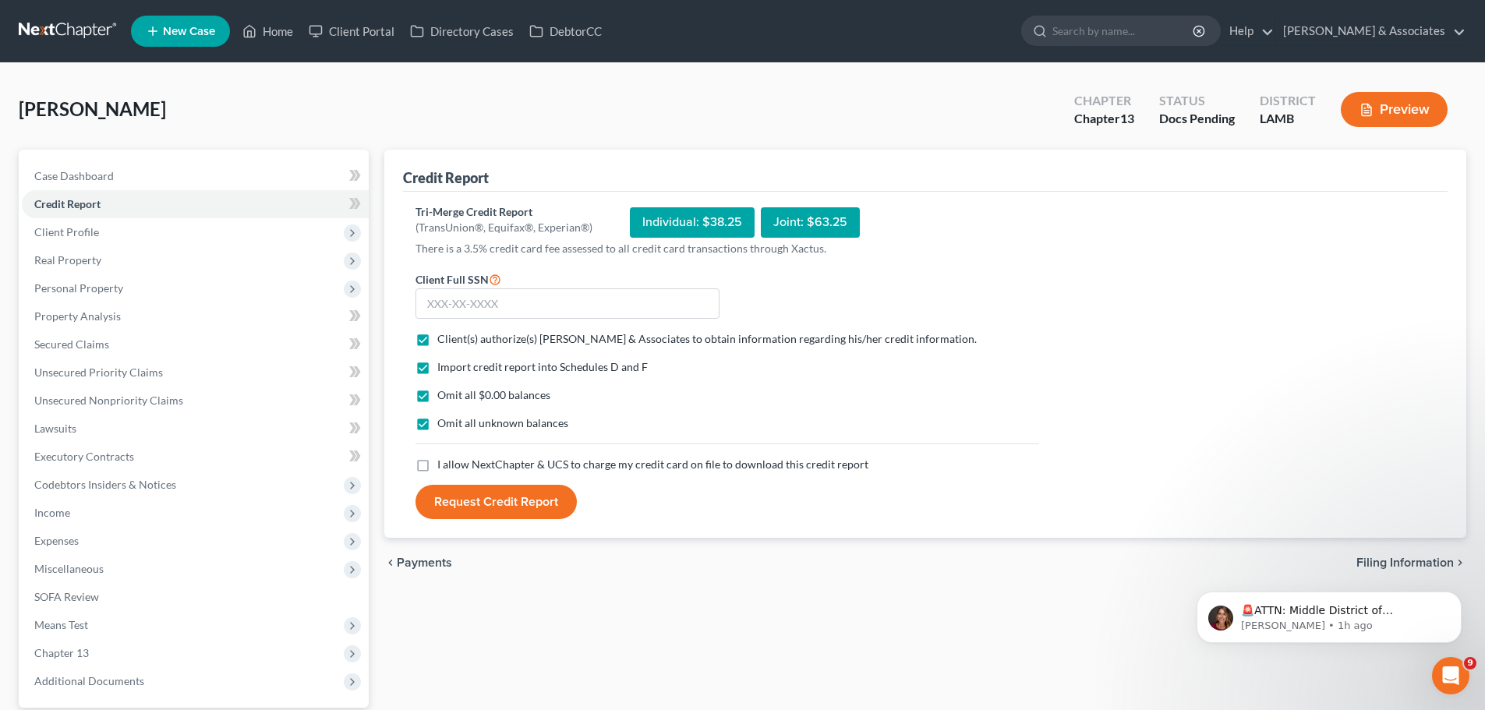
click at [471, 475] on form "Client Full SSN * Client(s) authorize(s) Diment & Associates to obtain informat…" at bounding box center [727, 395] width 639 height 250
click at [478, 467] on span "I allow NextChapter & UCS to charge my credit card on file to download this cre…" at bounding box center [652, 464] width 431 height 13
click at [454, 467] on input "I allow NextChapter & UCS to charge my credit card on file to download this cre…" at bounding box center [448, 462] width 10 height 10
checkbox input "true"
click at [517, 290] on input "text" at bounding box center [567, 303] width 304 height 31
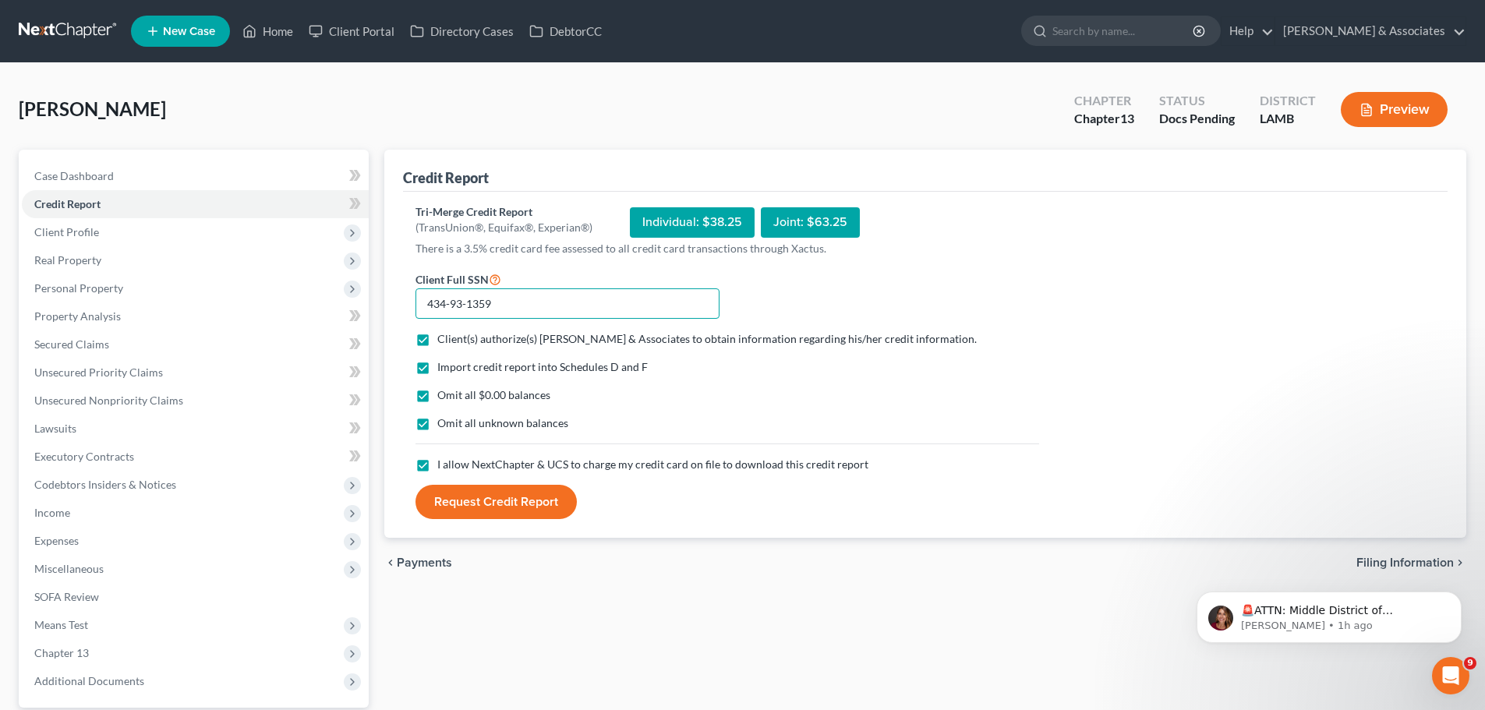
type input "434-93-1359"
click at [415, 485] on button "Request Credit Report" at bounding box center [495, 502] width 161 height 34
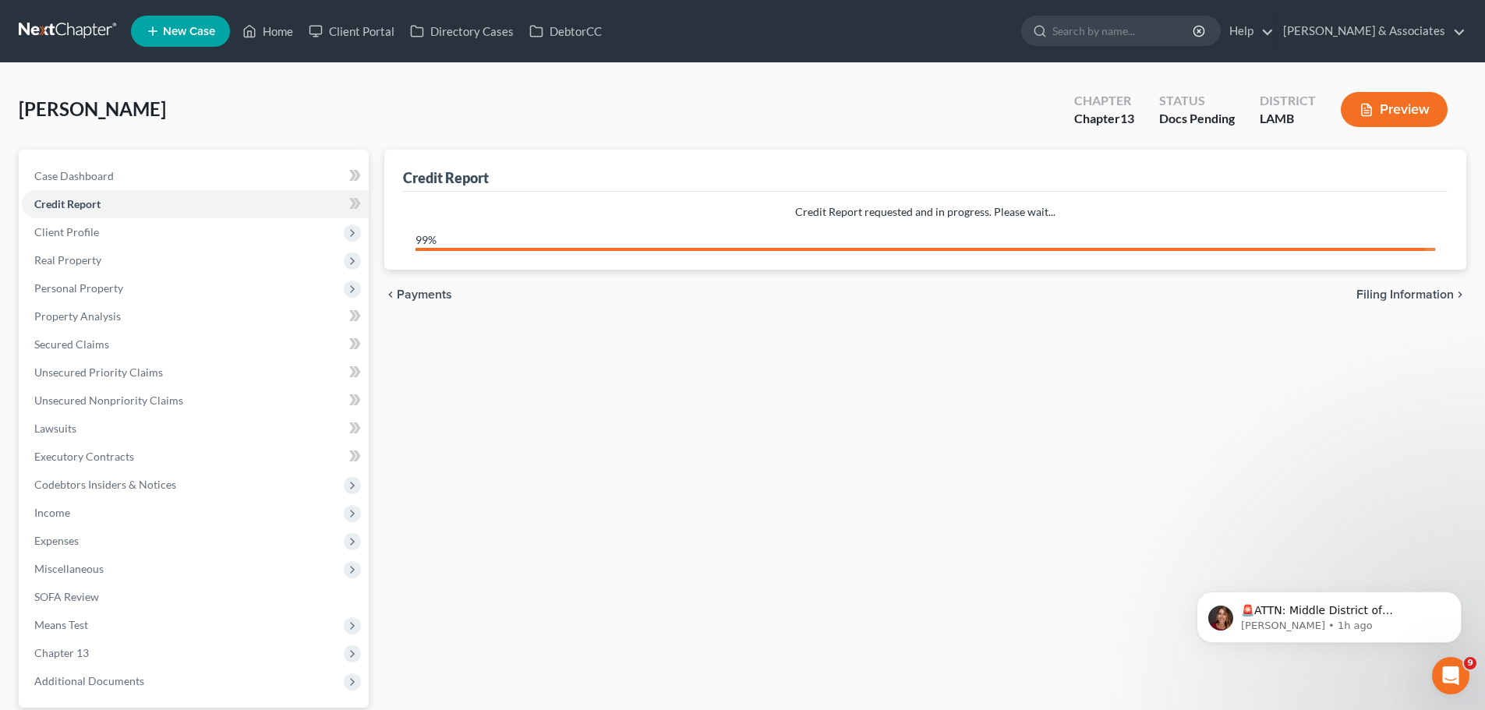
click at [569, 341] on div "Credit Report Credit Report requested and in progress. Please wait... 99% chevr…" at bounding box center [924, 453] width 1097 height 607
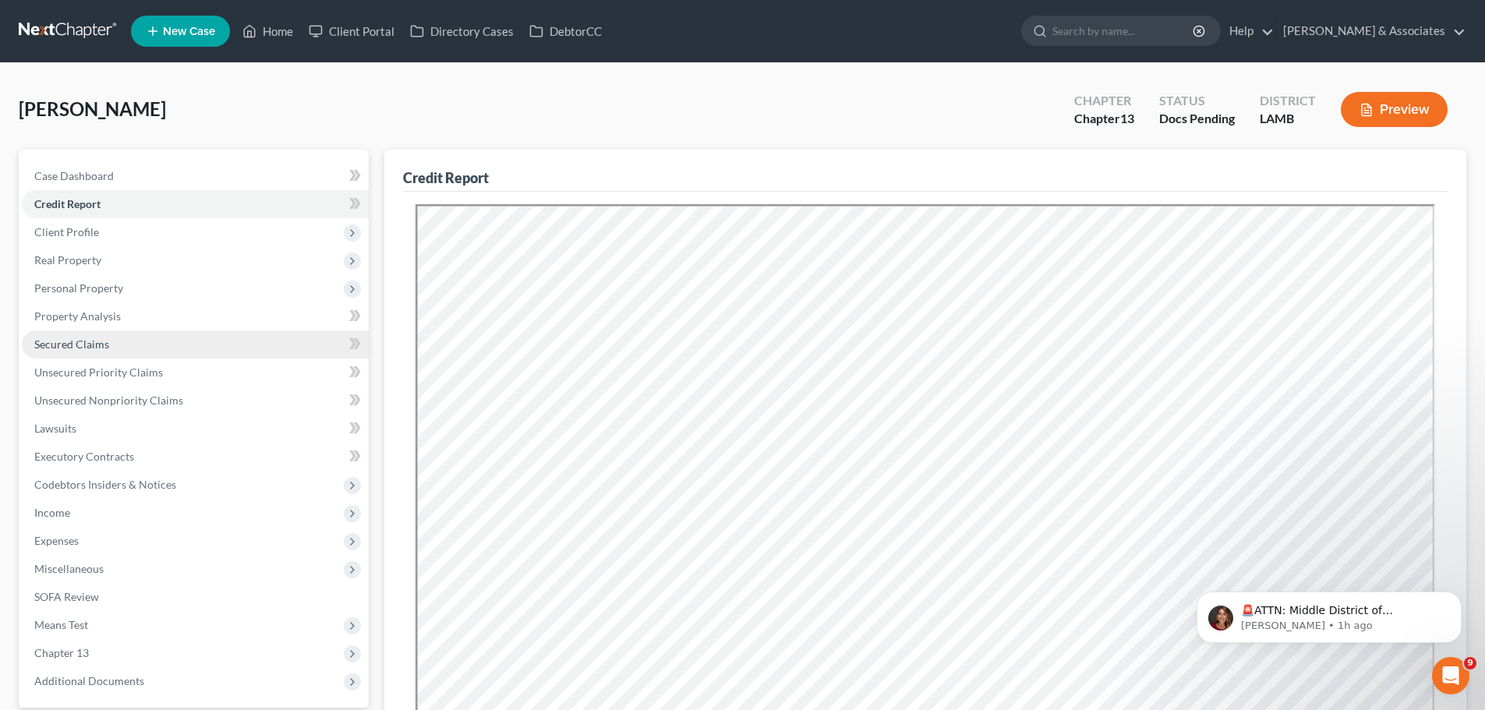
click at [145, 347] on link "Secured Claims" at bounding box center [195, 344] width 347 height 28
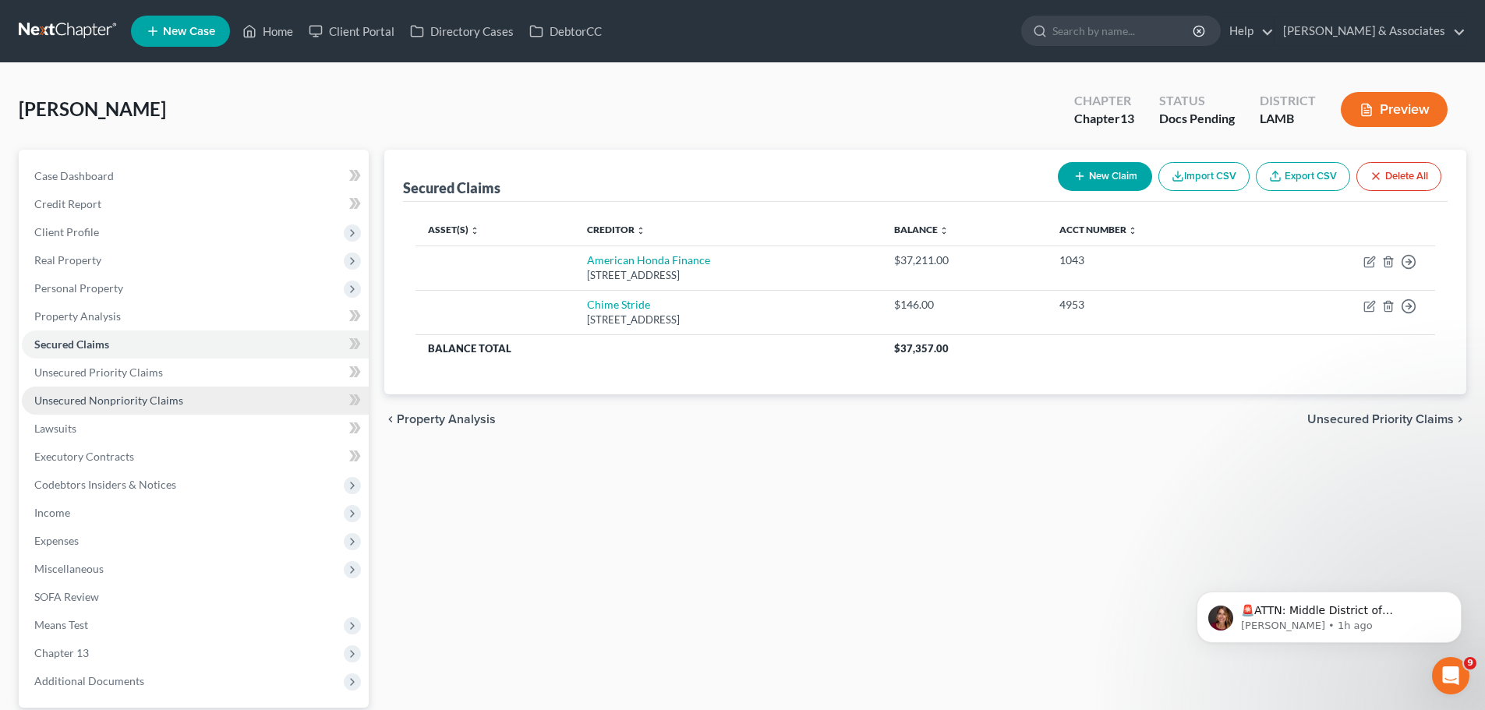
click at [136, 397] on span "Unsecured Nonpriority Claims" at bounding box center [108, 400] width 149 height 13
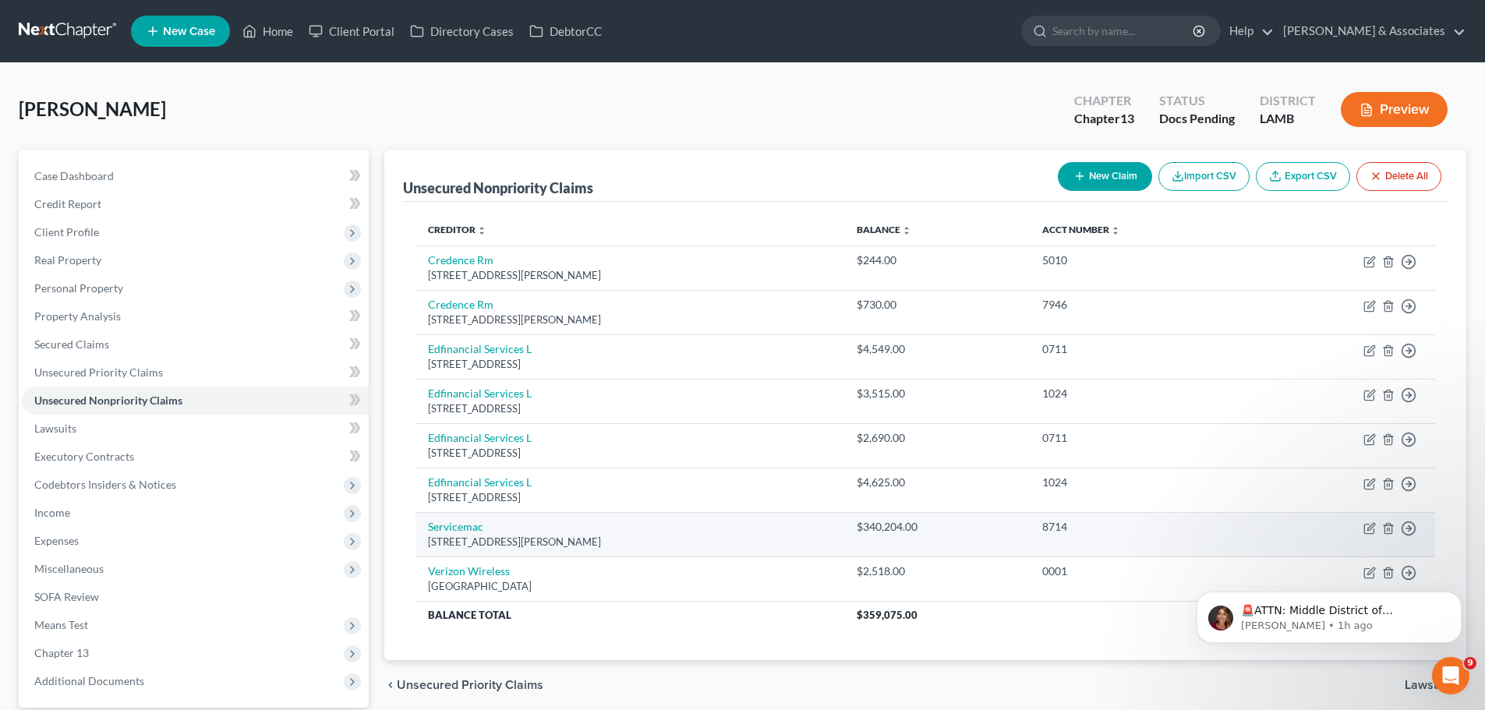
click at [1400, 526] on td "Move to D Move to E Move to G Move to Notice Only" at bounding box center [1344, 534] width 182 height 44
click at [1407, 527] on icon "button" at bounding box center [1409, 529] width 16 height 16
click at [1306, 533] on link "Move to D" at bounding box center [1337, 539] width 130 height 26
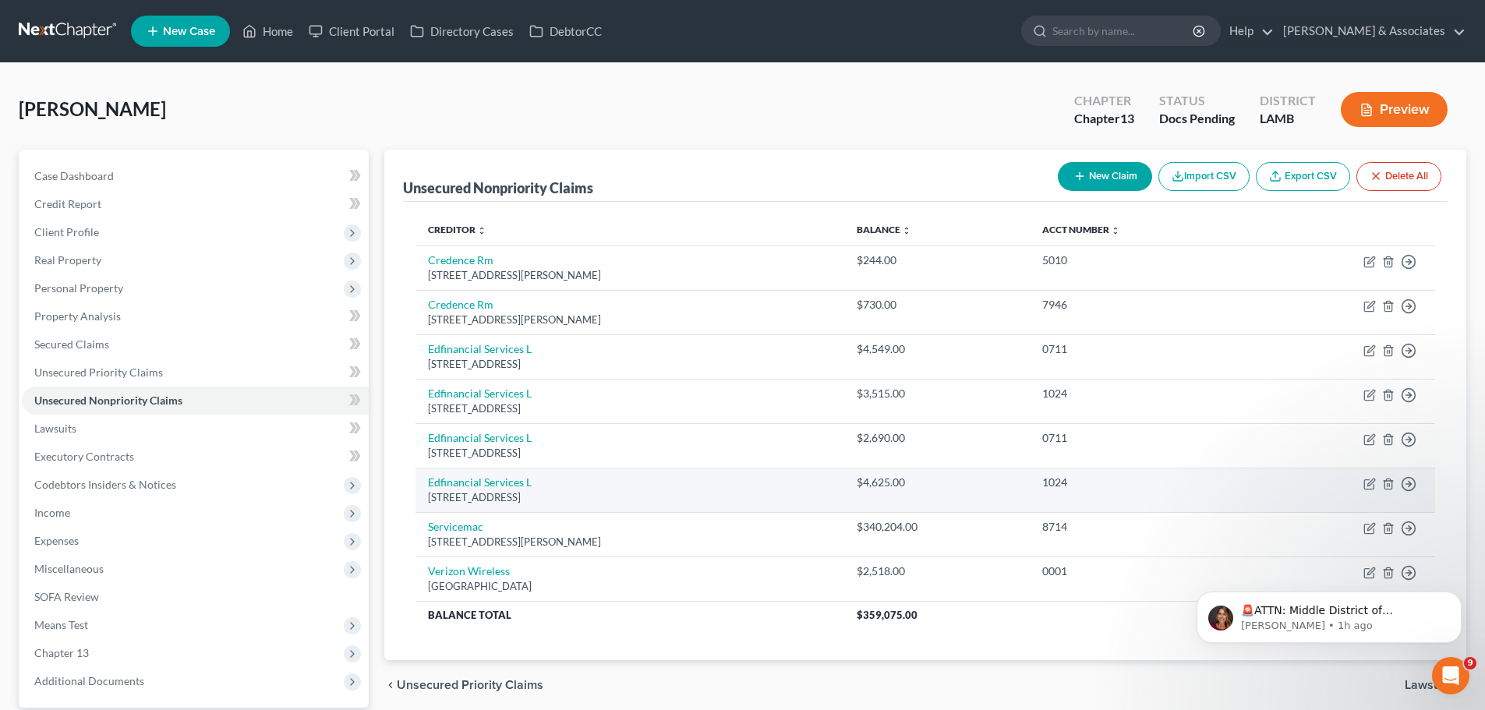
drag, startPoint x: 1298, startPoint y: 518, endPoint x: 1172, endPoint y: 505, distance: 126.9
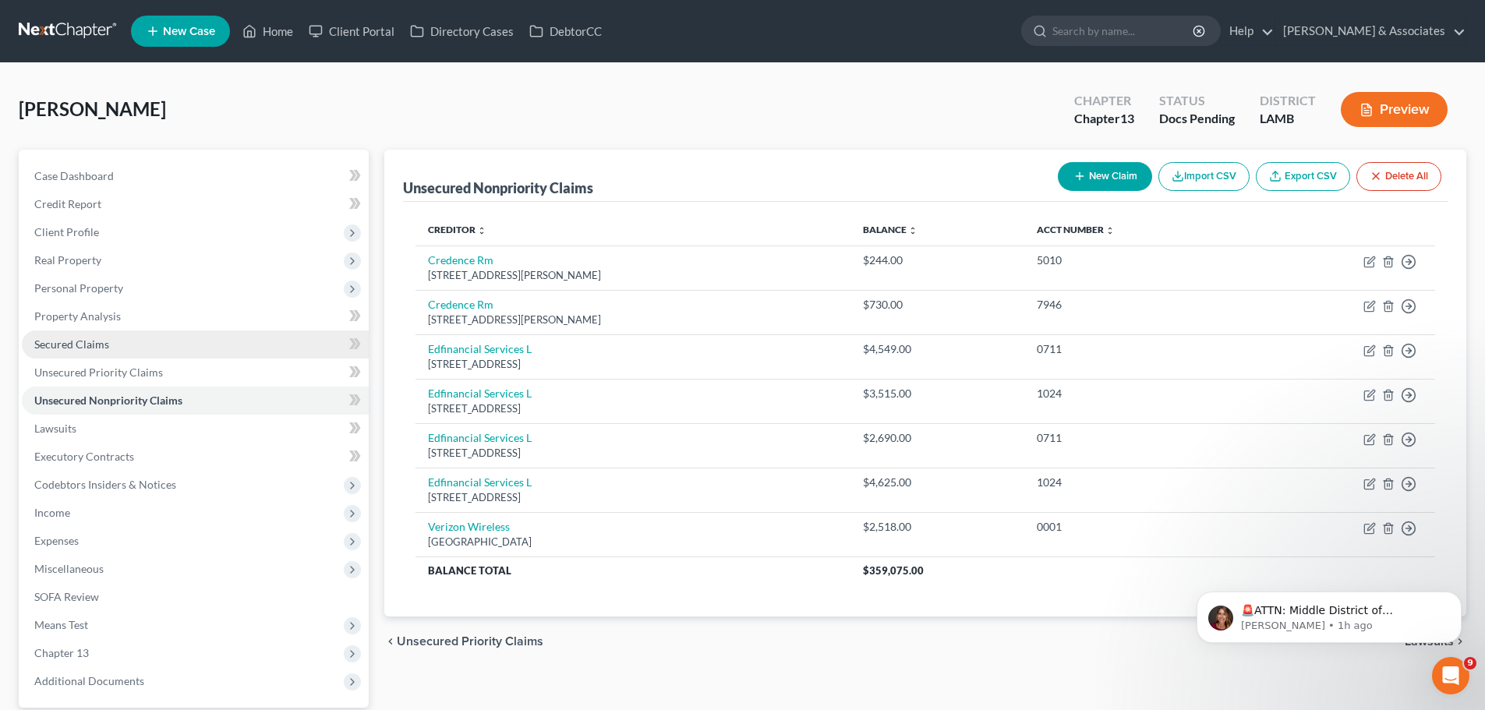
drag, startPoint x: 1172, startPoint y: 505, endPoint x: 61, endPoint y: 344, distance: 1123.0
click at [61, 344] on span "Secured Claims" at bounding box center [71, 343] width 75 height 13
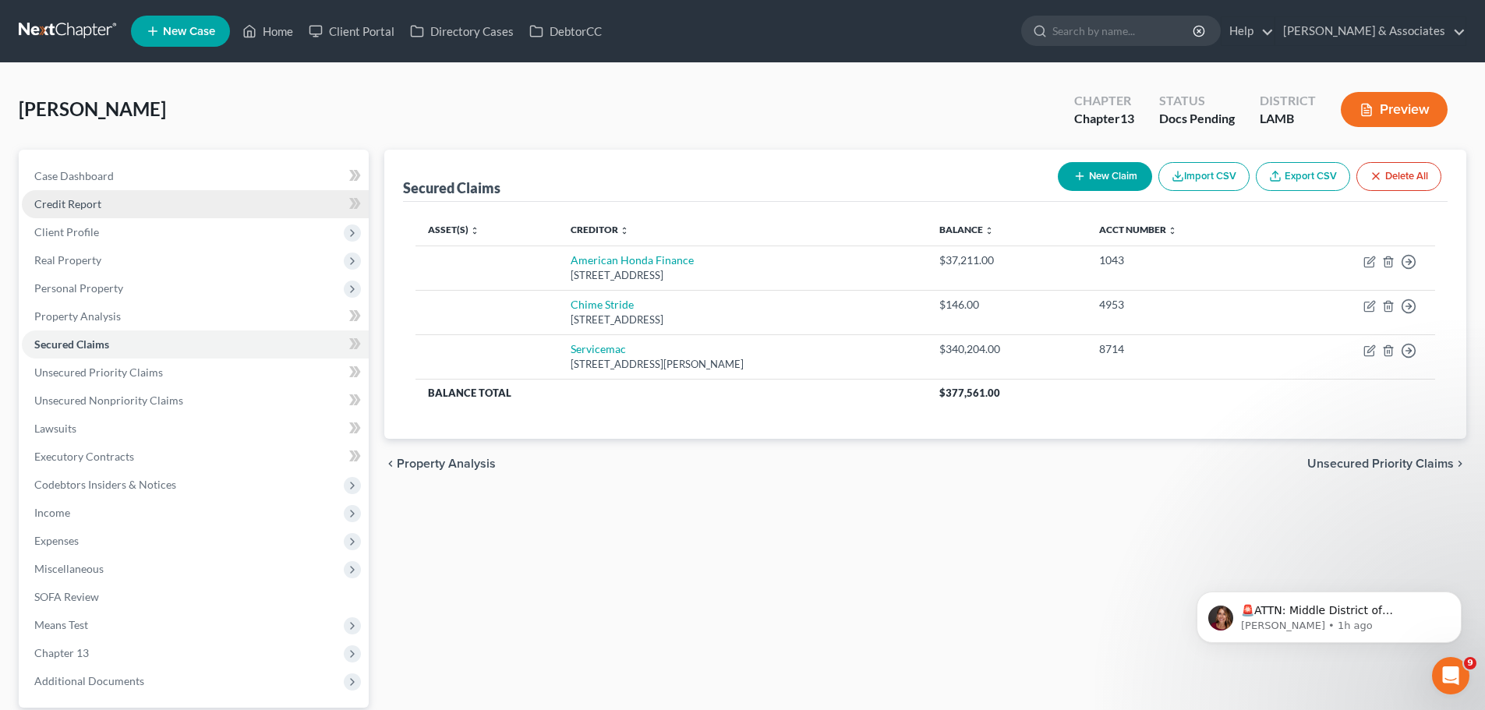
click at [103, 195] on link "Credit Report" at bounding box center [195, 204] width 347 height 28
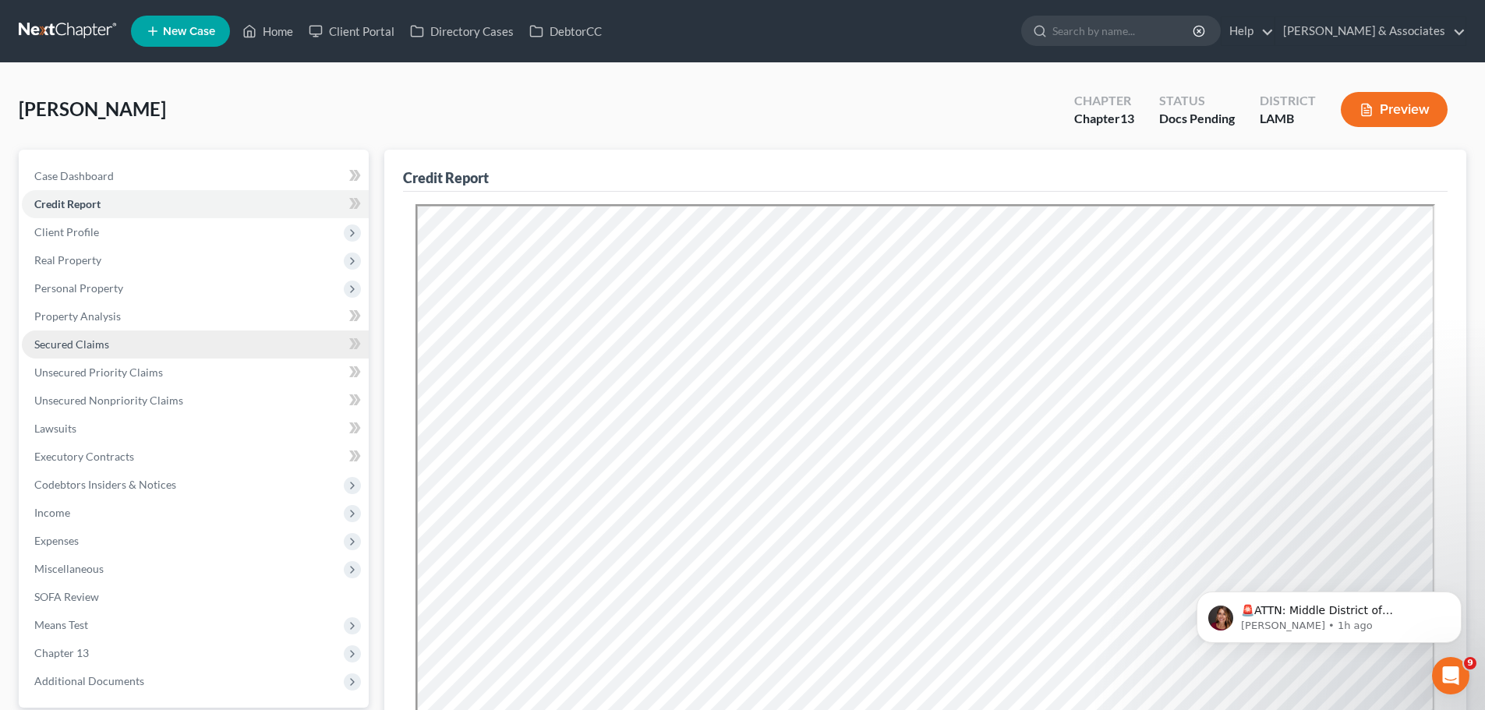
click at [66, 346] on span "Secured Claims" at bounding box center [71, 343] width 75 height 13
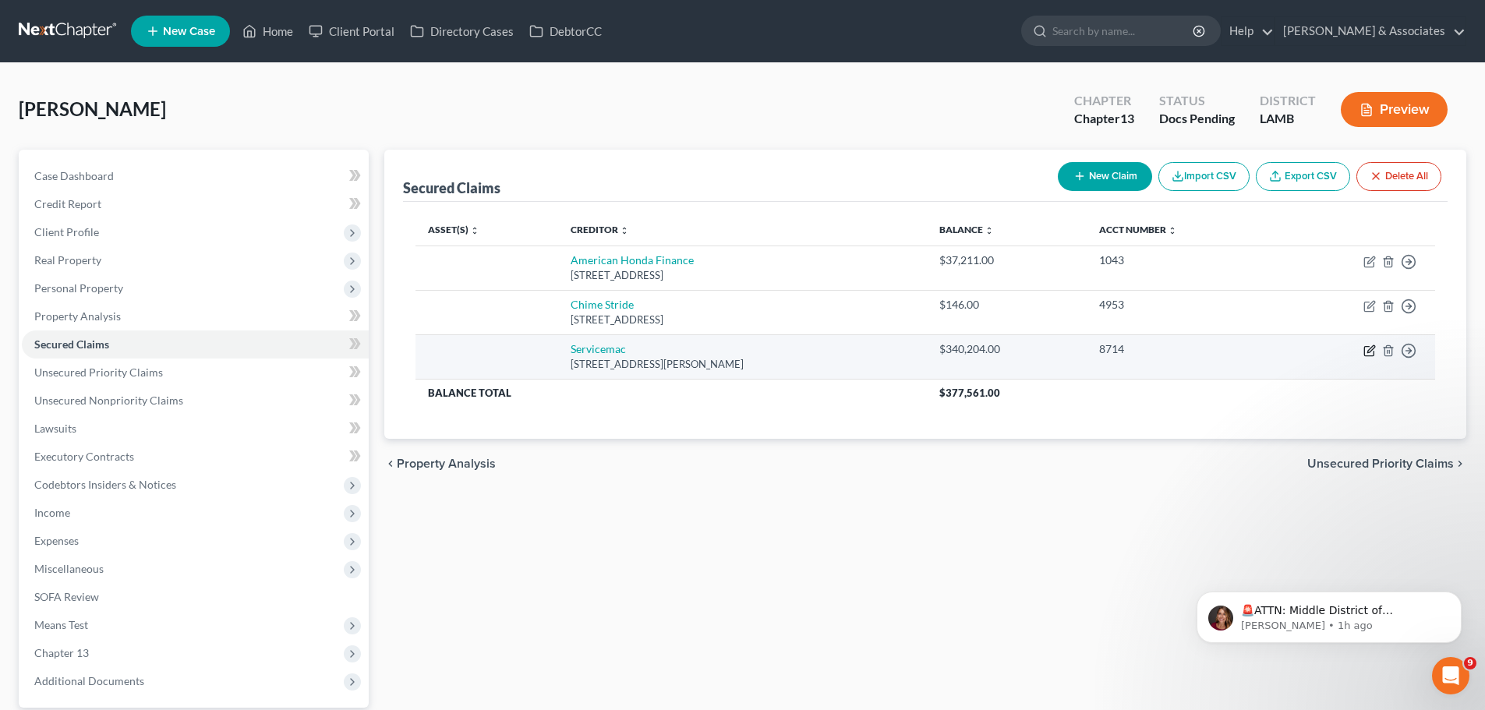
click at [1365, 350] on icon "button" at bounding box center [1368, 351] width 9 height 9
select select "42"
select select "0"
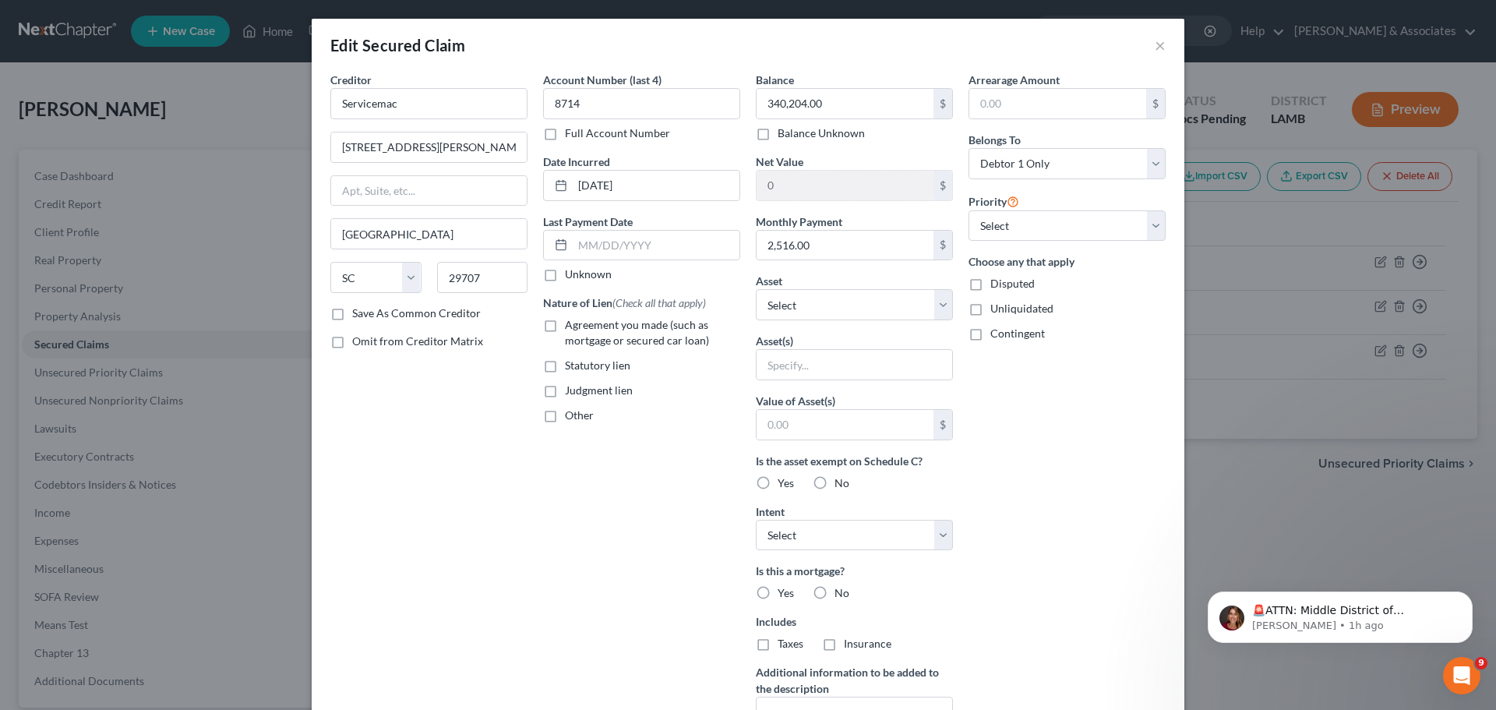
click at [622, 328] on span "Agreement you made (such as mortgage or secured car loan)" at bounding box center [637, 332] width 144 height 29
click at [581, 327] on input "Agreement you made (such as mortgage or secured car loan)" at bounding box center [576, 322] width 10 height 10
checkbox input "true"
click at [820, 304] on select "Select Other Multiple Assets Chime 4953 (Checking Account) - $0.0 [STREET_ADDRE…" at bounding box center [854, 304] width 197 height 31
select select "3"
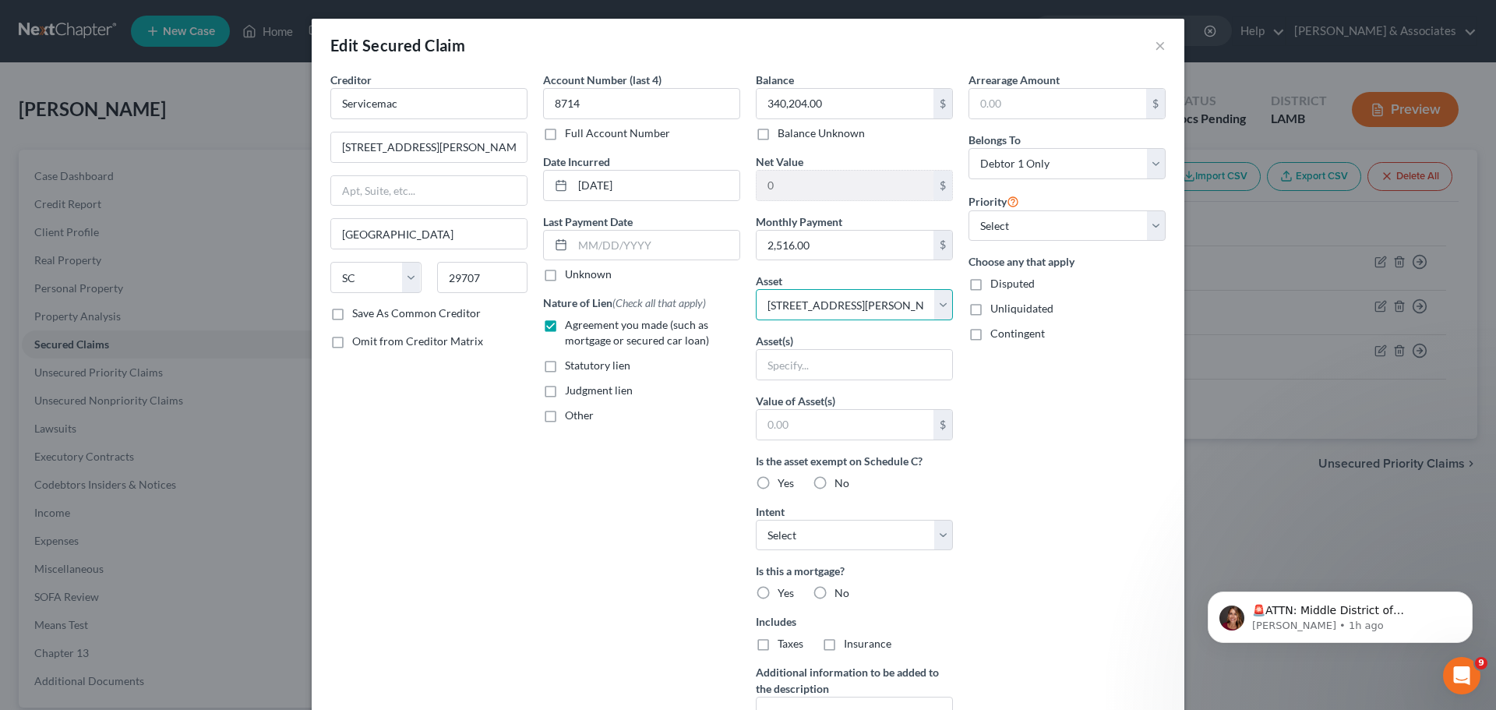
click at [756, 289] on select "Select Other Multiple Assets Chime 4953 (Checking Account) - $0.0 [STREET_ADDRE…" at bounding box center [854, 304] width 197 height 31
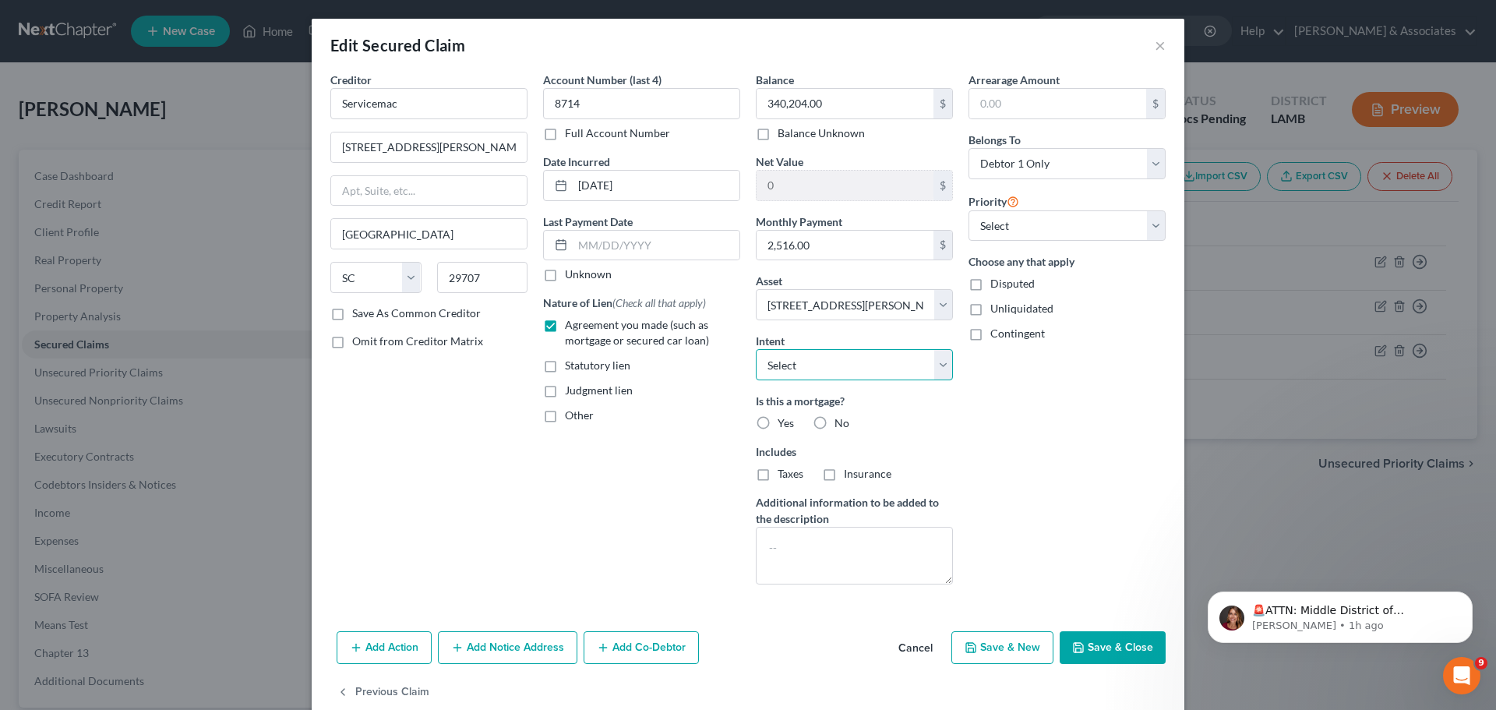
click at [822, 373] on select "Select Surrender Redeem Reaffirm Avoid Other" at bounding box center [854, 364] width 197 height 31
select select "2"
click at [756, 349] on select "Select Surrender Redeem Reaffirm Avoid Other" at bounding box center [854, 364] width 197 height 31
click at [778, 422] on label "Yes" at bounding box center [786, 423] width 16 height 16
click at [784, 422] on input "Yes" at bounding box center [789, 420] width 10 height 10
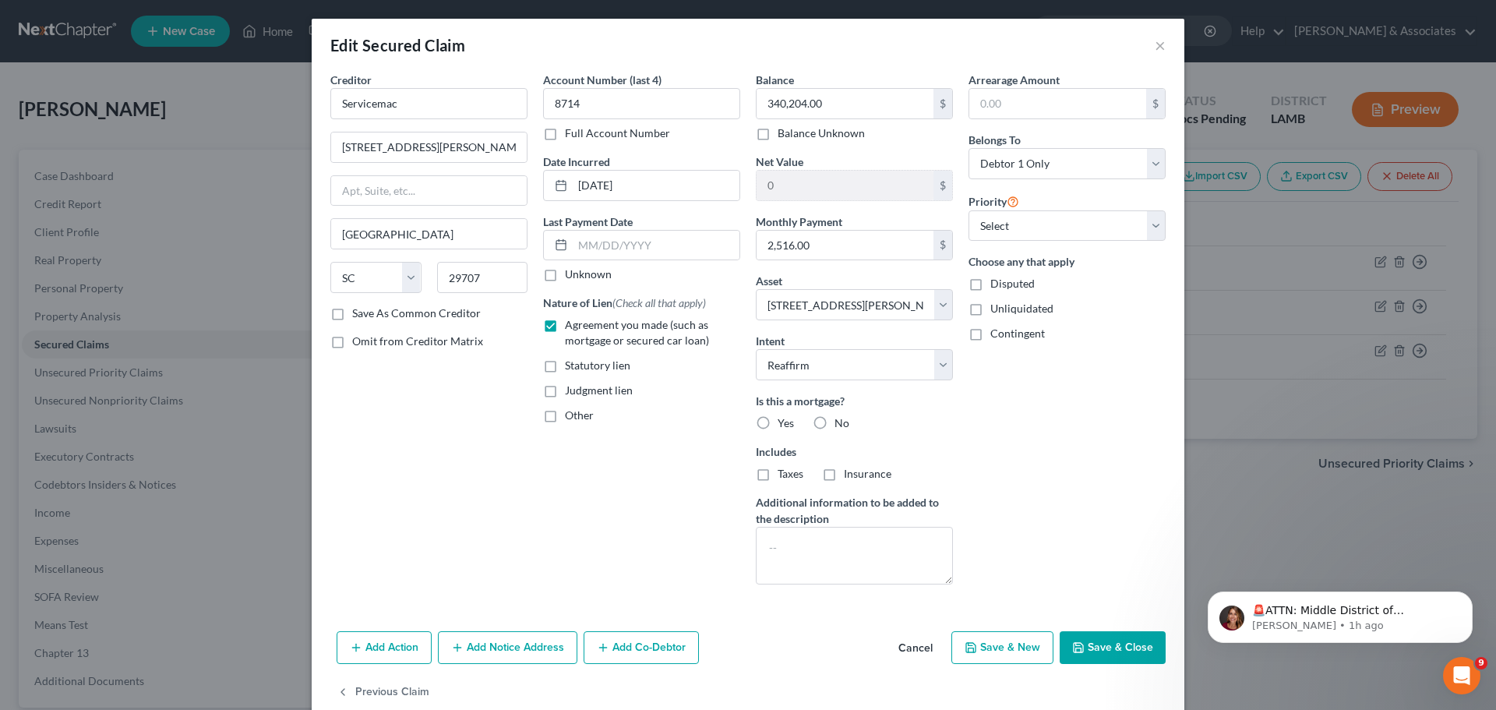
radio input "true"
click at [786, 469] on span "Taxes" at bounding box center [791, 473] width 26 height 13
click at [786, 469] on input "Taxes" at bounding box center [789, 471] width 10 height 10
checkbox input "true"
click at [842, 483] on div "Balance 340,204.00 $ Balance Unknown Balance Undetermined 340,204.00 $ Balance …" at bounding box center [854, 334] width 213 height 525
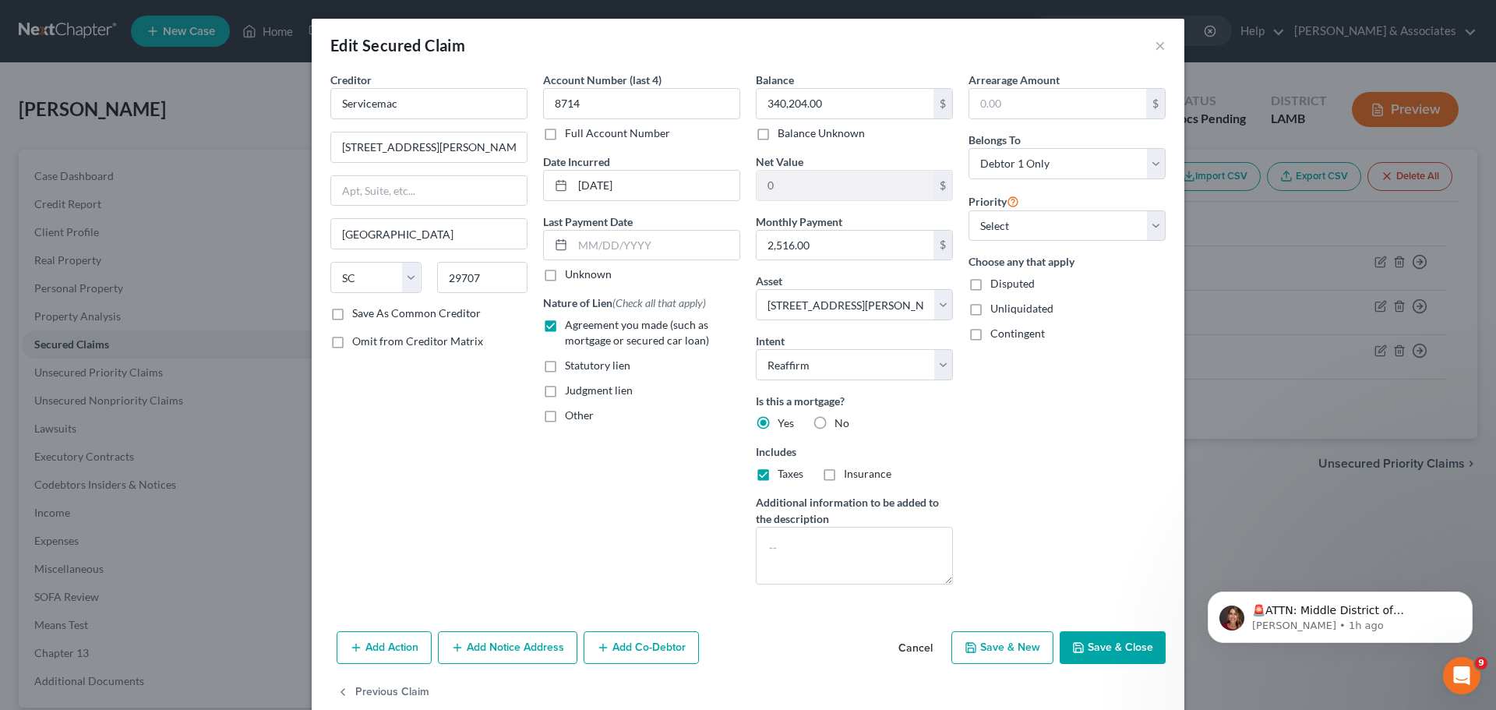
click at [844, 473] on span "Insurance" at bounding box center [868, 473] width 48 height 13
click at [850, 473] on input "Insurance" at bounding box center [855, 471] width 10 height 10
checkbox input "true"
click at [1069, 224] on select "Select 1st 2nd 3rd 4th 5th 6th 7th 8th 9th 10th 11th 12th 13th 14th 15th 16th 1…" at bounding box center [1067, 225] width 197 height 31
select select "0"
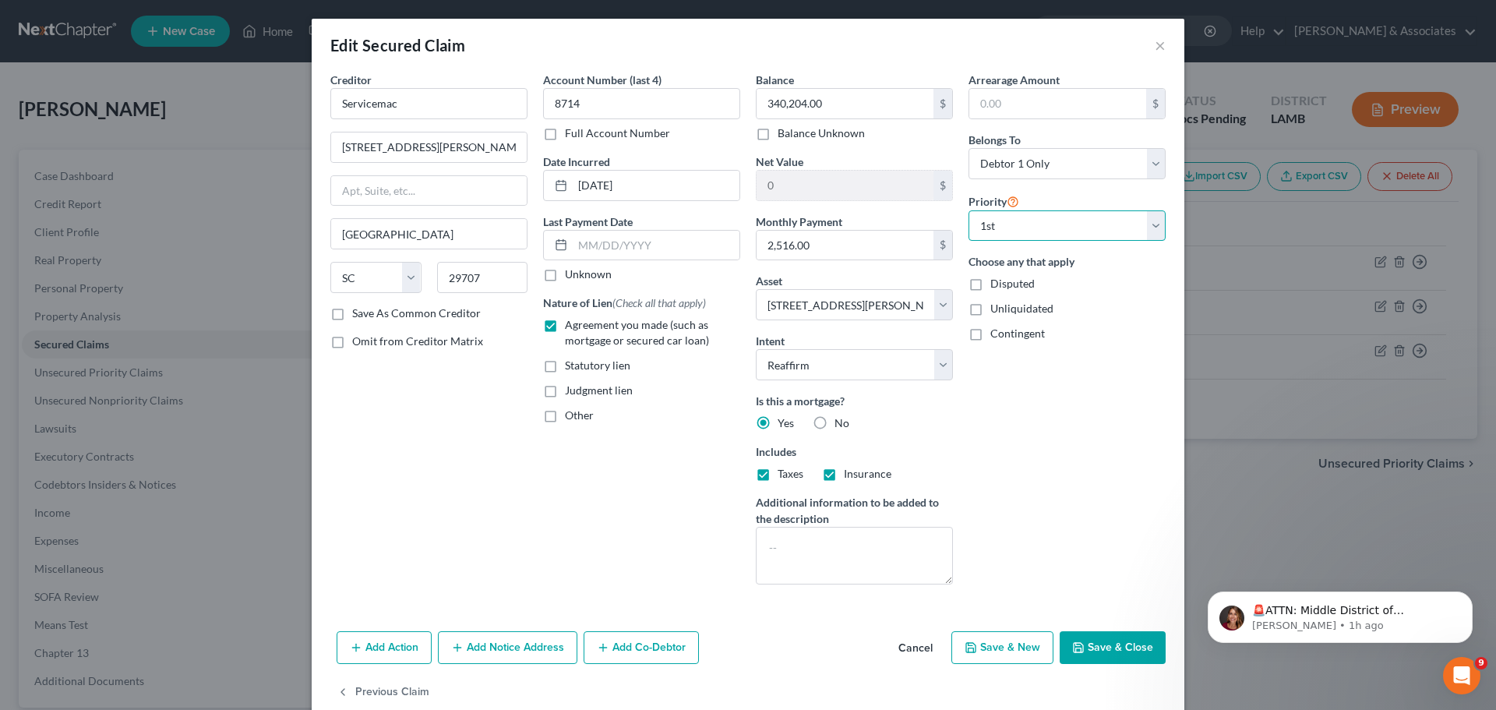
click at [969, 210] on select "Select 1st 2nd 3rd 4th 5th 6th 7th 8th 9th 10th 11th 12th 13th 14th 15th 16th 1…" at bounding box center [1067, 225] width 197 height 31
click at [1108, 413] on div "Arrearage Amount $ Belongs To * Select Debtor 1 Only Debtor 2 Only Debtor 1 And…" at bounding box center [1067, 334] width 213 height 525
click at [1126, 640] on button "Save & Close" at bounding box center [1113, 647] width 106 height 33
select select
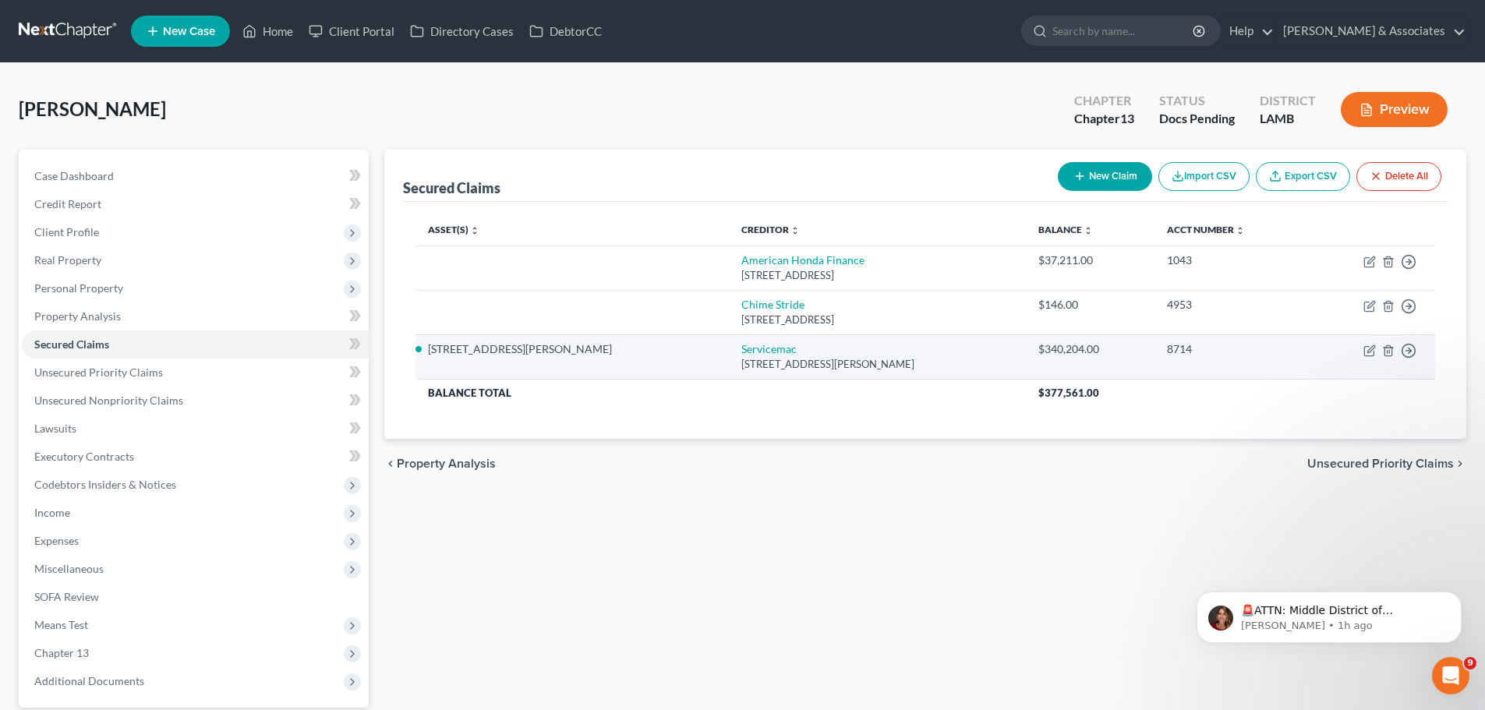
click at [1361, 349] on td "Move to E Move to F Move to G Move to Notice Only" at bounding box center [1372, 356] width 126 height 44
click at [1367, 351] on icon "button" at bounding box center [1369, 350] width 12 height 12
select select "42"
select select "2"
select select "0"
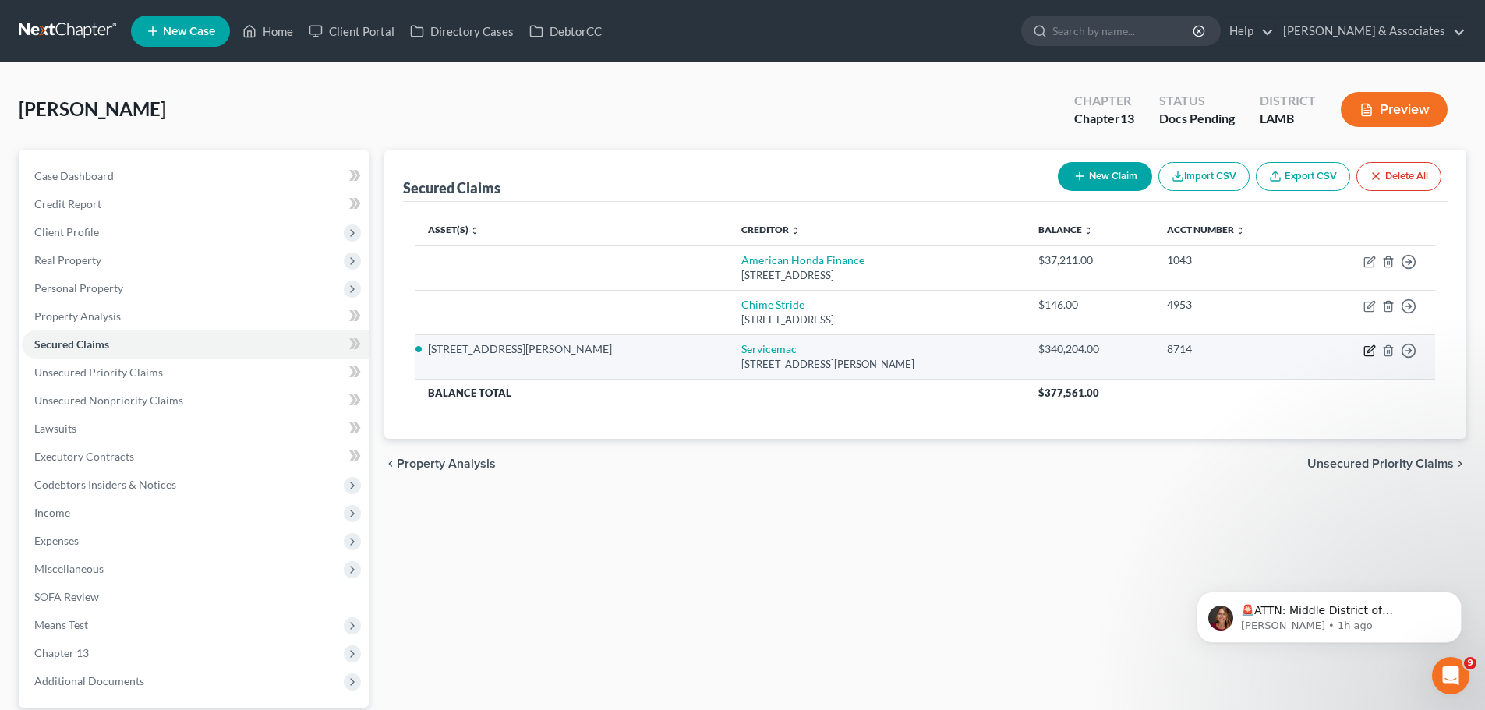
select select "0"
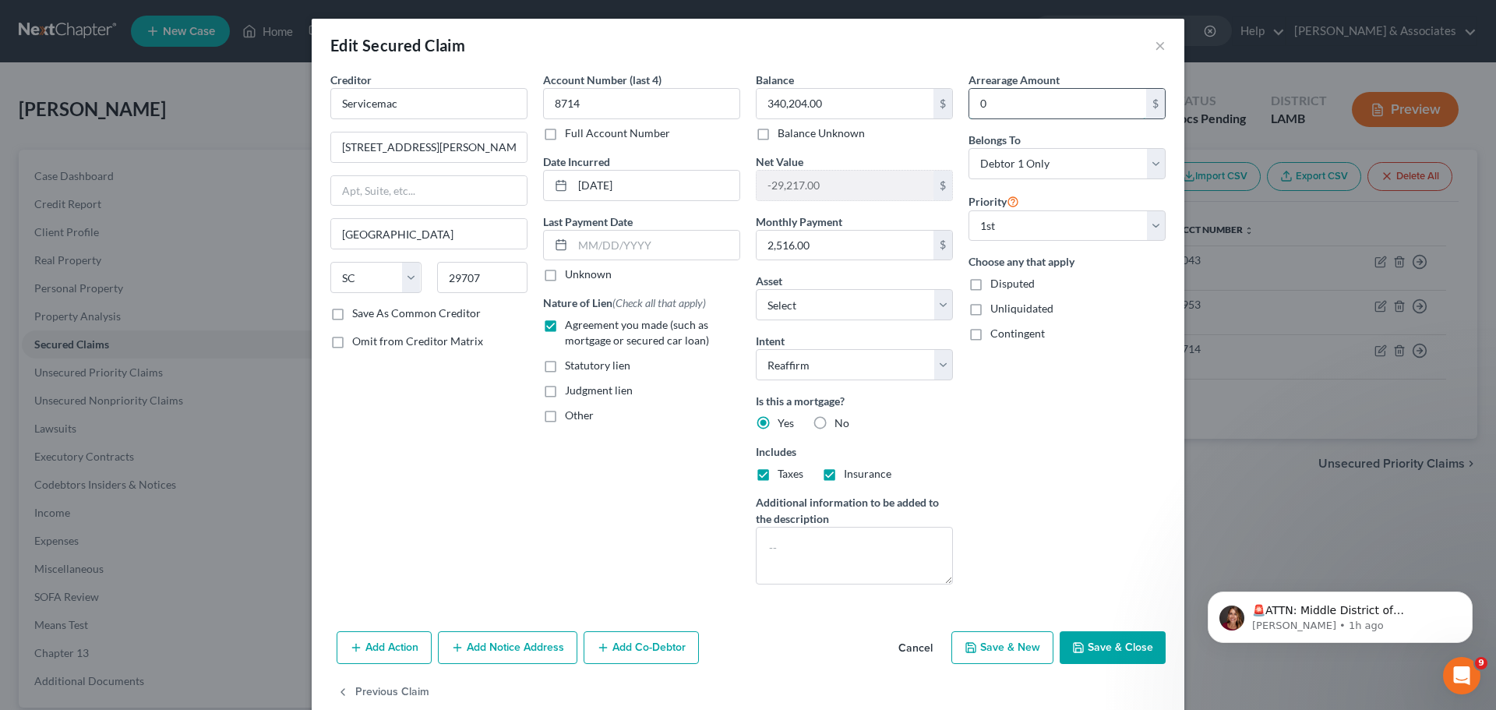
click at [1011, 104] on input "0" at bounding box center [1058, 104] width 177 height 30
type input "17,746.89"
click at [1102, 645] on button "Save & Close" at bounding box center [1113, 647] width 106 height 33
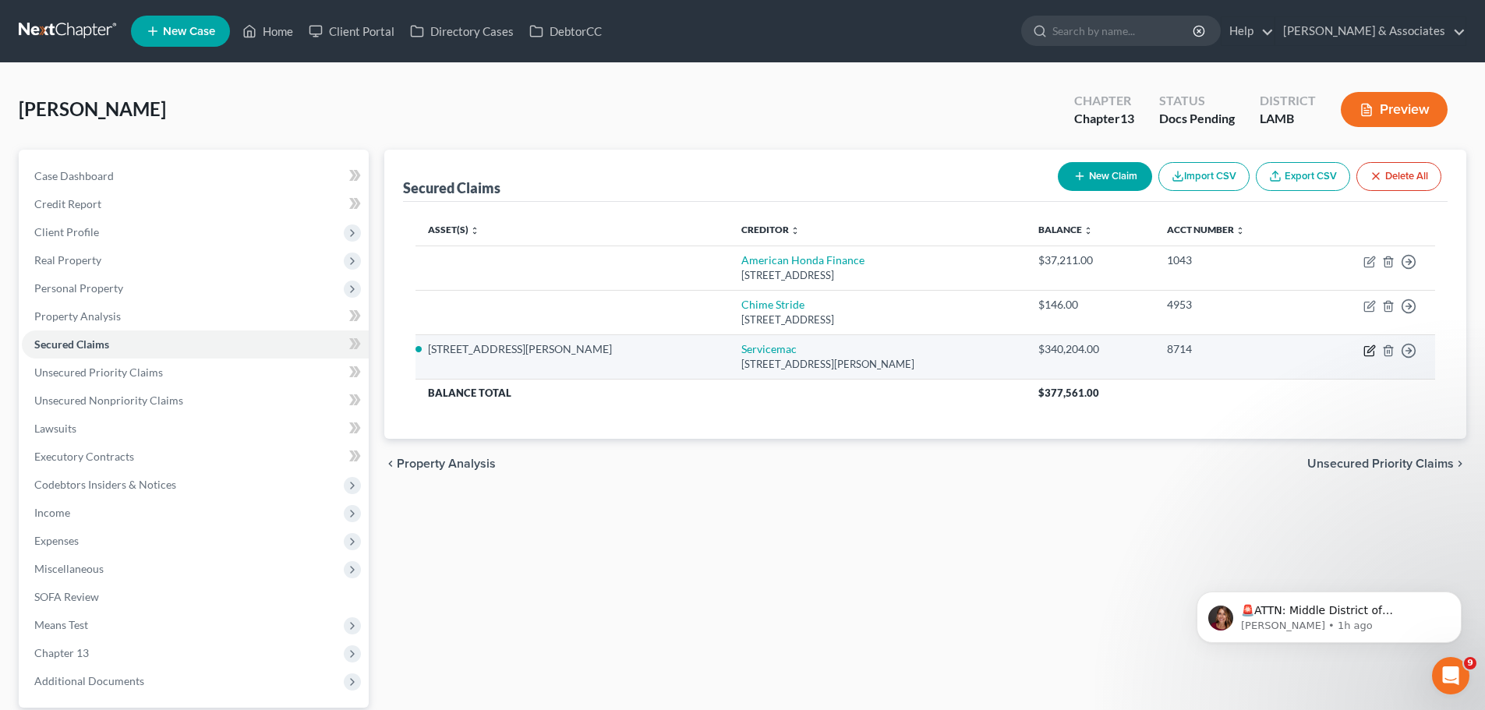
click at [1367, 348] on icon "button" at bounding box center [1369, 350] width 12 height 12
select select "42"
select select "2"
select select "0"
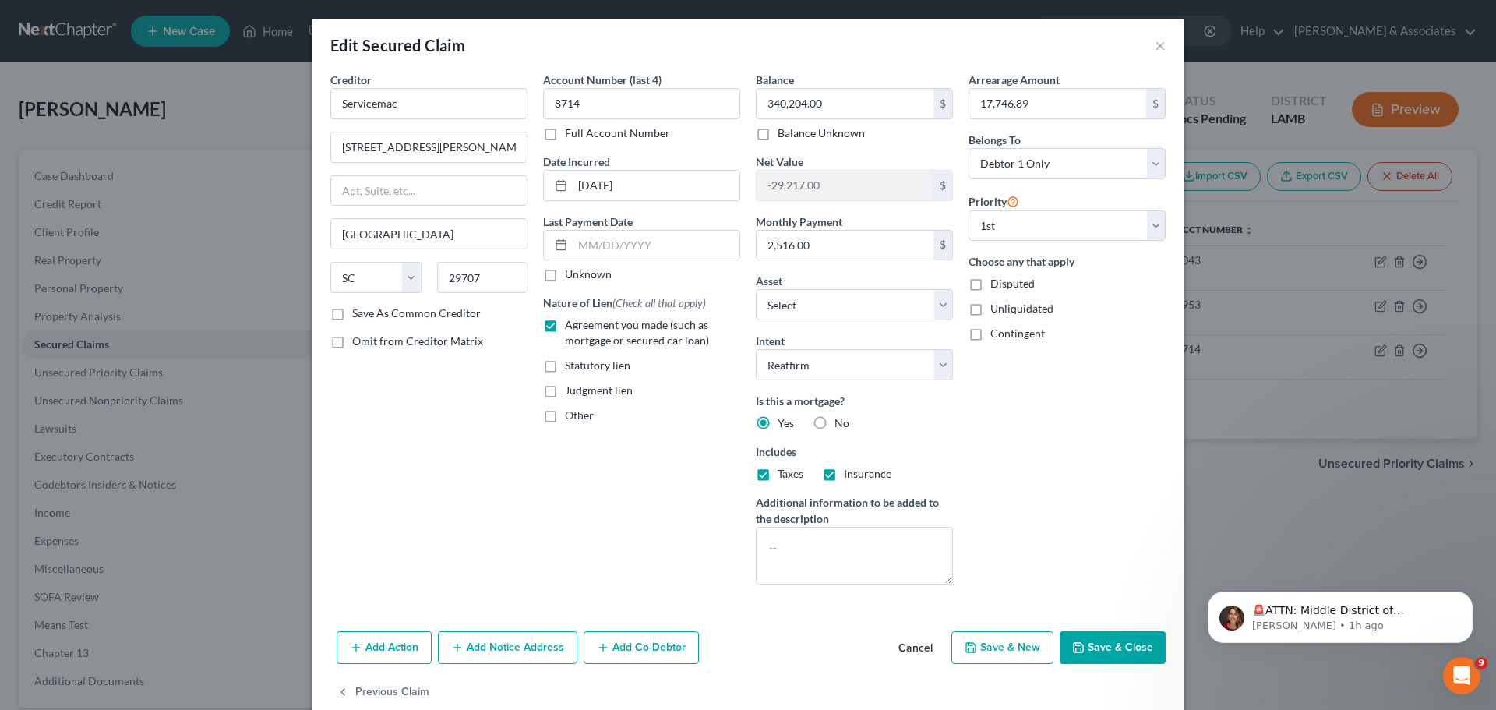
click at [1122, 645] on button "Save & Close" at bounding box center [1113, 647] width 106 height 33
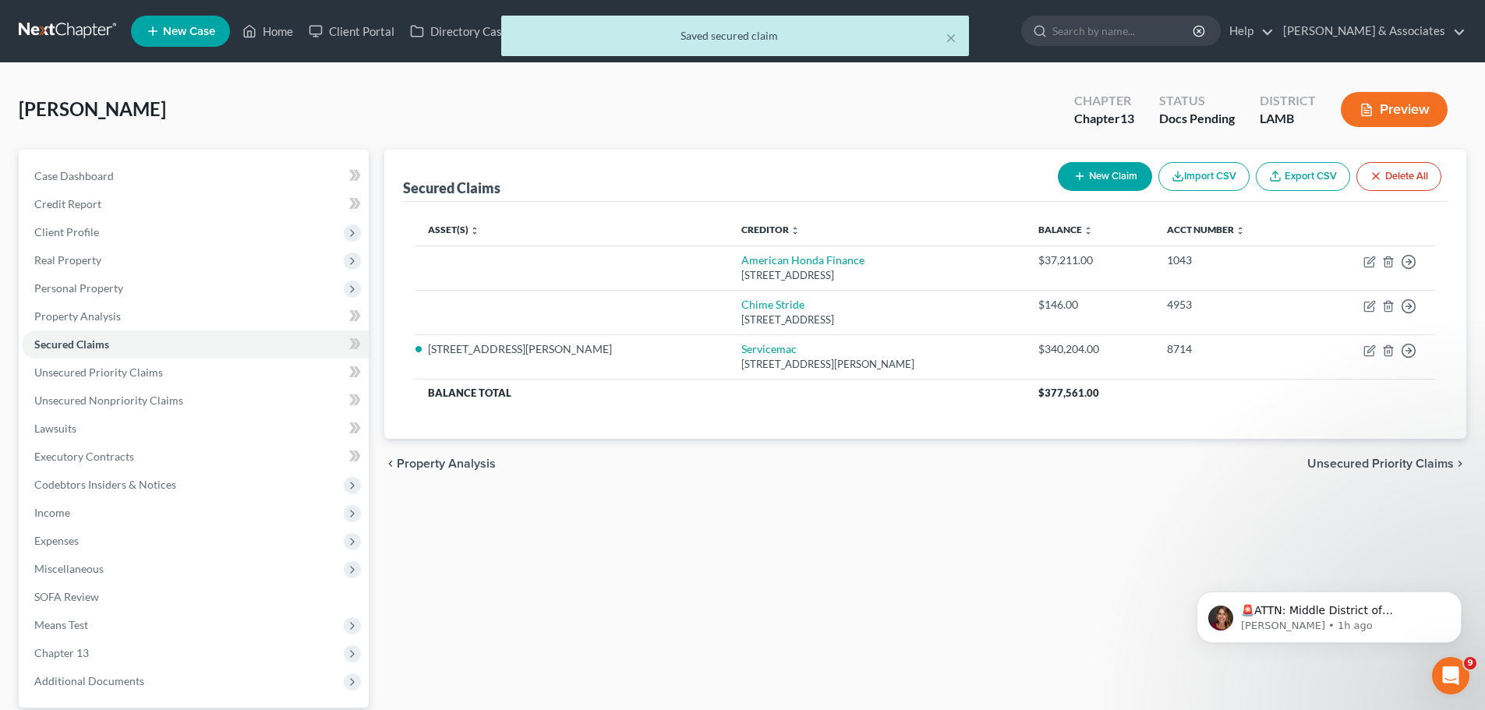
click at [508, 542] on div "Secured Claims New Claim Import CSV Export CSV Delete All Asset(s) expand_more …" at bounding box center [924, 453] width 1097 height 607
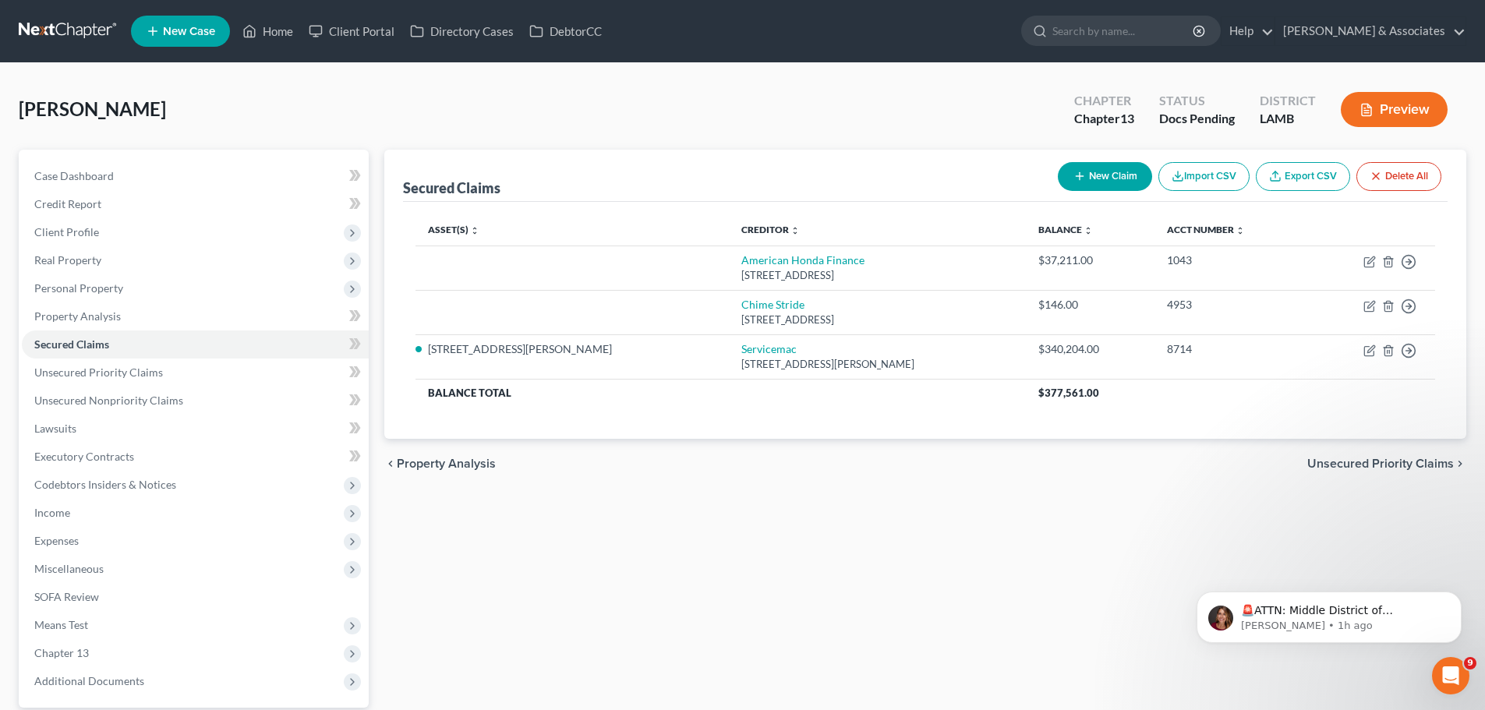
click at [592, 518] on div "Secured Claims New Claim Import CSV Export CSV Delete All Asset(s) expand_more …" at bounding box center [924, 453] width 1097 height 607
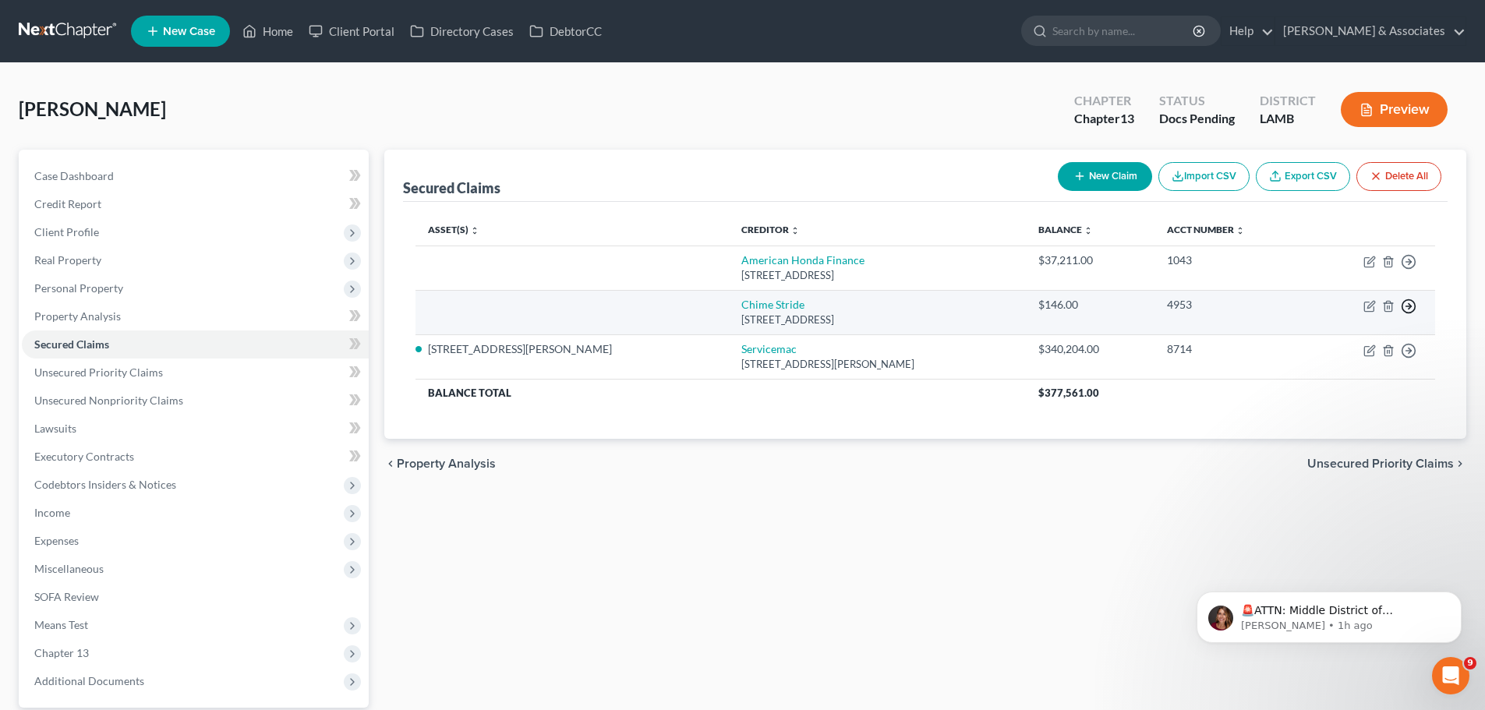
click at [1408, 302] on icon "button" at bounding box center [1409, 307] width 16 height 16
click at [1323, 351] on link "Move to F" at bounding box center [1337, 343] width 130 height 26
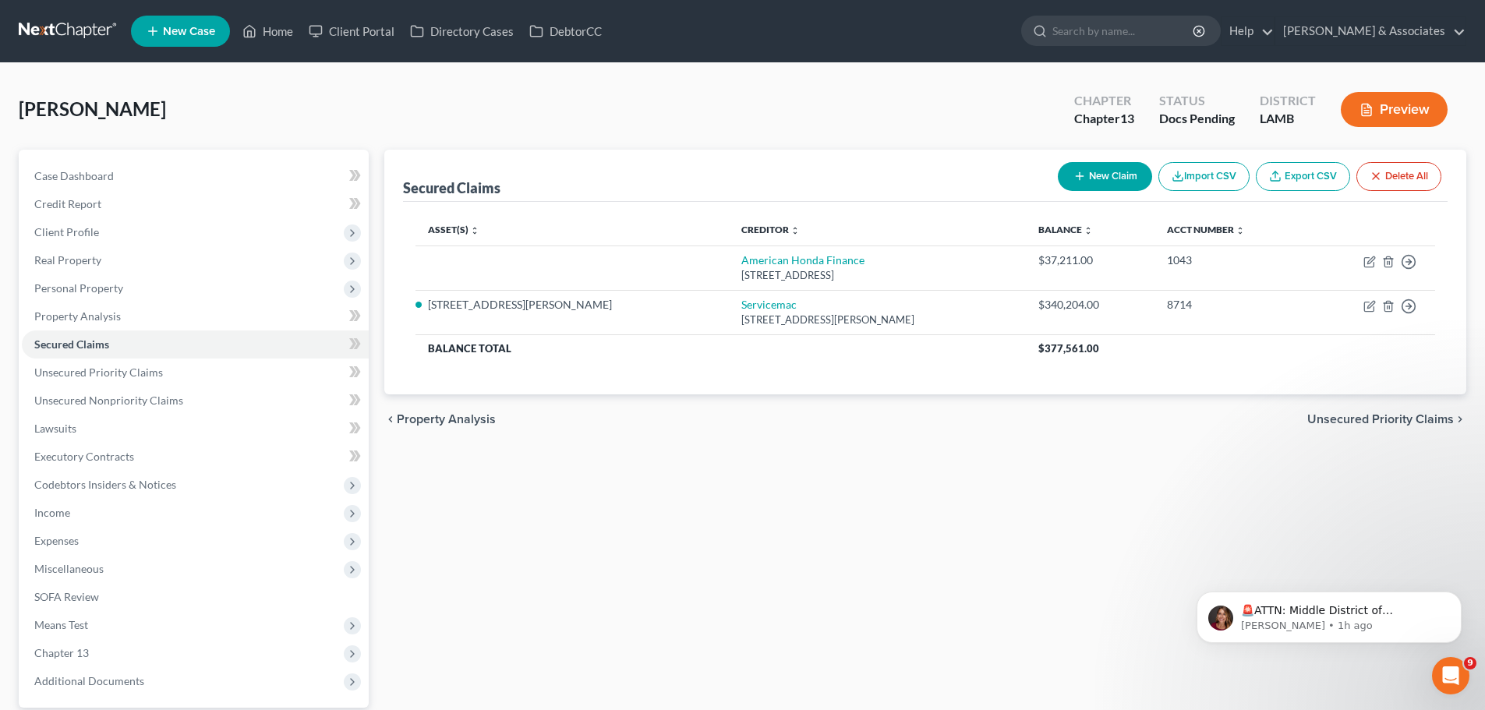
click at [599, 470] on div "Secured Claims New Claim Import CSV Export CSV Delete All Asset(s) expand_more …" at bounding box center [924, 453] width 1097 height 607
click at [65, 392] on link "Unsecured Nonpriority Claims" at bounding box center [195, 401] width 347 height 28
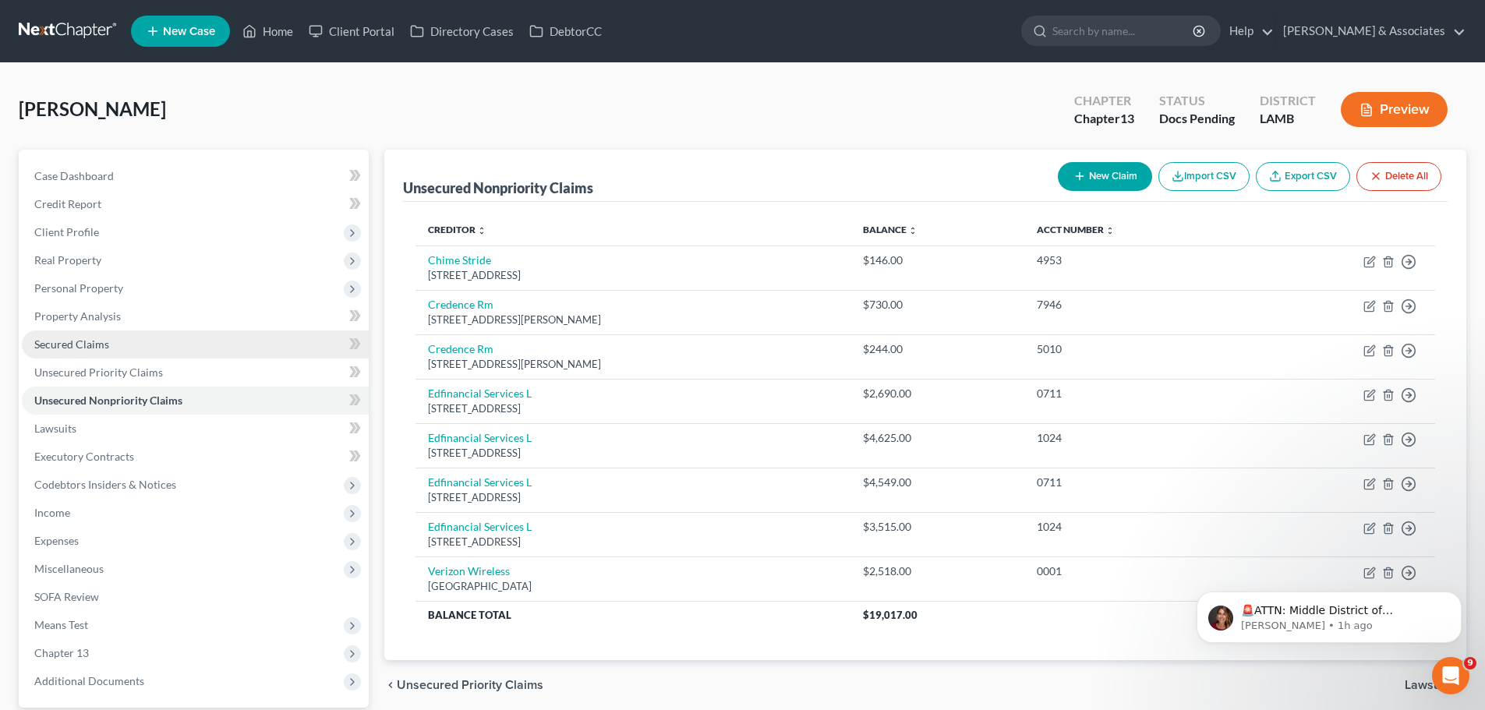
click at [87, 347] on span "Secured Claims" at bounding box center [71, 343] width 75 height 13
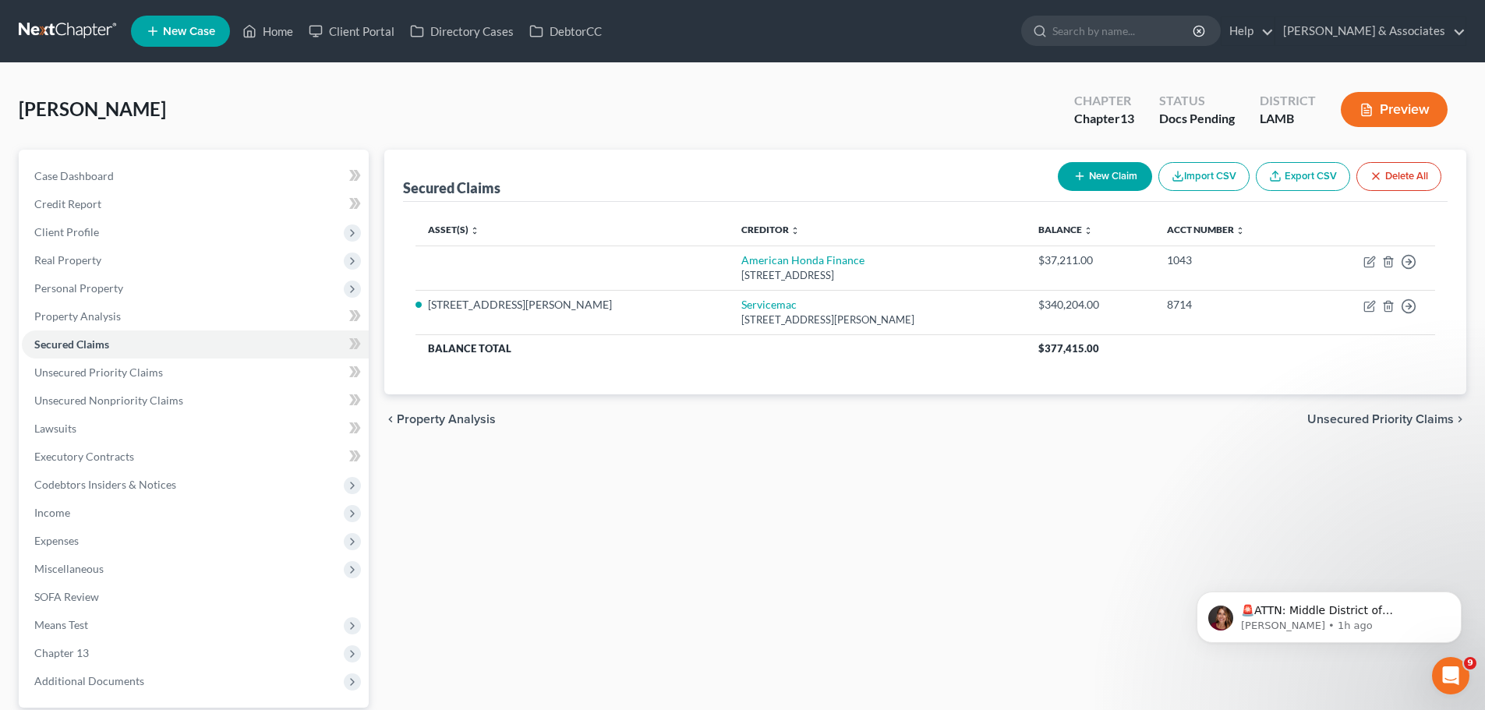
click at [767, 526] on div "Secured Claims New Claim Import CSV Export CSV Delete All Asset(s) expand_more …" at bounding box center [924, 453] width 1097 height 607
click at [1078, 488] on div "Secured Claims New Claim Import CSV Export CSV Delete All Asset(s) expand_more …" at bounding box center [924, 453] width 1097 height 607
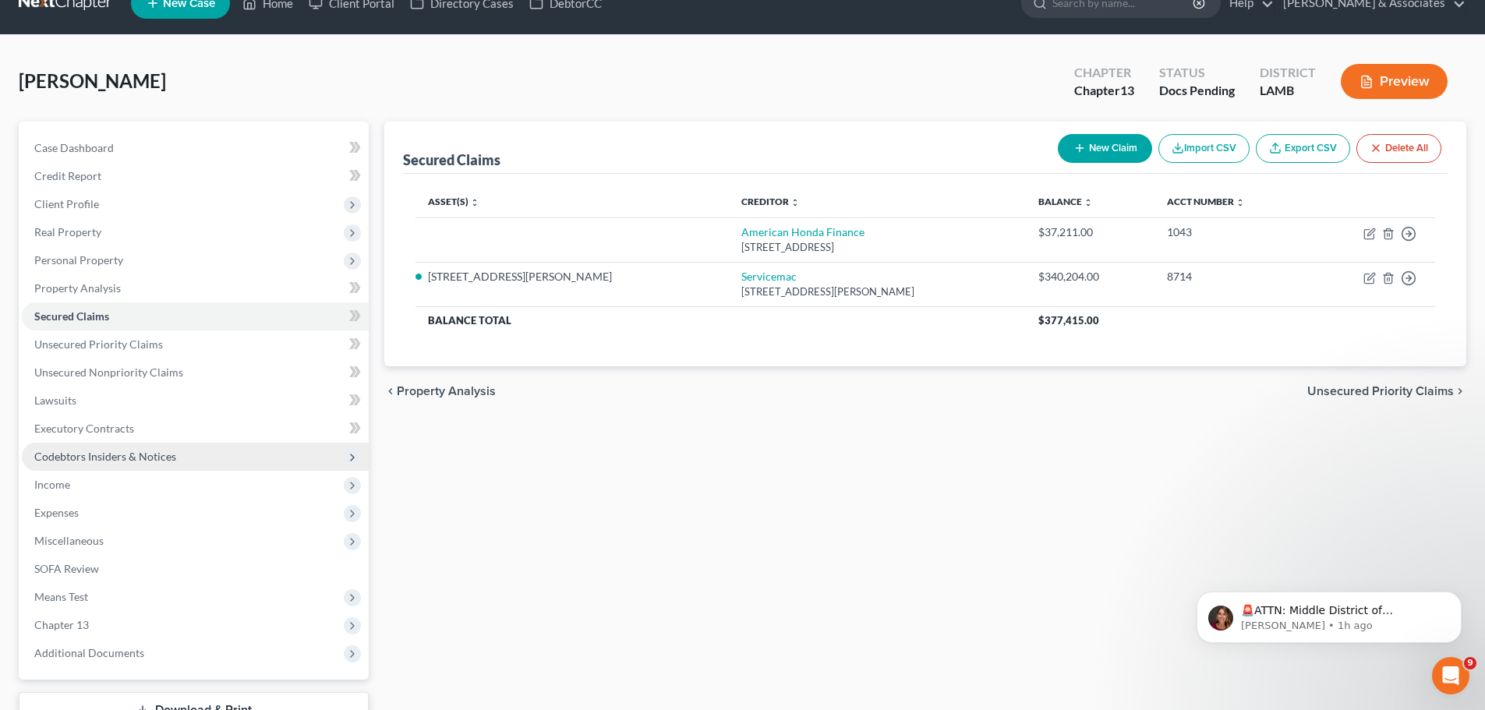
scroll to position [78, 0]
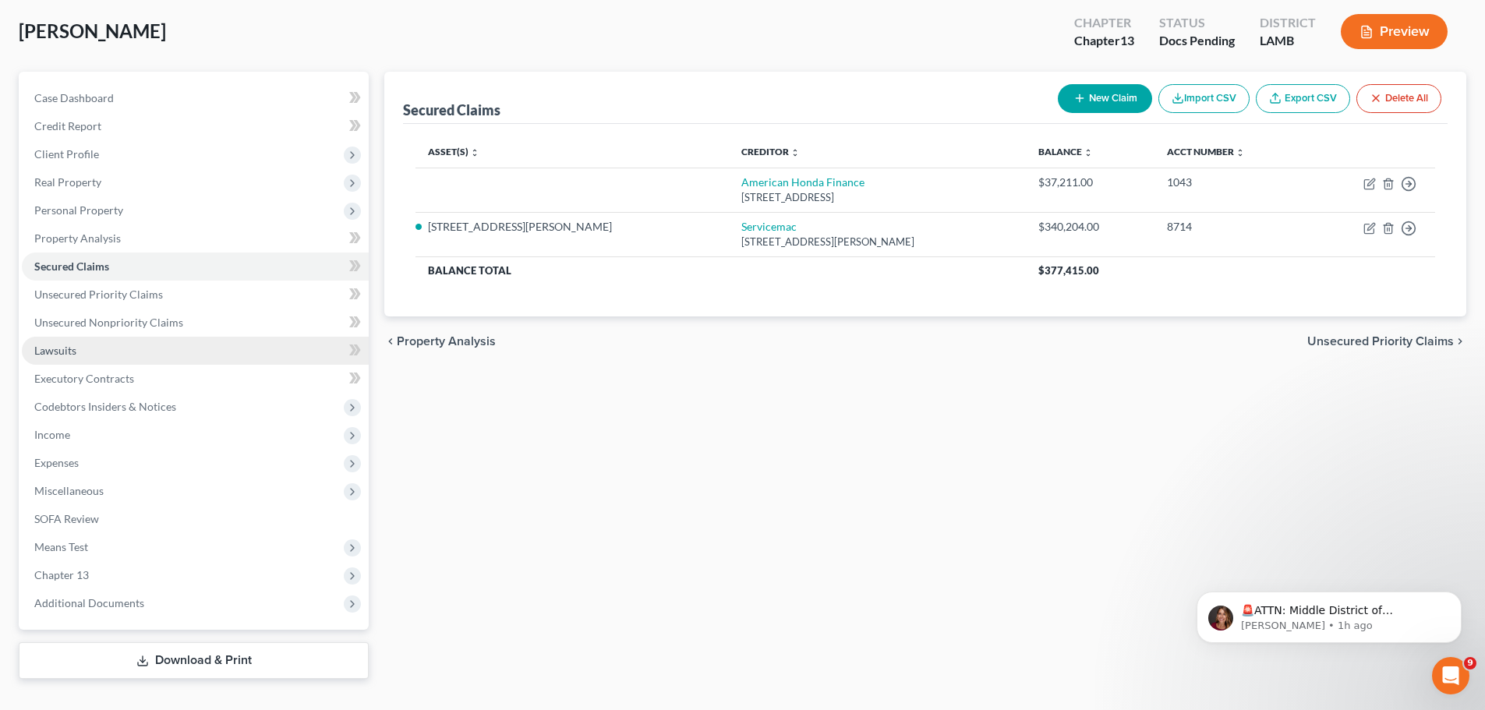
click at [82, 355] on link "Lawsuits" at bounding box center [195, 351] width 347 height 28
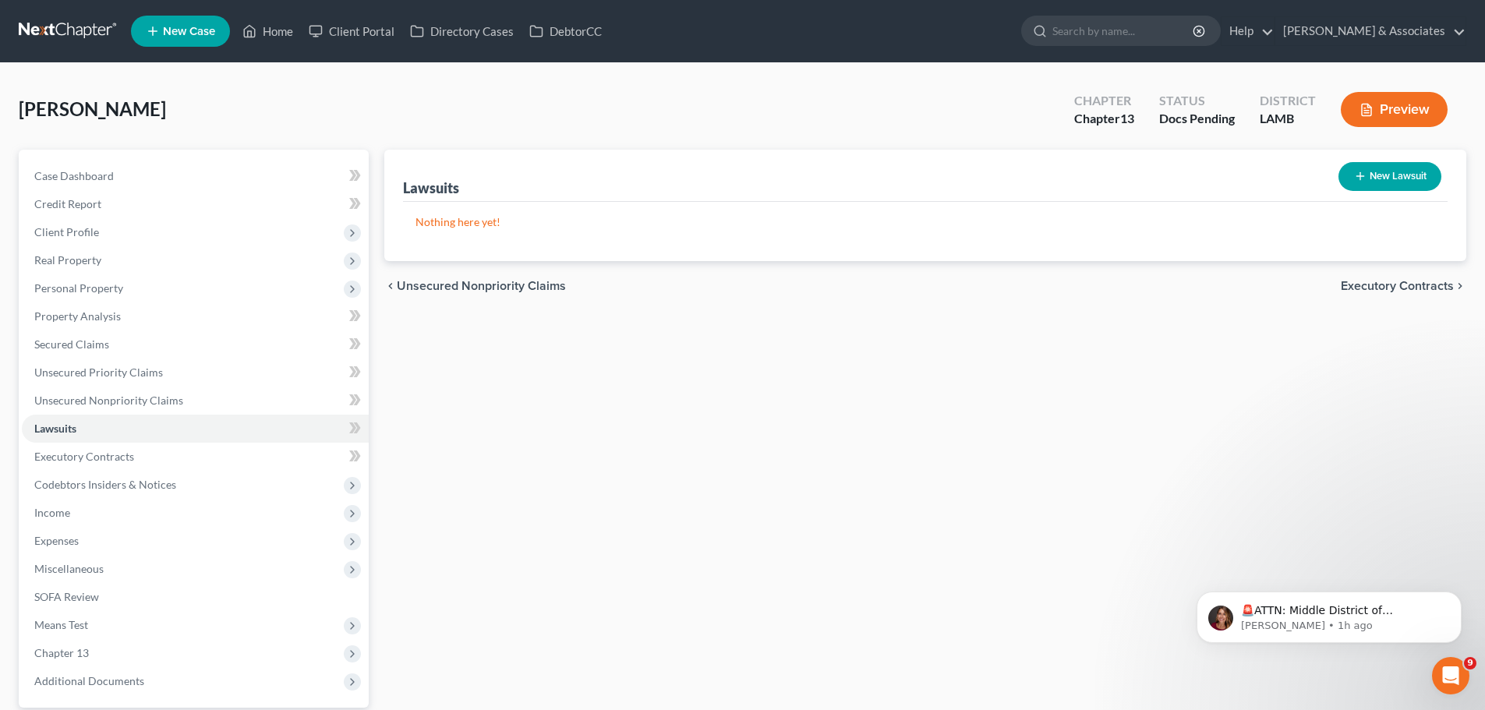
click at [1422, 171] on button "New Lawsuit" at bounding box center [1389, 176] width 103 height 29
select select "0"
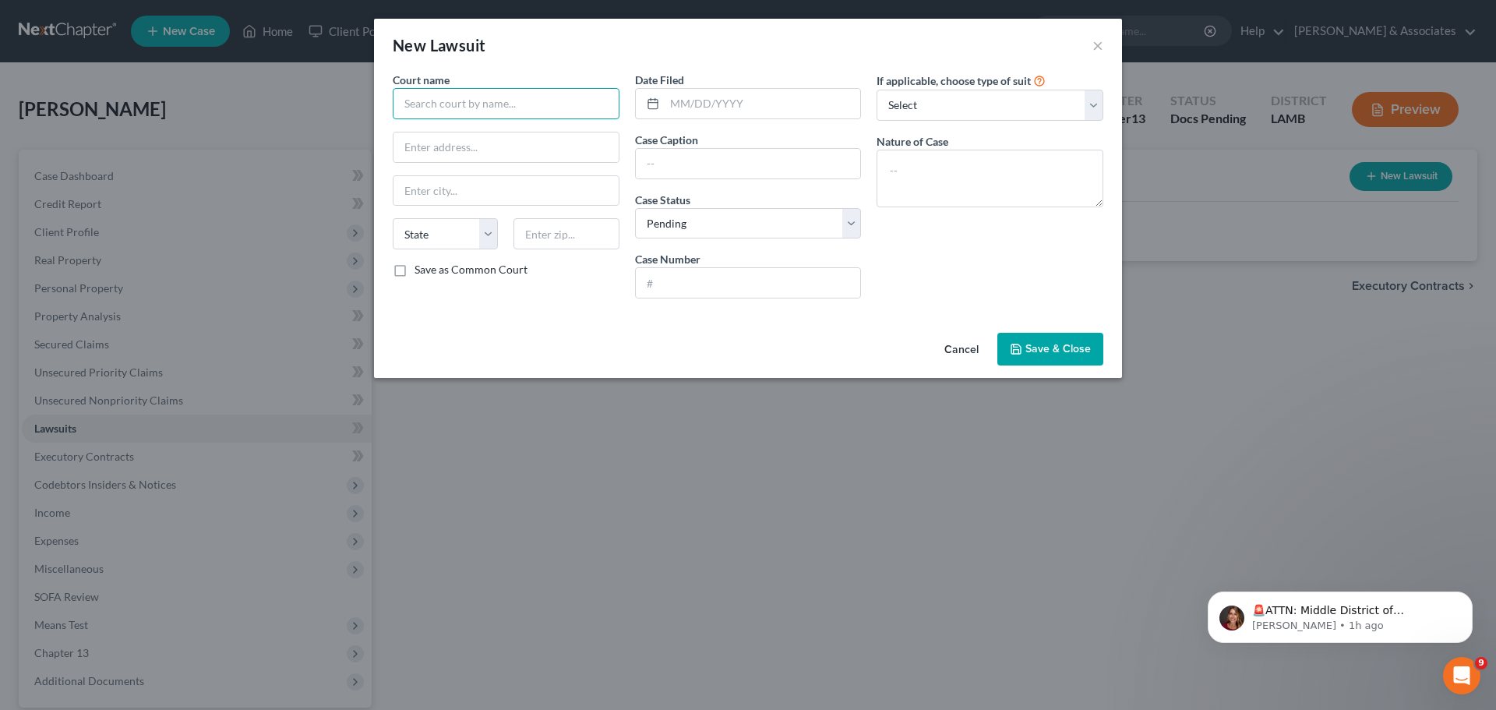
click at [559, 108] on input "text" at bounding box center [506, 103] width 227 height 31
click at [543, 128] on div "19th Judicial District Court" at bounding box center [486, 131] width 162 height 16
type input "19th Judicial District Court"
type input "[STREET_ADDRESS]"
type input "Baton Rouge"
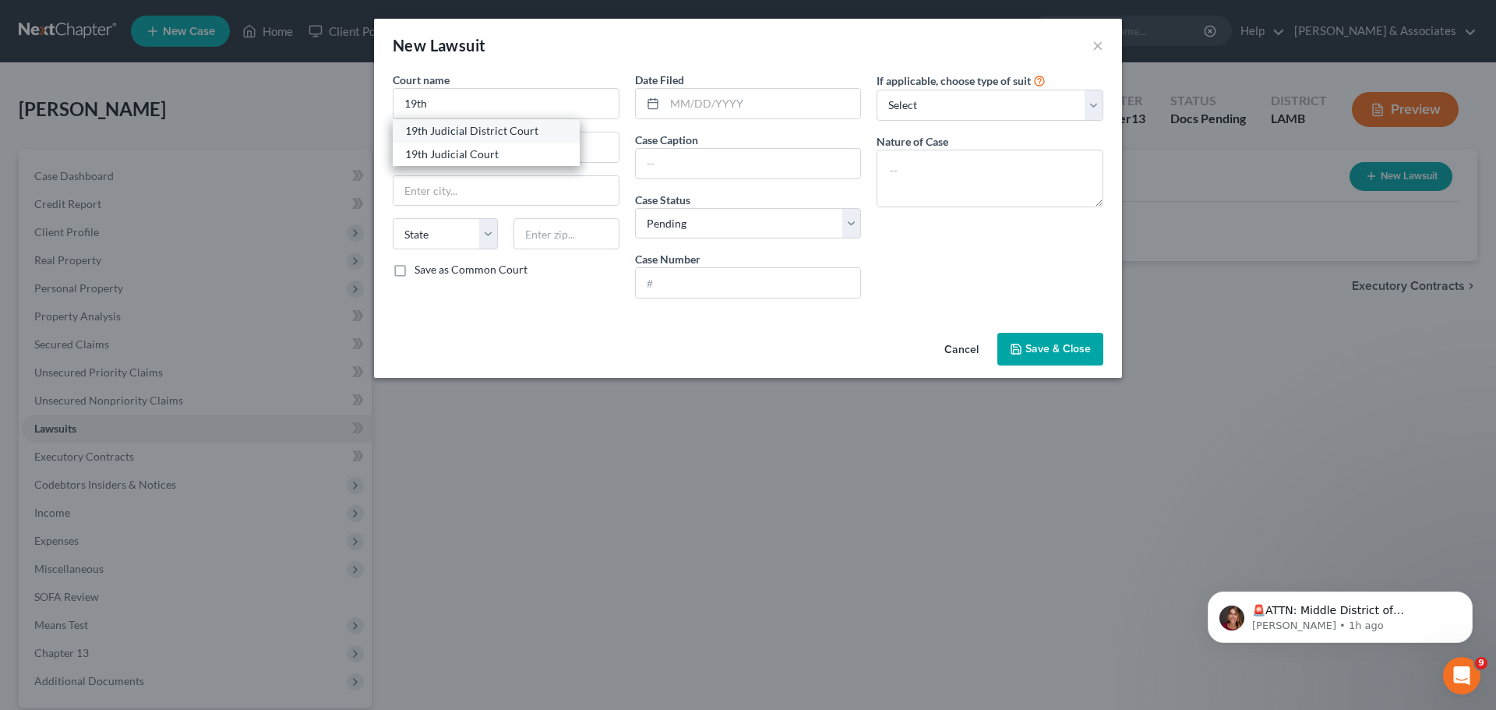
select select "19"
type input "70802"
click at [765, 111] on input "text" at bounding box center [763, 104] width 196 height 30
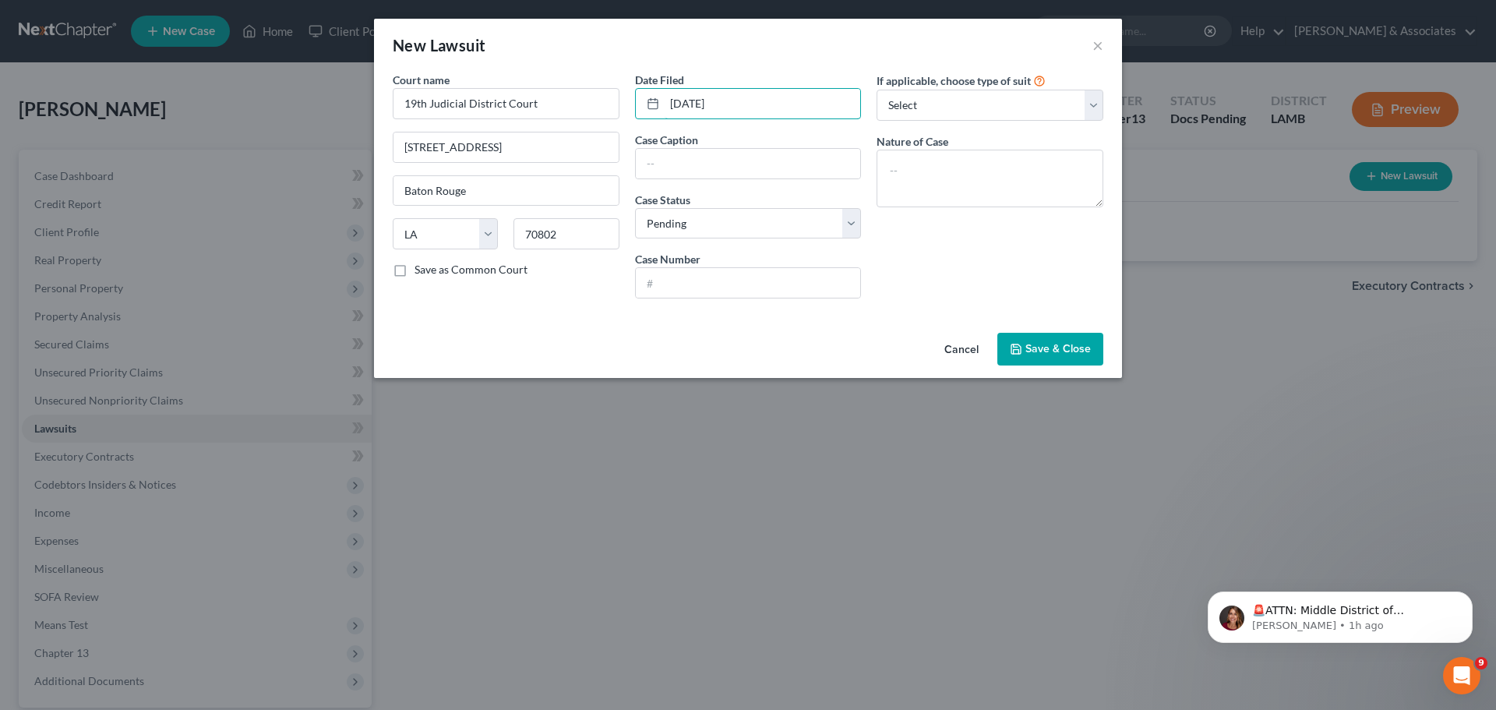
type input "[DATE]"
type input "Lakeview Loan Servicing LLC vs [PERSON_NAME]"
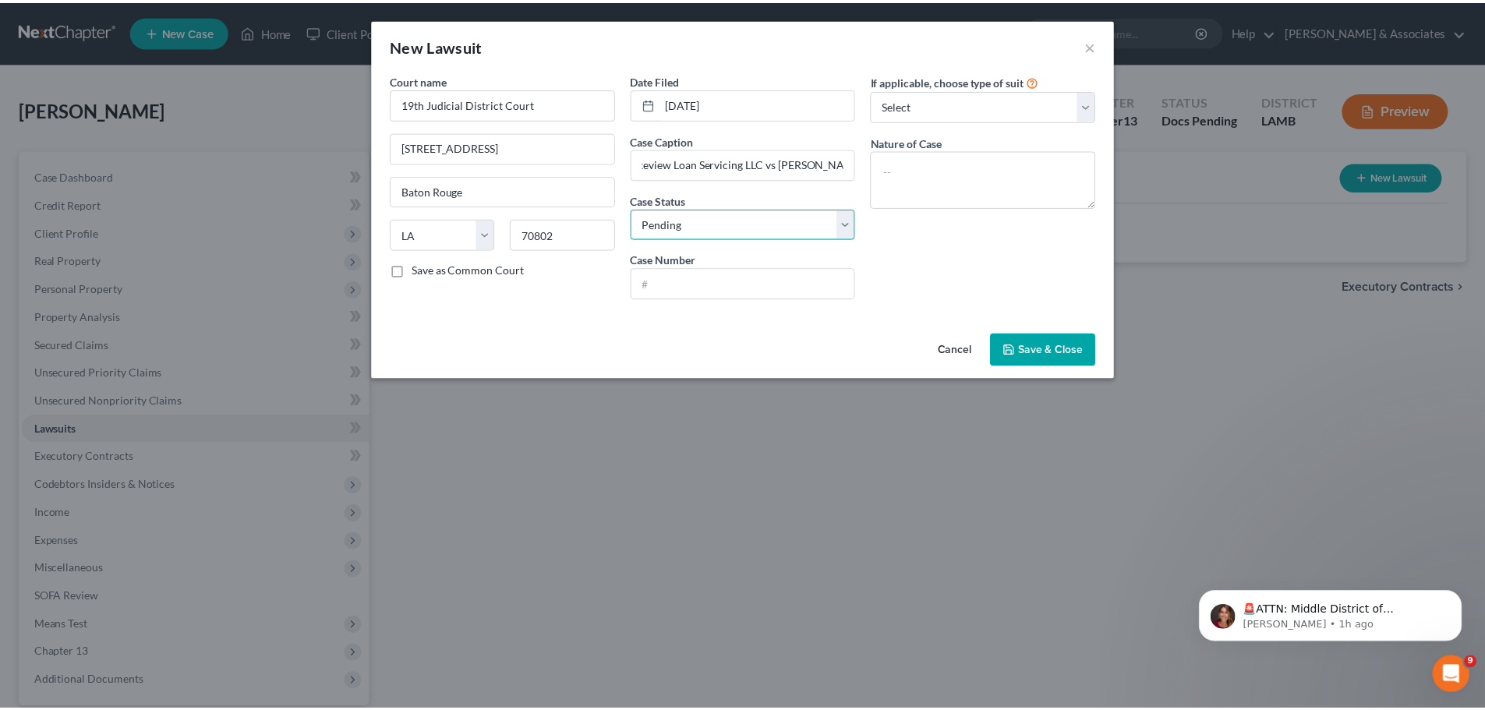
scroll to position [0, 0]
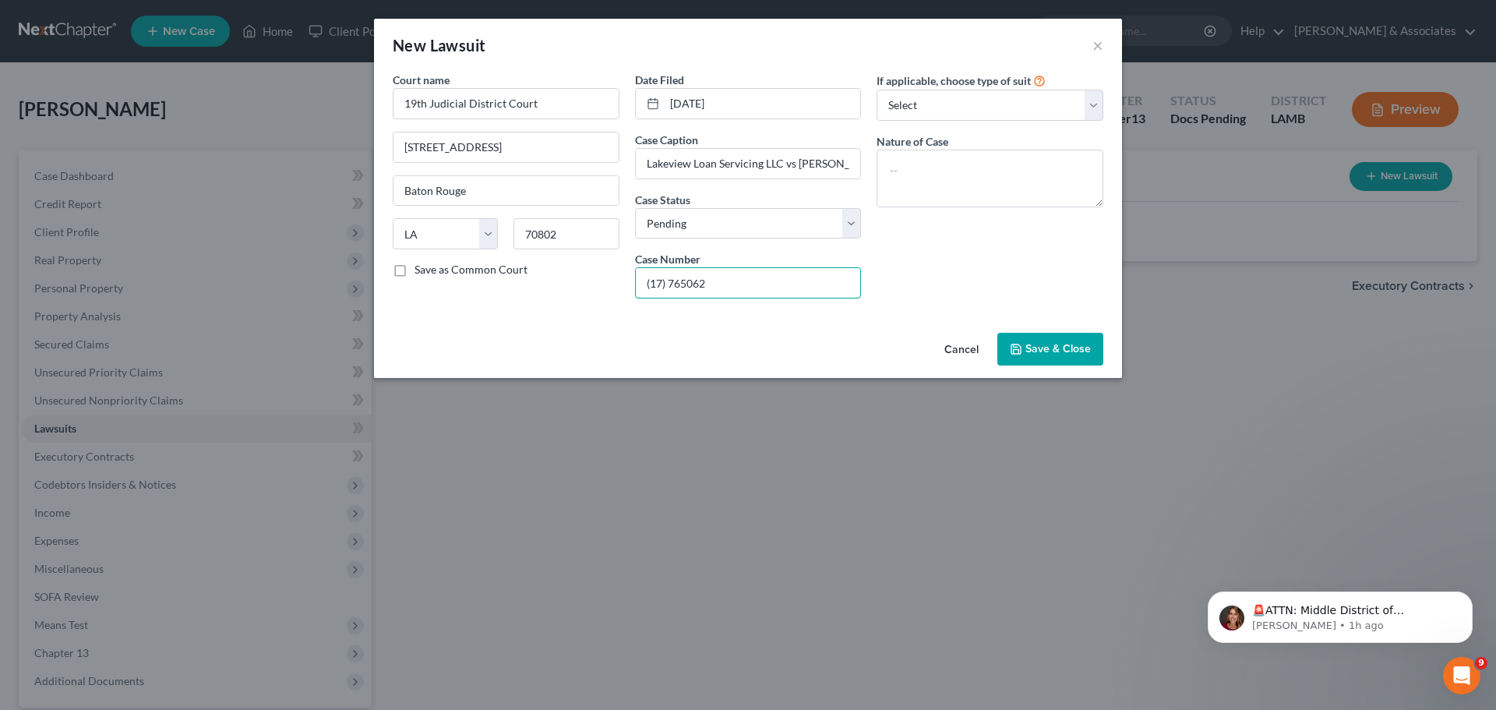
type input "(17) 765062"
type textarea "Notice of Seizure"
click at [1093, 340] on button "Save & Close" at bounding box center [1051, 349] width 106 height 33
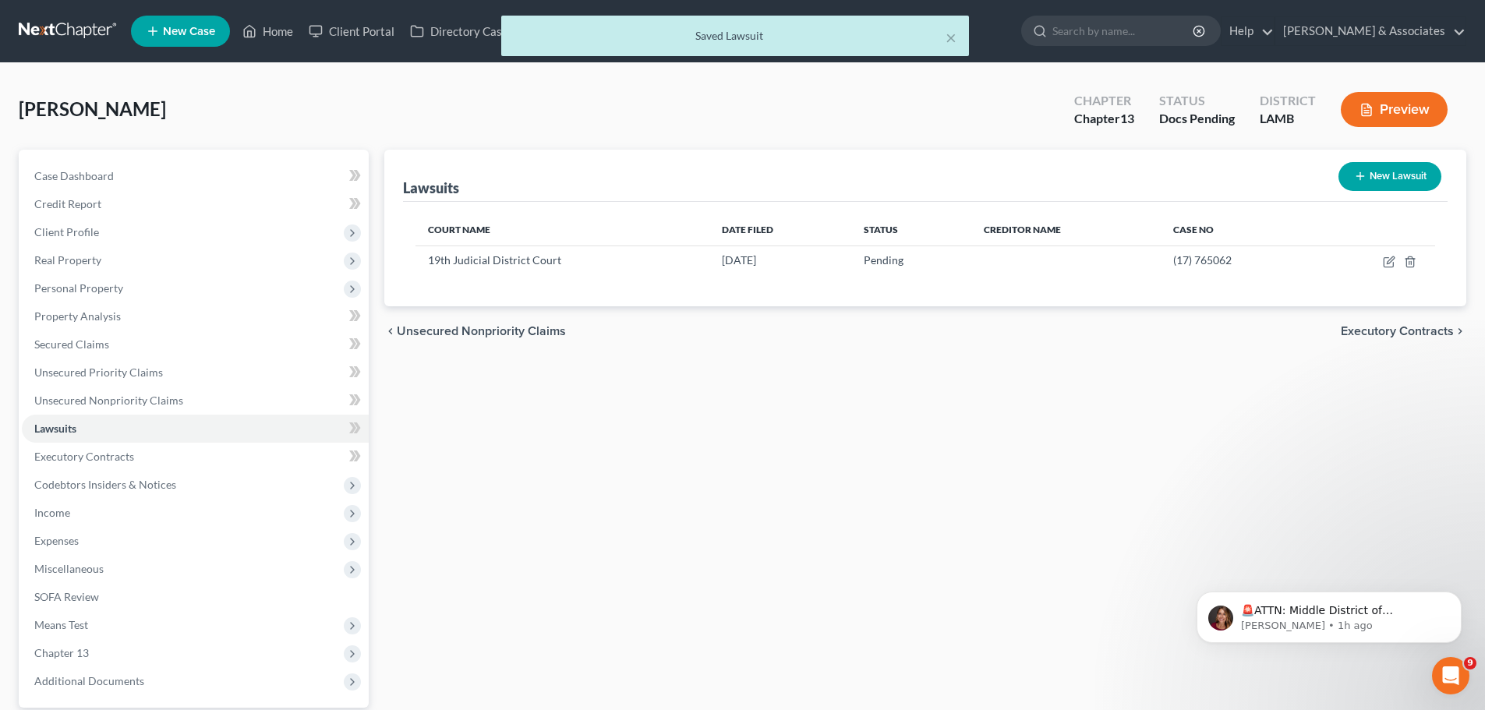
drag, startPoint x: 1042, startPoint y: 404, endPoint x: 1012, endPoint y: 423, distance: 36.1
click at [1041, 404] on div "Lawsuits New Lawsuit Court Name Date Filed Status Creditor Name Case No 19th Ju…" at bounding box center [924, 453] width 1097 height 607
click at [63, 550] on span "Expenses" at bounding box center [195, 541] width 347 height 28
click at [98, 289] on span "Personal Property" at bounding box center [78, 287] width 89 height 13
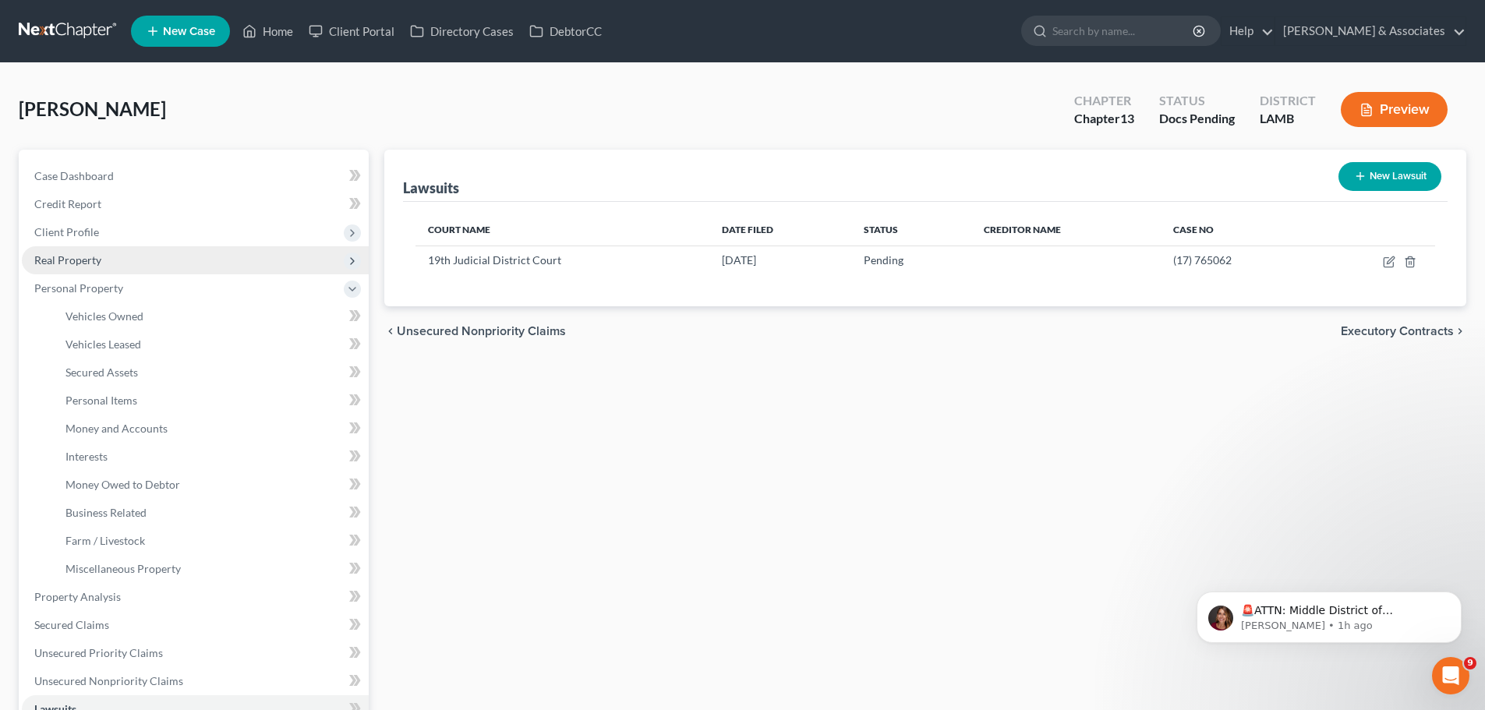
click at [81, 249] on span "Real Property" at bounding box center [195, 260] width 347 height 28
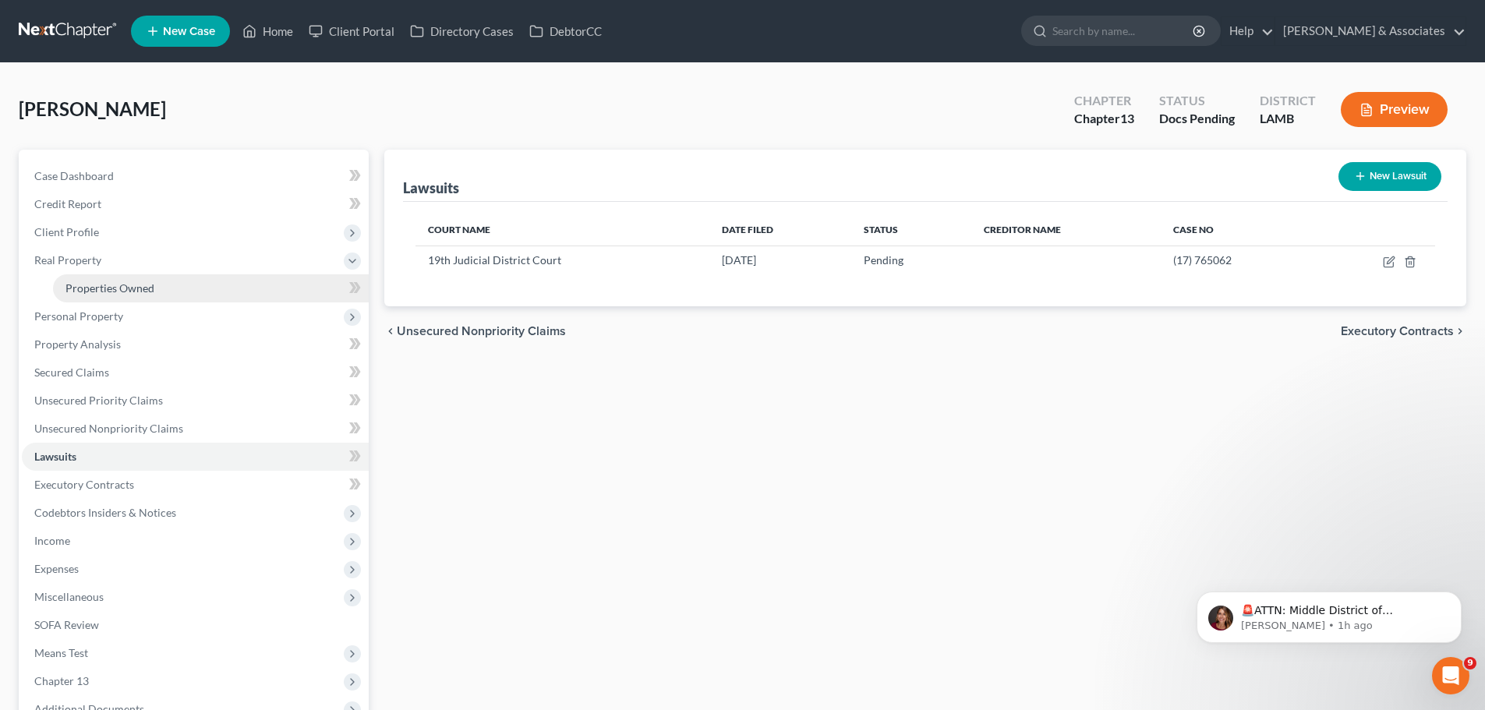
click at [176, 274] on link "Properties Owned" at bounding box center [211, 288] width 316 height 28
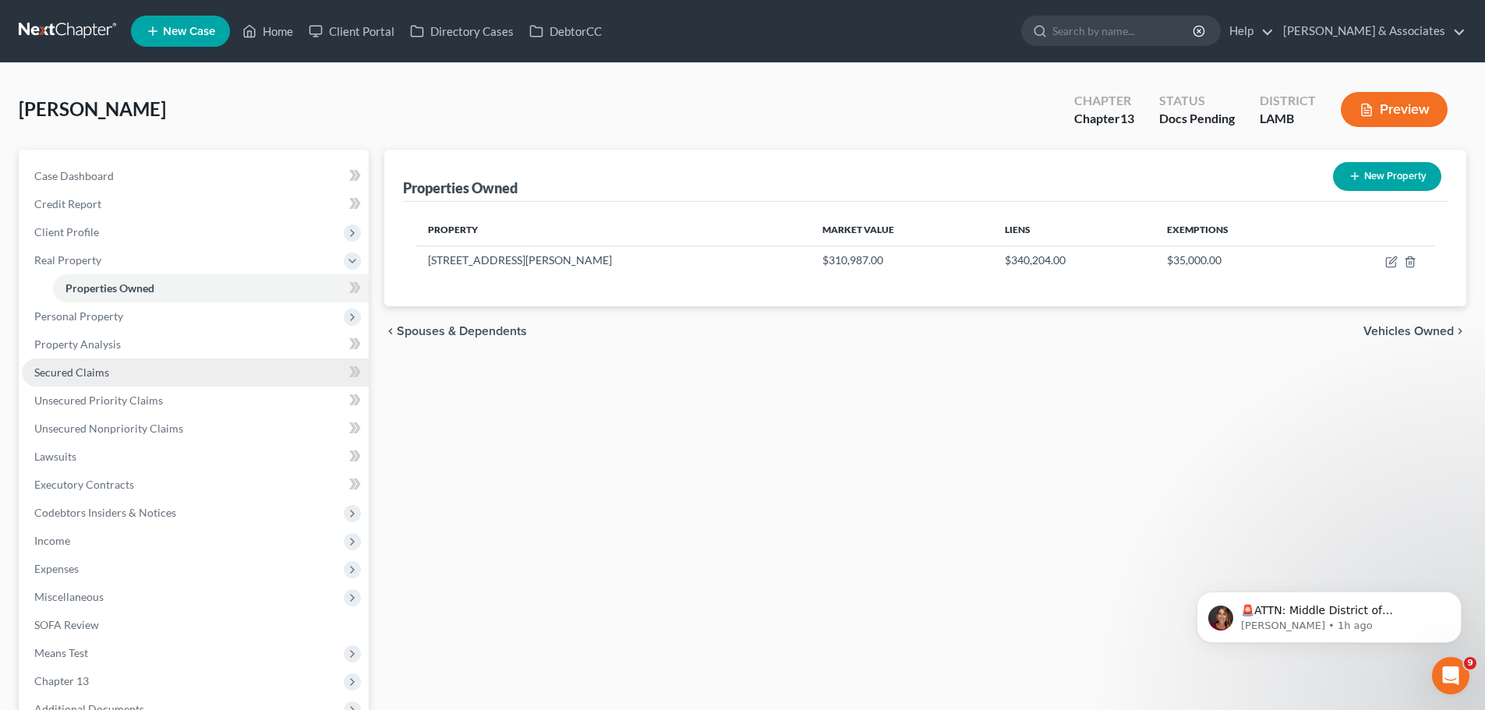
click at [66, 376] on span "Secured Claims" at bounding box center [71, 372] width 75 height 13
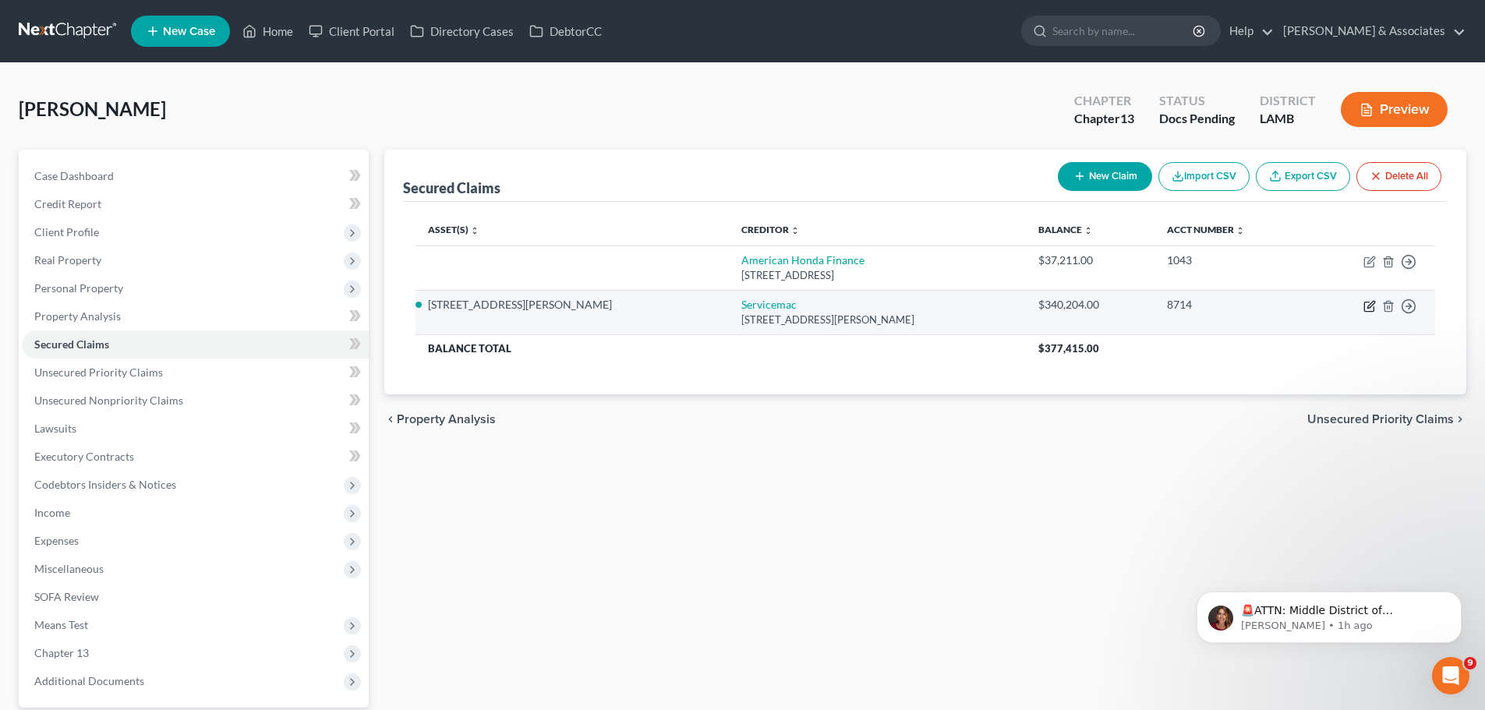
click at [1371, 303] on icon "button" at bounding box center [1370, 304] width 7 height 7
select select "42"
select select "2"
select select "0"
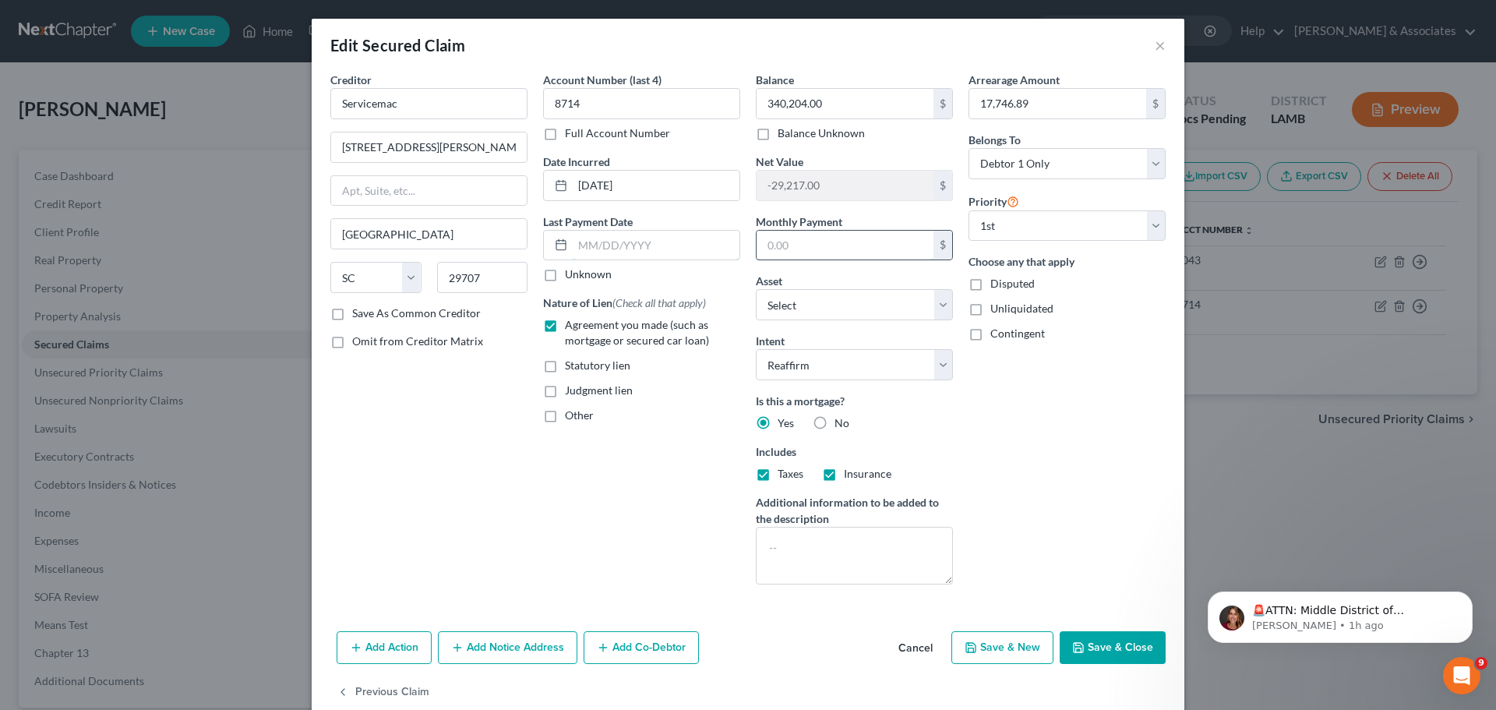
type input "2,516.00"
click at [1115, 628] on div "Add Action Add Notice Address Add Co-Debtor Cancel Save & New Save & Close" at bounding box center [748, 650] width 873 height 51
click at [1109, 641] on button "Save & Close" at bounding box center [1113, 647] width 106 height 33
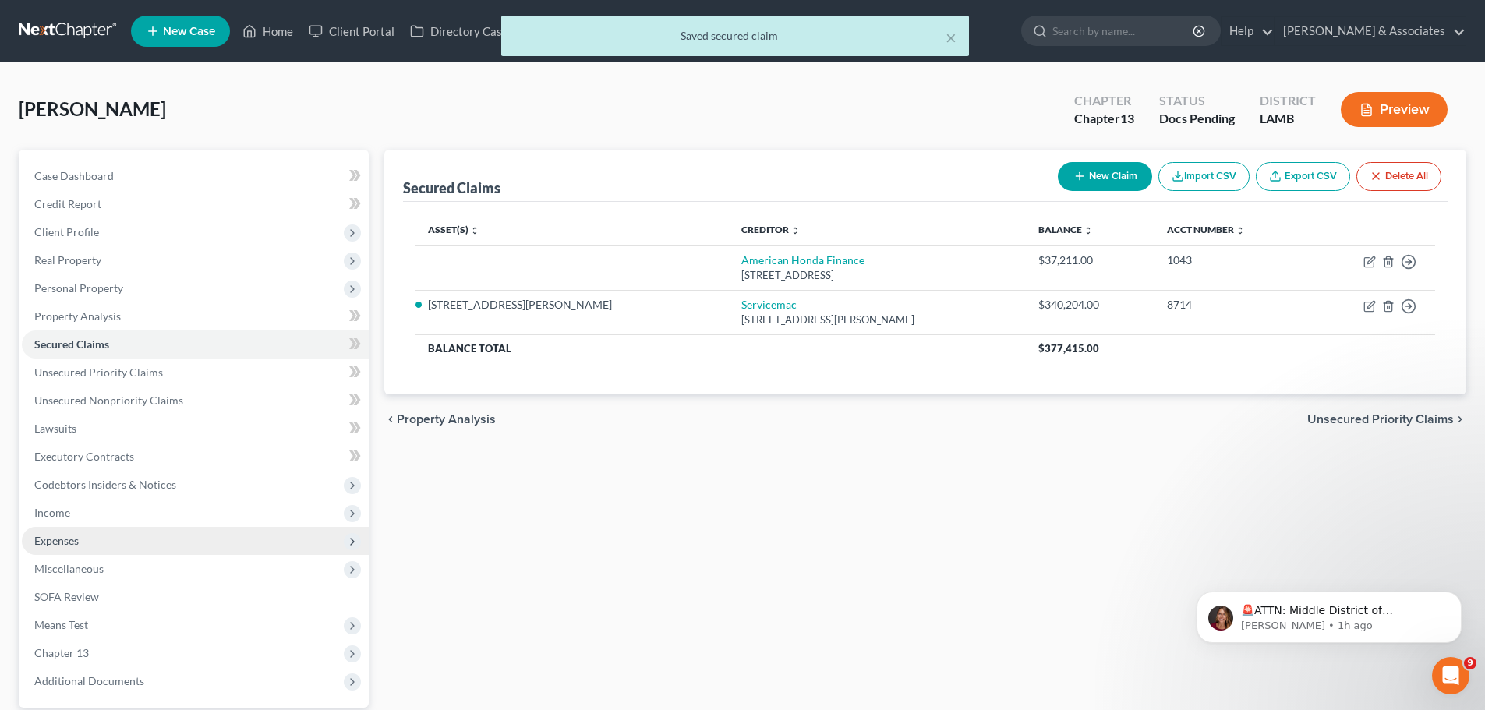
click at [57, 532] on span "Expenses" at bounding box center [195, 541] width 347 height 28
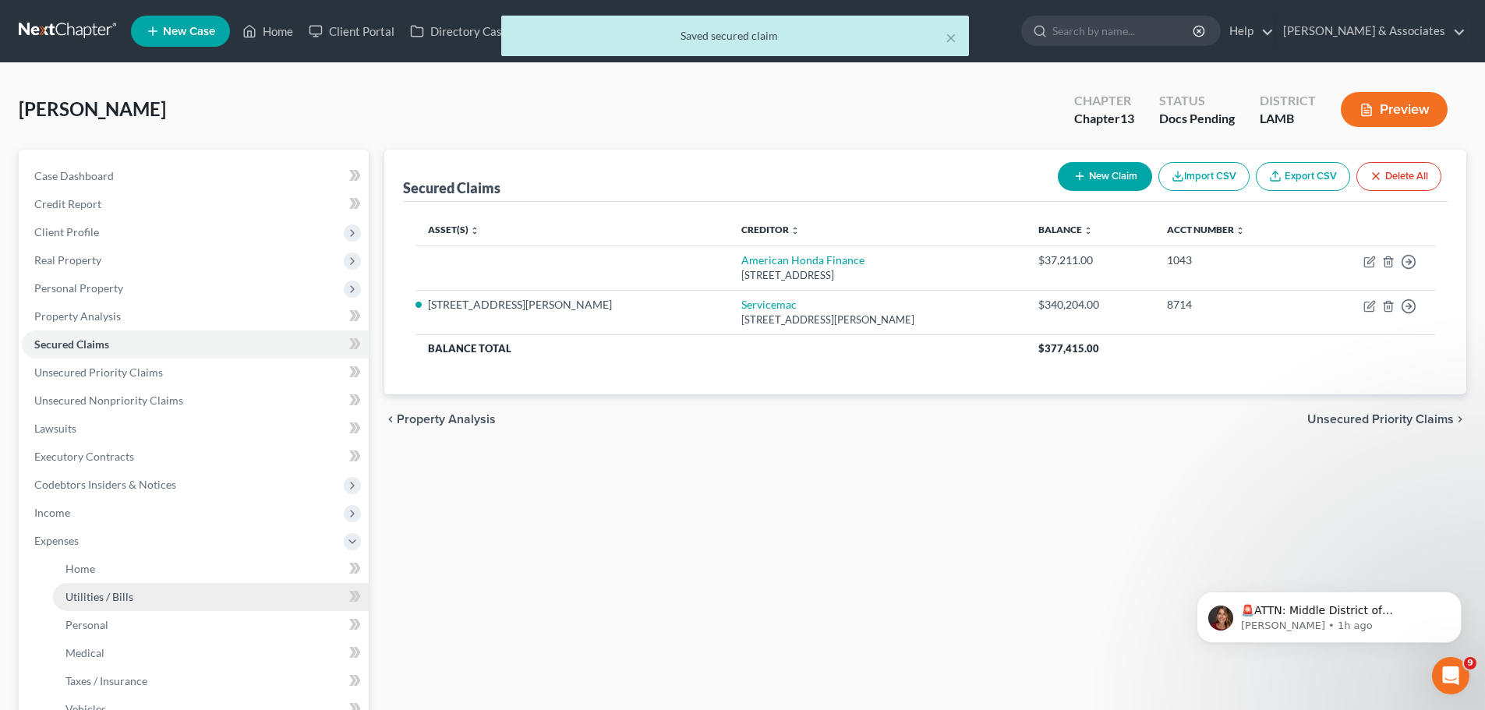
click at [196, 585] on link "Utilities / Bills" at bounding box center [211, 597] width 316 height 28
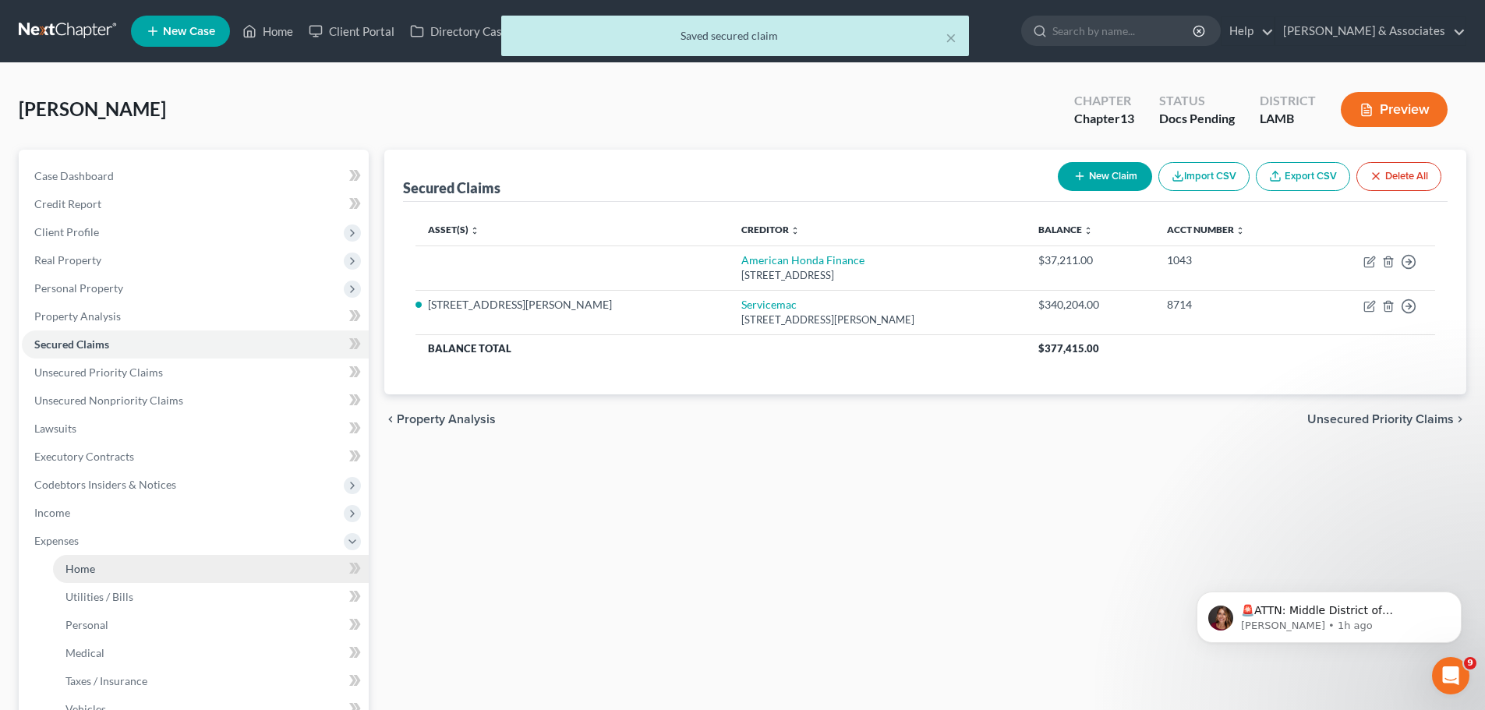
click at [196, 565] on link "Home" at bounding box center [211, 569] width 316 height 28
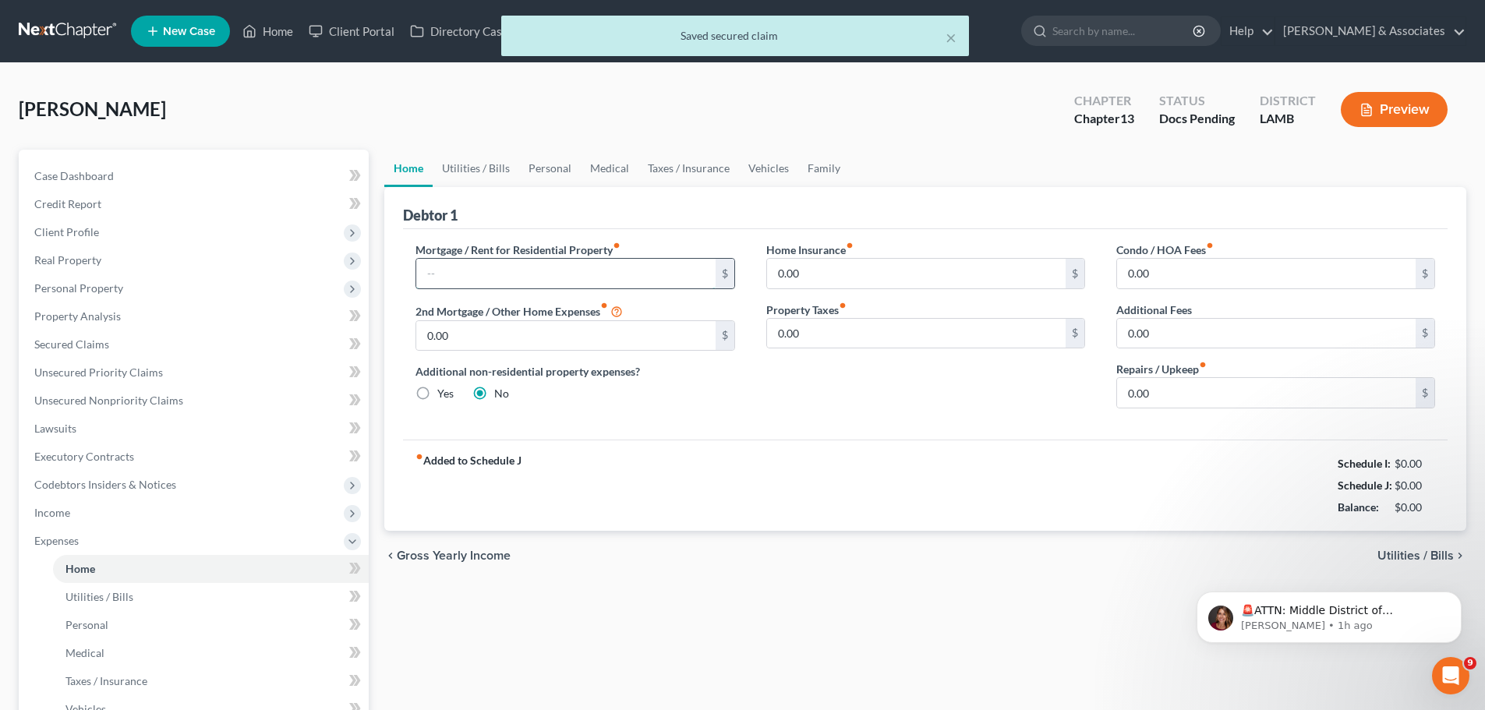
click at [496, 268] on input "text" at bounding box center [565, 274] width 299 height 30
paste input "2,516.00"
type input "2,516.00"
click at [703, 436] on div "Mortgage / Rent for Residential Property fiber_manual_record 2,516.00 $ 2nd Mor…" at bounding box center [925, 334] width 1044 height 210
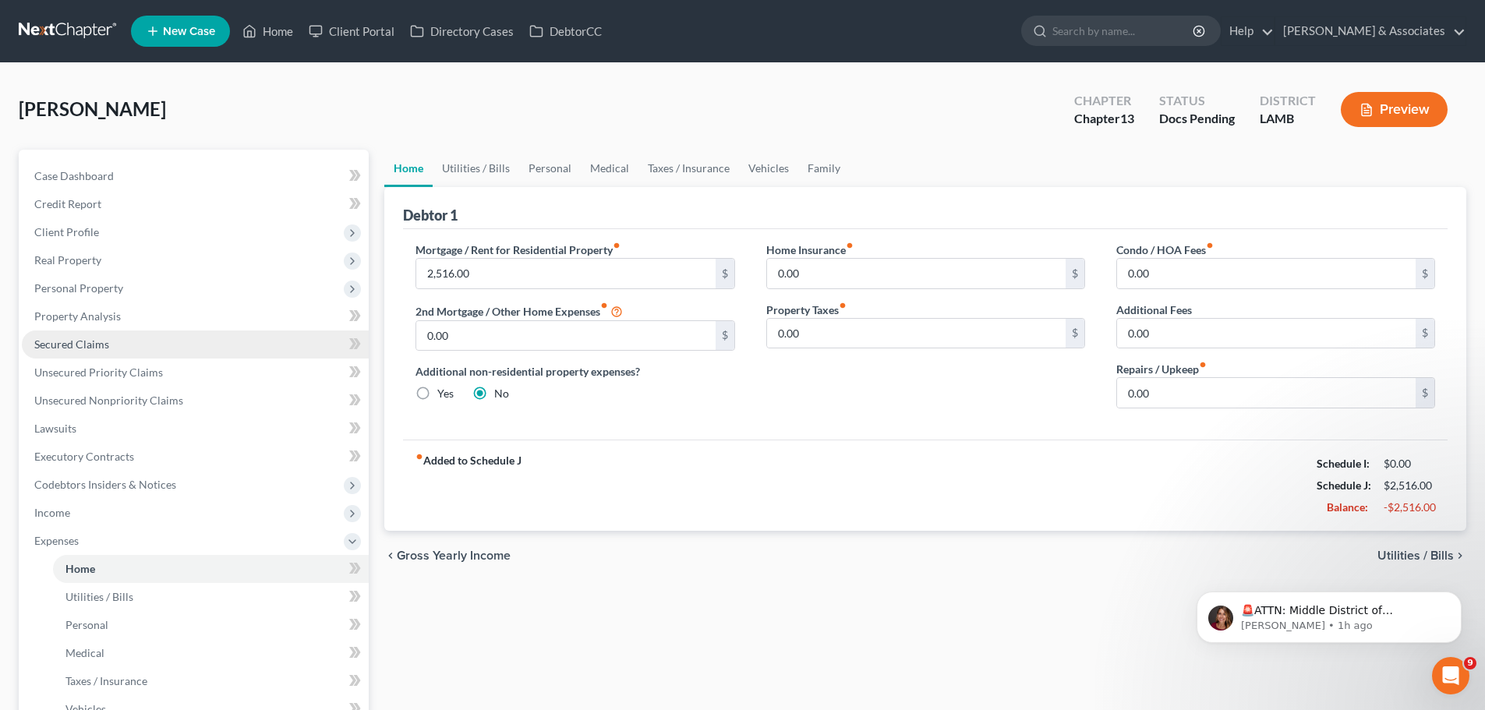
click at [104, 352] on link "Secured Claims" at bounding box center [195, 344] width 347 height 28
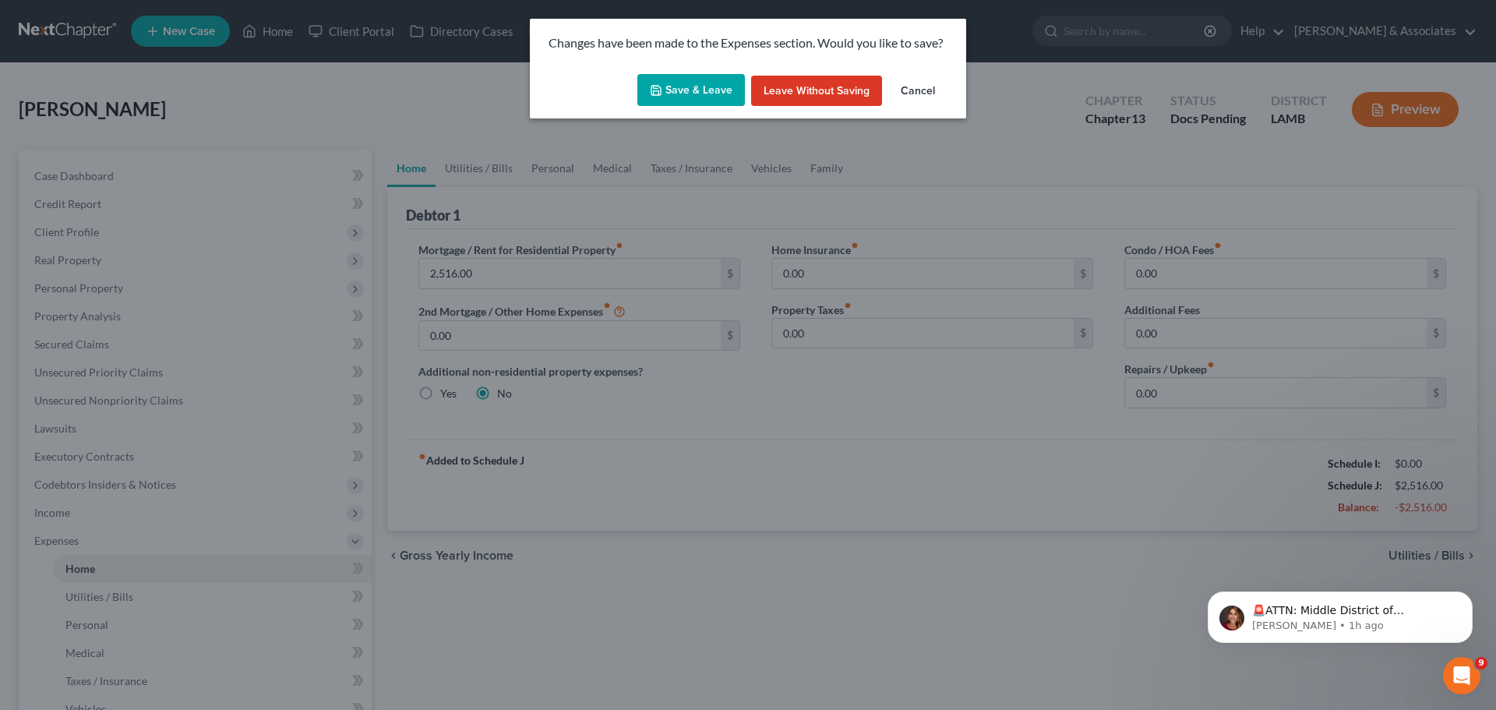
click at [715, 90] on button "Save & Leave" at bounding box center [692, 90] width 108 height 33
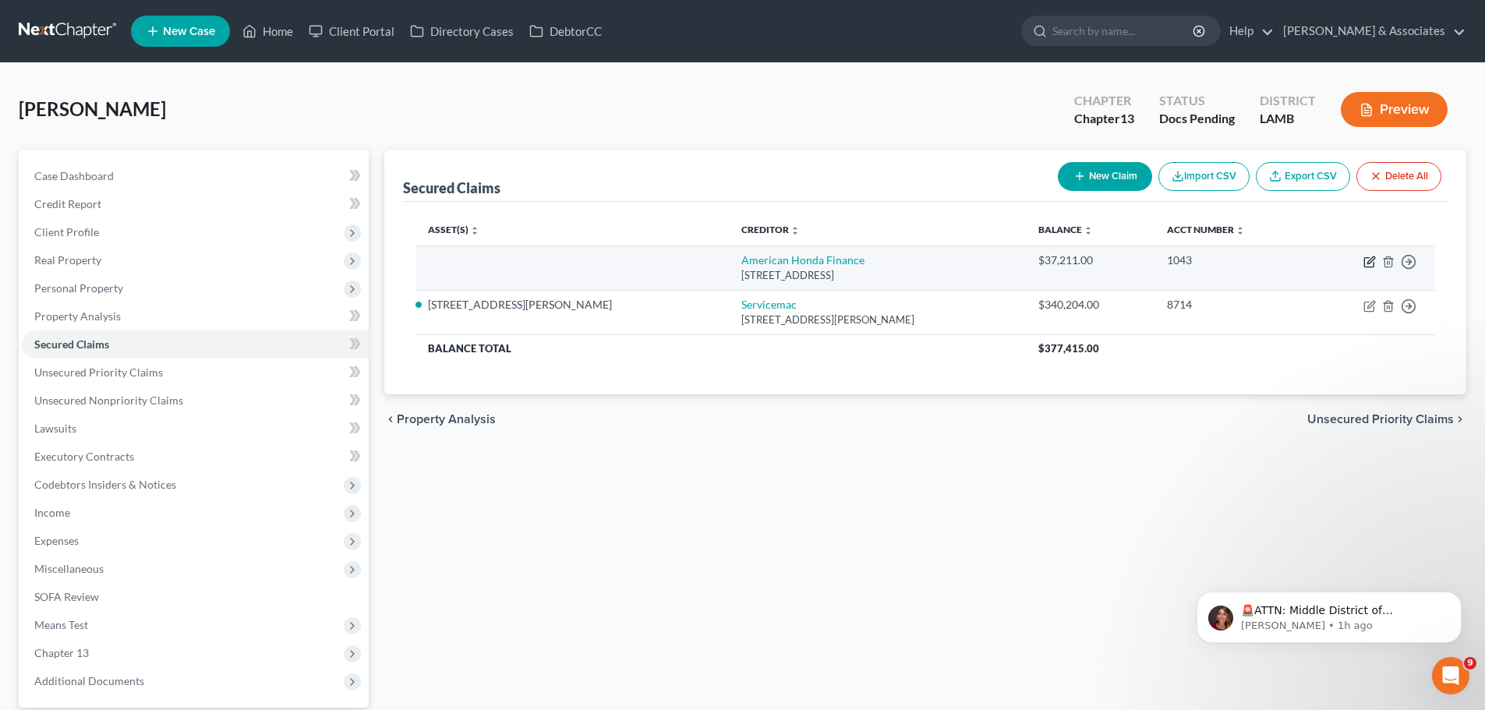
click at [1373, 260] on icon "button" at bounding box center [1370, 259] width 7 height 7
select select "45"
select select "0"
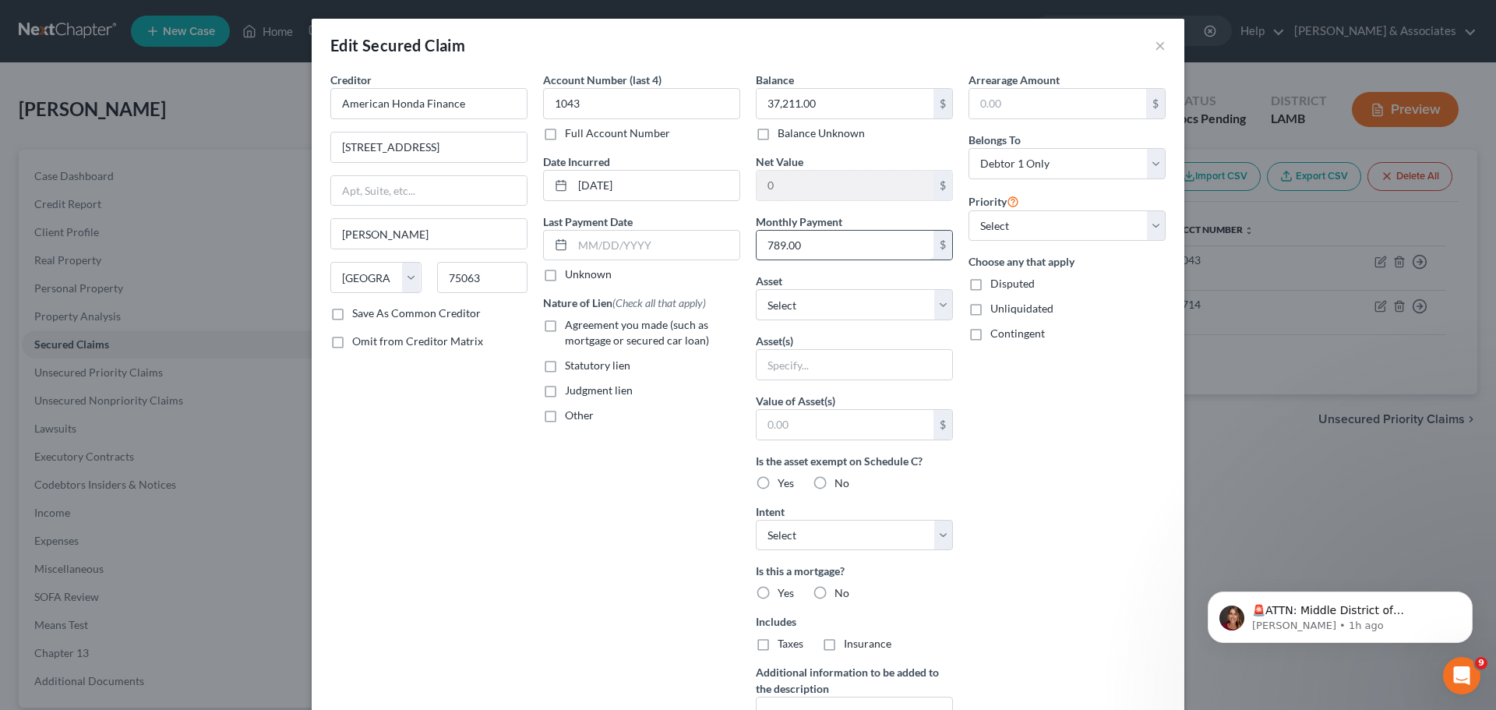
click at [837, 249] on input "789.00" at bounding box center [845, 246] width 177 height 30
click at [1155, 44] on button "×" at bounding box center [1160, 45] width 11 height 19
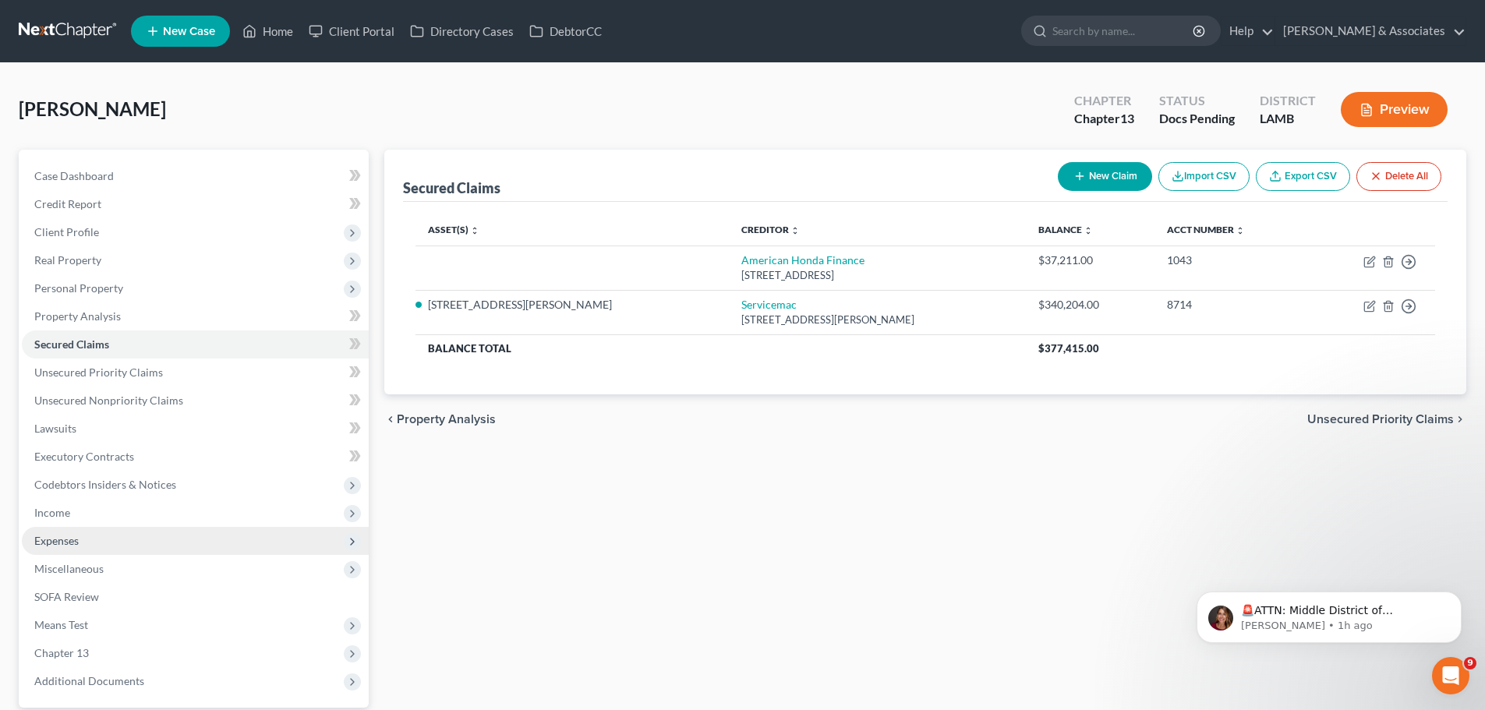
click at [72, 542] on span "Expenses" at bounding box center [56, 540] width 44 height 13
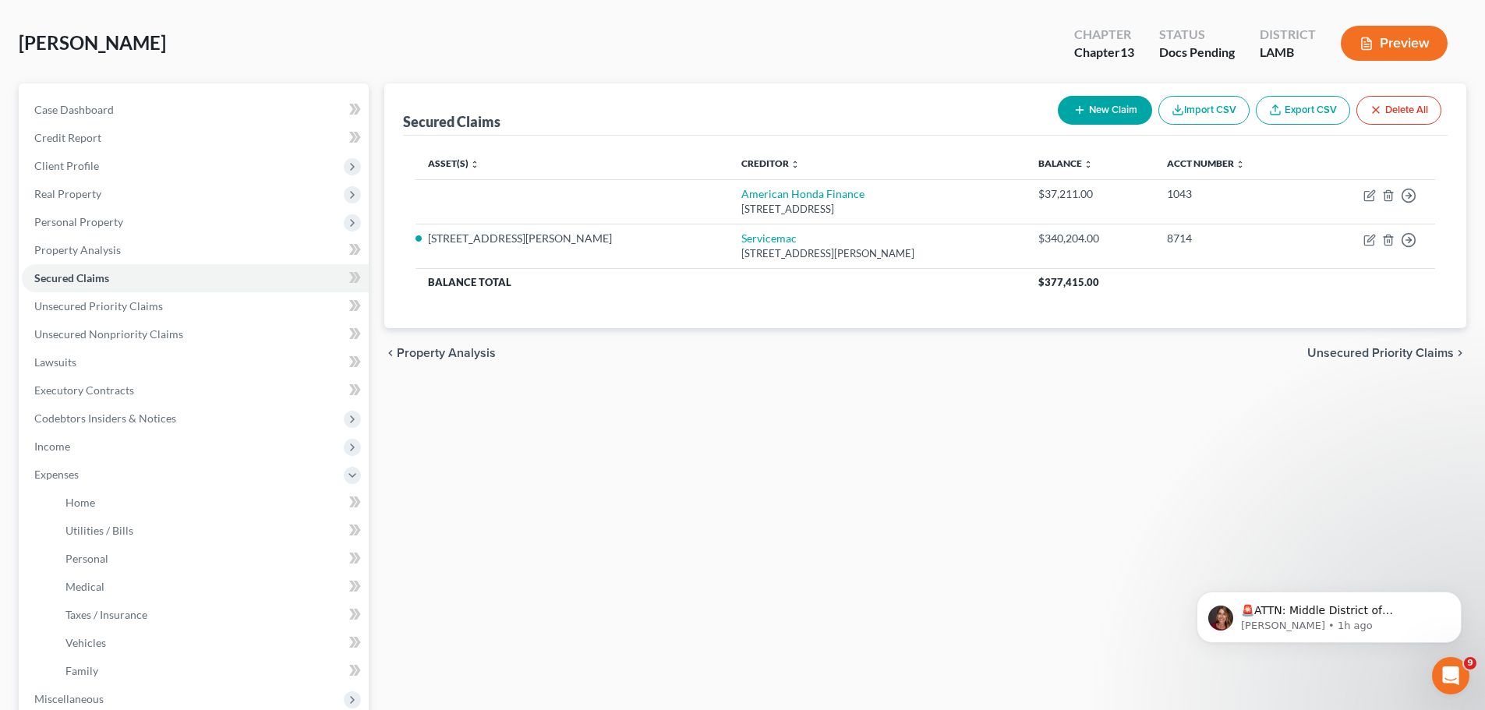
scroll to position [156, 0]
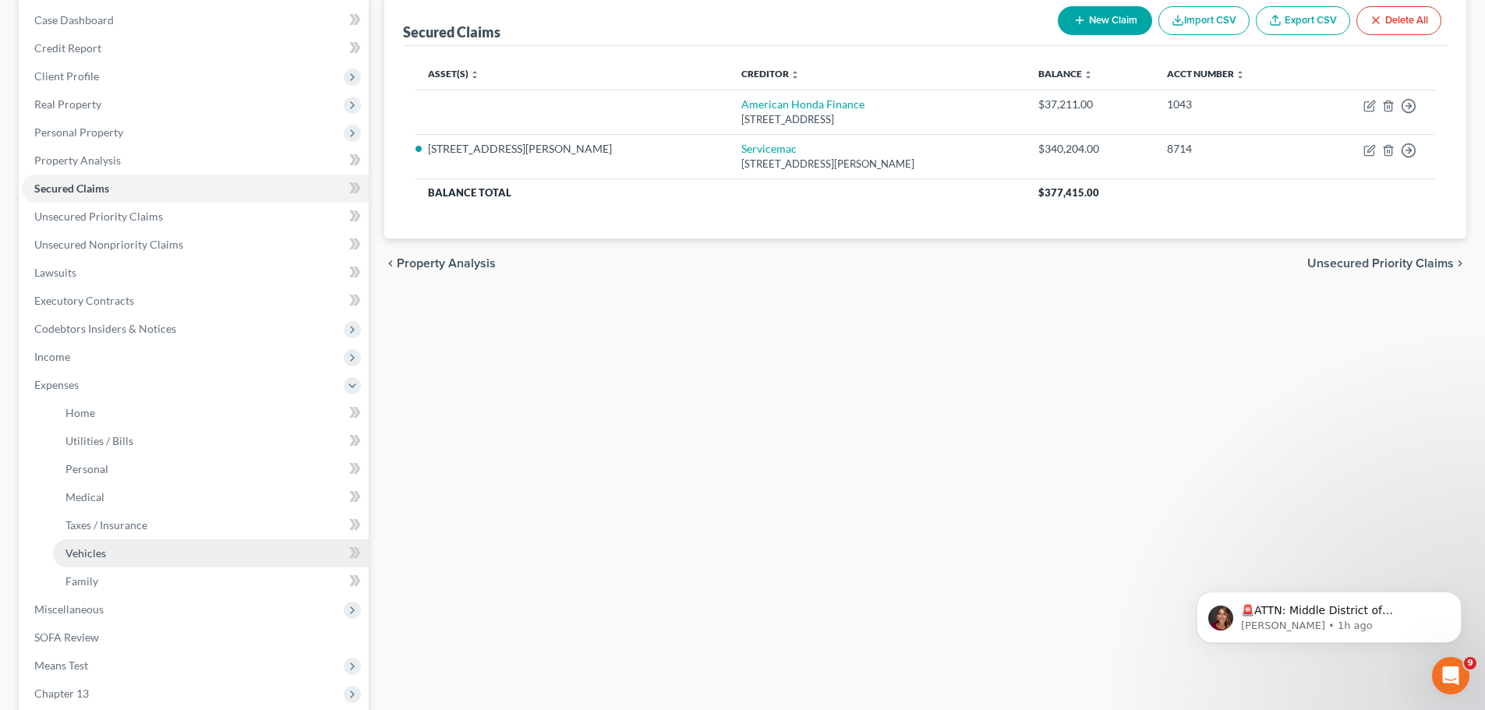
click at [90, 556] on span "Vehicles" at bounding box center [85, 552] width 41 height 13
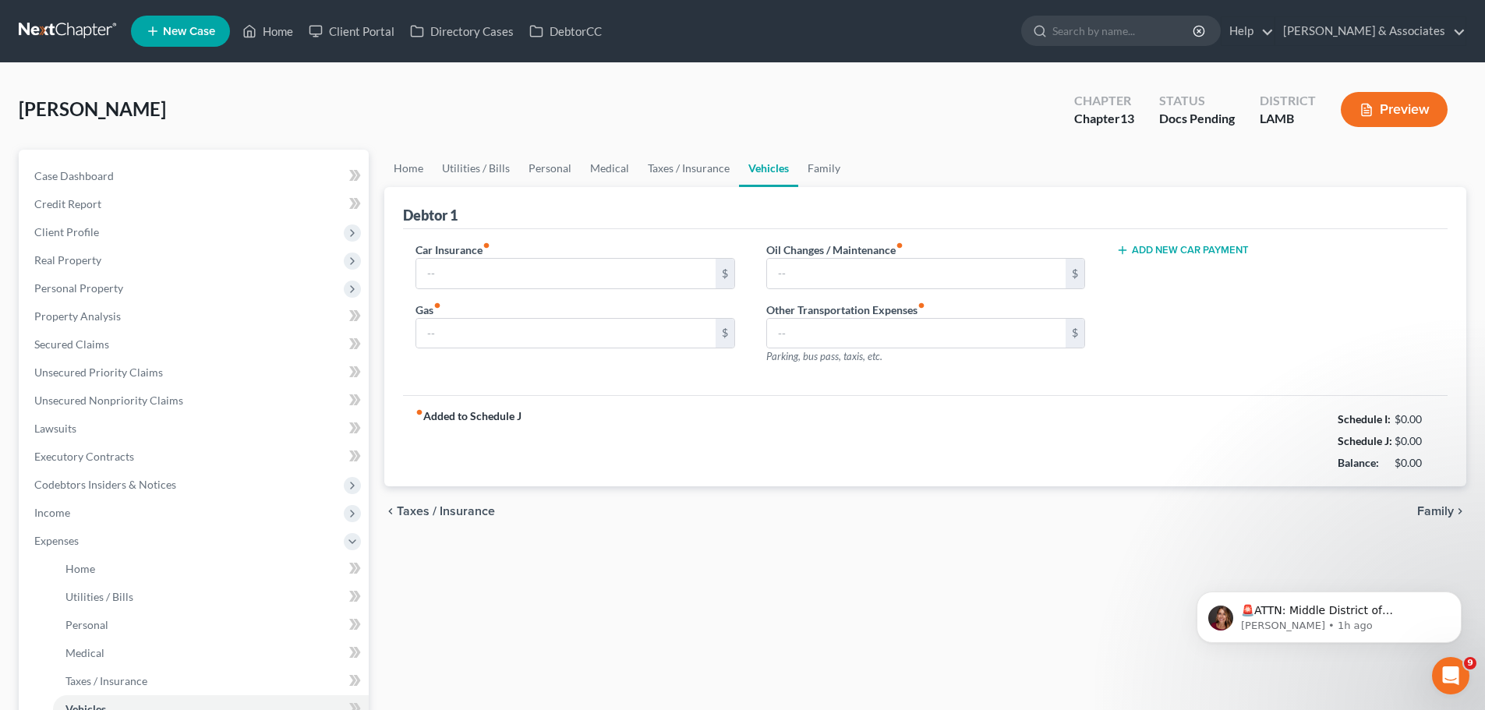
type input "0.00"
click at [1192, 253] on button "Add New Car Payment" at bounding box center [1182, 250] width 132 height 12
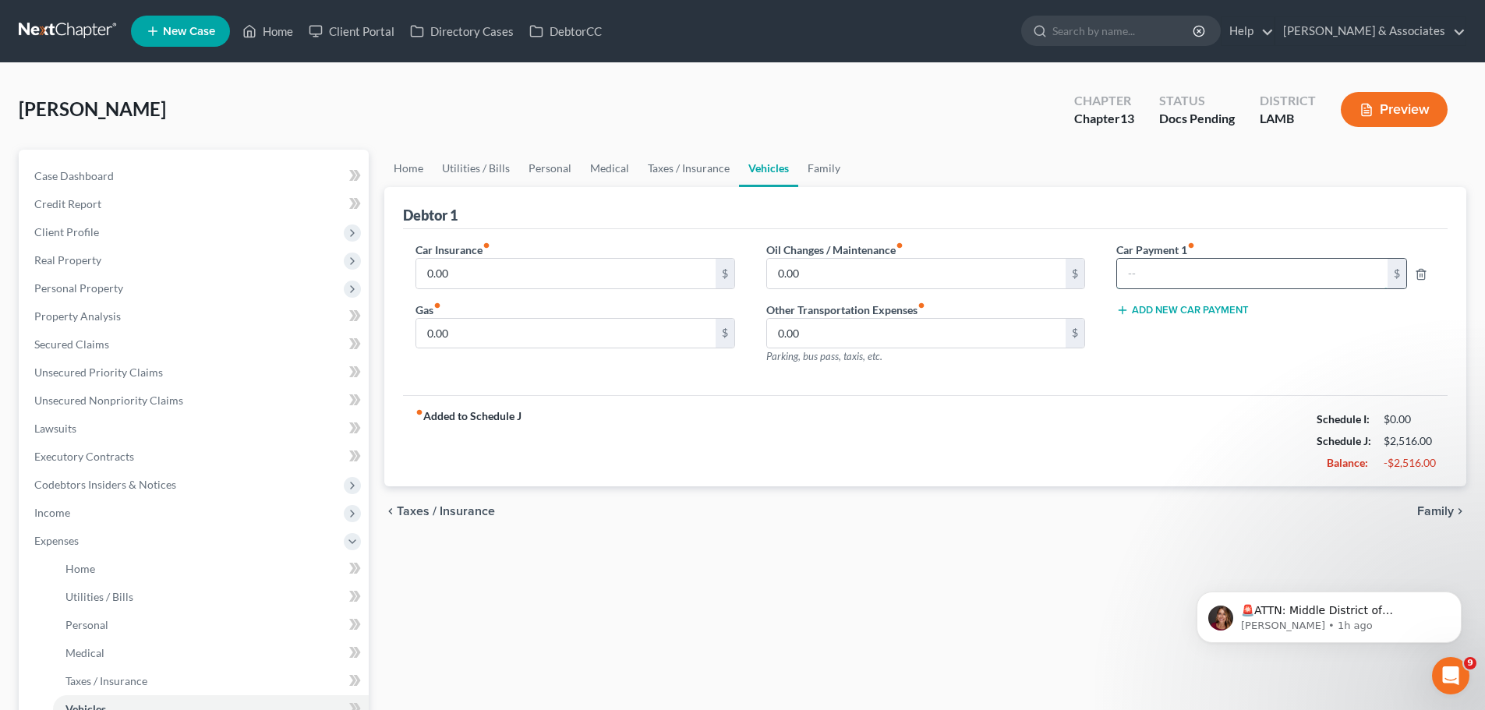
click at [1185, 284] on input "text" at bounding box center [1252, 274] width 270 height 30
paste input "789.00"
type input "789.00"
click at [1150, 466] on div "fiber_manual_record Added to Schedule J Schedule I: $0.00 Schedule J: $2,516.00…" at bounding box center [925, 440] width 1044 height 91
click at [507, 670] on div "Home Utilities / Bills Personal Medical Taxes / Insurance Vehicles Family Debto…" at bounding box center [924, 552] width 1097 height 804
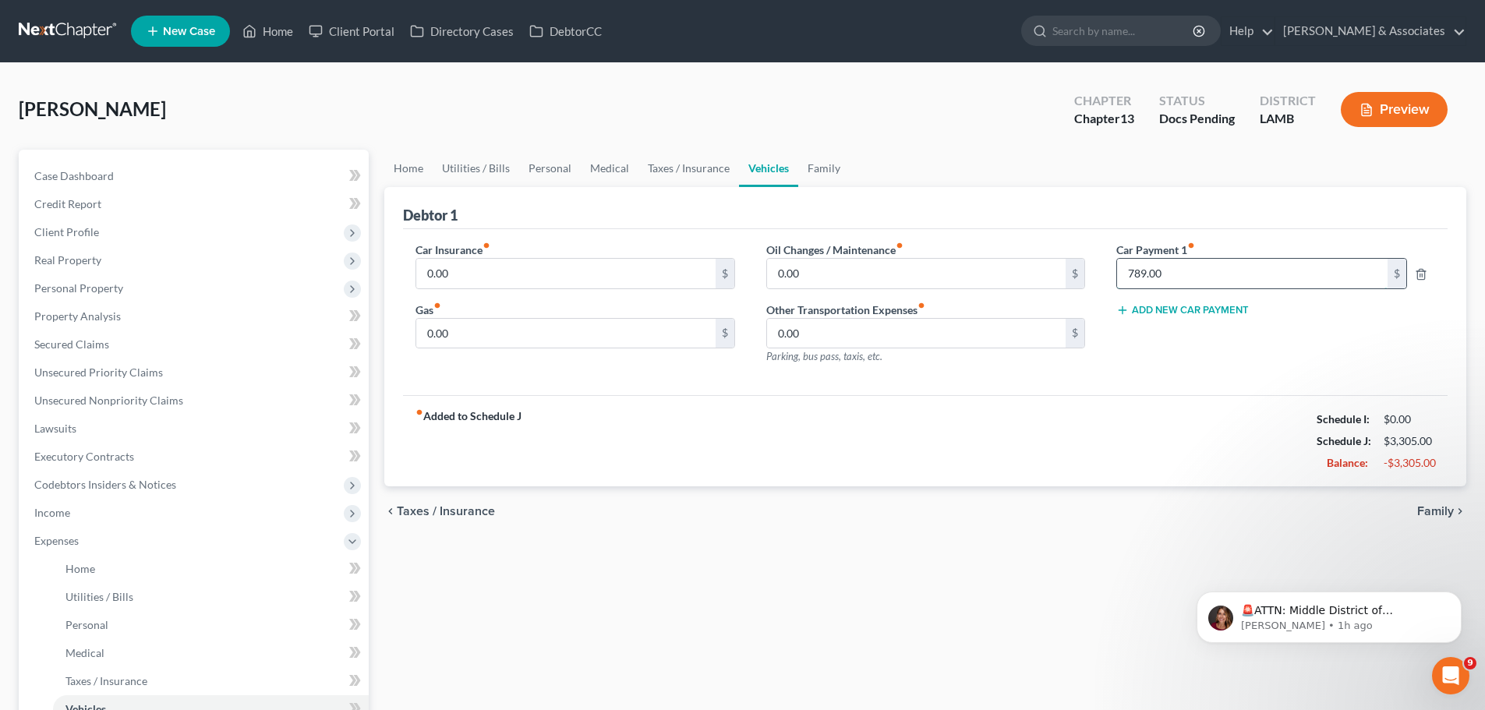
click at [1191, 278] on input "789.00" at bounding box center [1252, 274] width 270 height 30
click at [1421, 270] on icon "button" at bounding box center [1421, 274] width 12 height 12
click at [1090, 498] on div "chevron_left Taxes / Insurance Family chevron_right" at bounding box center [925, 511] width 1082 height 50
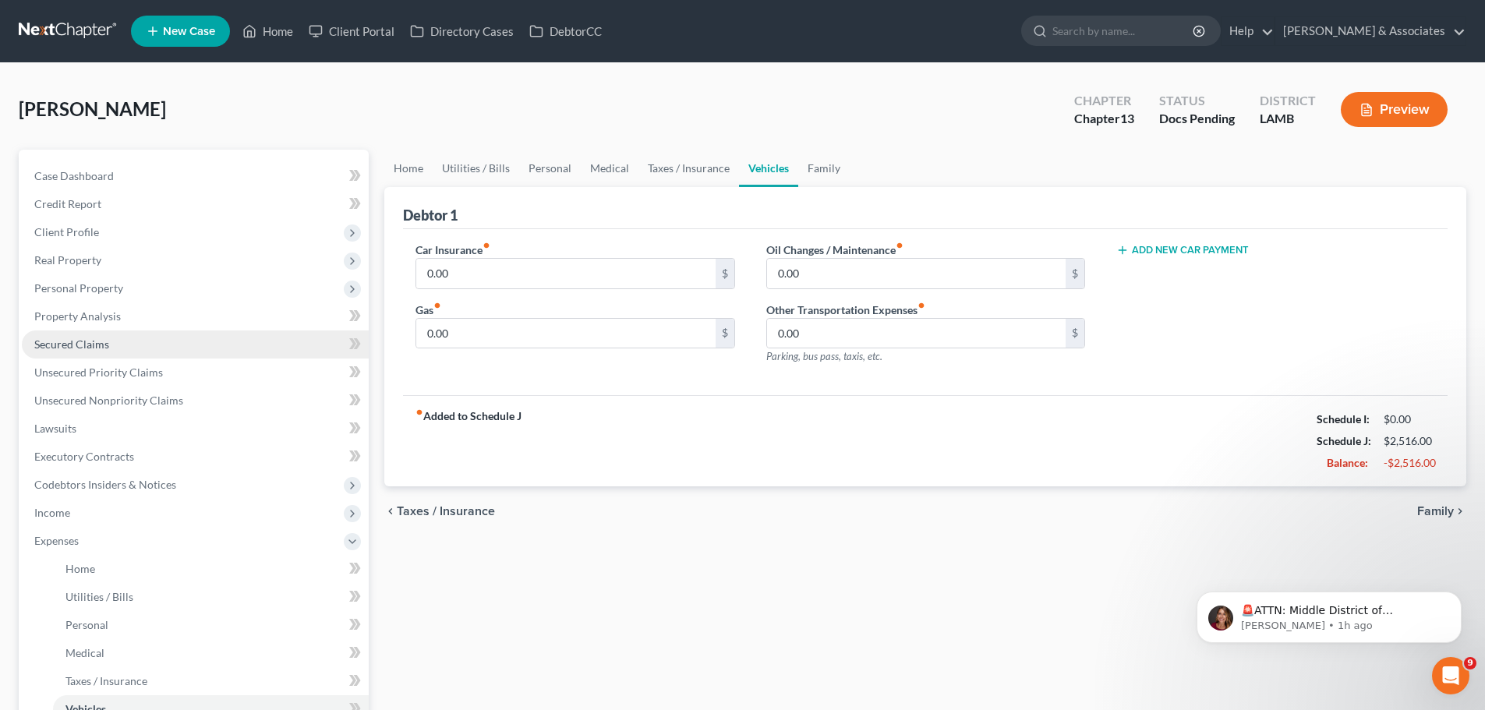
click at [106, 340] on span "Secured Claims" at bounding box center [71, 343] width 75 height 13
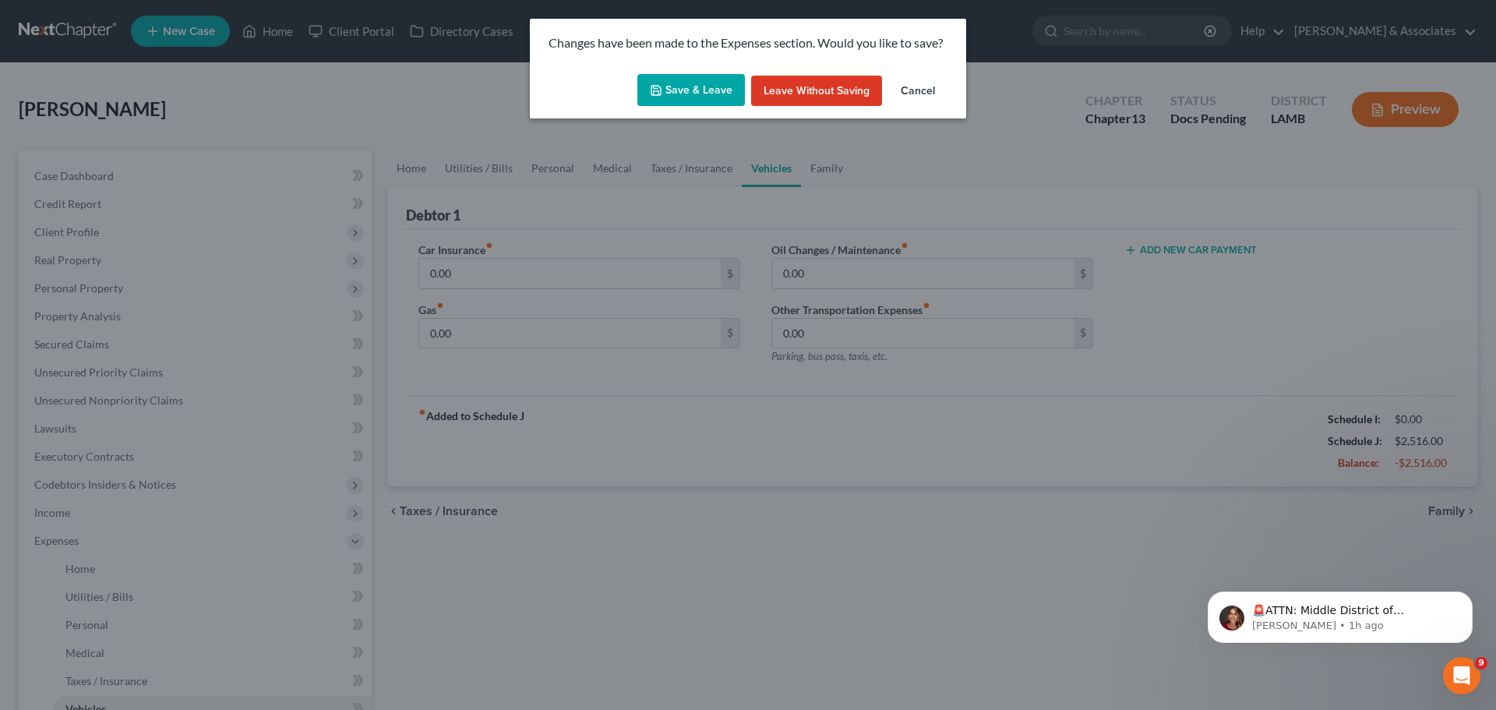
click at [691, 95] on button "Save & Leave" at bounding box center [692, 90] width 108 height 33
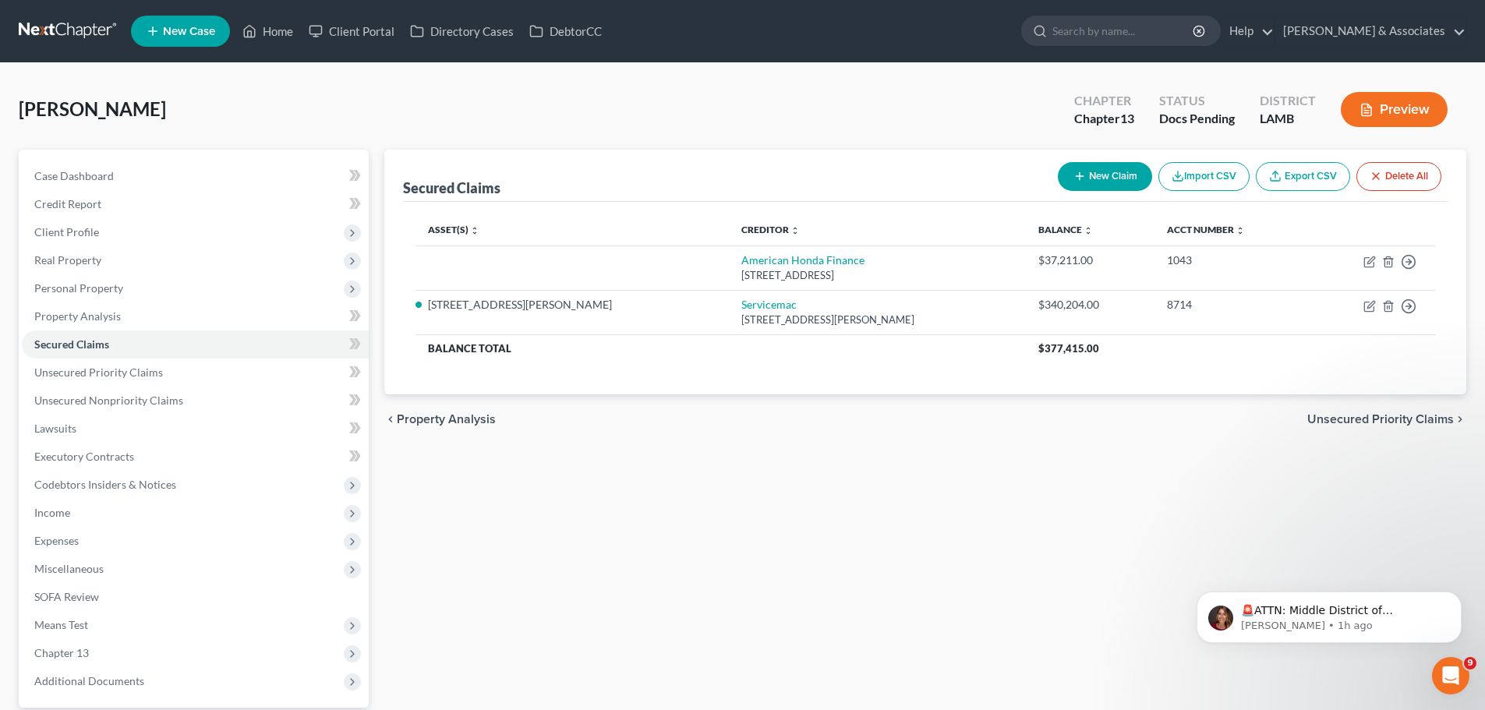
click at [64, 348] on span "Secured Claims" at bounding box center [71, 343] width 75 height 13
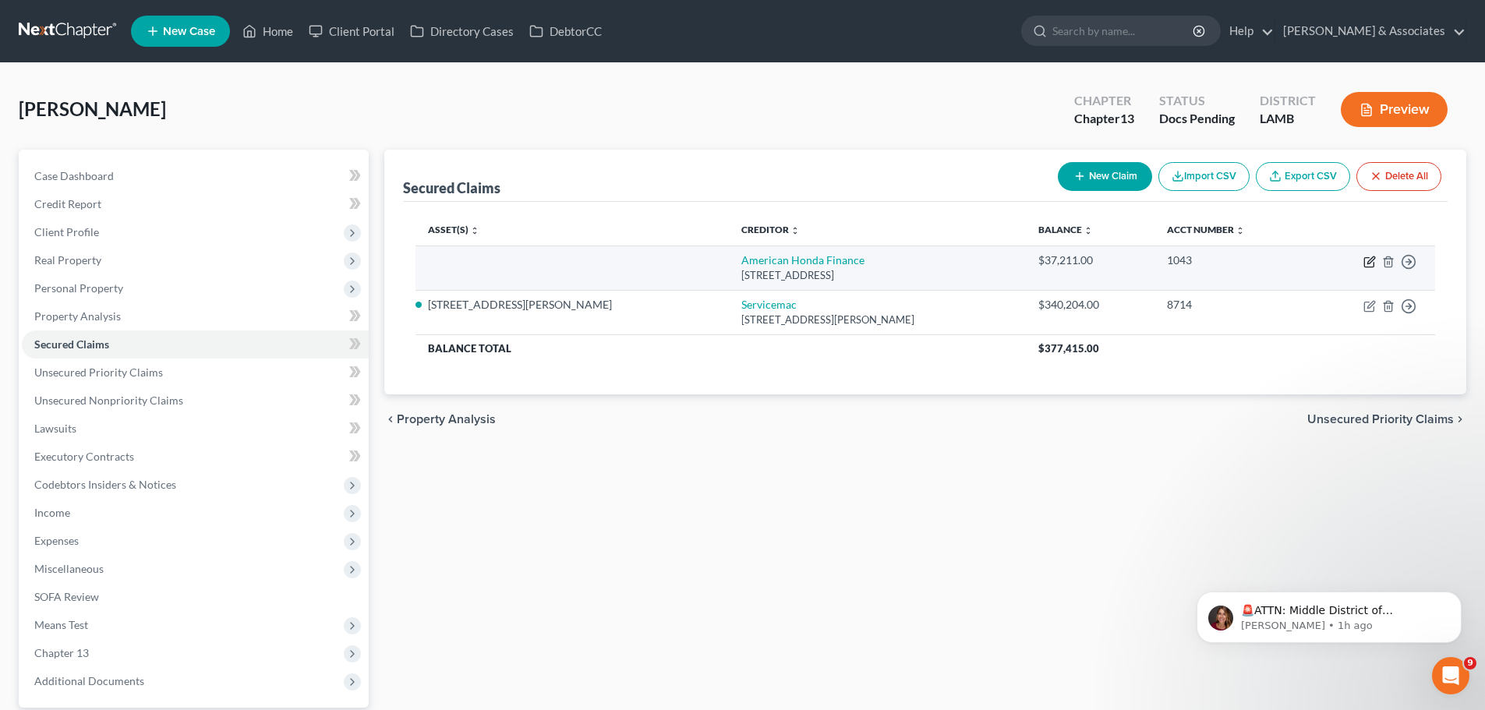
click at [1367, 260] on icon "button" at bounding box center [1369, 262] width 12 height 12
select select "45"
select select "0"
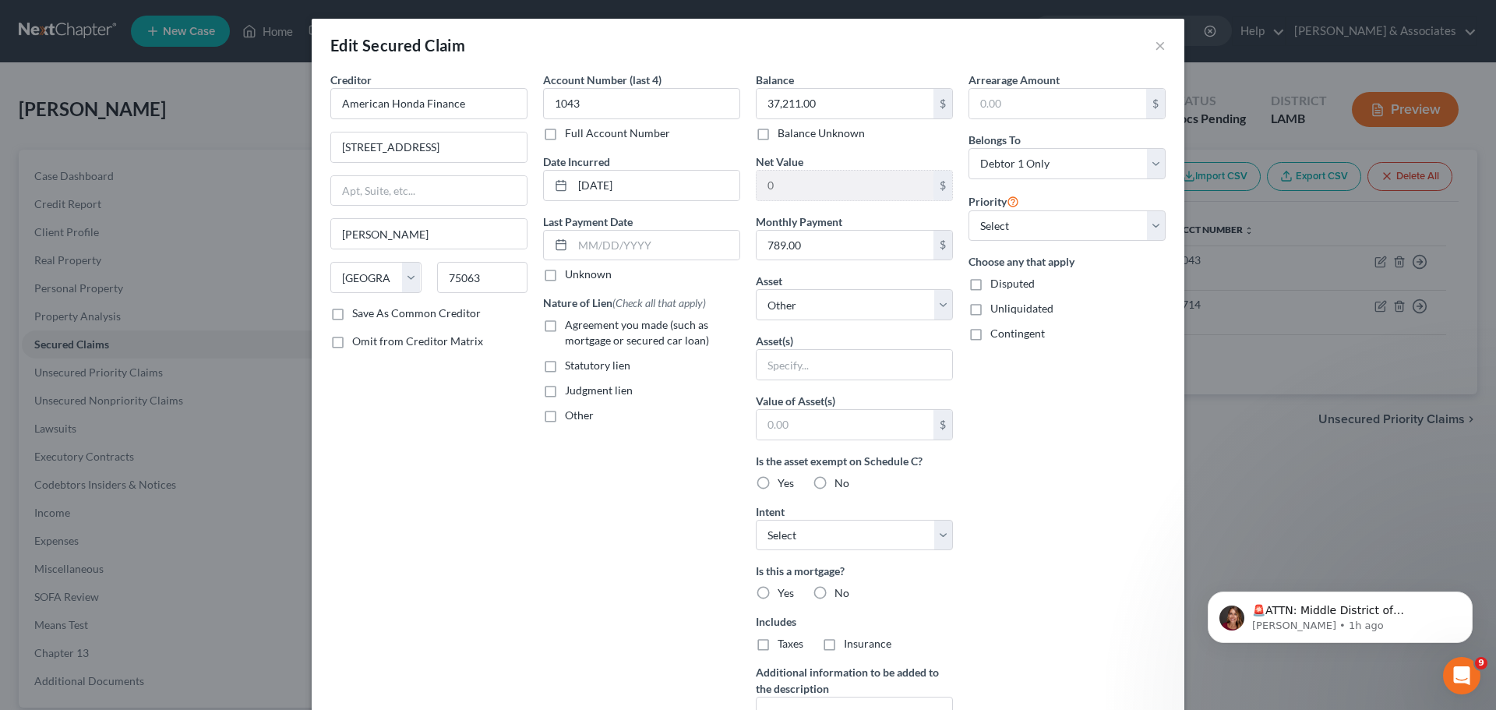
click at [577, 334] on span "Agreement you made (such as mortgage or secured car loan)" at bounding box center [637, 332] width 144 height 29
click at [577, 327] on input "Agreement you made (such as mortgage or secured car loan)" at bounding box center [576, 322] width 10 height 10
checkbox input "true"
click at [811, 293] on select "Select Other Multiple Assets Chime 4953 (Checking Account) - $0.0 [STREET_ADDRE…" at bounding box center [854, 304] width 197 height 31
select select "5"
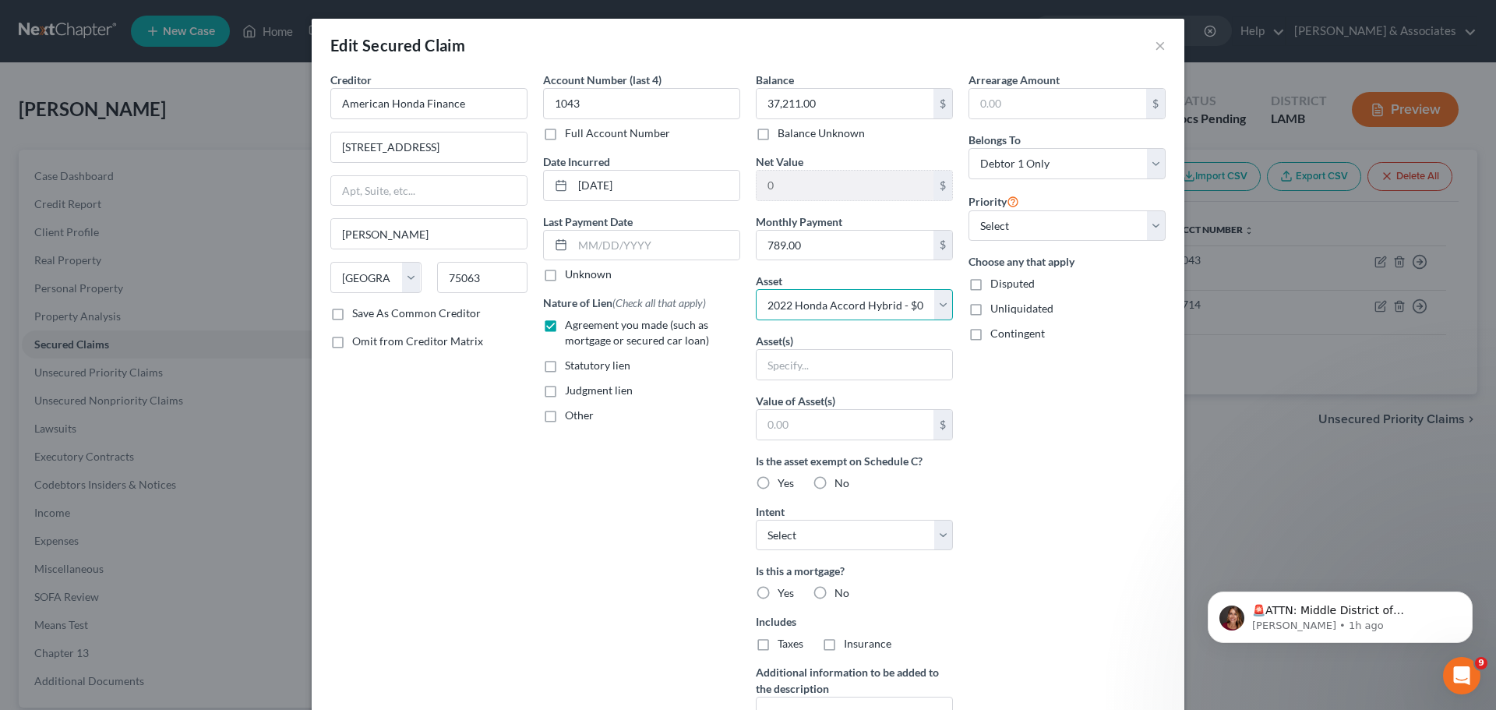
click at [756, 289] on select "Select Other Multiple Assets Chime 4953 (Checking Account) - $0.0 [STREET_ADDRE…" at bounding box center [854, 304] width 197 height 31
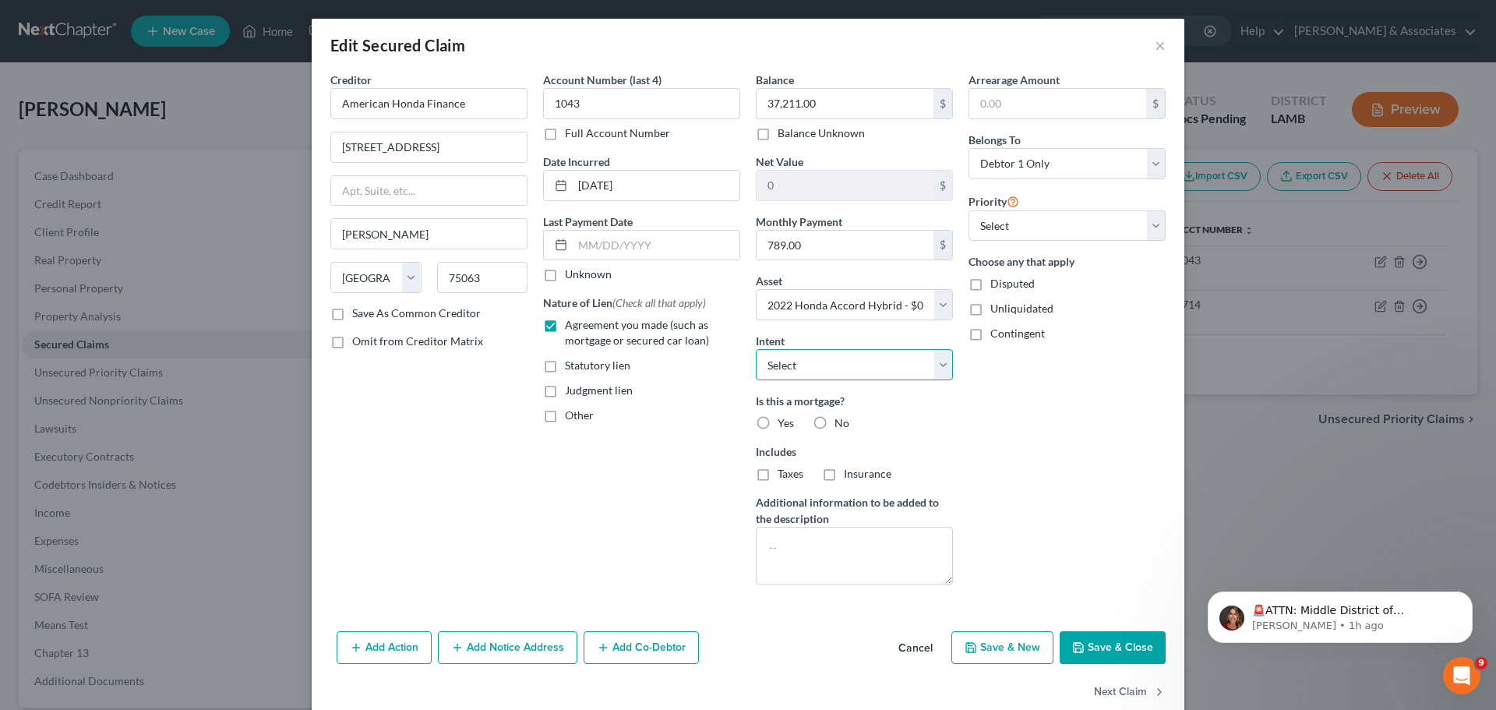
click at [824, 373] on select "Select Surrender Redeem Reaffirm Avoid Other" at bounding box center [854, 364] width 197 height 31
select select "2"
click at [756, 349] on select "Select Surrender Redeem Reaffirm Avoid Other" at bounding box center [854, 364] width 197 height 31
click at [853, 419] on div "Is this a mortgage? Yes No" at bounding box center [854, 412] width 197 height 38
click at [834, 431] on div "Is this a mortgage? Yes No Includes Taxes Insurance" at bounding box center [854, 437] width 197 height 89
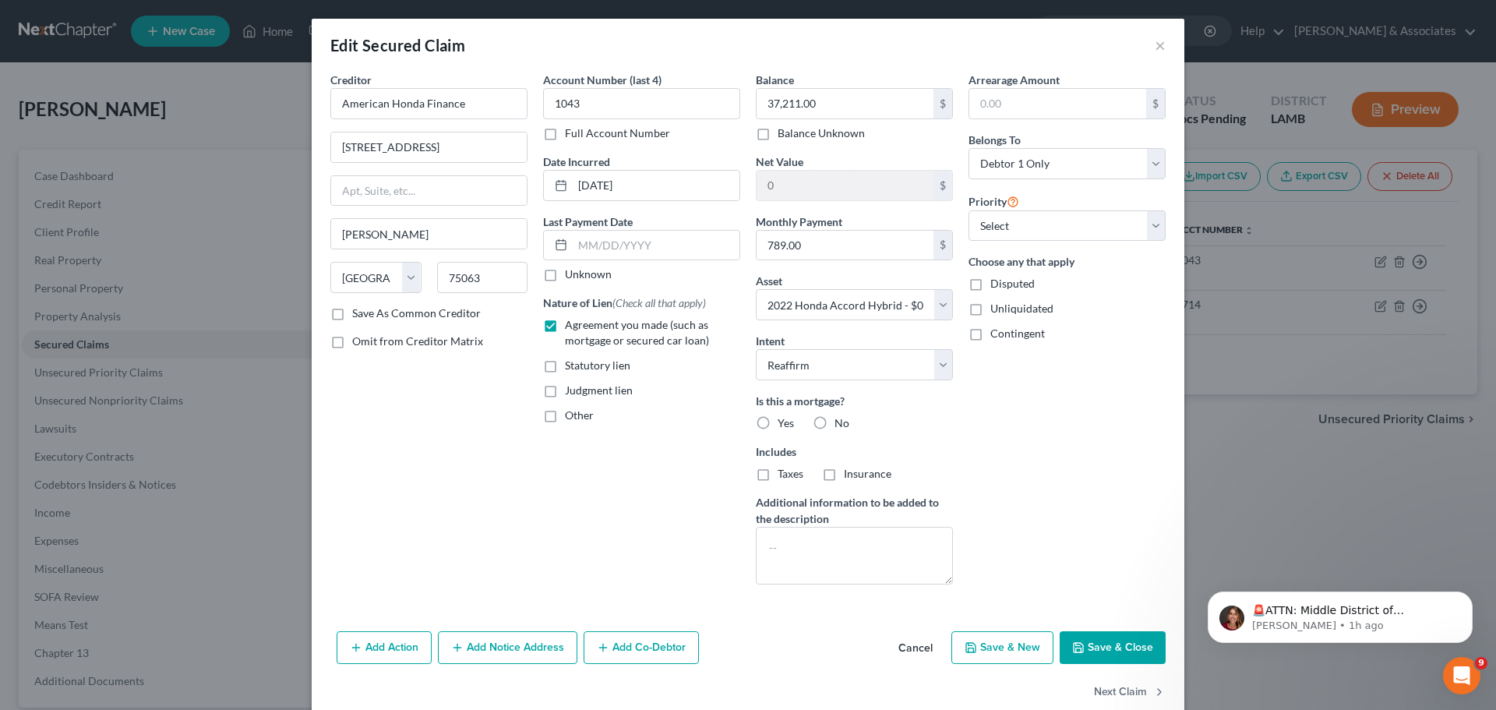
click at [835, 423] on span "No" at bounding box center [842, 422] width 15 height 13
click at [841, 423] on input "No" at bounding box center [846, 420] width 10 height 10
radio input "true"
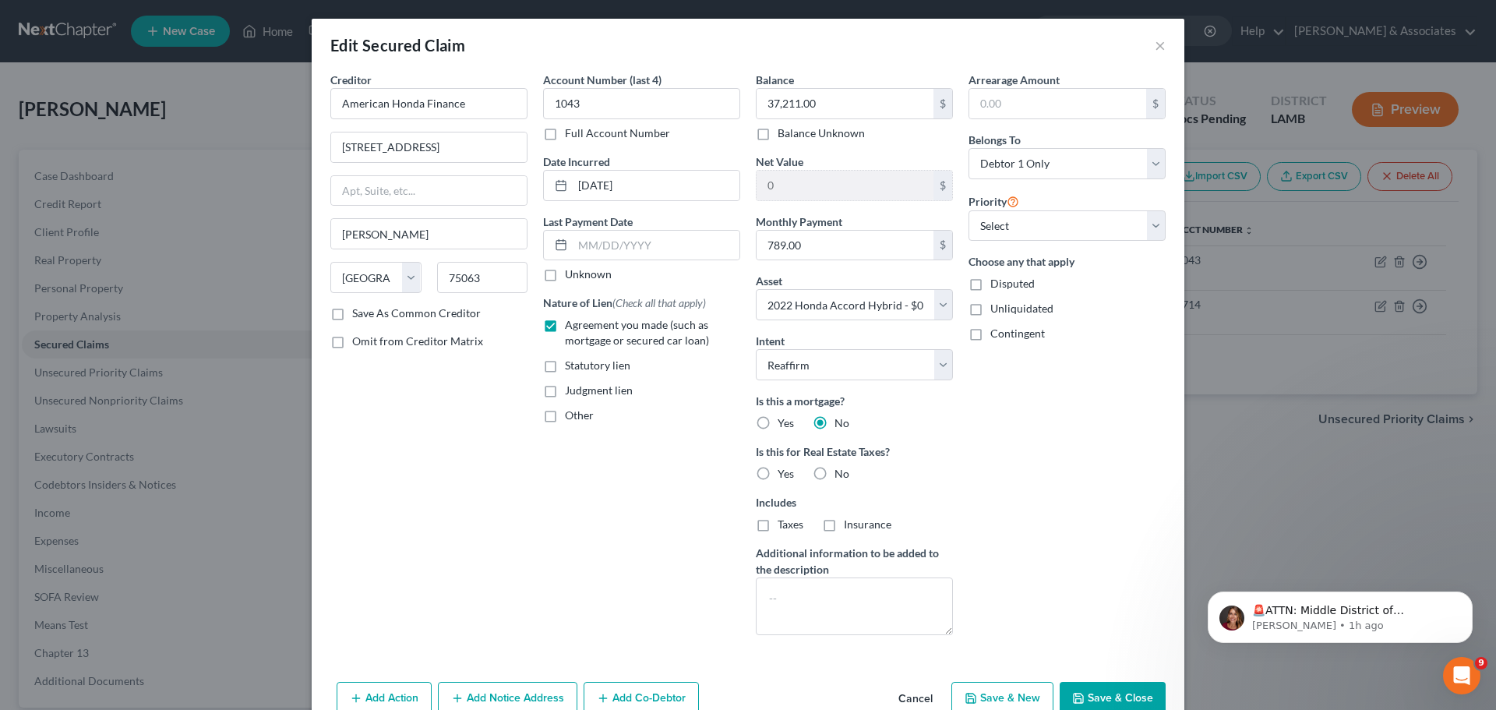
click at [824, 459] on label "Is this for Real Estate Taxes?" at bounding box center [854, 451] width 197 height 16
drag, startPoint x: 825, startPoint y: 472, endPoint x: 834, endPoint y: 459, distance: 15.8
click at [835, 472] on label "No" at bounding box center [842, 474] width 15 height 16
click at [841, 472] on input "No" at bounding box center [846, 471] width 10 height 10
radio input "true"
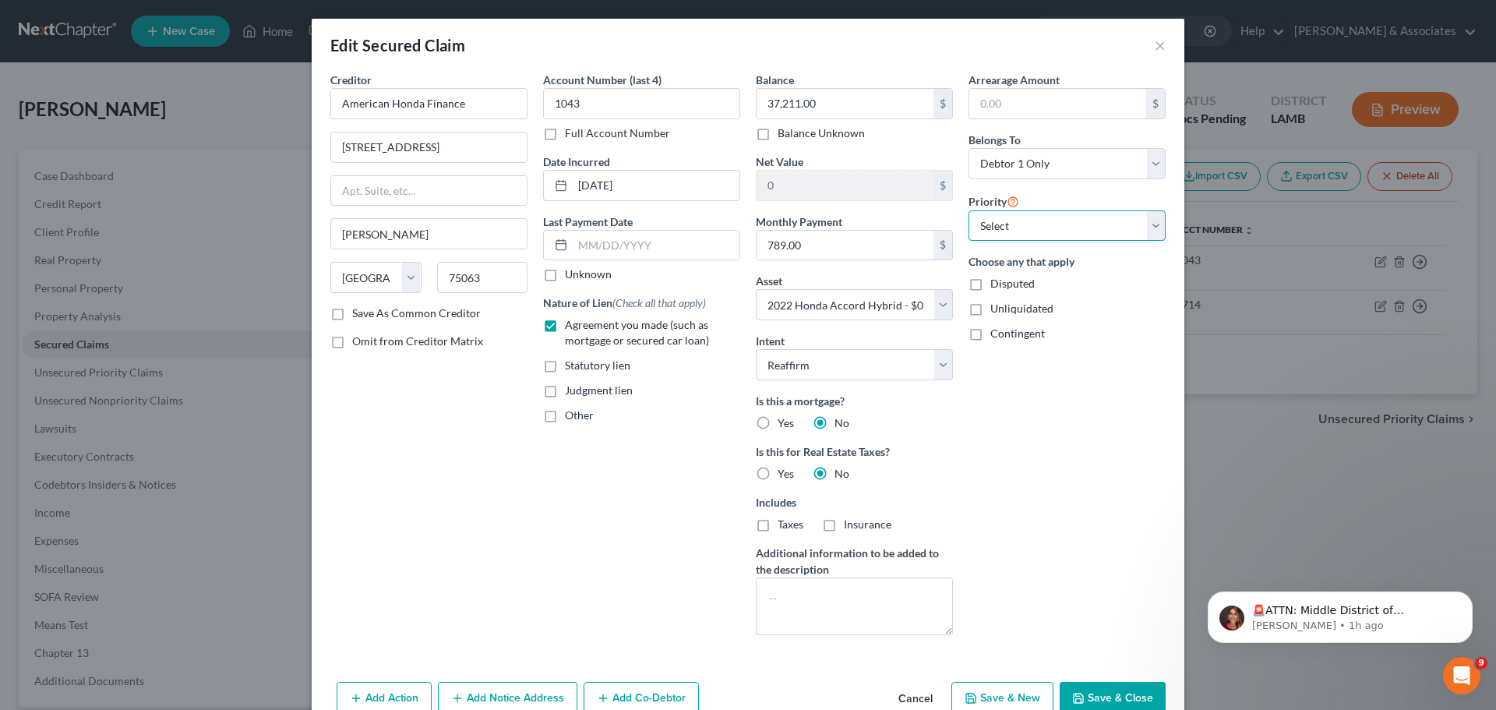
click at [1035, 229] on select "Select 1st 2nd 3rd 4th 5th 6th 7th 8th 9th 10th 11th 12th 13th 14th 15th 16th 1…" at bounding box center [1067, 225] width 197 height 31
select select "0"
click at [969, 210] on select "Select 1st 2nd 3rd 4th 5th 6th 7th 8th 9th 10th 11th 12th 13th 14th 15th 16th 1…" at bounding box center [1067, 225] width 197 height 31
click at [1079, 433] on div "Arrearage Amount $ Belongs To * Select Debtor 1 Only Debtor 2 Only Debtor 1 And…" at bounding box center [1067, 360] width 213 height 576
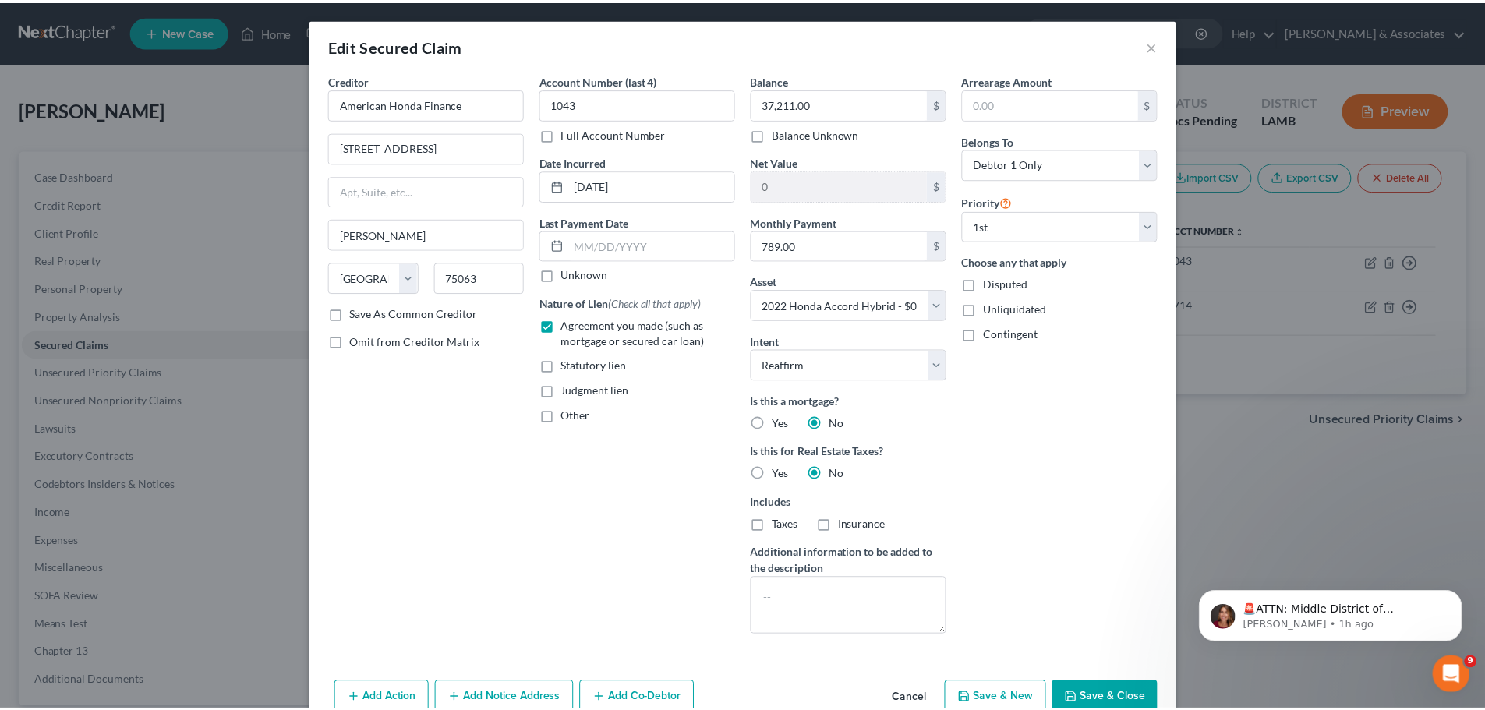
scroll to position [80, 0]
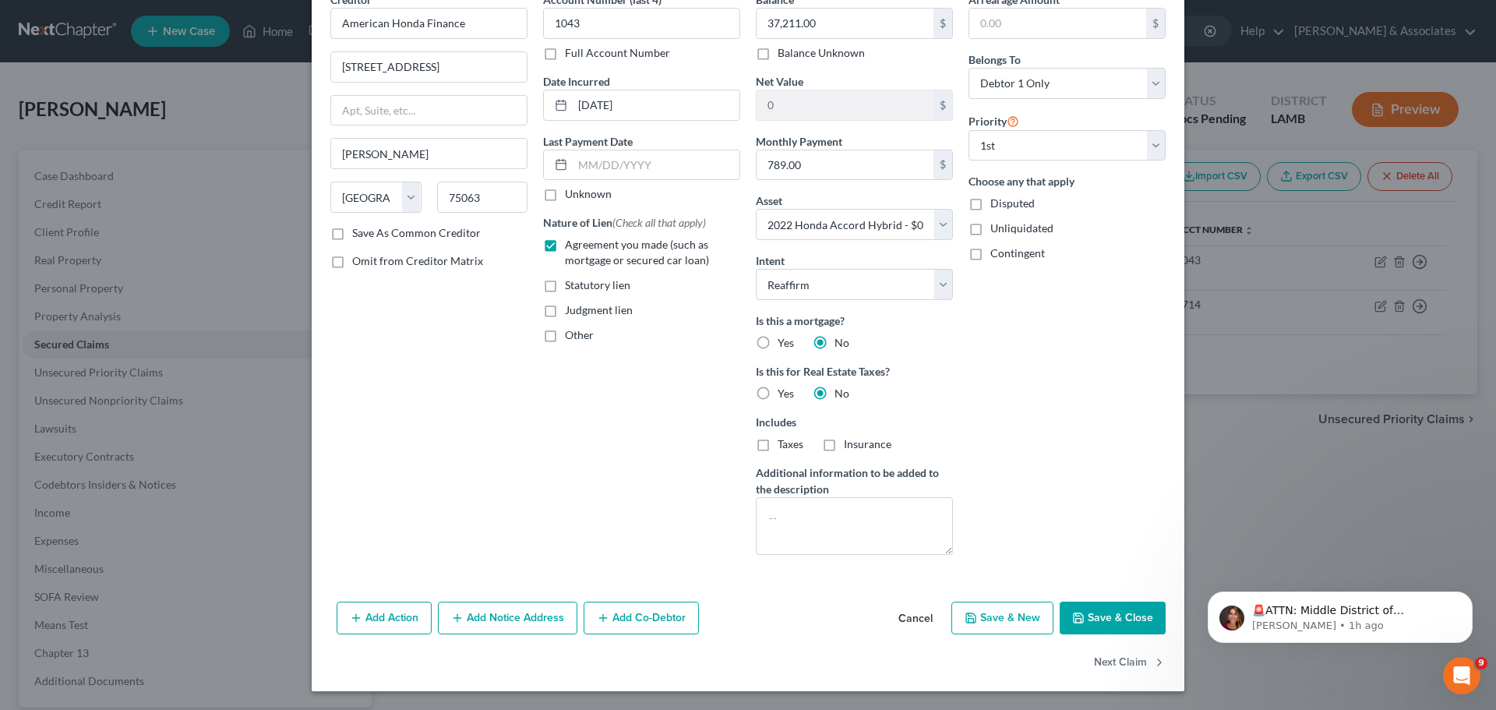
click at [1076, 619] on polyline "button" at bounding box center [1078, 620] width 5 height 4
select select
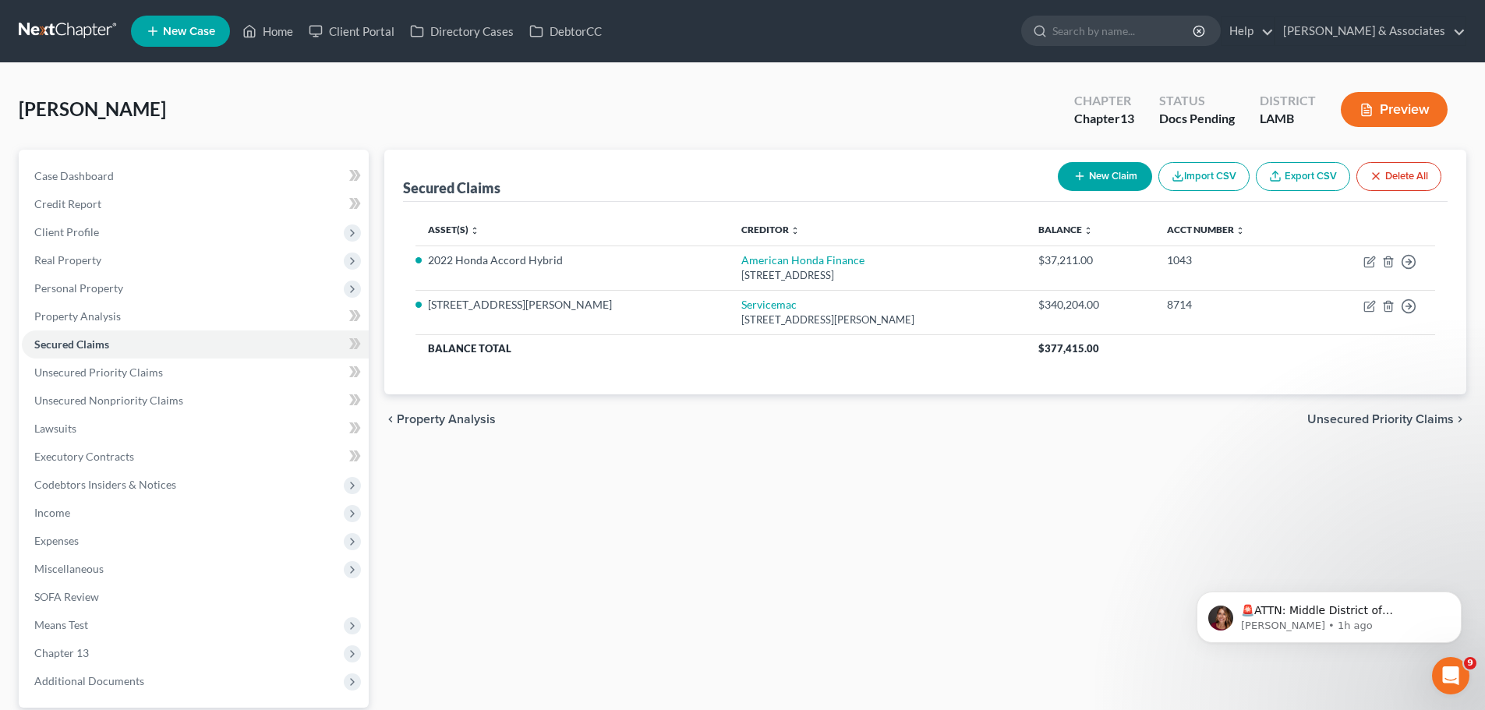
click at [850, 553] on div "Secured Claims New Claim Import CSV Export CSV Delete All Asset(s) expand_more …" at bounding box center [924, 453] width 1097 height 607
click at [230, 175] on link "Case Dashboard" at bounding box center [195, 176] width 347 height 28
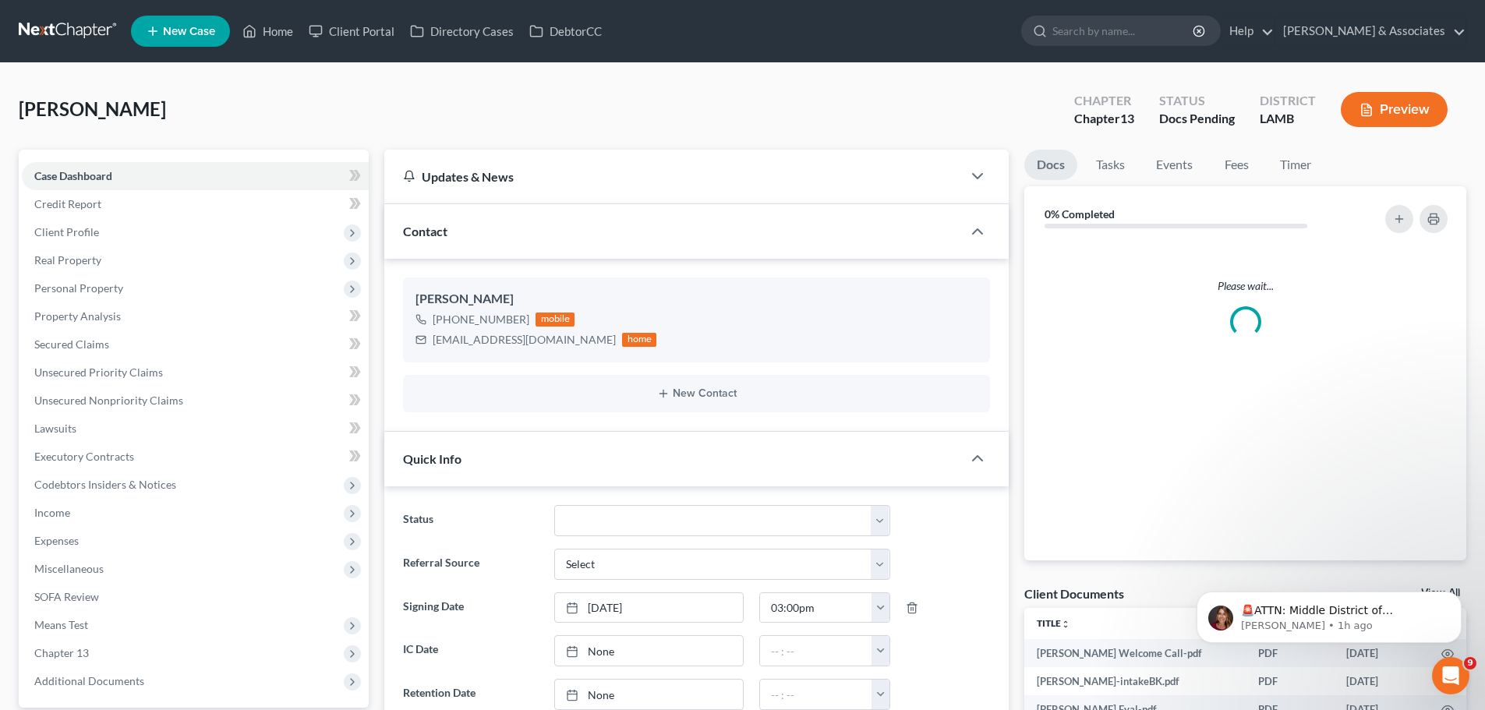
scroll to position [203, 0]
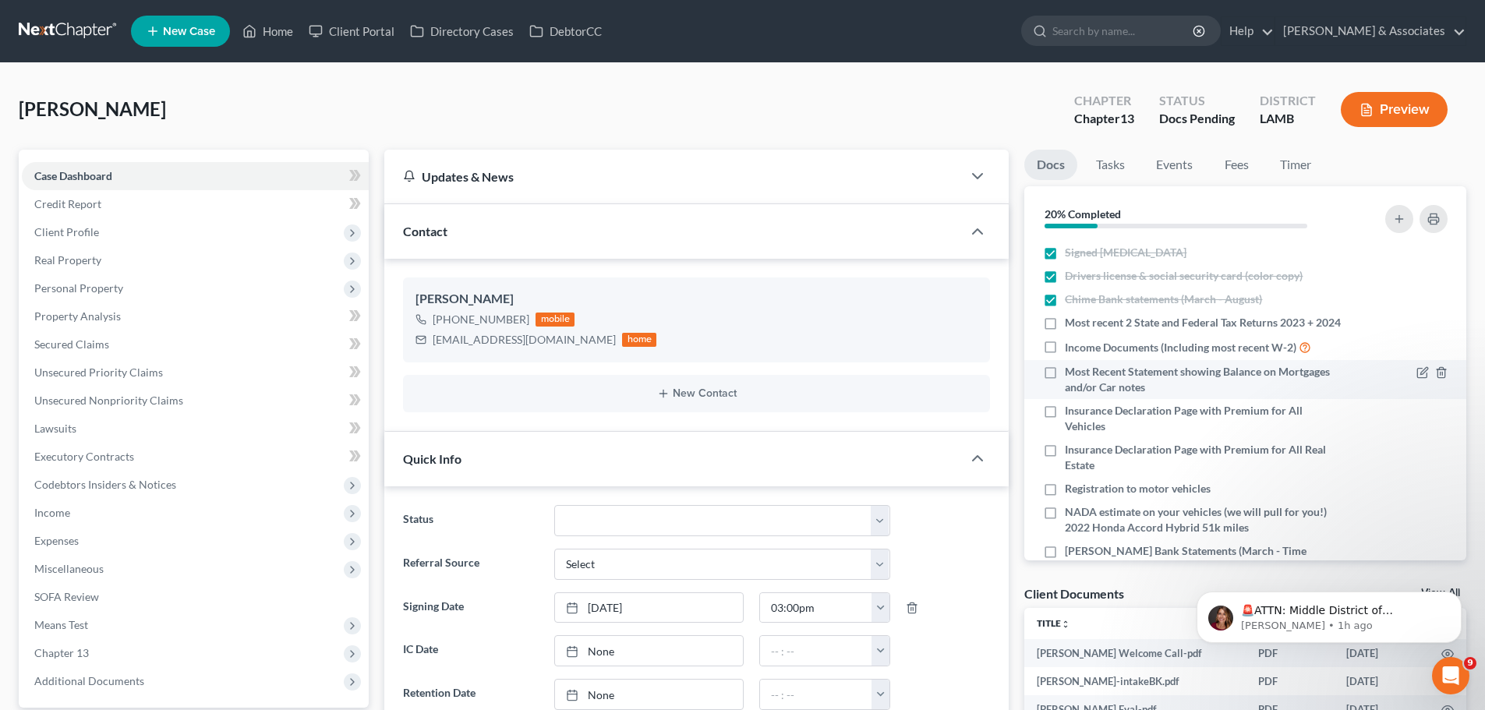
click at [1350, 394] on div at bounding box center [1402, 379] width 105 height 31
click at [1068, 395] on span "Most Recent Statement showing Balance on Mortgages and/or Car notes" at bounding box center [1203, 379] width 277 height 31
click at [1071, 374] on input "Most Recent Statement showing Balance on Mortgages and/or Car notes" at bounding box center [1076, 369] width 10 height 10
checkbox input "true"
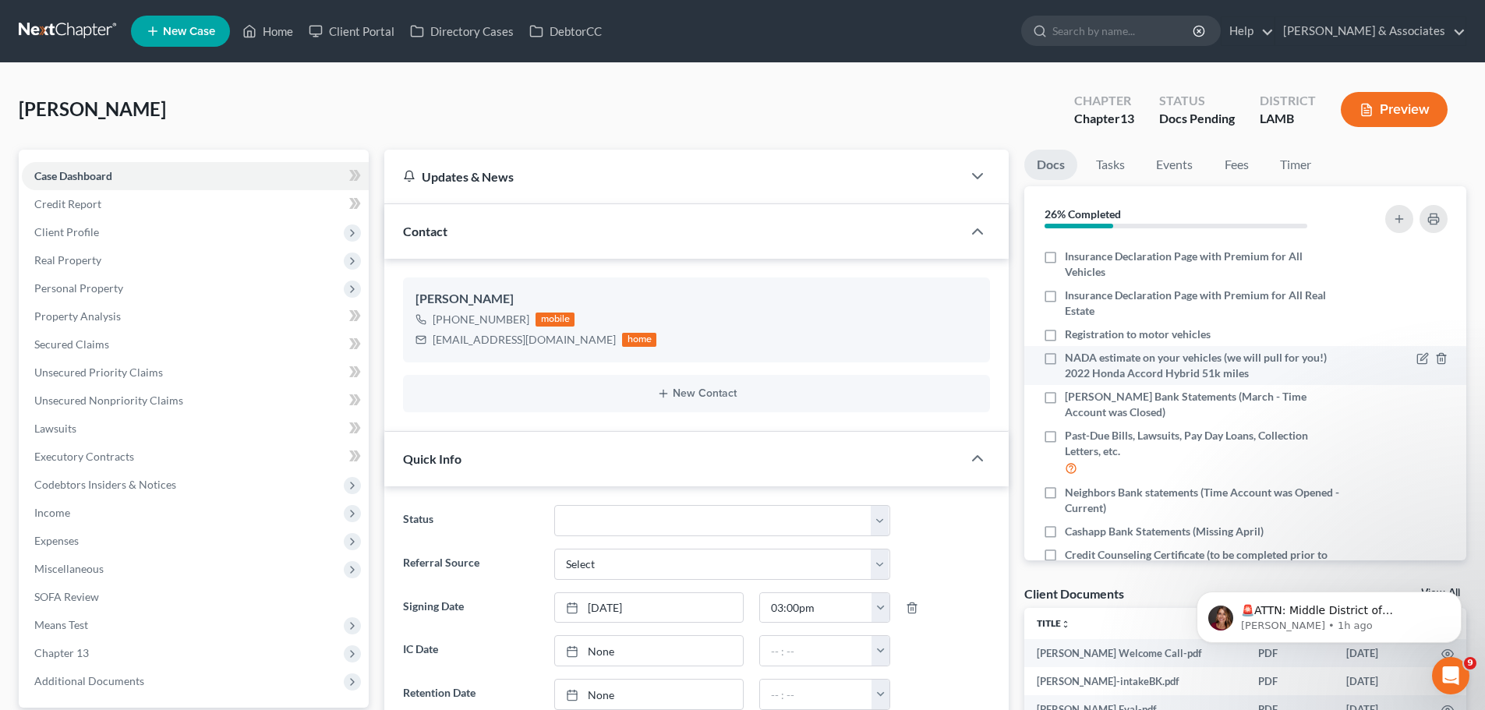
scroll to position [156, 0]
click at [1106, 317] on span "Insurance Declaration Page with Premium for All Real Estate" at bounding box center [1203, 301] width 277 height 31
click at [1081, 296] on input "Insurance Declaration Page with Premium for All Real Estate" at bounding box center [1076, 291] width 10 height 10
checkbox input "true"
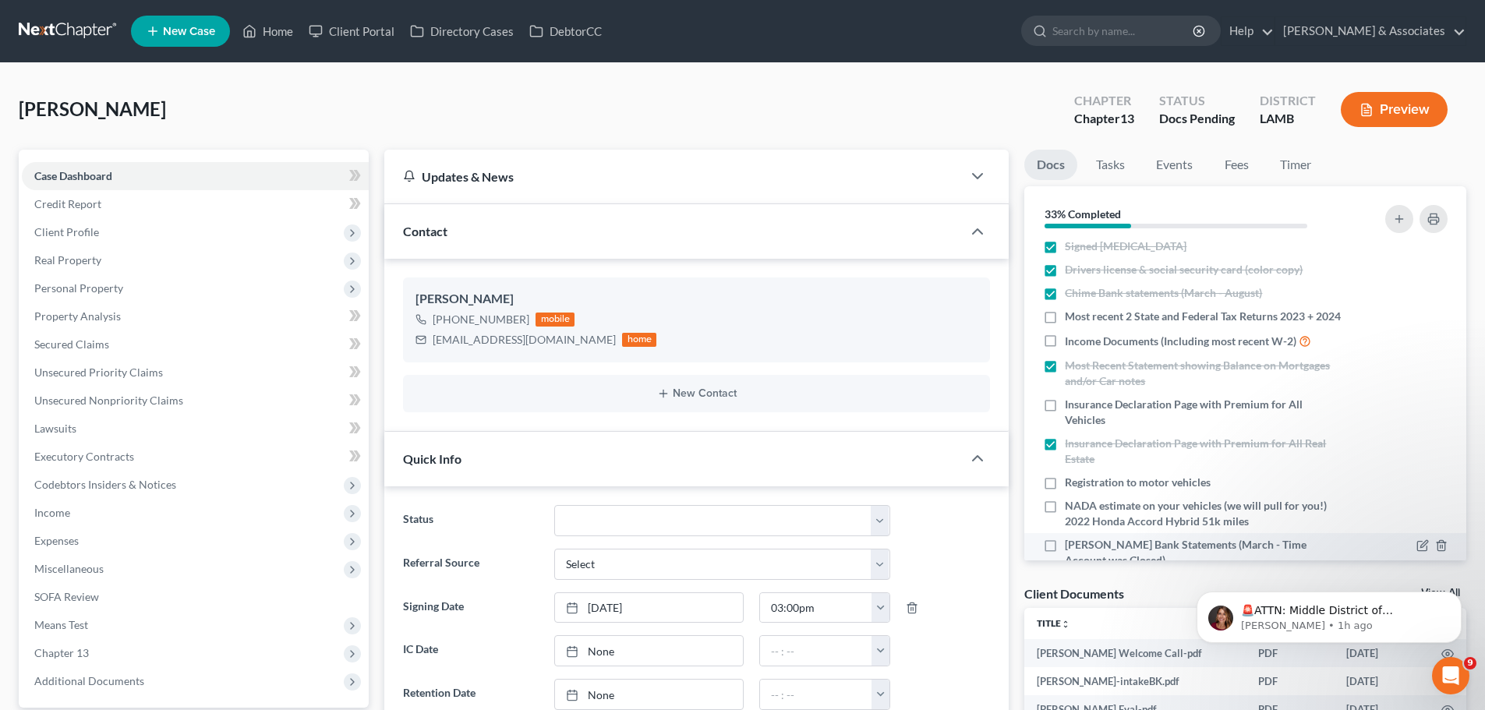
scroll to position [0, 0]
click at [1419, 220] on div at bounding box center [1384, 220] width 139 height 42
click at [1423, 220] on button "button" at bounding box center [1433, 219] width 28 height 28
